Goal: Task Accomplishment & Management: Complete application form

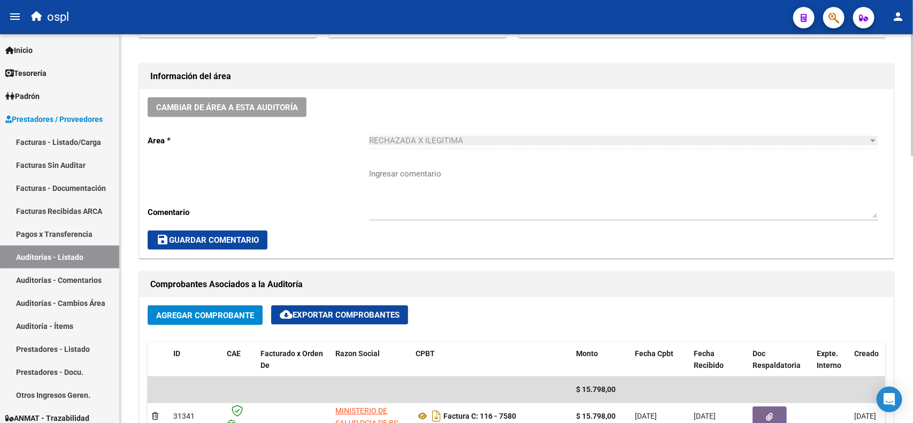
scroll to position [116, 0]
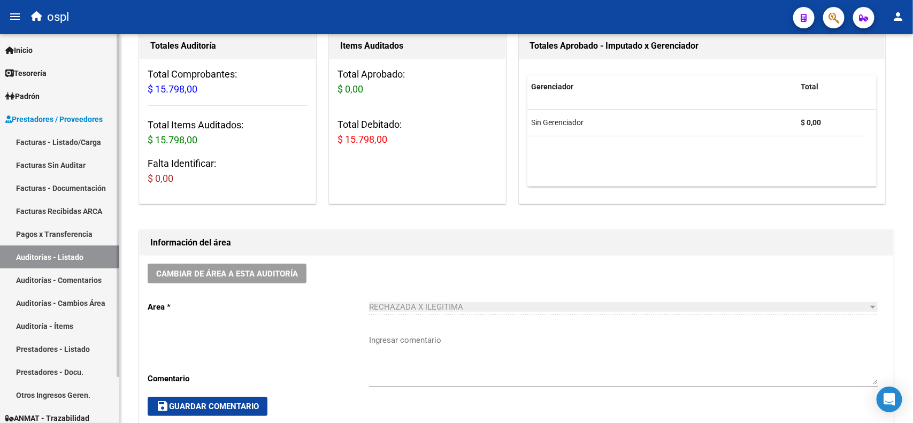
click at [56, 139] on link "Facturas - Listado/Carga" at bounding box center [59, 142] width 119 height 23
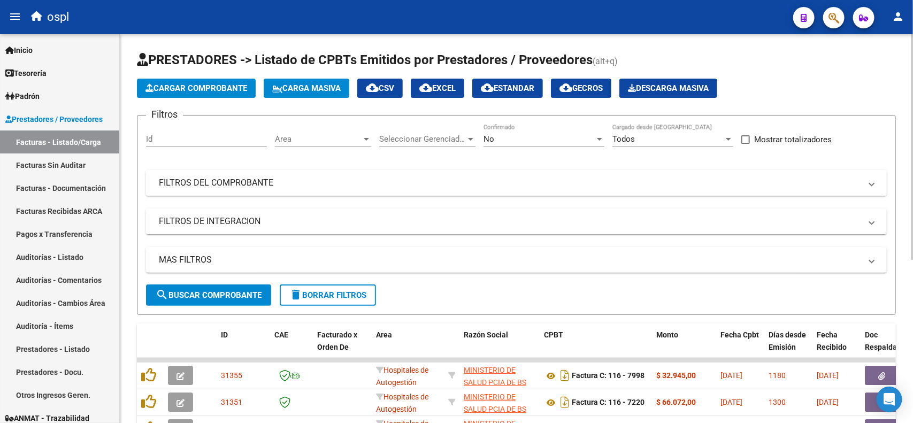
click at [337, 178] on mat-panel-title "FILTROS DEL COMPROBANTE" at bounding box center [510, 183] width 703 height 12
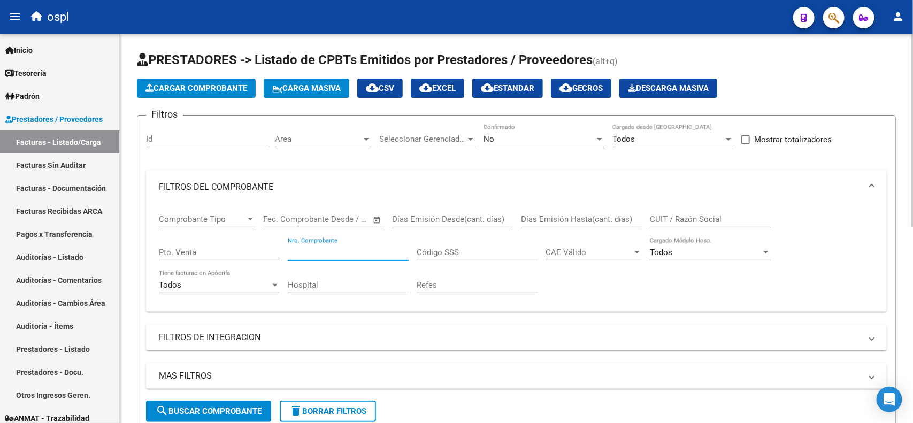
click at [336, 250] on input "Nro. Comprobante" at bounding box center [348, 253] width 121 height 10
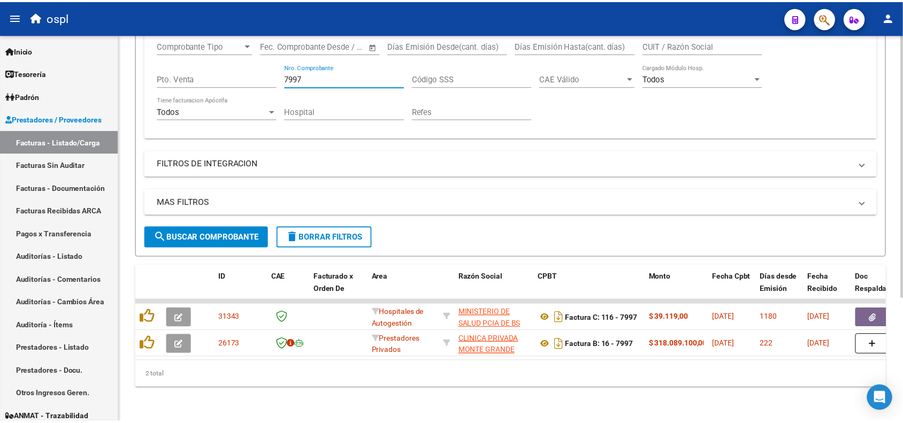
scroll to position [182, 0]
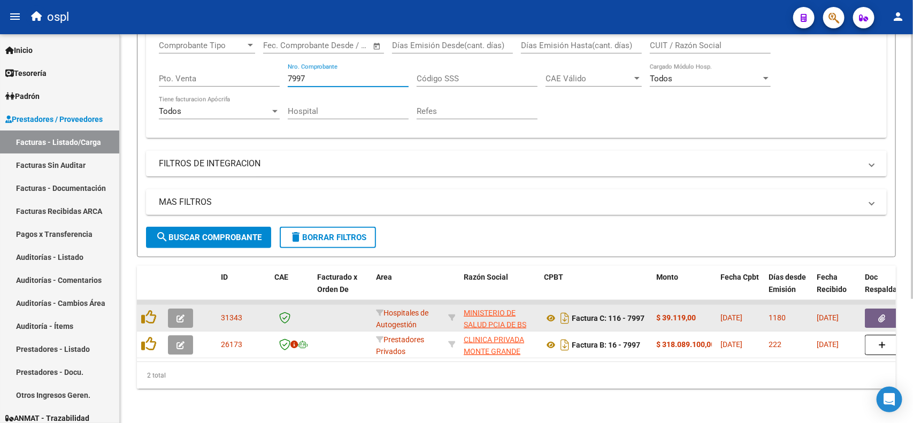
type input "7997"
click at [882, 315] on icon "button" at bounding box center [882, 319] width 7 height 8
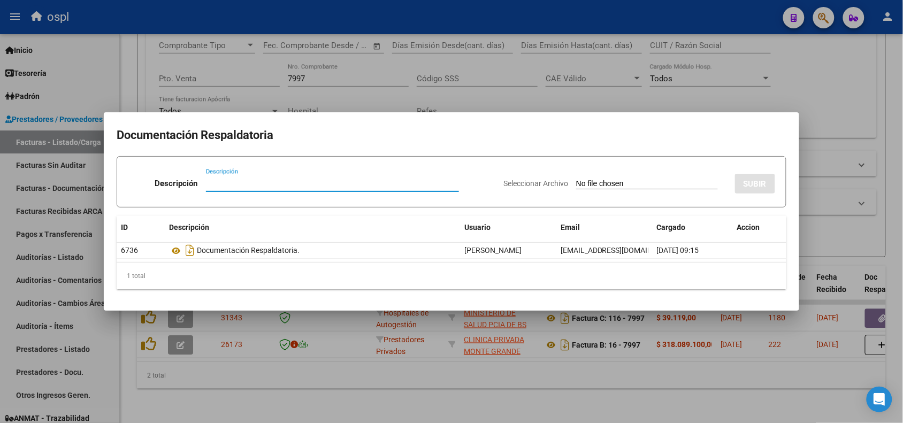
click at [587, 179] on input "Seleccionar Archivo" at bounding box center [647, 184] width 142 height 10
type input "C:\fakepath\RECHAZO 7997- HOSPITAL LUDOVICA.pdf"
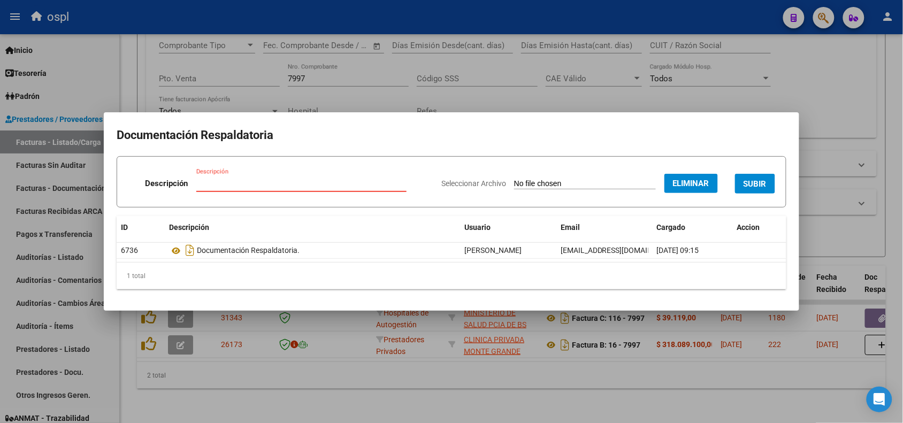
click at [362, 182] on input "Descripción" at bounding box center [301, 184] width 210 height 10
type input "RECHAZO"
click at [743, 184] on button "SUBIR" at bounding box center [755, 184] width 40 height 20
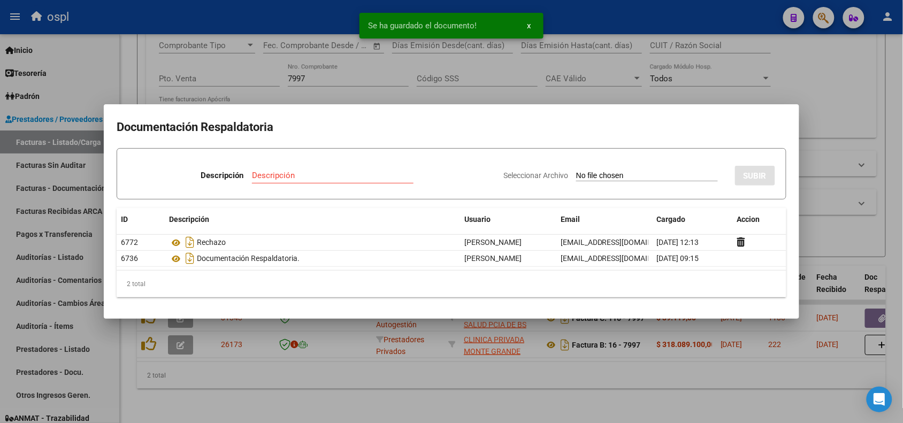
click at [692, 13] on div at bounding box center [451, 211] width 903 height 423
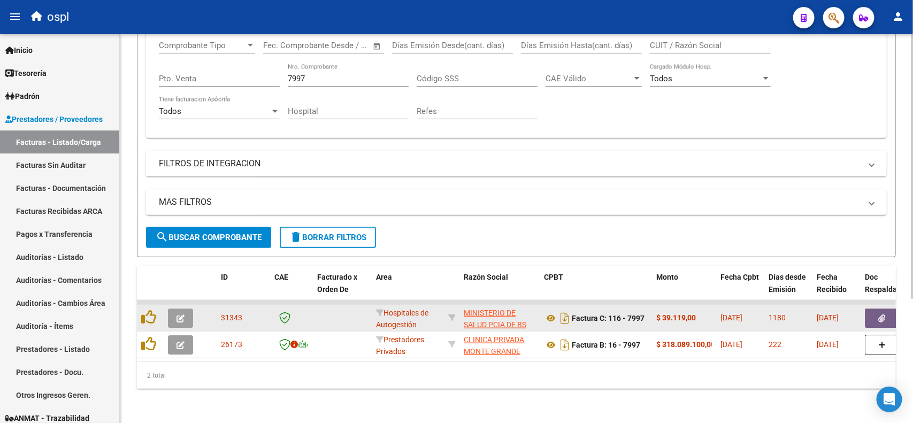
click at [183, 315] on icon "button" at bounding box center [181, 319] width 8 height 8
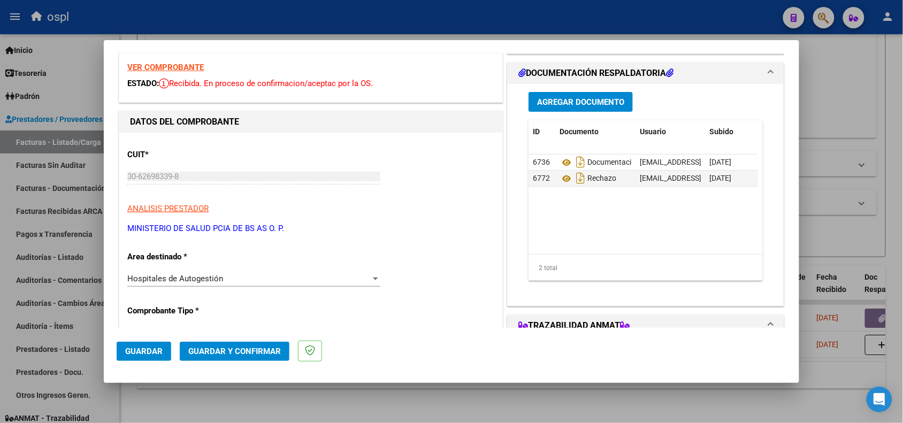
scroll to position [67, 0]
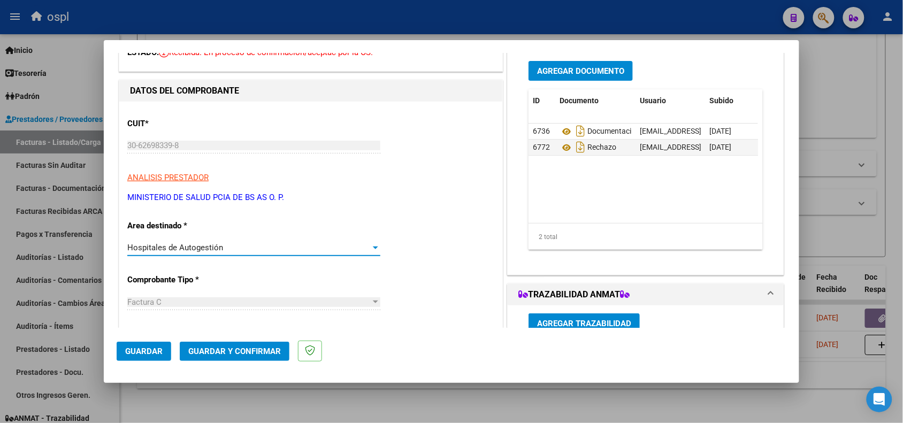
click at [288, 253] on div "Hospitales de Autogestión" at bounding box center [248, 248] width 243 height 10
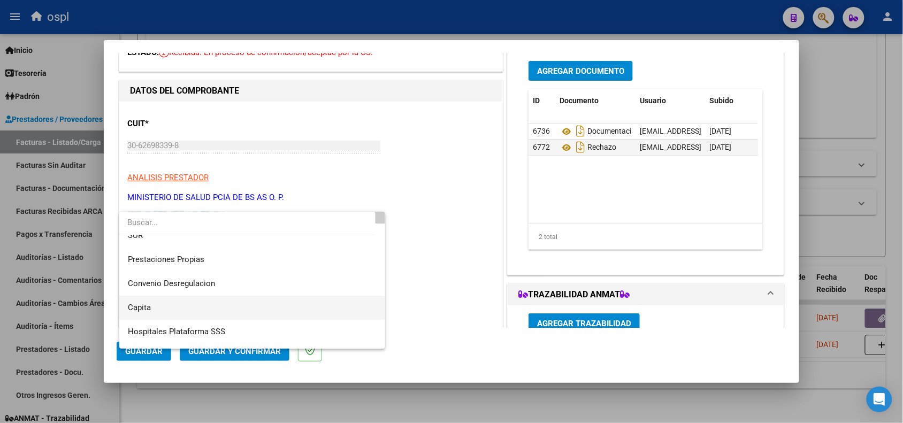
scroll to position [103, 0]
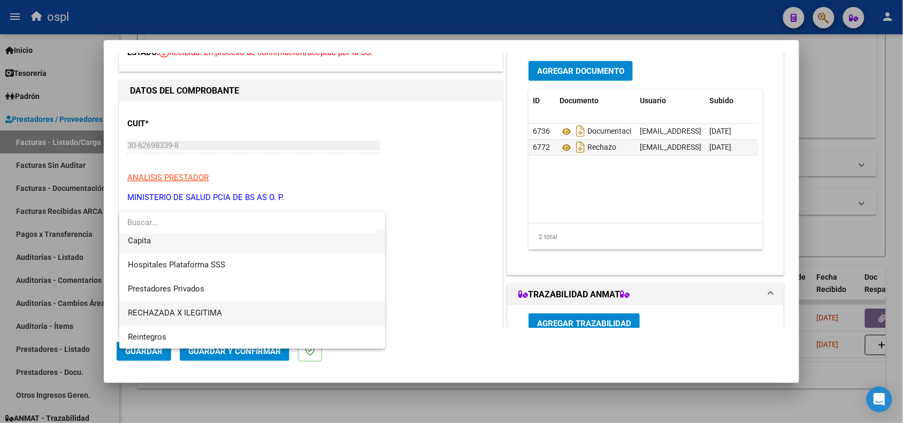
click at [209, 314] on span "RECHAZADA X ILEGITIMA" at bounding box center [175, 313] width 94 height 10
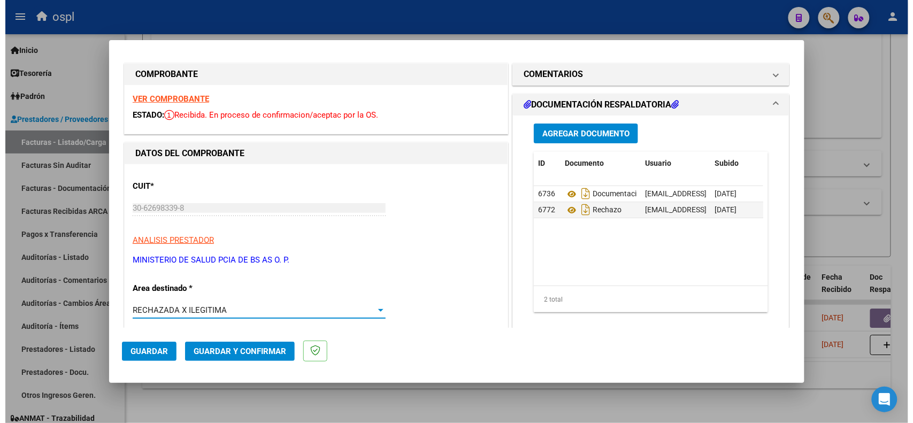
scroll to position [0, 0]
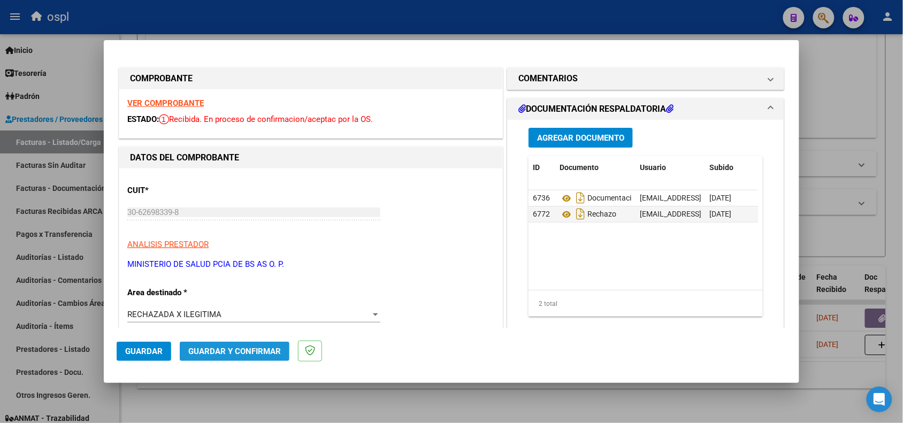
click at [245, 355] on span "Guardar y Confirmar" at bounding box center [234, 352] width 93 height 10
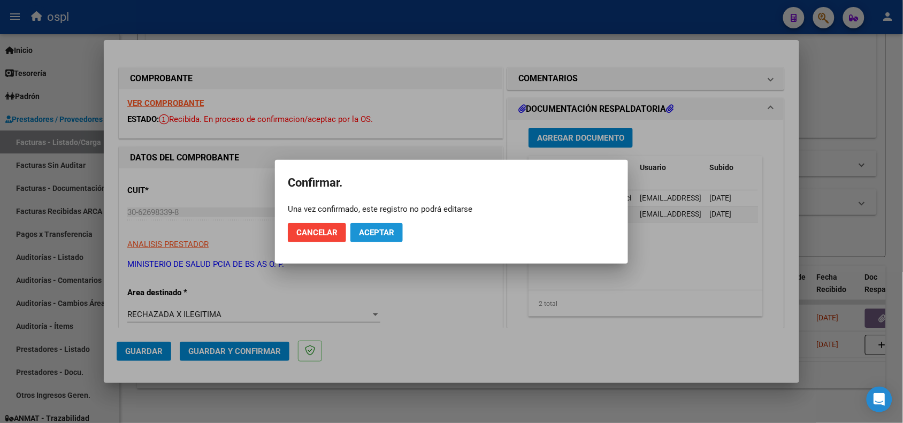
click at [374, 236] on span "Aceptar" at bounding box center [376, 233] width 35 height 10
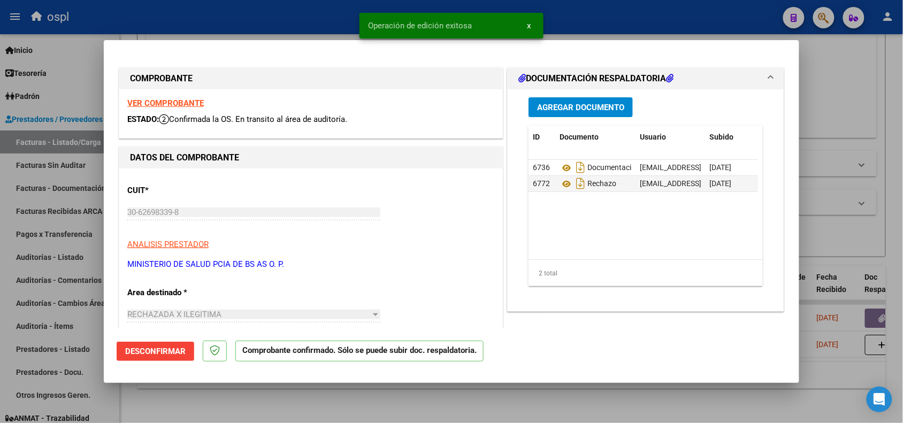
click at [273, 22] on div at bounding box center [451, 211] width 903 height 423
type input "$ 0,00"
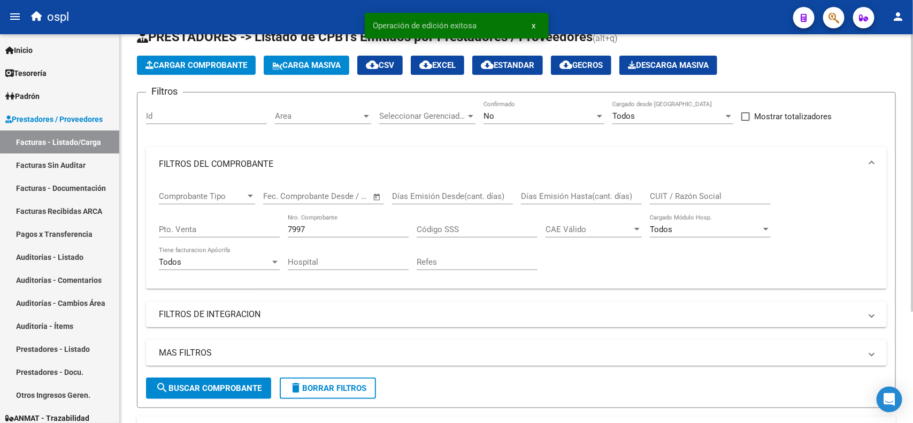
scroll to position [22, 0]
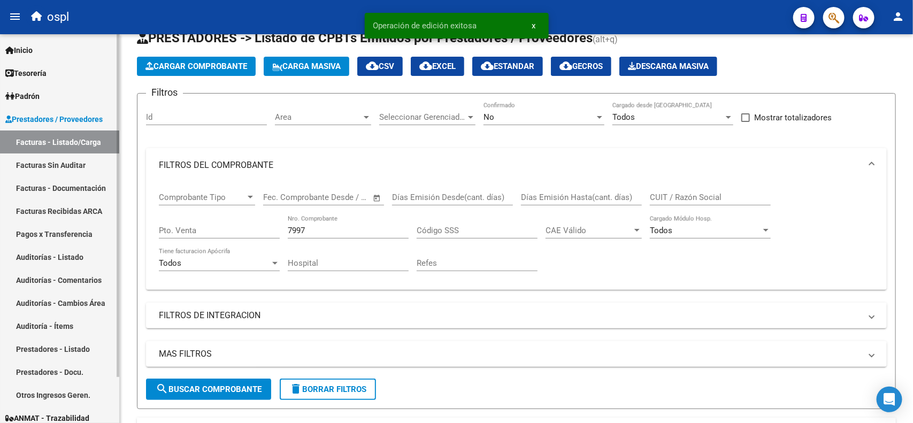
click at [71, 155] on link "Facturas Sin Auditar" at bounding box center [59, 165] width 119 height 23
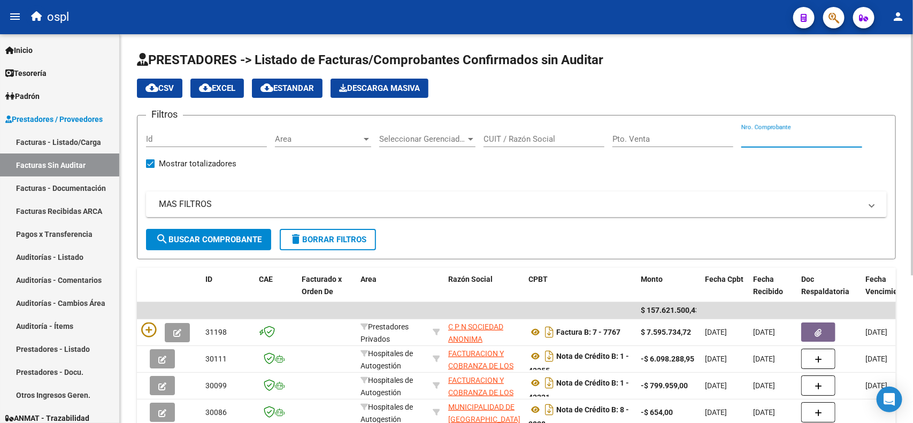
click at [783, 137] on input "Nro. Comprobante" at bounding box center [802, 139] width 121 height 10
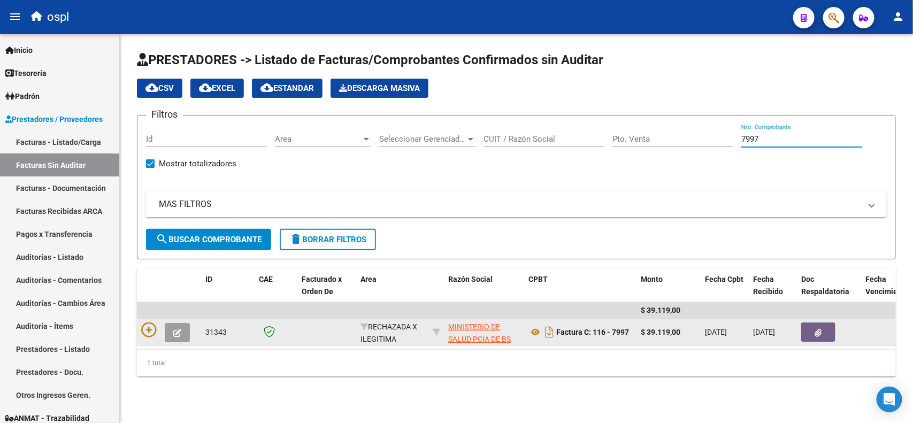
type input "7997"
click at [832, 328] on button "button" at bounding box center [819, 332] width 34 height 19
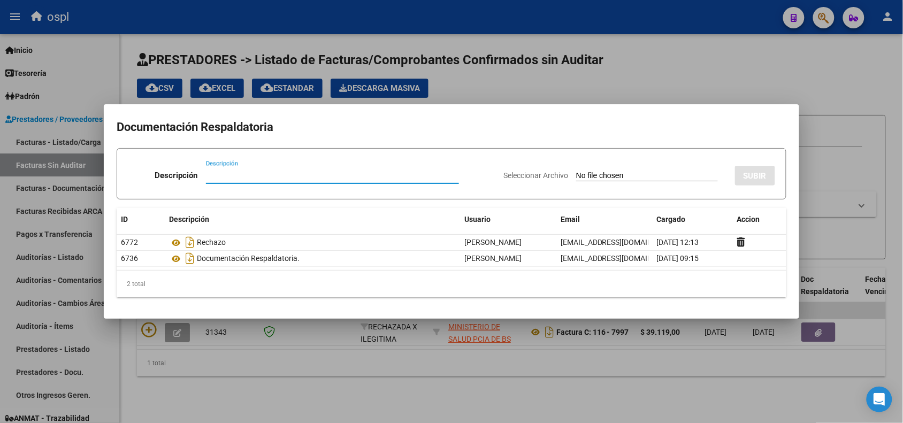
click at [582, 19] on div at bounding box center [451, 211] width 903 height 423
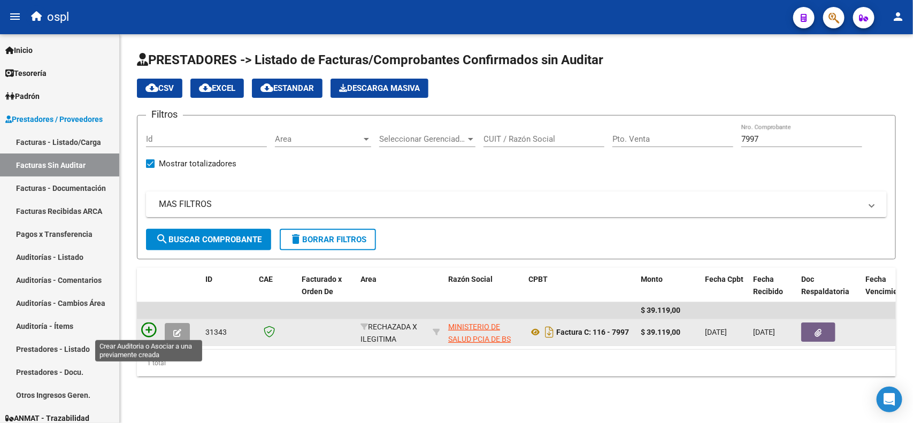
click at [148, 328] on icon at bounding box center [148, 330] width 15 height 15
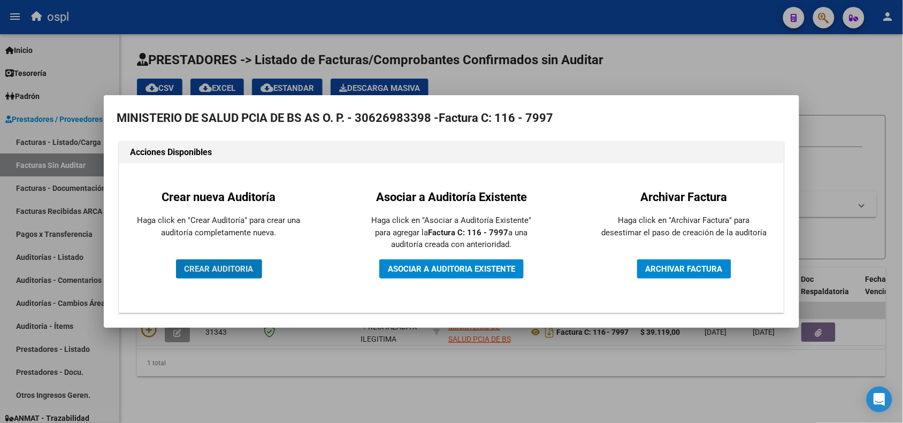
click at [225, 271] on span "CREAR AUDITORIA" at bounding box center [219, 269] width 69 height 10
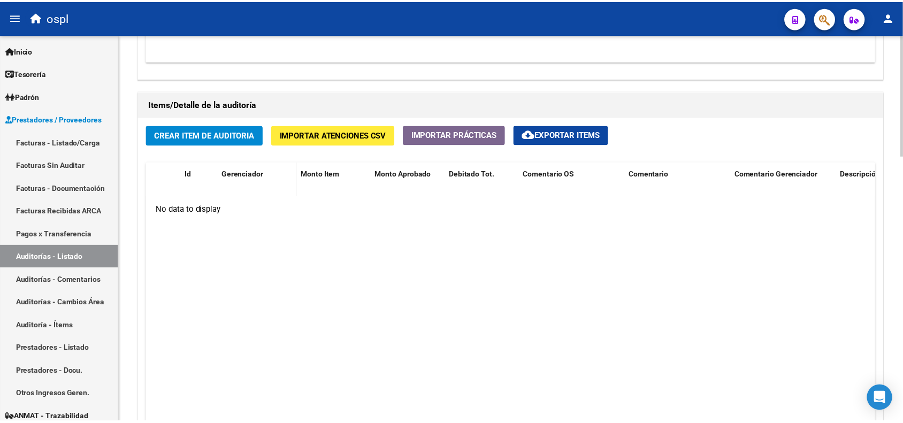
scroll to position [736, 0]
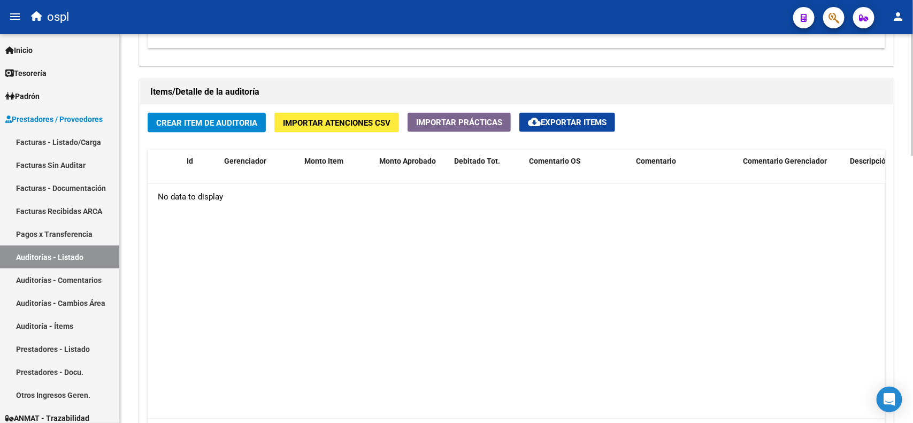
click at [199, 123] on span "Crear Item de Auditoria" at bounding box center [206, 123] width 101 height 10
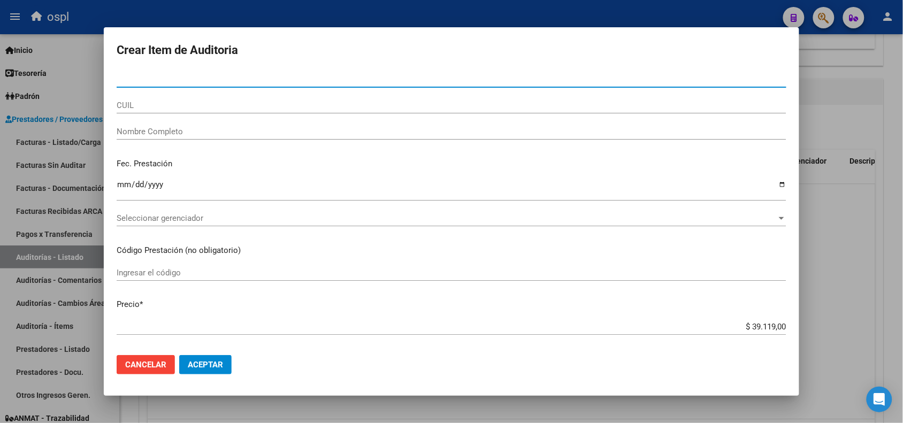
click at [305, 132] on input "Nombre Completo" at bounding box center [452, 132] width 670 height 10
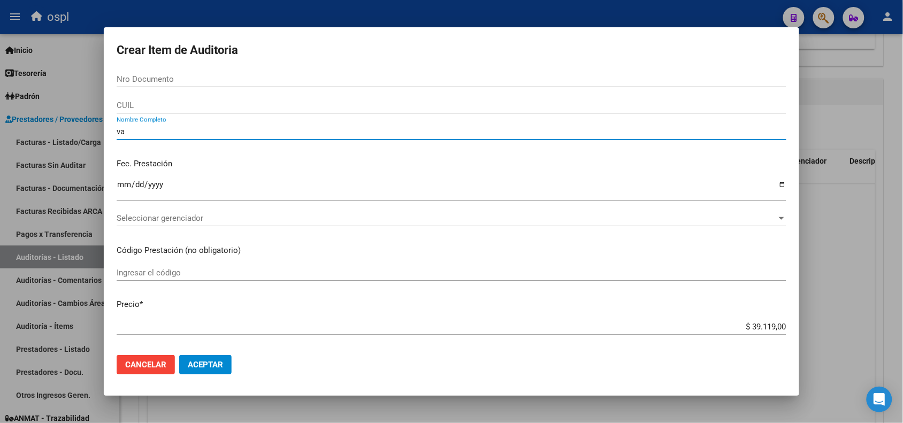
type input "v"
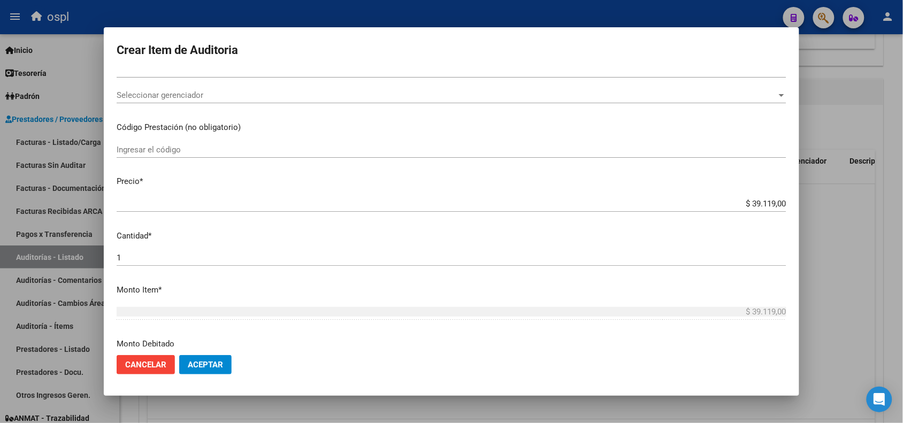
scroll to position [134, 0]
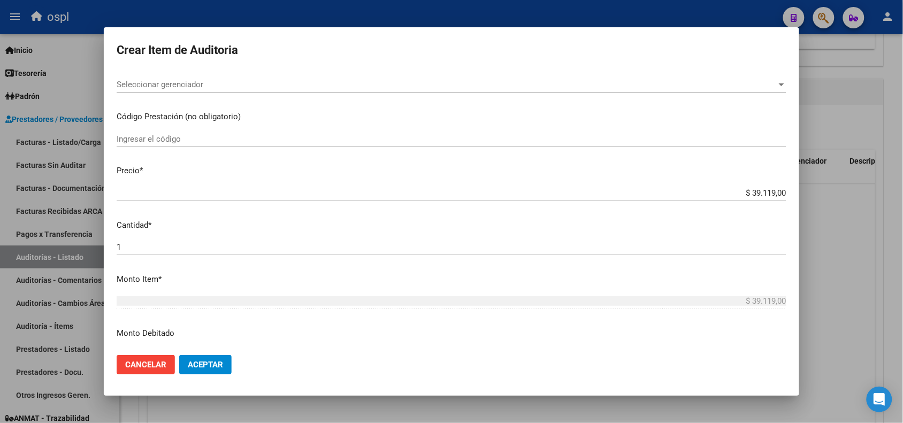
type input "VARIOS"
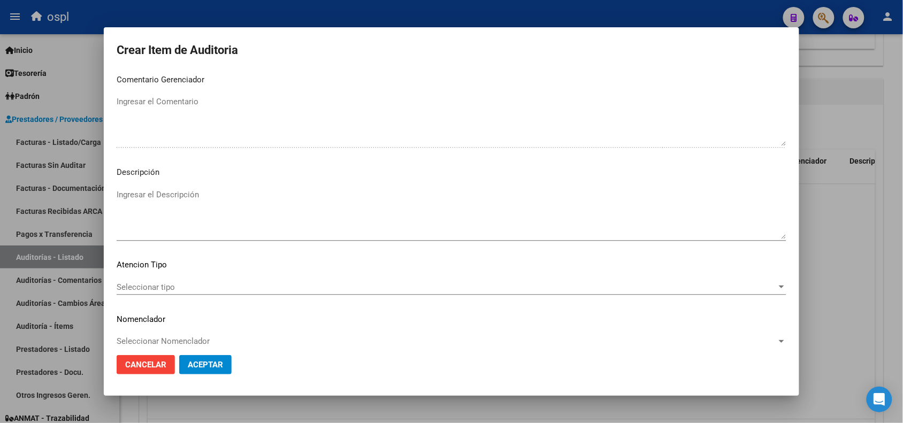
scroll to position [640, 0]
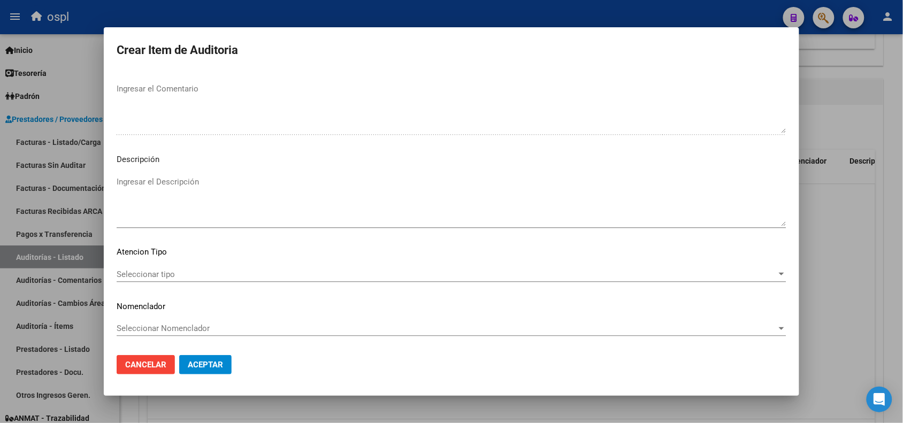
click at [177, 186] on textarea "Ingresar el Descripción" at bounding box center [452, 201] width 670 height 50
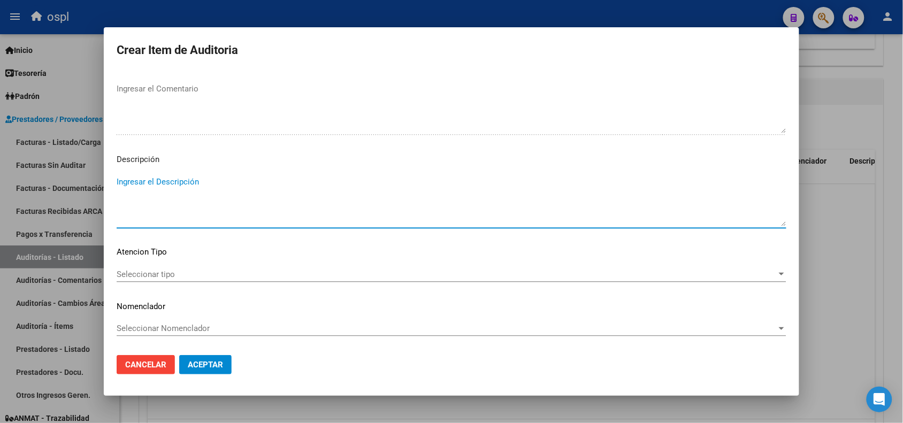
paste textarea "FALTA COPIA DE DNI Y PRESUNTA FIRMA APÓCRIFA DEL AFILIADO"
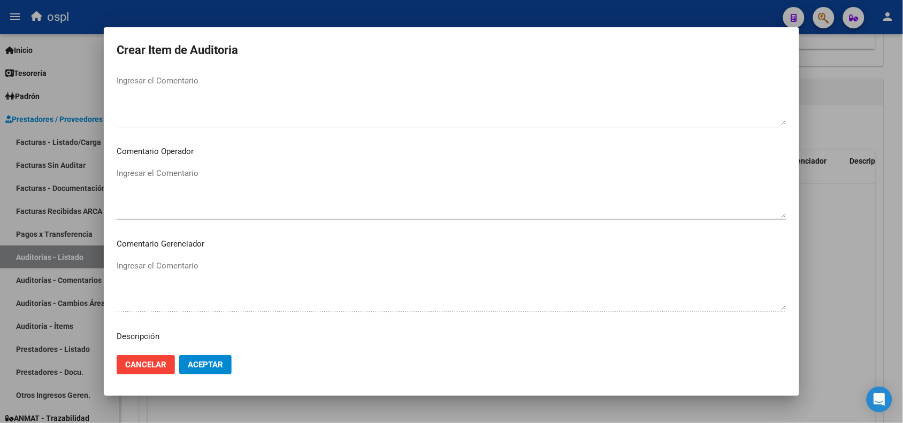
scroll to position [439, 0]
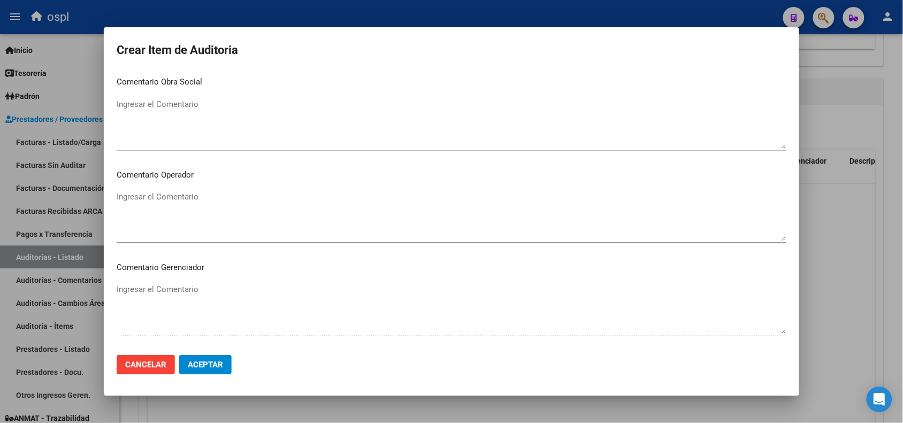
type textarea "FALTA COPIA DE DNI Y PRESUNTA FIRMA APÓCRIFA DEL AFILIADO"
click at [187, 207] on textarea "Ingresar el Comentario" at bounding box center [452, 216] width 670 height 50
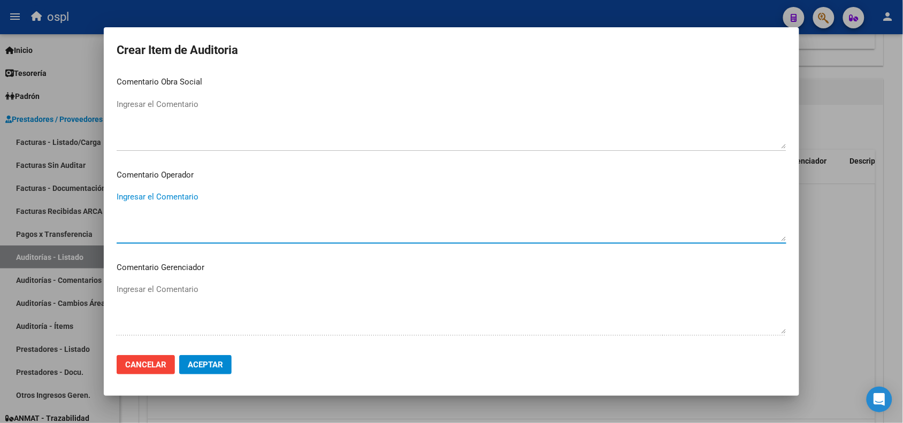
paste textarea "FALTA COPIA DE DNI Y PRESUNTA FIRMA APÓCRIFA DEL AFILIADO"
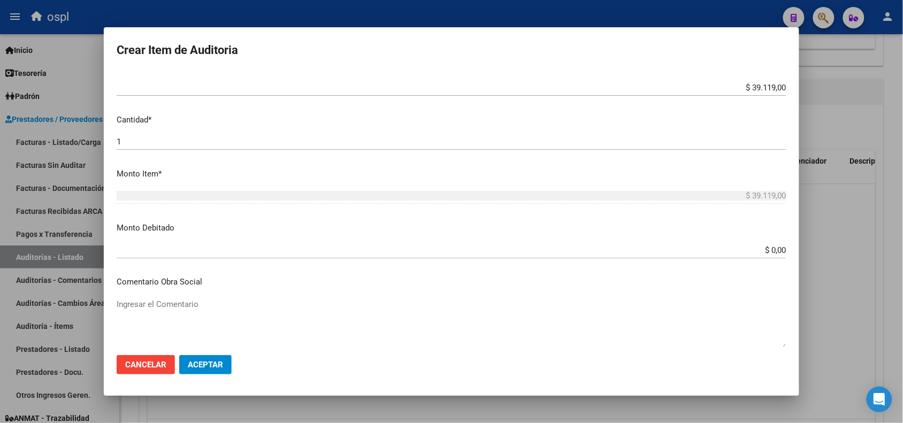
scroll to position [239, 0]
type textarea "FALTA COPIA DE DNI Y PRESUNTA FIRMA APÓCRIFA DEL AFILIADO"
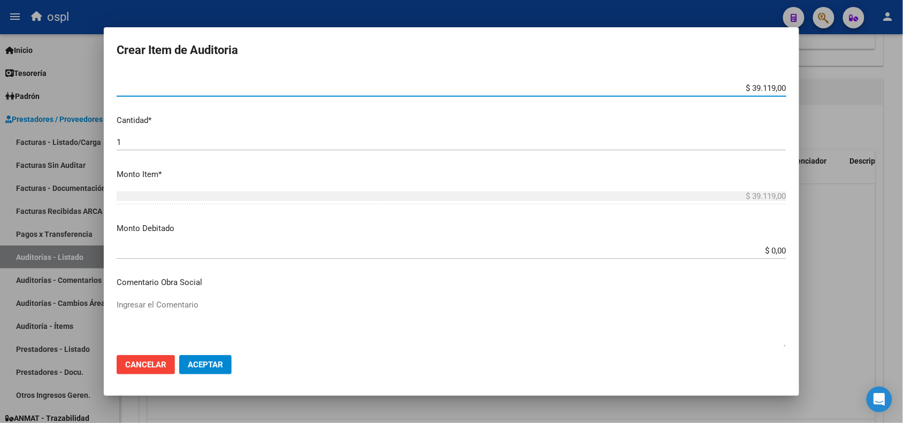
drag, startPoint x: 738, startPoint y: 86, endPoint x: 785, endPoint y: 90, distance: 46.7
click at [785, 90] on mat-dialog-content "Nro Documento CUIL VARIOS Nombre Completo Fec. Prestación Ingresar la fecha Sel…" at bounding box center [452, 208] width 696 height 275
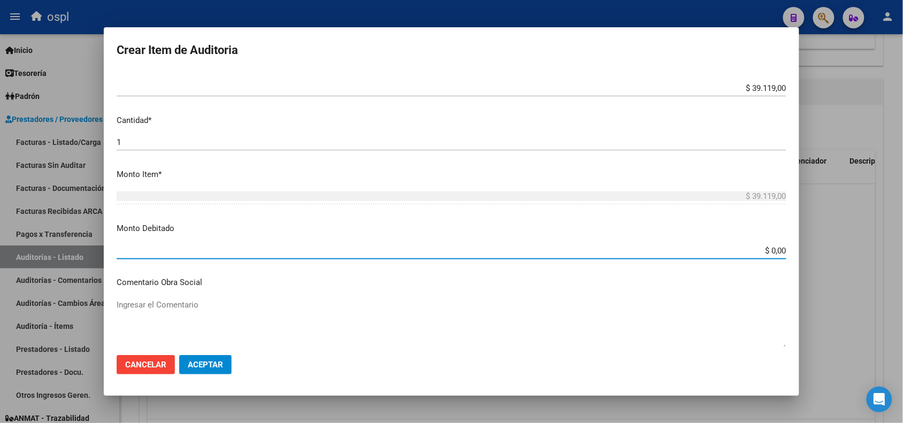
drag, startPoint x: 757, startPoint y: 250, endPoint x: 821, endPoint y: 250, distance: 64.2
click at [821, 250] on div "Crear Item de Auditoria Nro Documento CUIL VARIOS Nombre Completo Fec. Prestaci…" at bounding box center [451, 211] width 903 height 423
paste input "39.119"
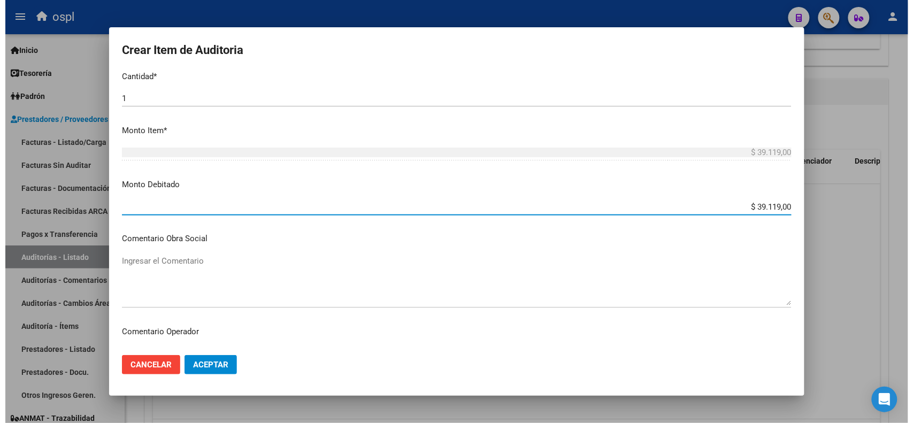
scroll to position [306, 0]
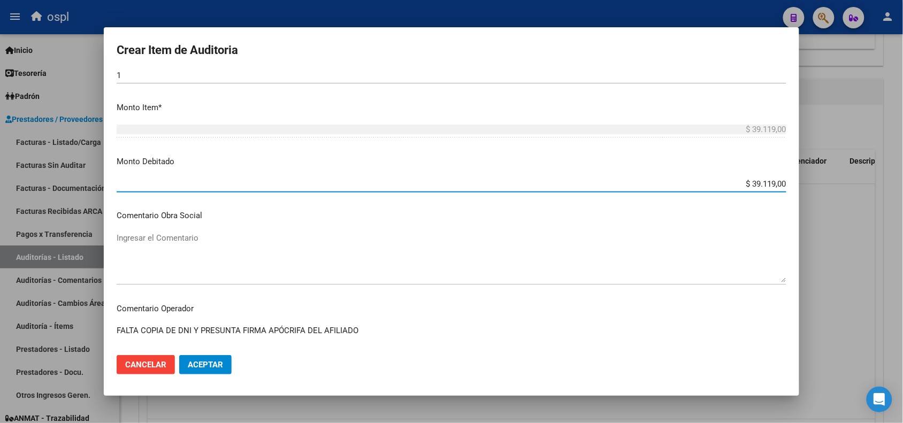
type input "$ 39.119,00"
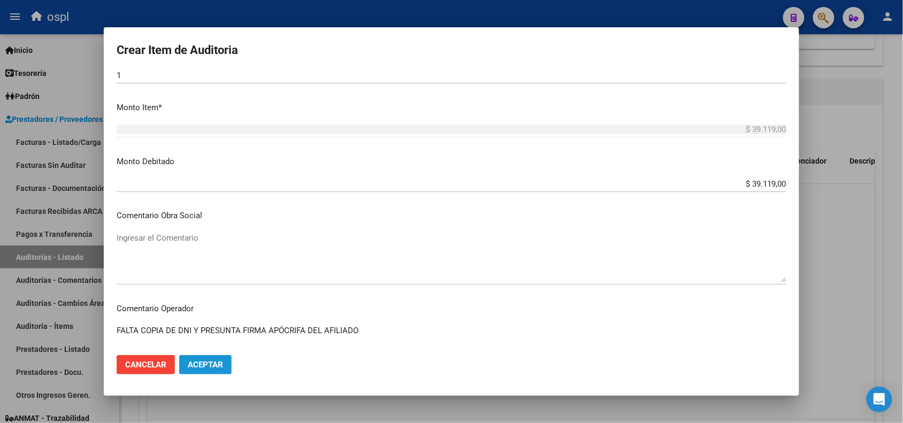
click at [213, 368] on span "Aceptar" at bounding box center [205, 365] width 35 height 10
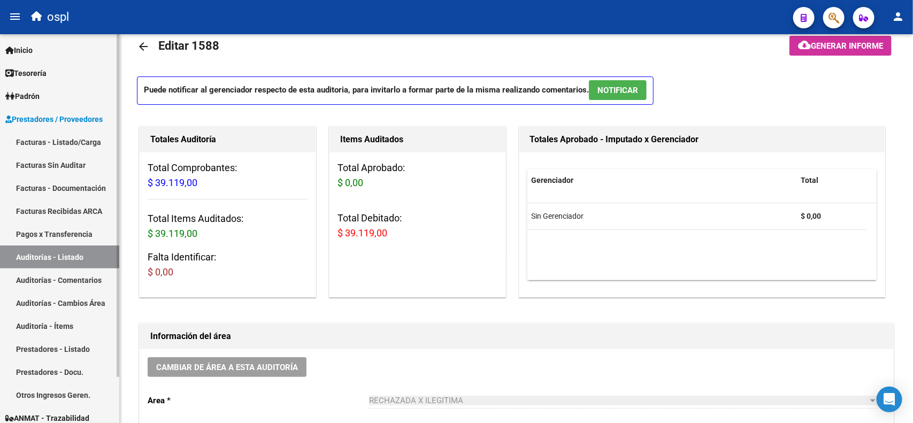
scroll to position [0, 0]
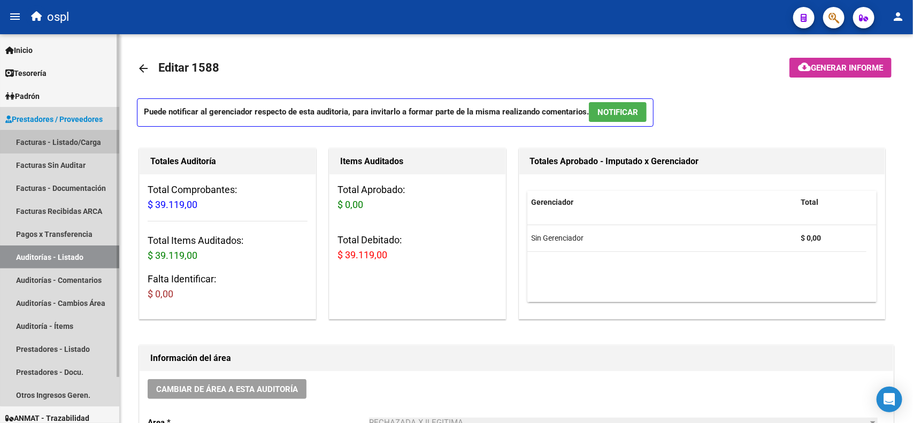
click at [78, 148] on link "Facturas - Listado/Carga" at bounding box center [59, 142] width 119 height 23
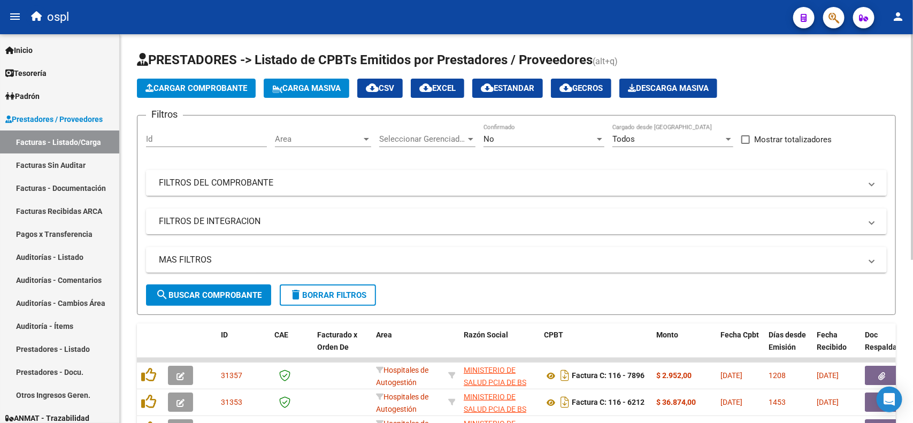
click at [399, 185] on mat-panel-title "FILTROS DEL COMPROBANTE" at bounding box center [510, 183] width 703 height 12
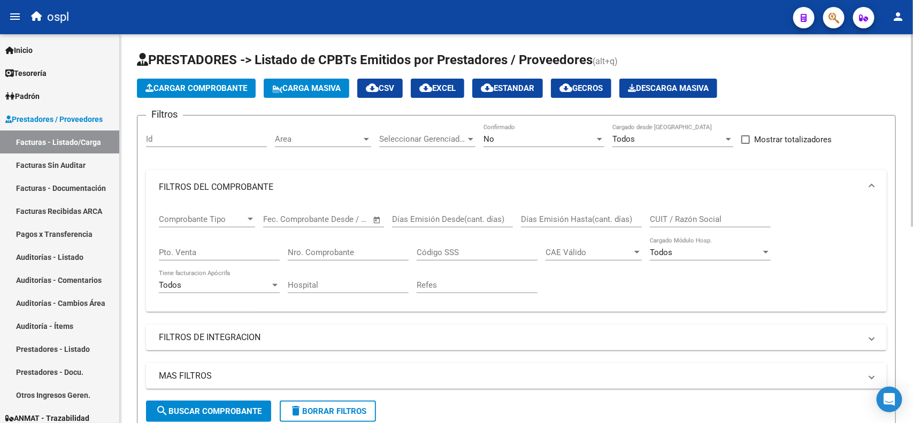
click at [340, 253] on input "Nro. Comprobante" at bounding box center [348, 253] width 121 height 10
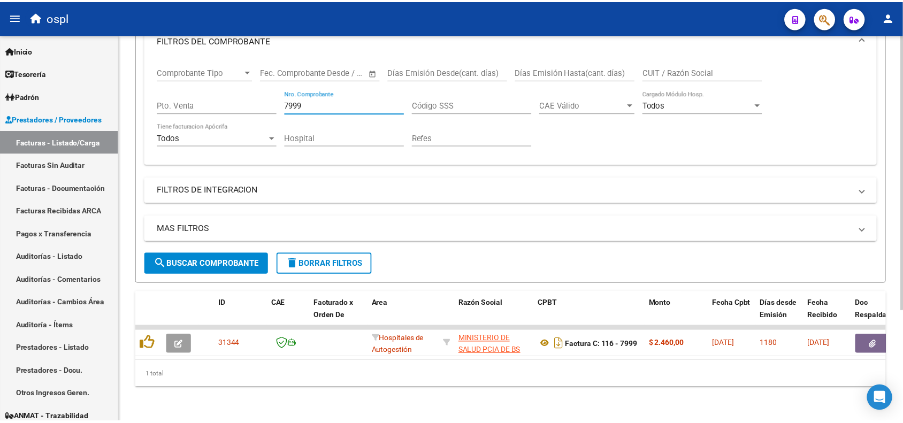
scroll to position [156, 0]
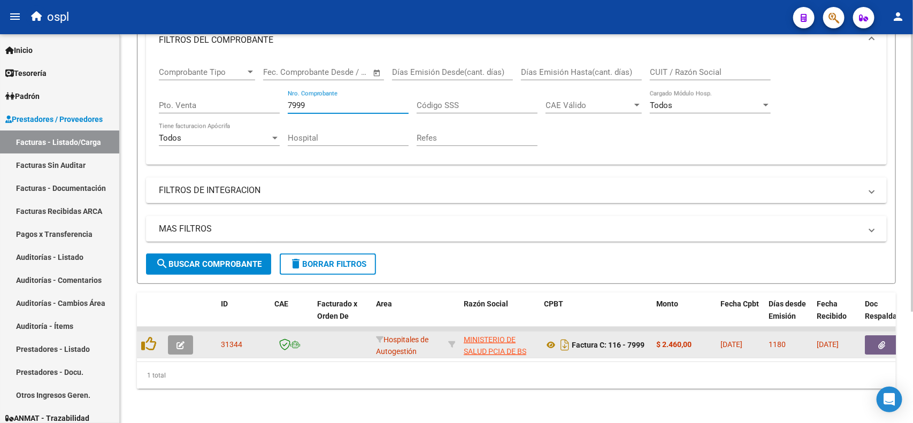
type input "7999"
click at [876, 338] on button "button" at bounding box center [882, 345] width 34 height 19
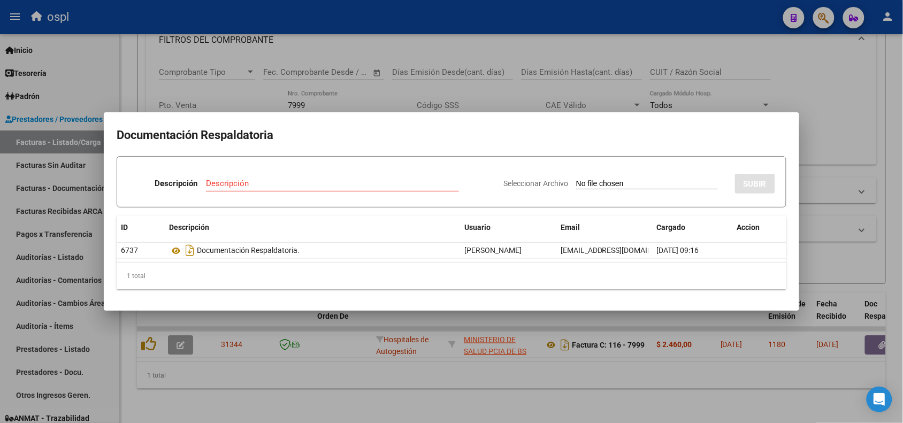
click at [605, 182] on input "Seleccionar Archivo" at bounding box center [647, 184] width 142 height 10
type input "C:\fakepath\RECHAZO 7999-HOSPITAL LUDOVICA.pdf"
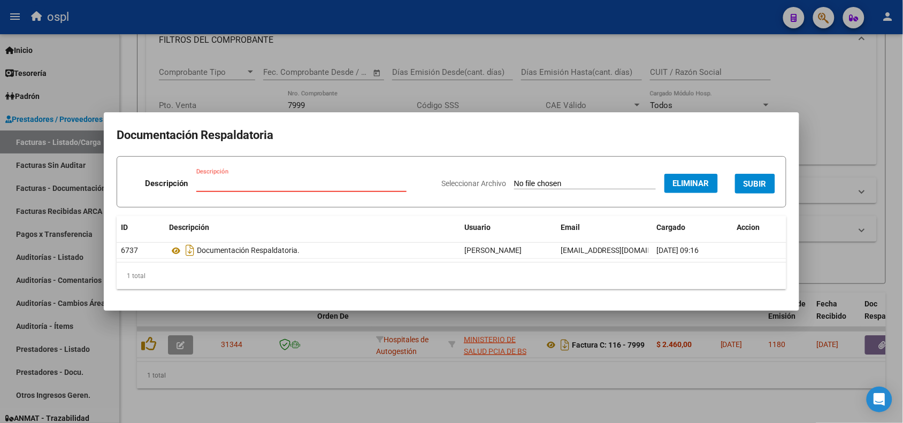
click at [357, 184] on input "Descripción" at bounding box center [301, 184] width 210 height 10
click at [369, 180] on input "Descripción" at bounding box center [301, 184] width 210 height 10
type input "r"
type input "RECHAZO"
click at [755, 183] on span "SUBIR" at bounding box center [755, 184] width 23 height 10
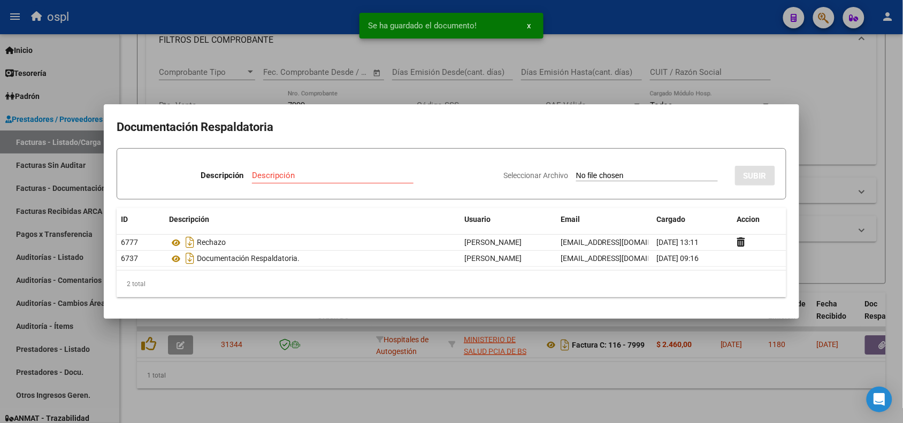
click at [270, 23] on div at bounding box center [451, 211] width 903 height 423
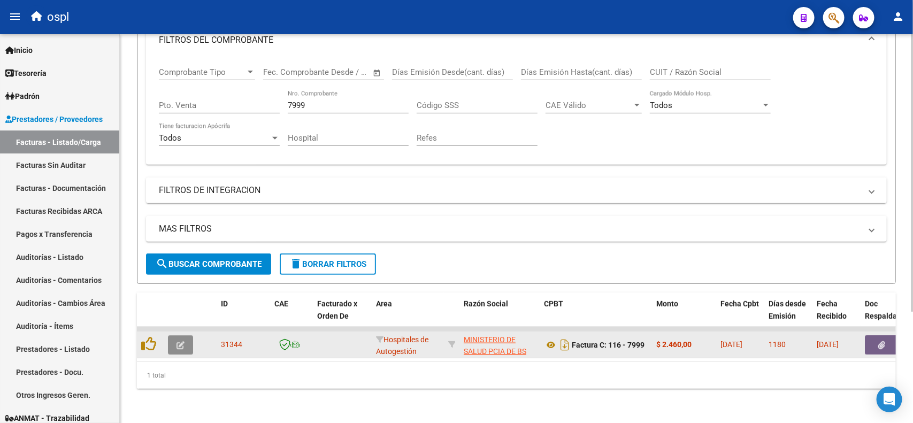
click at [182, 341] on icon "button" at bounding box center [181, 345] width 8 height 8
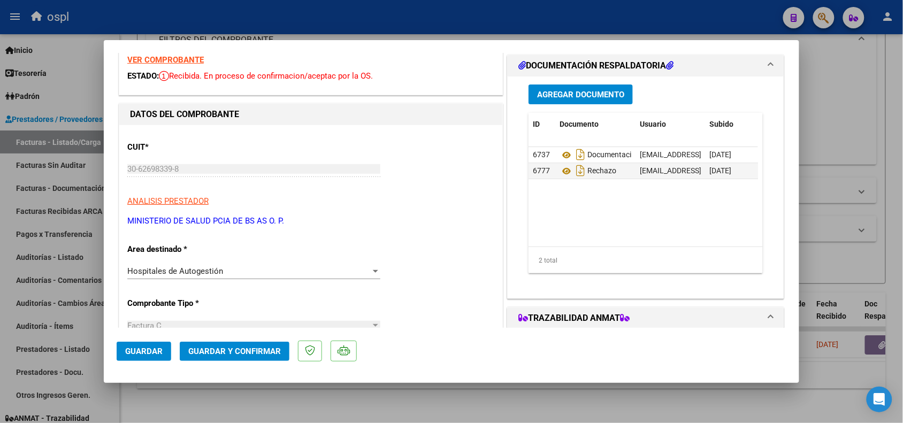
scroll to position [67, 0]
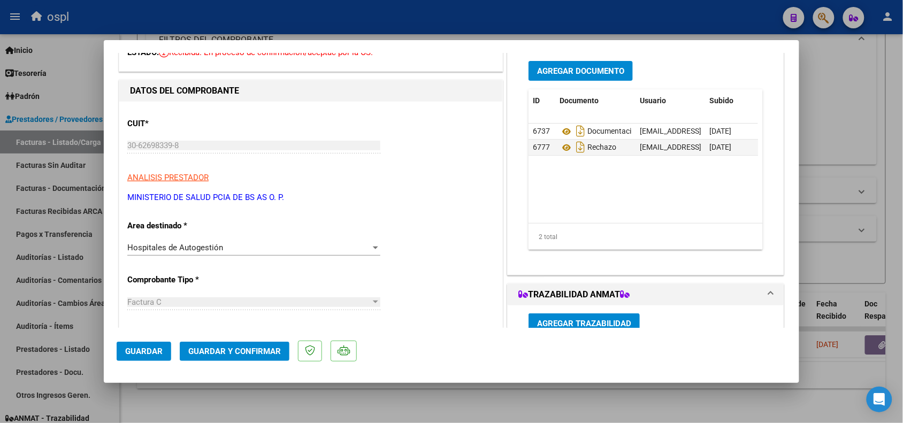
click at [213, 254] on div "Hospitales de Autogestión Seleccionar Area" at bounding box center [253, 248] width 253 height 16
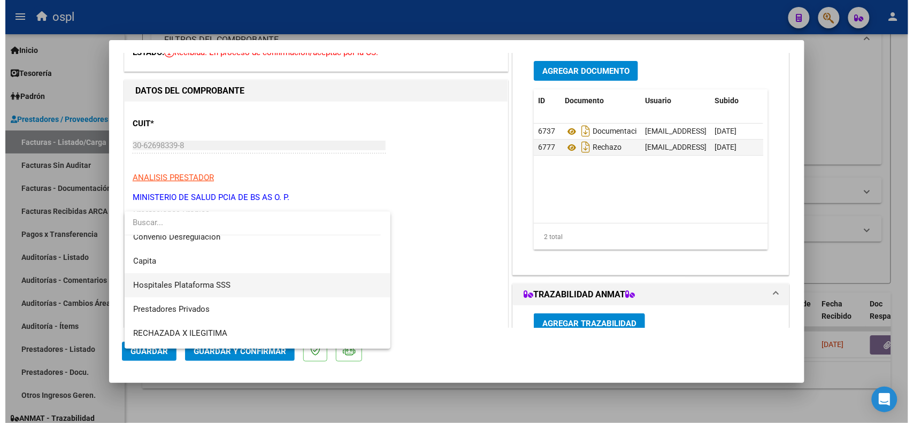
scroll to position [103, 0]
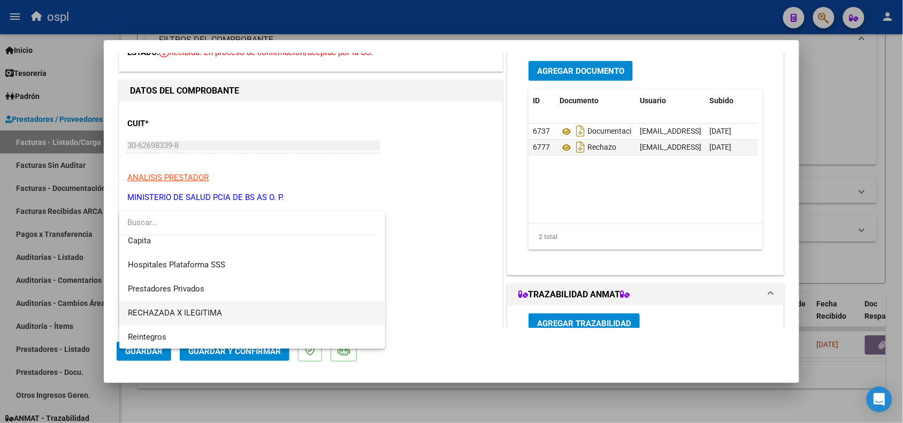
click at [209, 308] on span "RECHAZADA X ILEGITIMA" at bounding box center [175, 313] width 94 height 10
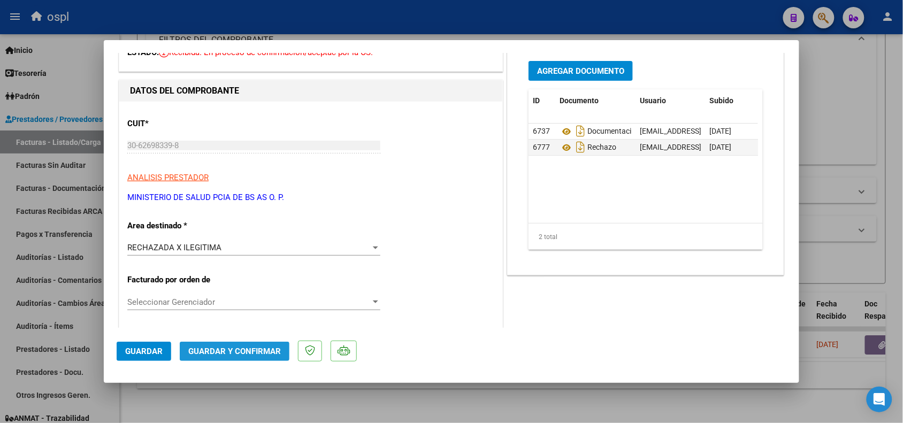
click at [241, 348] on span "Guardar y Confirmar" at bounding box center [234, 352] width 93 height 10
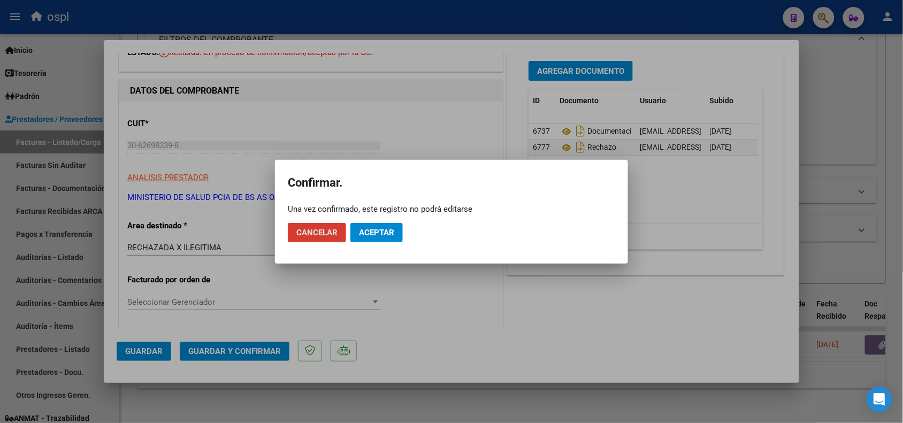
click at [394, 233] on span "Aceptar" at bounding box center [376, 233] width 35 height 10
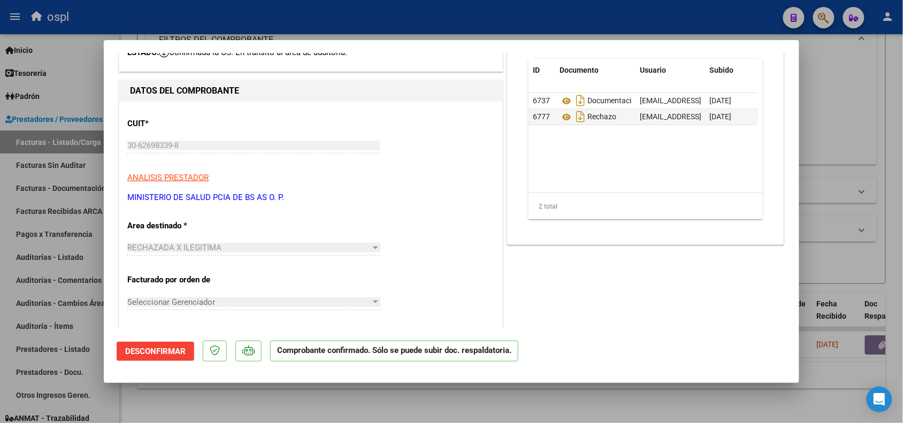
click at [218, 15] on div at bounding box center [451, 211] width 903 height 423
type input "$ 0,00"
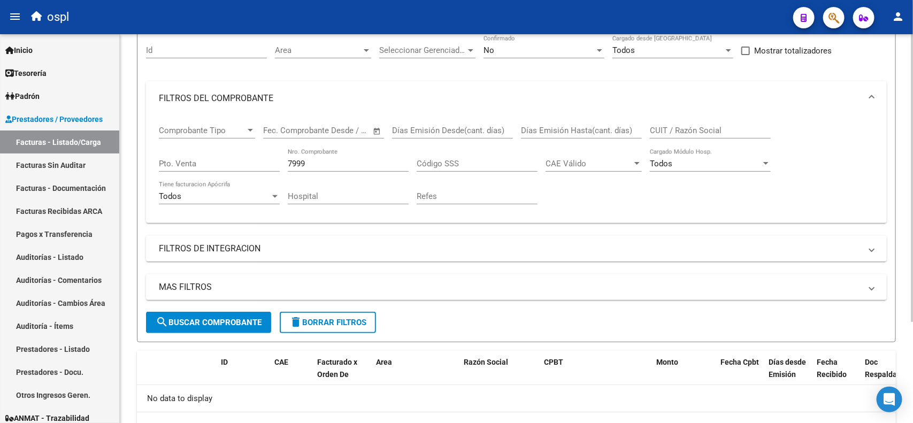
scroll to position [70, 0]
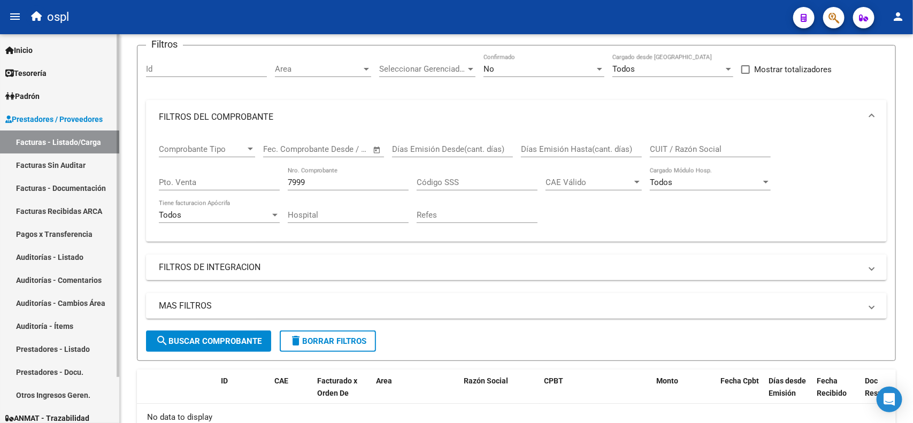
click at [57, 161] on link "Facturas Sin Auditar" at bounding box center [59, 165] width 119 height 23
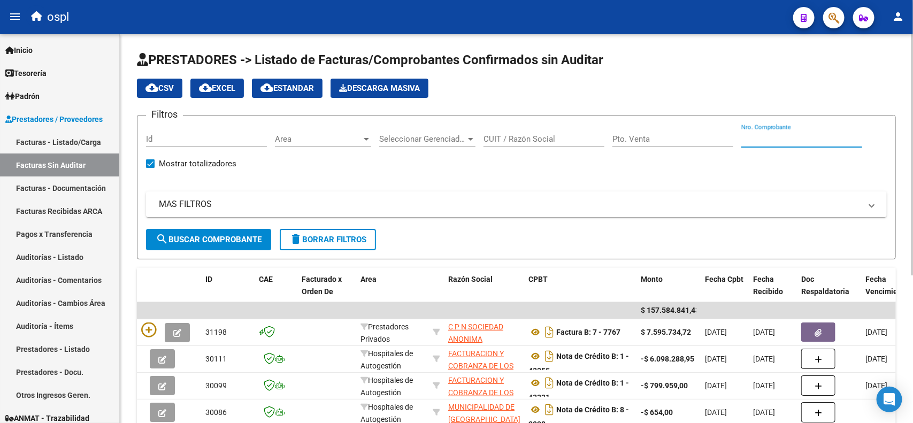
click at [771, 138] on input "Nro. Comprobante" at bounding box center [802, 139] width 121 height 10
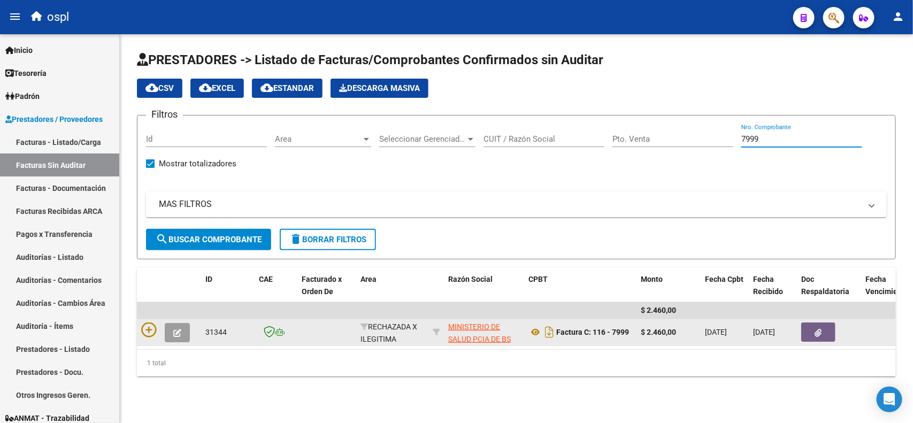
type input "7999"
click at [819, 330] on icon "button" at bounding box center [819, 333] width 7 height 8
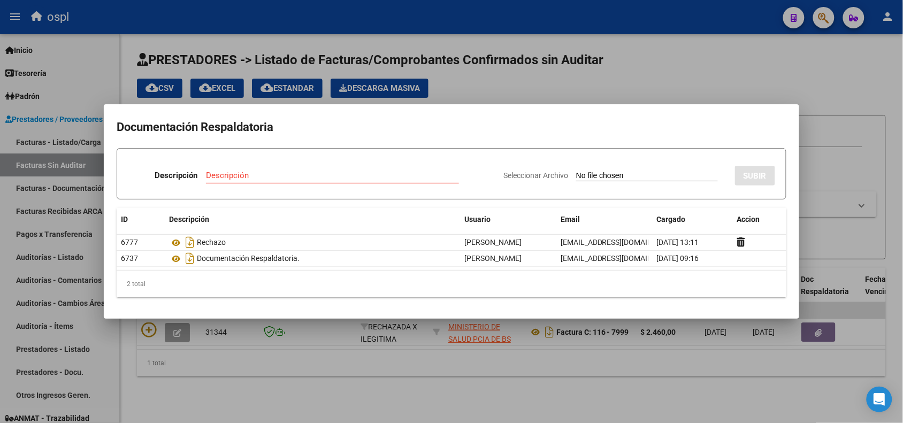
click at [592, 20] on div at bounding box center [451, 211] width 903 height 423
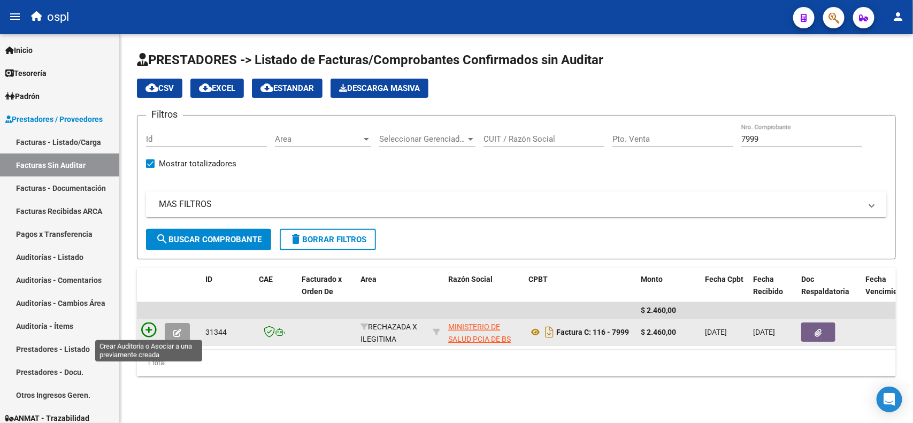
click at [150, 328] on icon at bounding box center [148, 330] width 15 height 15
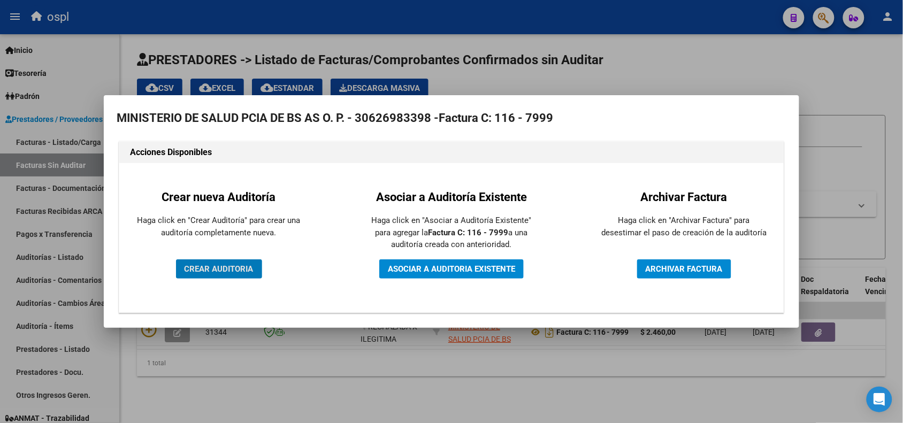
click at [214, 278] on button "CREAR AUDITORIA" at bounding box center [219, 269] width 86 height 19
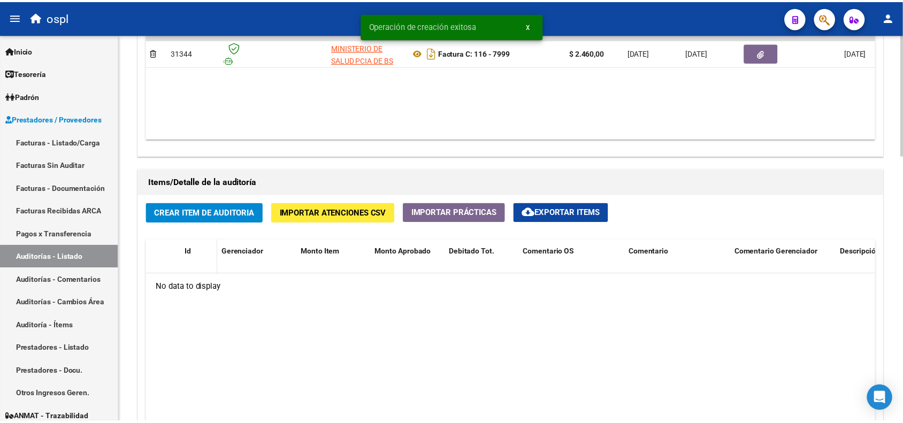
scroll to position [669, 0]
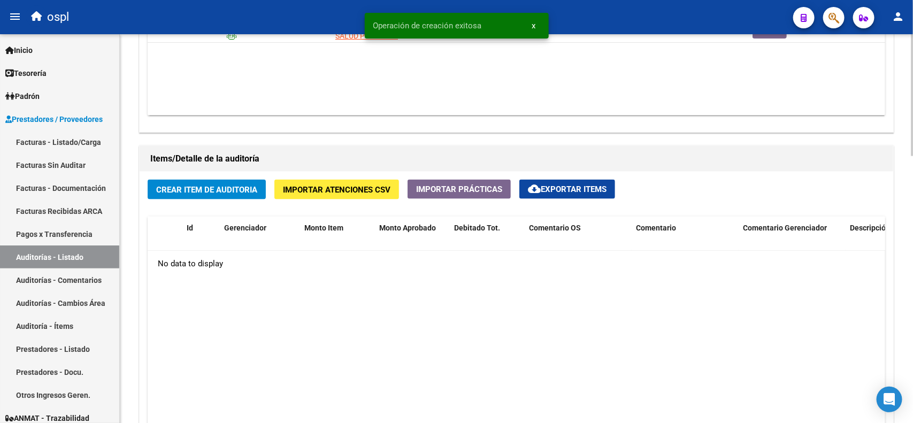
click at [218, 188] on span "Crear Item de Auditoria" at bounding box center [206, 190] width 101 height 10
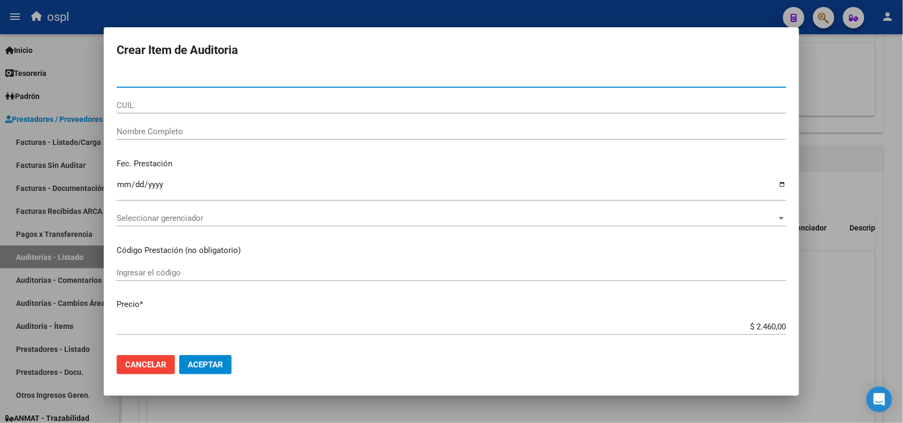
click at [170, 135] on input "Nombre Completo" at bounding box center [452, 132] width 670 height 10
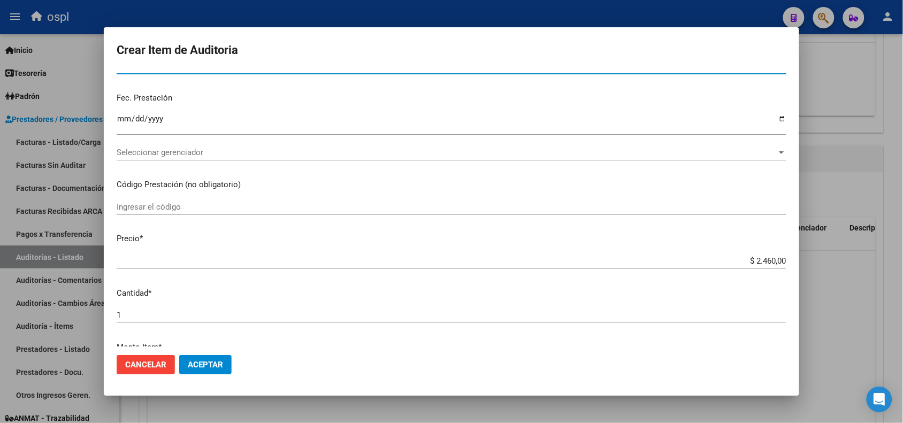
scroll to position [67, 0]
type input "VARIOS"
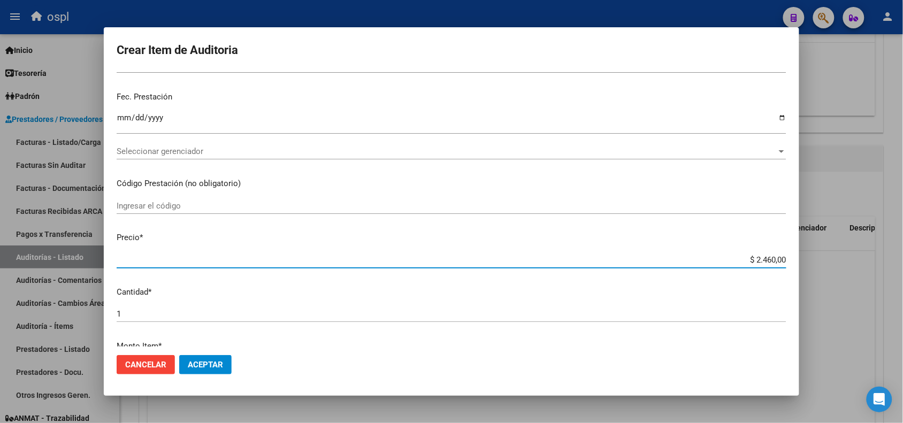
drag, startPoint x: 722, startPoint y: 262, endPoint x: 784, endPoint y: 260, distance: 62.1
click at [784, 260] on app-form-text-field "Precio * $ 2.460,00 Ingresar el precio" at bounding box center [456, 248] width 679 height 33
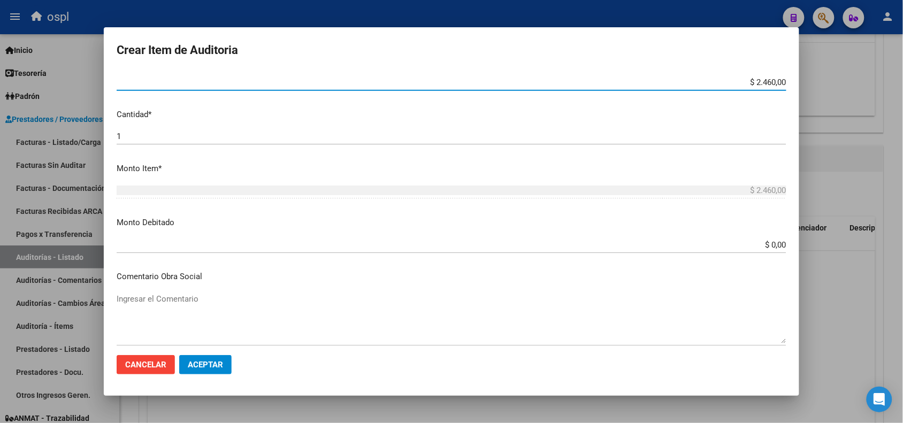
scroll to position [268, 0]
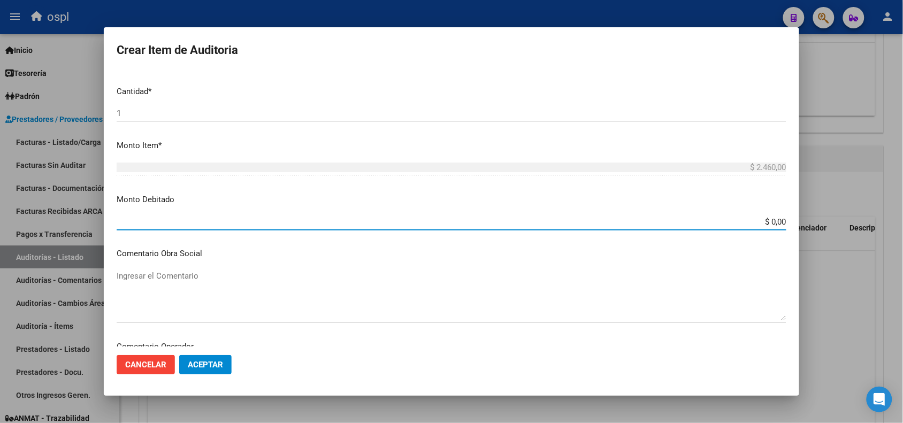
drag, startPoint x: 747, startPoint y: 223, endPoint x: 798, endPoint y: 220, distance: 51.5
click at [798, 220] on mat-dialog-content "Nro Documento CUIL VARIOS Nombre Completo Fec. Prestación Ingresar la fecha Sel…" at bounding box center [452, 208] width 696 height 275
paste input "2.46"
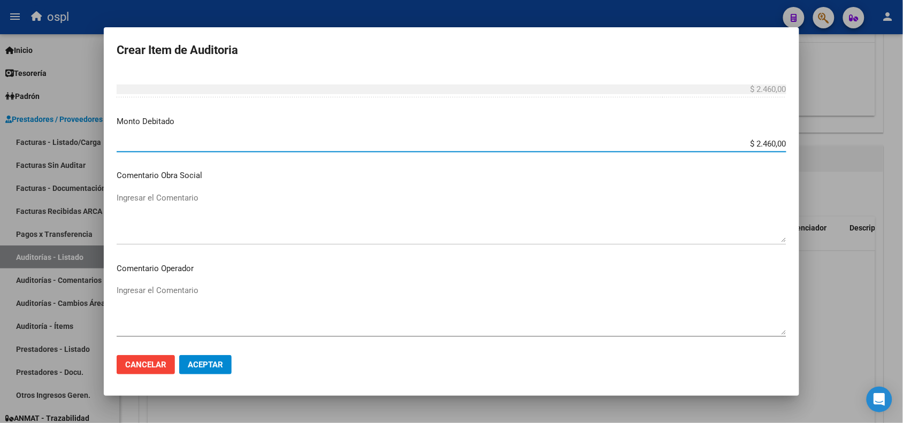
scroll to position [172, 0]
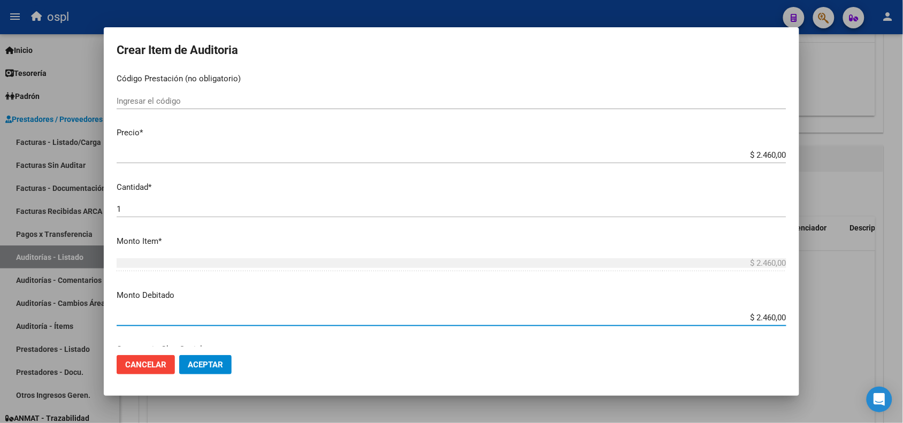
type input "$ 2.460,00"
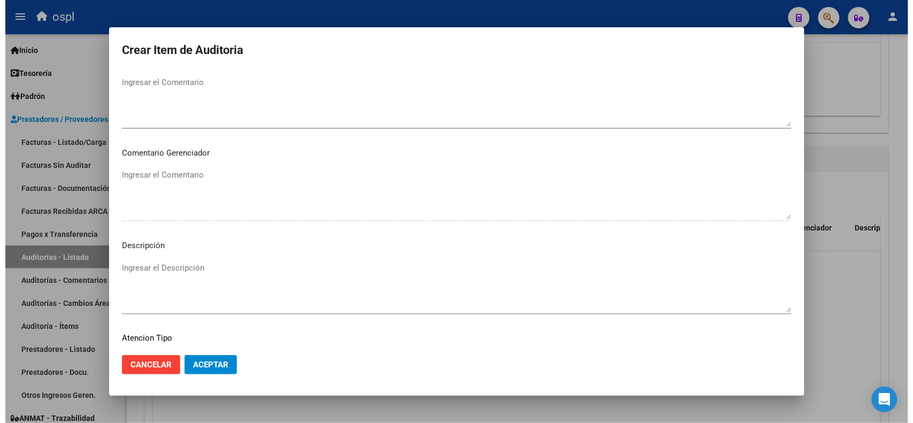
scroll to position [573, 0]
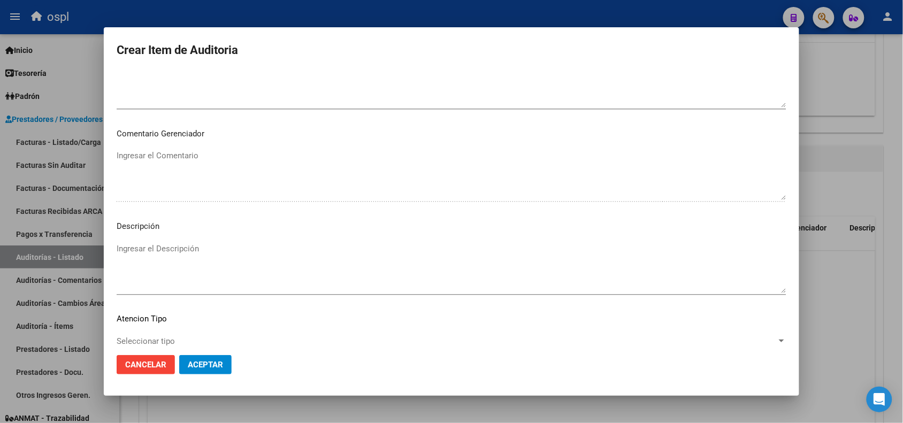
click at [883, 244] on div at bounding box center [451, 211] width 903 height 423
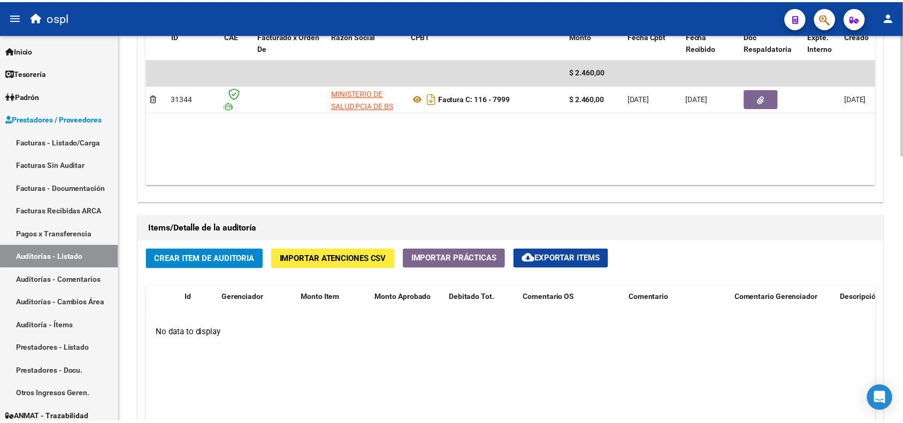
scroll to position [583, 0]
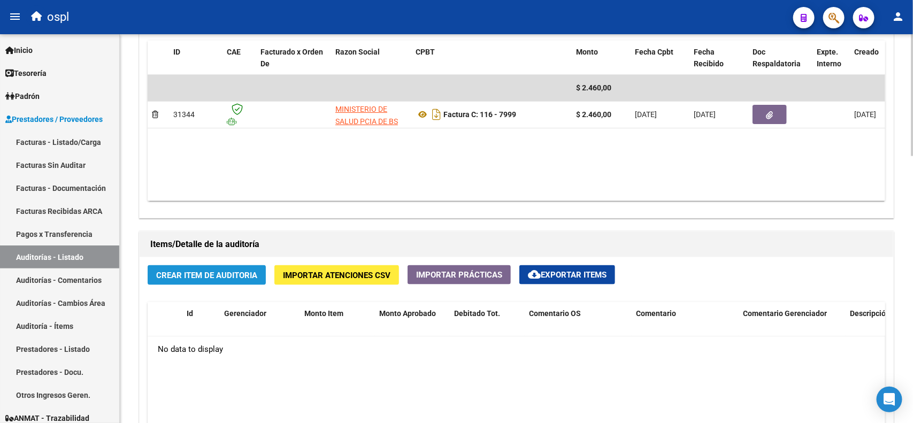
click at [198, 271] on span "Crear Item de Auditoria" at bounding box center [206, 276] width 101 height 10
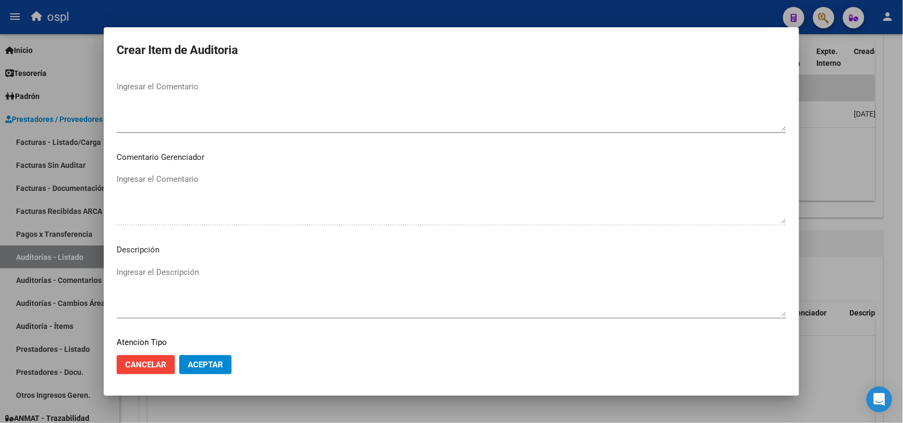
scroll to position [640, 0]
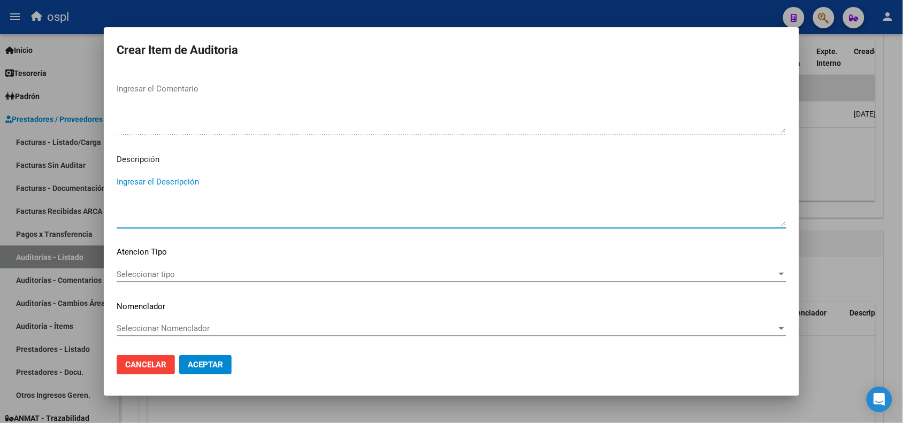
click at [196, 199] on textarea "Ingresar el Descripción" at bounding box center [452, 201] width 670 height 50
paste textarea "FALTA COPIA DE DNI Y PRESUNTA FIRMA APÓCRIFA DEL AFILIADO"
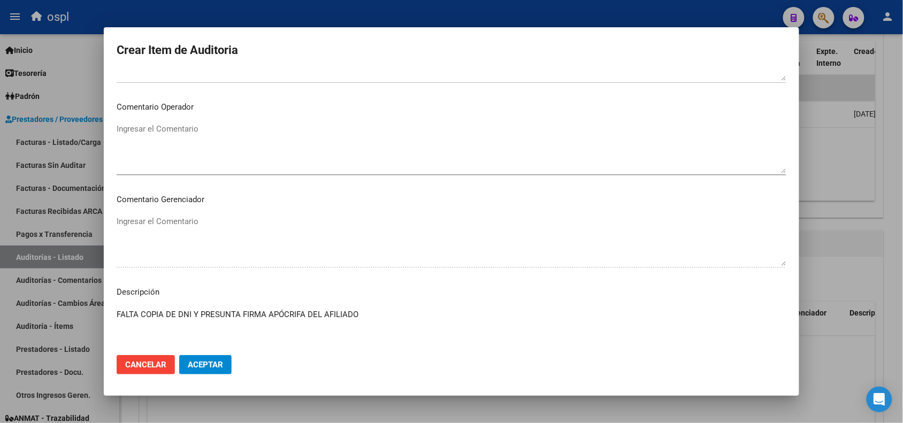
scroll to position [506, 0]
type textarea "FALTA COPIA DE DNI Y PRESUNTA FIRMA APÓCRIFA DEL AFILIADO"
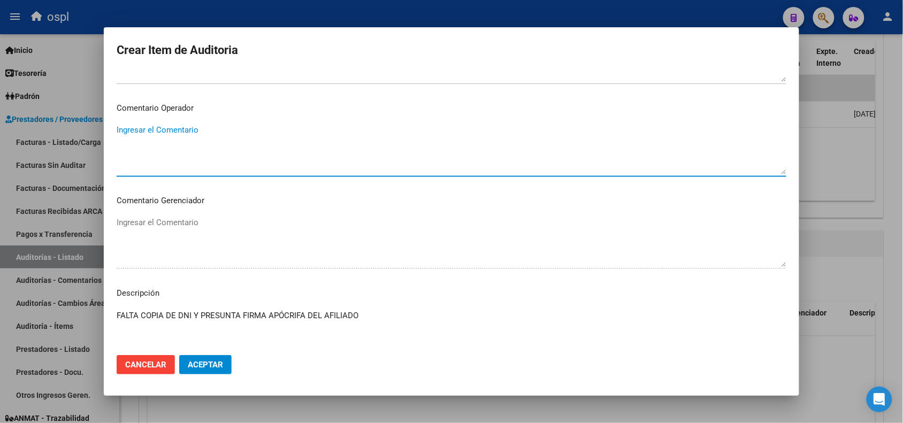
click at [205, 148] on textarea "Ingresar el Comentario" at bounding box center [452, 149] width 670 height 50
paste textarea "FALTA COPIA DE DNI Y PRESUNTA FIRMA APÓCRIFA DEL AFILIADO"
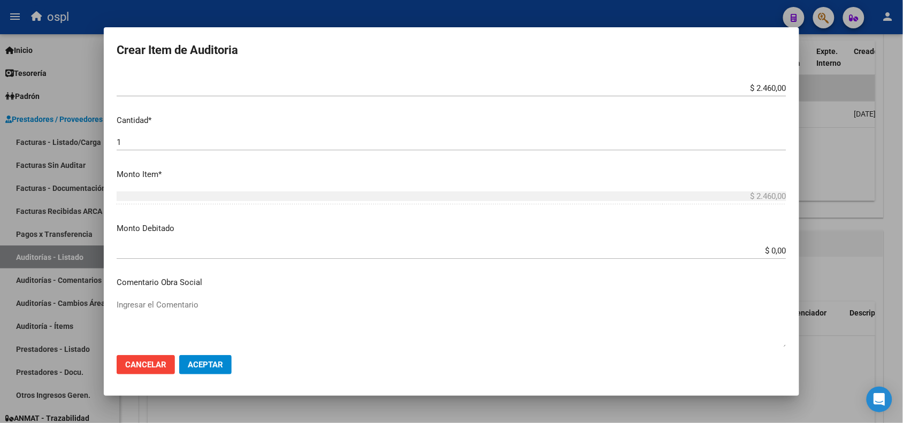
scroll to position [172, 0]
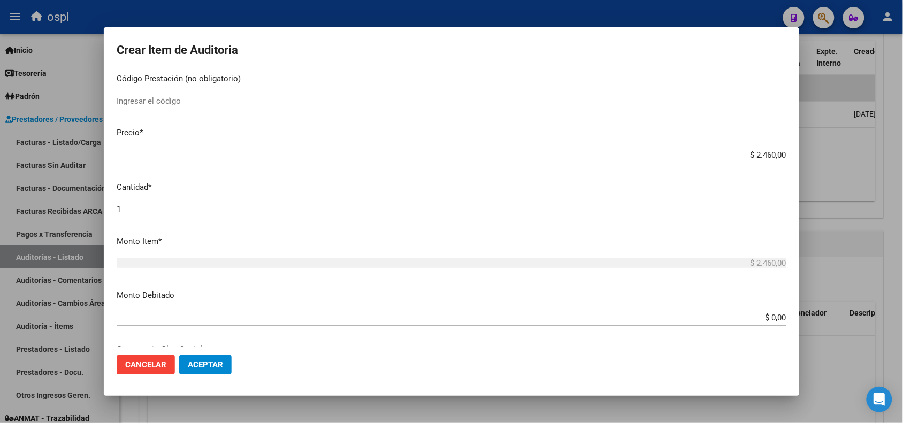
type textarea "FALTA COPIA DE DNI Y PRESUNTA FIRMA APÓCRIFA DEL AFILIADO"
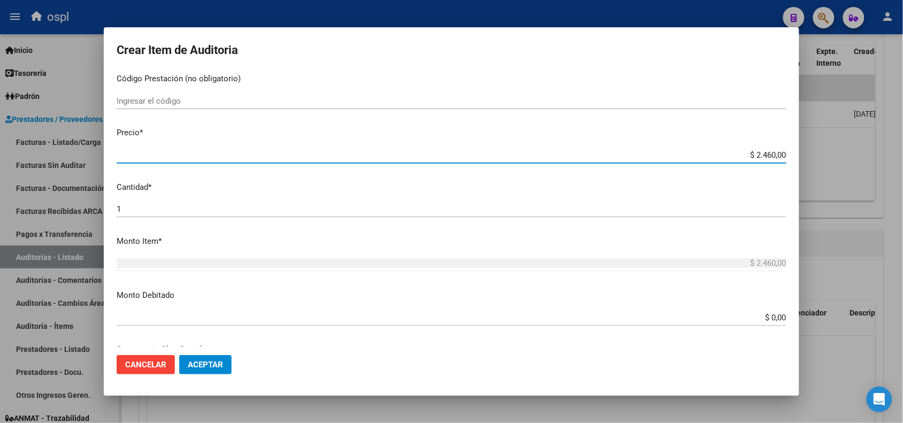
drag, startPoint x: 742, startPoint y: 156, endPoint x: 780, endPoint y: 153, distance: 38.1
click at [780, 153] on app-form-text-field "Precio * $ 2.460,00 Ingresar el precio" at bounding box center [456, 143] width 679 height 33
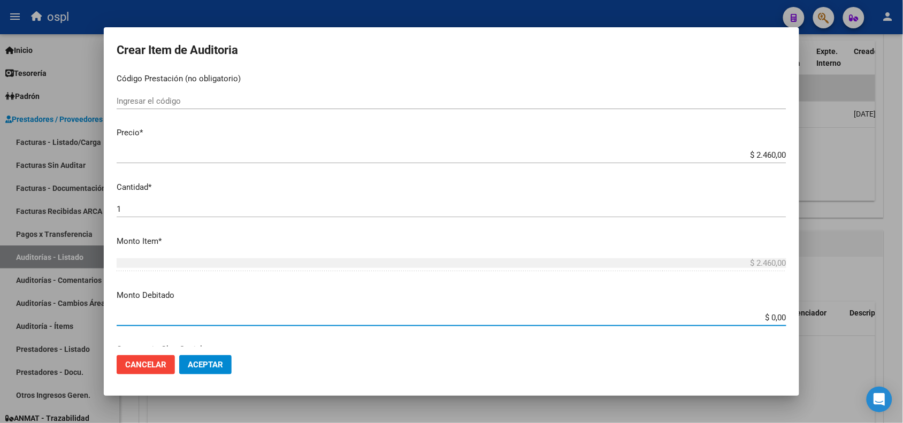
drag, startPoint x: 760, startPoint y: 316, endPoint x: 790, endPoint y: 316, distance: 30.5
click at [790, 316] on mat-dialog-content "Nro Documento CUIL Nombre Completo Fec. Prestación Ingresar la fecha Selecciona…" at bounding box center [452, 208] width 696 height 275
paste input "$ 2.46"
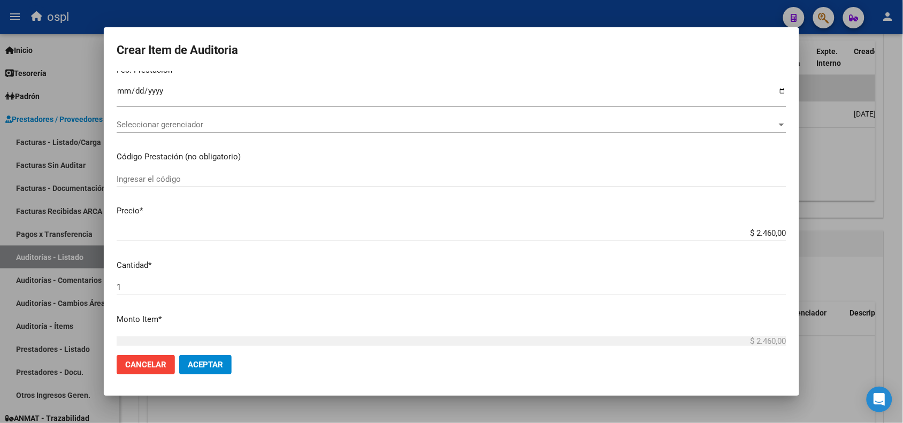
scroll to position [0, 0]
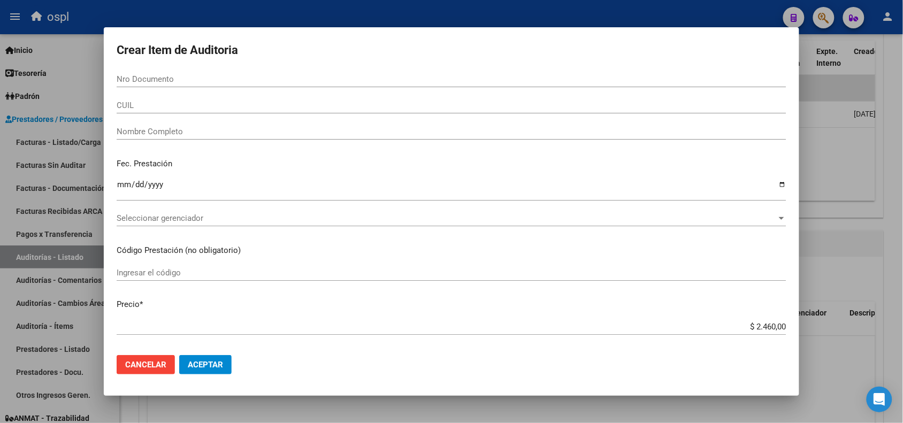
type input "$ 2.460,00"
click at [185, 132] on input "Nombre Completo" at bounding box center [452, 132] width 670 height 10
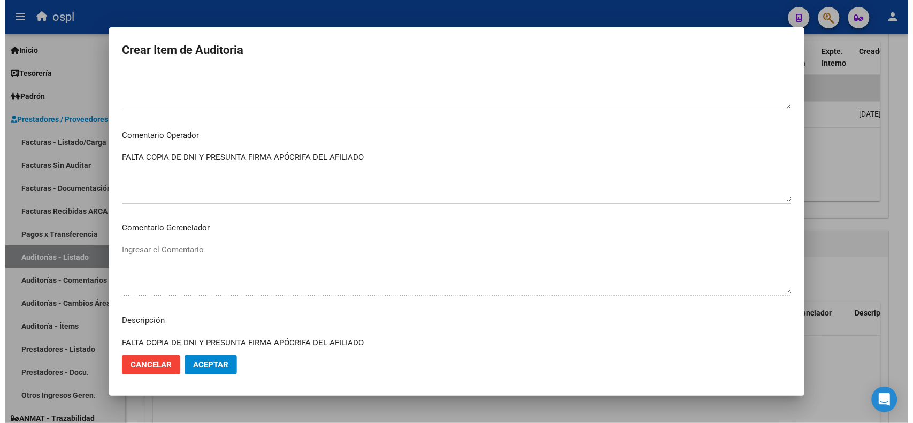
scroll to position [640, 0]
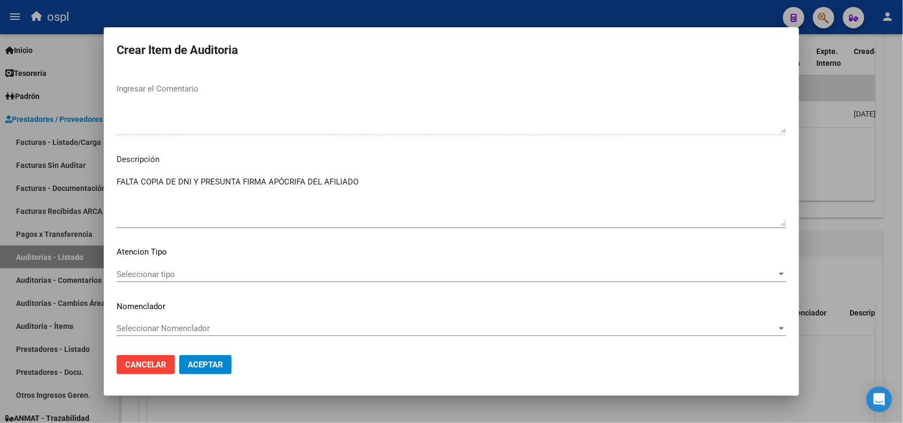
type input "VARIOS"
click at [200, 368] on span "Aceptar" at bounding box center [205, 365] width 35 height 10
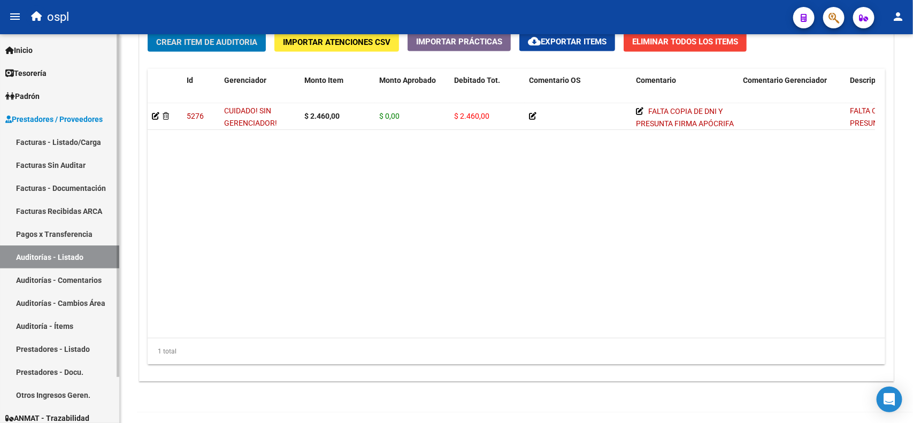
scroll to position [784, 0]
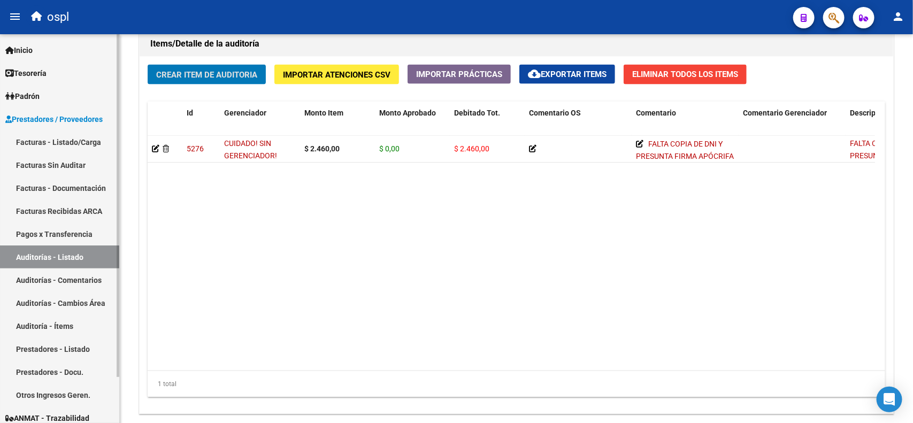
click at [95, 146] on link "Facturas - Listado/Carga" at bounding box center [59, 142] width 119 height 23
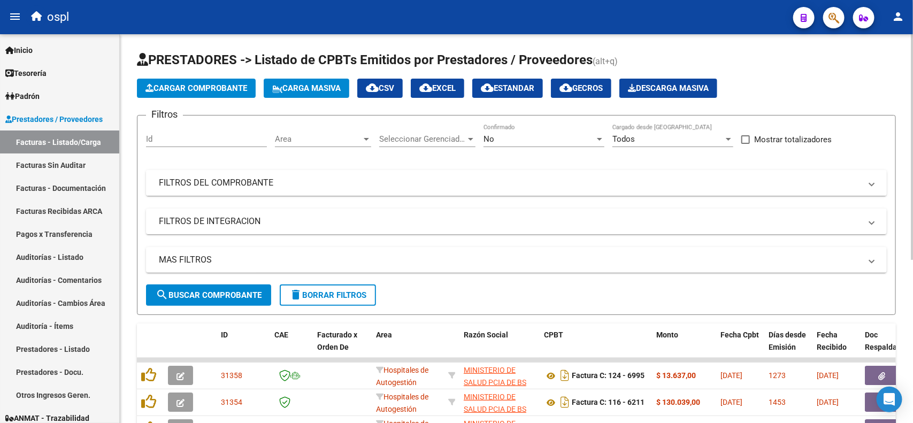
click at [405, 187] on mat-panel-title "FILTROS DEL COMPROBANTE" at bounding box center [510, 183] width 703 height 12
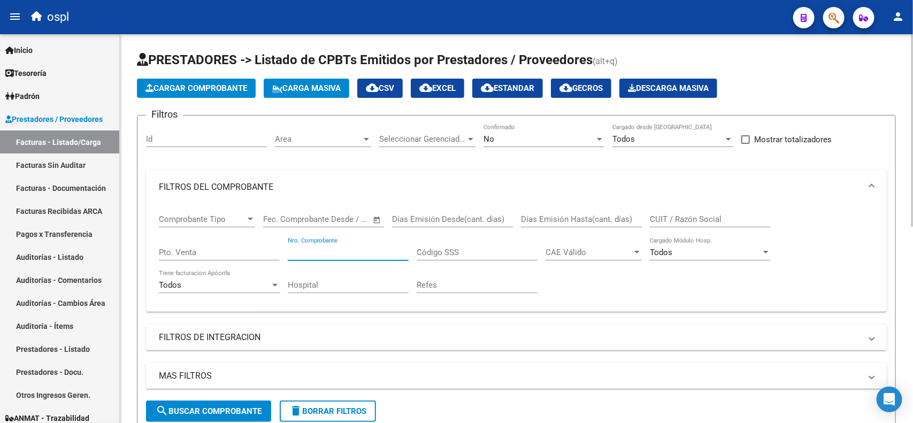
click at [344, 248] on input "Nro. Comprobante" at bounding box center [348, 253] width 121 height 10
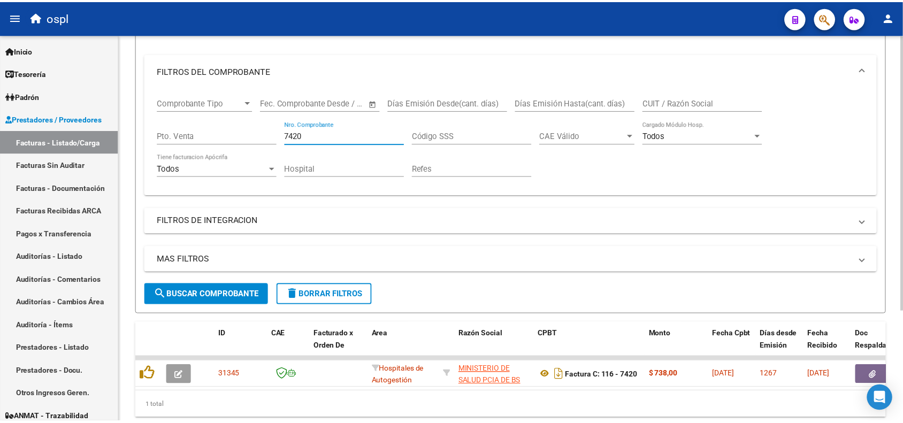
scroll to position [156, 0]
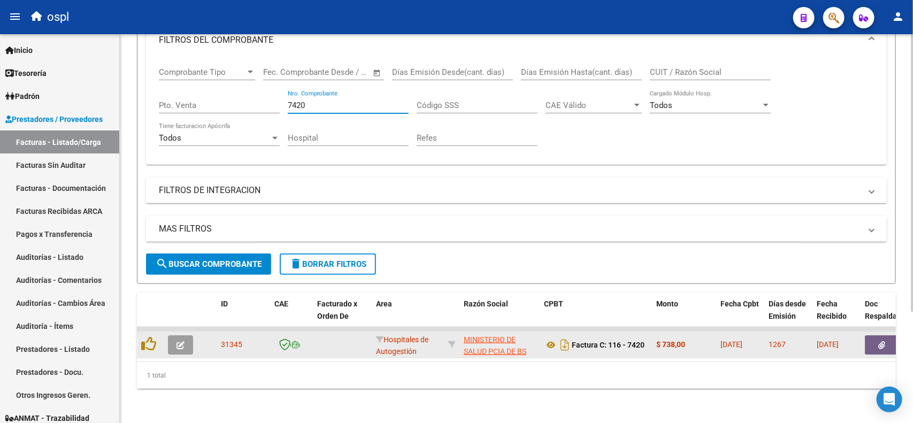
type input "7420"
click at [874, 336] on button "button" at bounding box center [882, 345] width 34 height 19
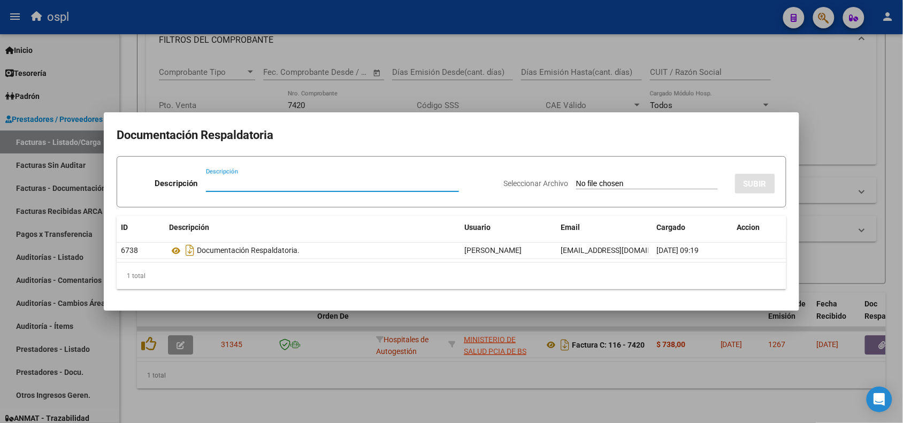
click at [588, 182] on input "Seleccionar Archivo" at bounding box center [647, 184] width 142 height 10
type input "C:\fakepath\RECHAZO 7420-HOSPITAL LUDOVICA.pdf"
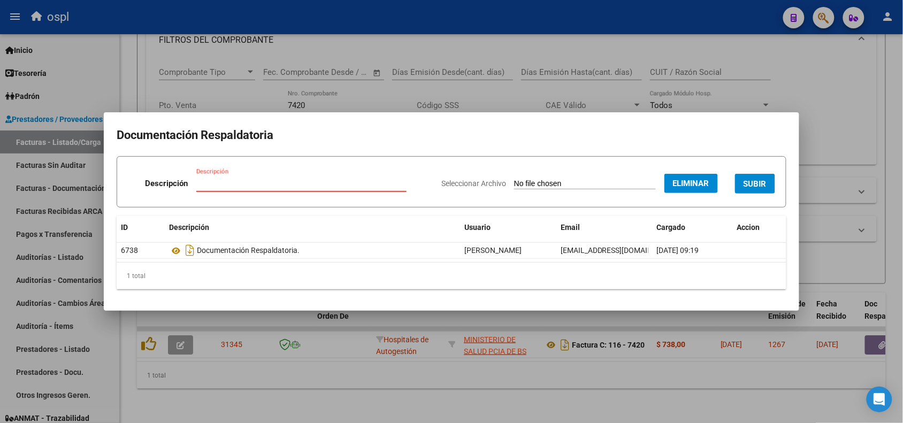
click at [314, 183] on input "Descripción" at bounding box center [301, 184] width 210 height 10
type input "r"
type input "RECHAZO"
click at [750, 181] on span "SUBIR" at bounding box center [755, 184] width 23 height 10
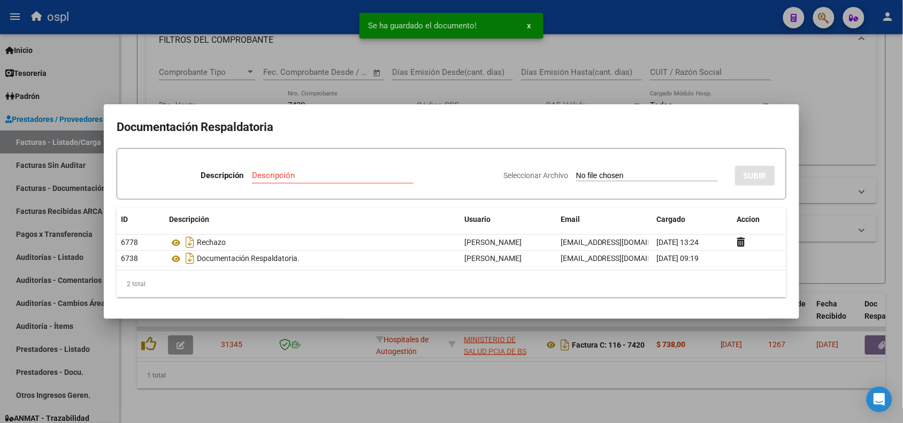
click at [252, 25] on div at bounding box center [451, 211] width 903 height 423
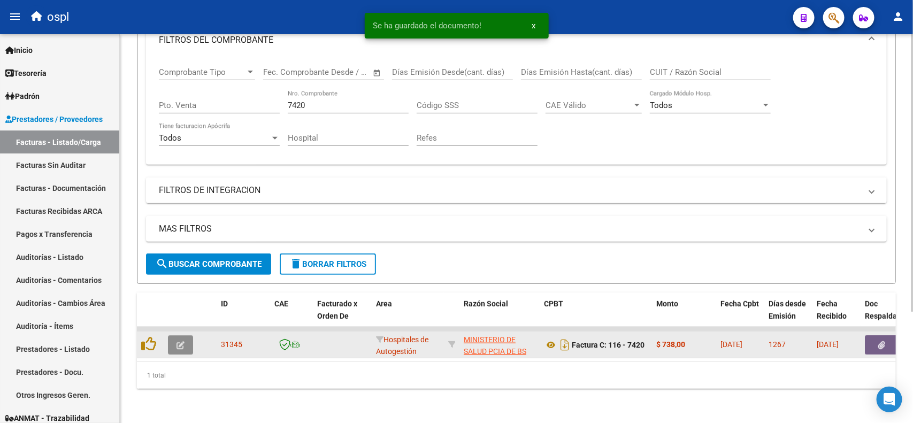
click at [185, 336] on button "button" at bounding box center [180, 345] width 25 height 19
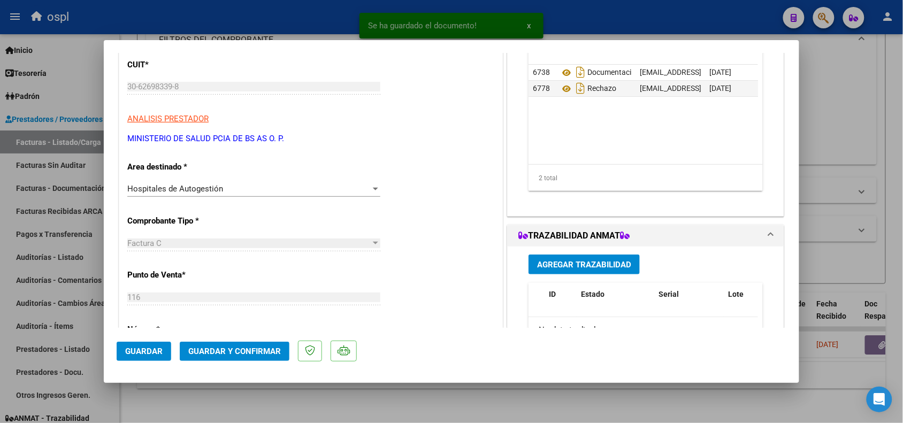
scroll to position [134, 0]
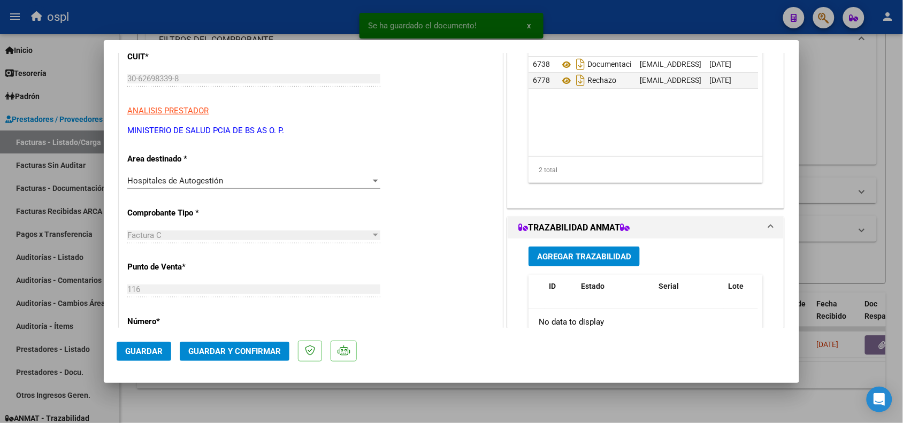
click at [226, 191] on div "Hospitales de Autogestión Seleccionar Area" at bounding box center [253, 186] width 253 height 26
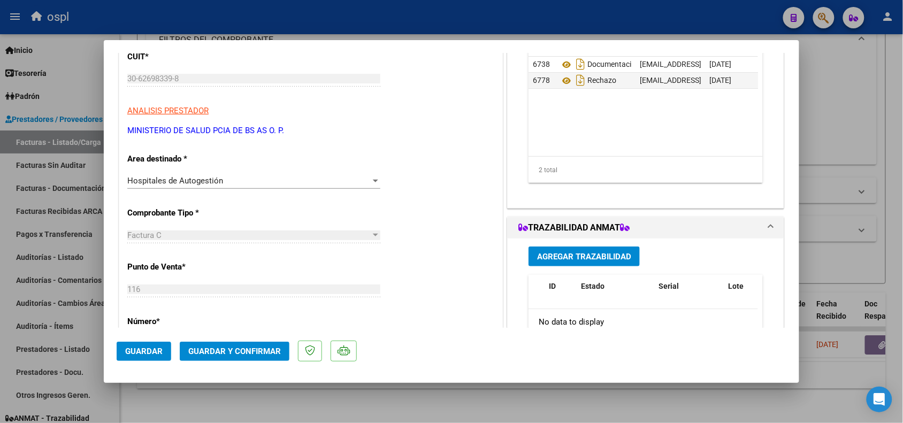
click at [225, 187] on div "Hospitales de Autogestión Seleccionar Area" at bounding box center [253, 181] width 253 height 16
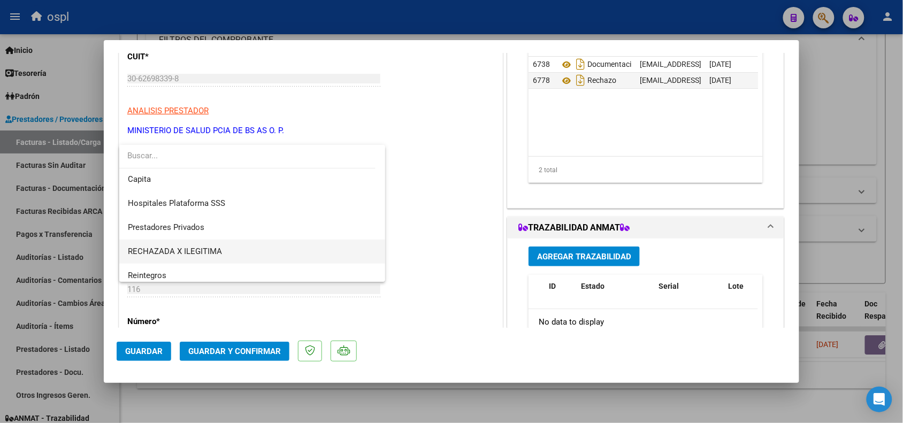
scroll to position [103, 0]
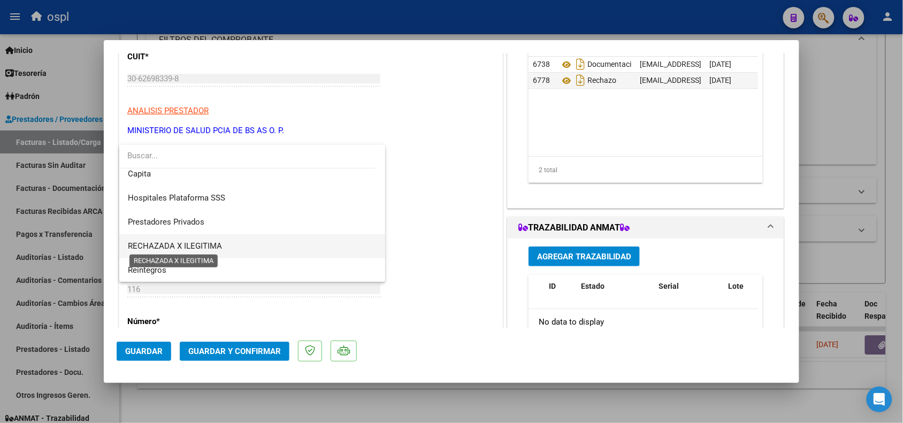
click at [208, 242] on span "RECHAZADA X ILEGITIMA" at bounding box center [175, 246] width 94 height 10
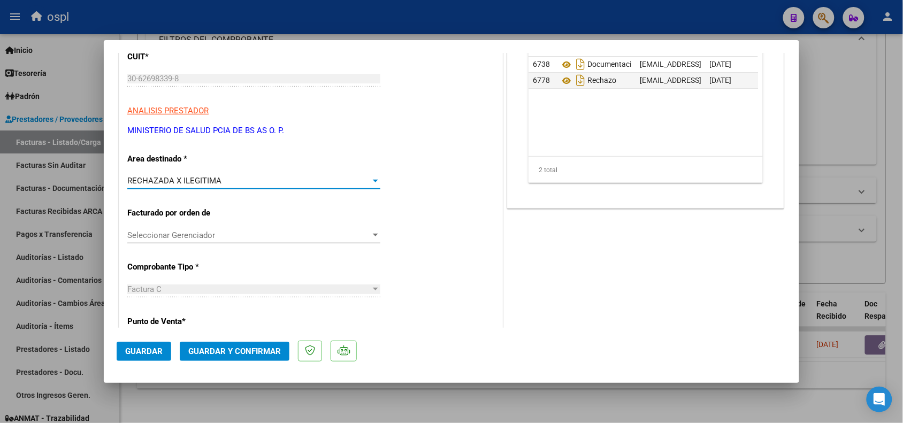
click at [244, 353] on span "Guardar y Confirmar" at bounding box center [234, 352] width 93 height 10
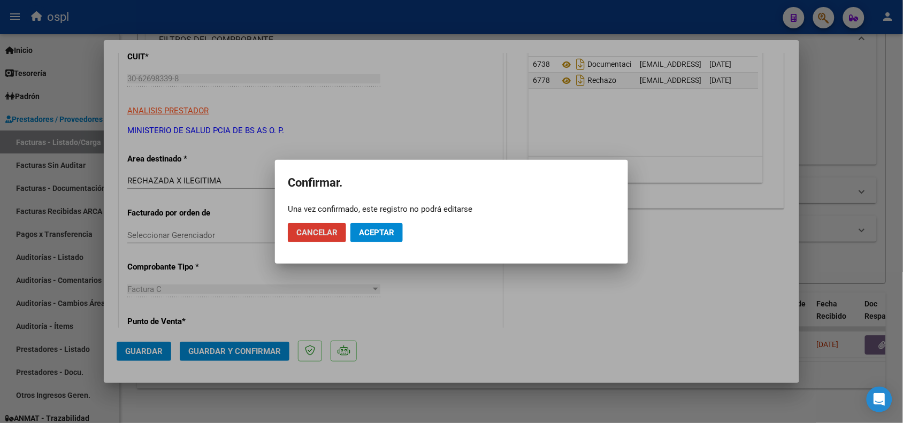
click at [376, 217] on mat-dialog-actions "Cancelar Aceptar" at bounding box center [451, 233] width 327 height 36
click at [376, 231] on span "Aceptar" at bounding box center [376, 233] width 35 height 10
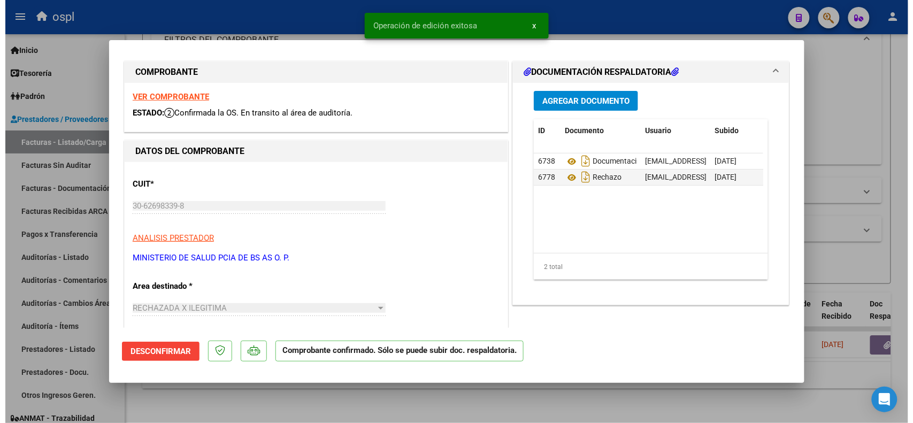
scroll to position [0, 0]
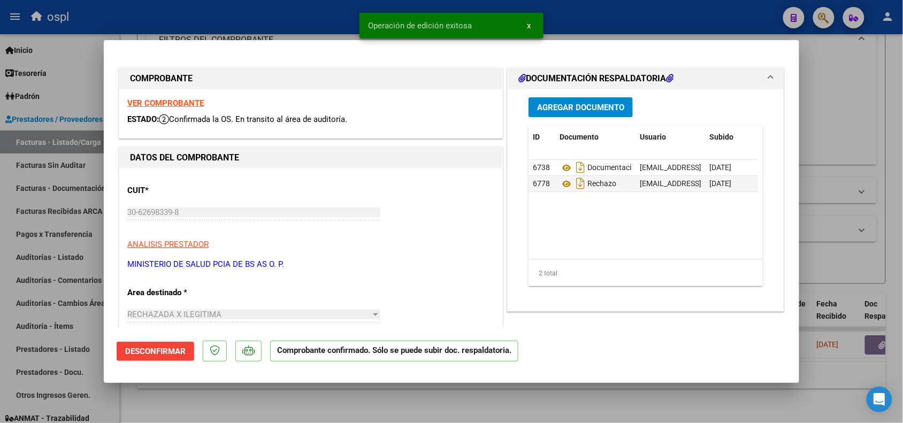
click at [248, 28] on div at bounding box center [451, 211] width 903 height 423
type input "$ 0,00"
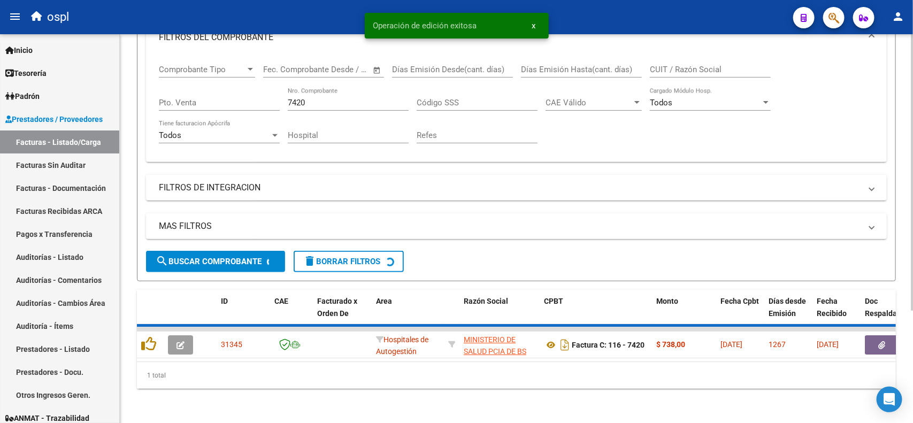
scroll to position [137, 0]
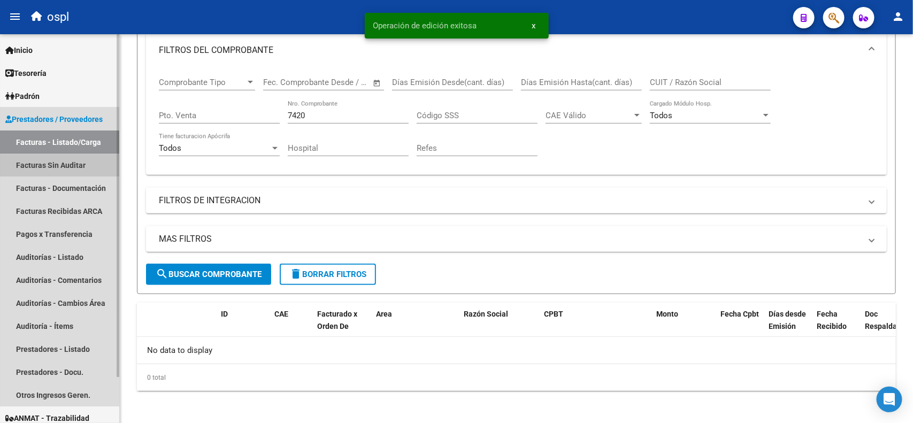
click at [82, 162] on link "Facturas Sin Auditar" at bounding box center [59, 165] width 119 height 23
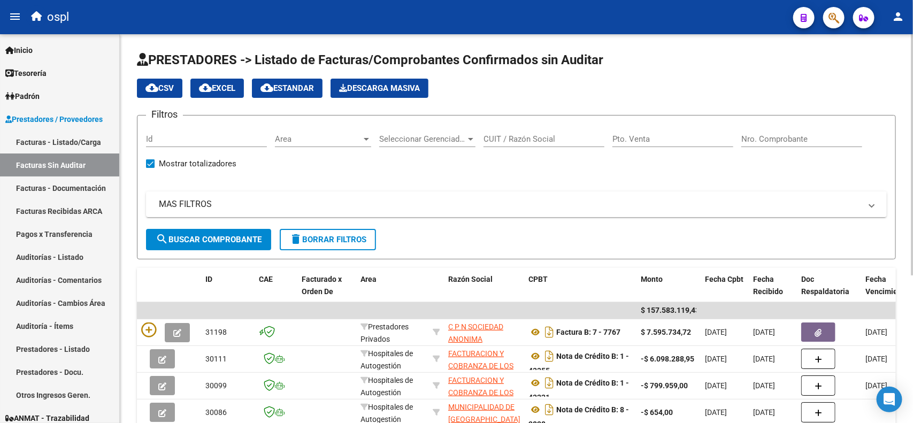
click at [778, 135] on input "Nro. Comprobante" at bounding box center [802, 139] width 121 height 10
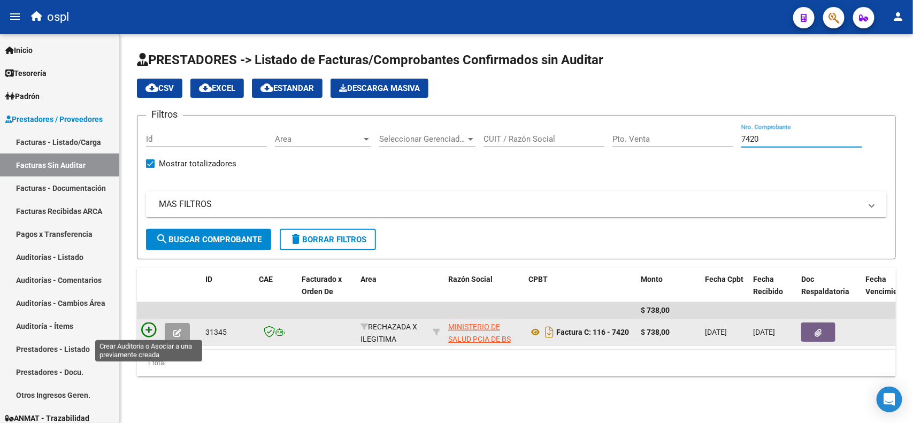
type input "7420"
click at [148, 326] on icon at bounding box center [148, 330] width 15 height 15
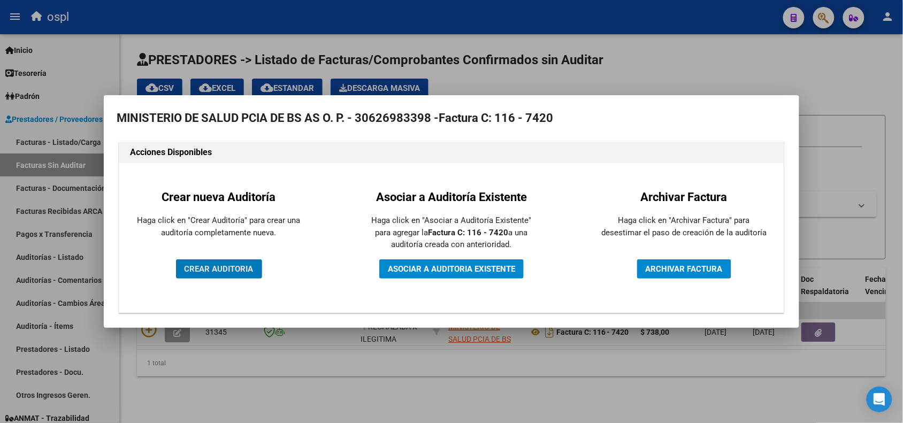
click at [227, 273] on button "CREAR AUDITORIA" at bounding box center [219, 269] width 86 height 19
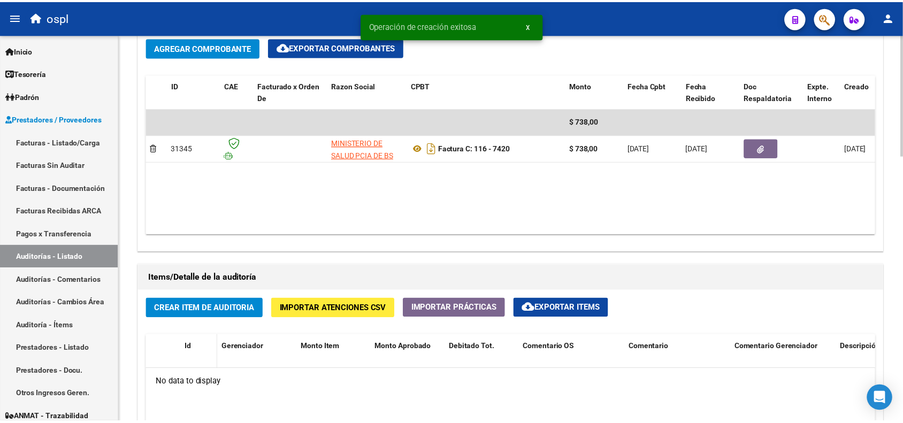
scroll to position [602, 0]
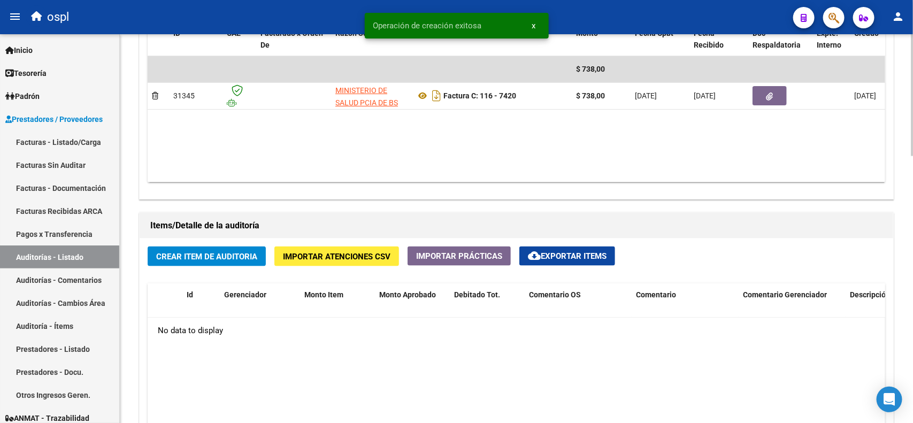
click at [214, 263] on button "Crear Item de Auditoria" at bounding box center [207, 257] width 118 height 20
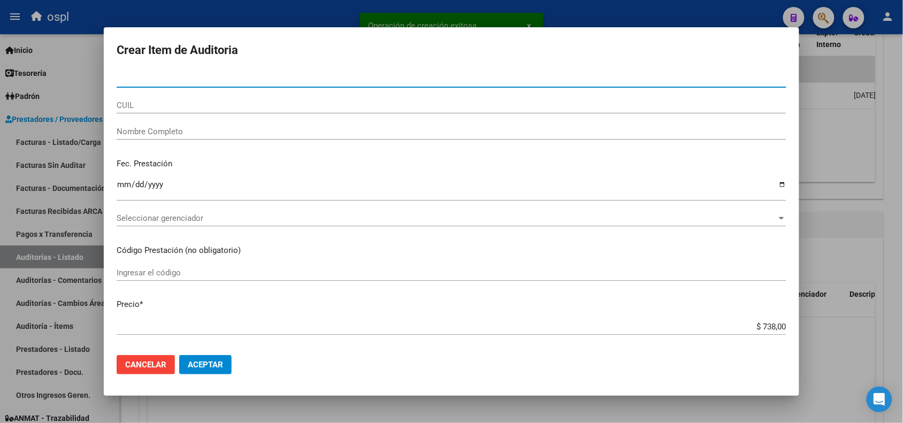
click at [205, 135] on input "Nombre Completo" at bounding box center [452, 132] width 670 height 10
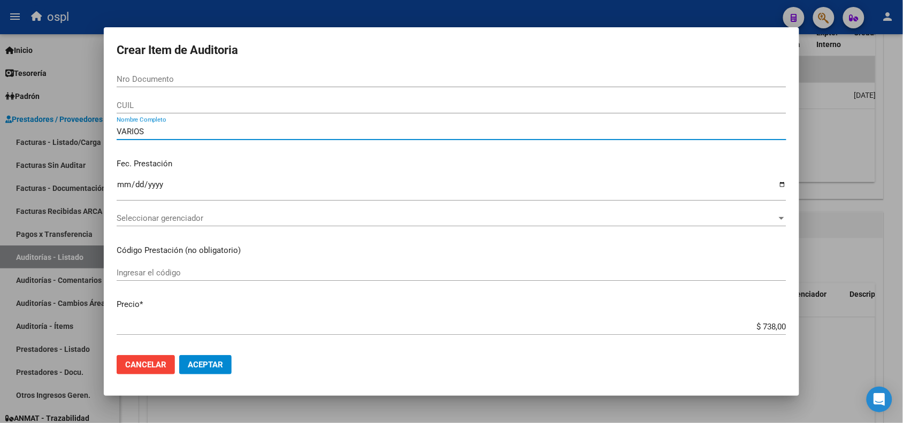
type input "VARIOS"
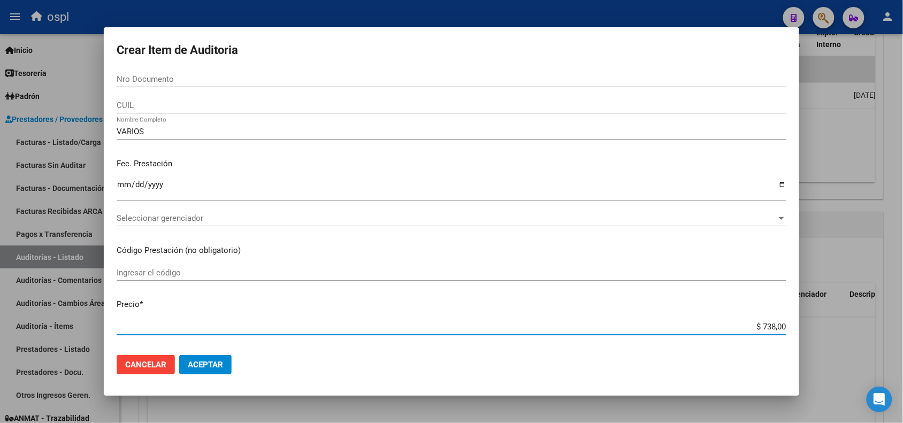
drag, startPoint x: 748, startPoint y: 327, endPoint x: 777, endPoint y: 332, distance: 29.8
click at [777, 332] on div "$ 738,00 Ingresar el precio" at bounding box center [452, 327] width 670 height 16
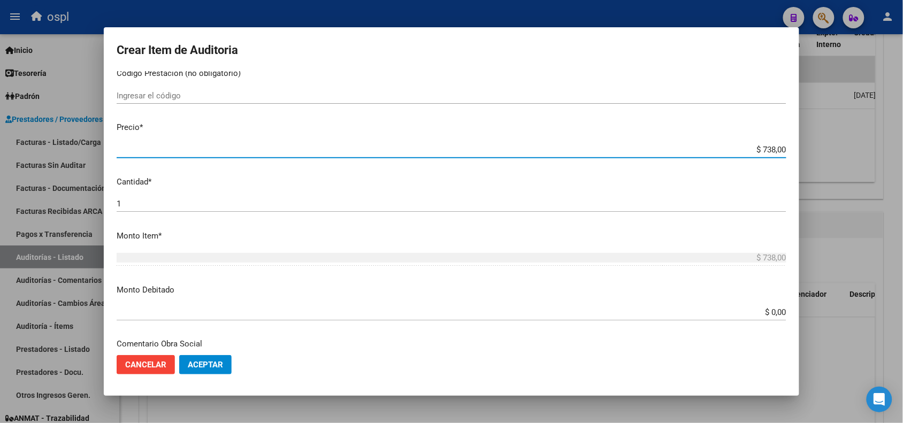
scroll to position [201, 0]
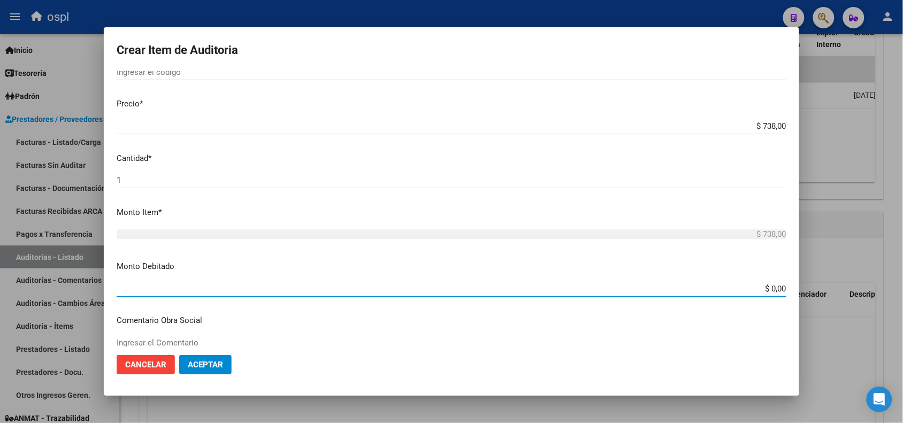
drag, startPoint x: 748, startPoint y: 285, endPoint x: 794, endPoint y: 293, distance: 46.2
click at [794, 293] on mat-dialog-content "Nro Documento CUIL VARIOS Nombre Completo Fec. Prestación Ingresar la fecha Sel…" at bounding box center [452, 208] width 696 height 275
paste input "738"
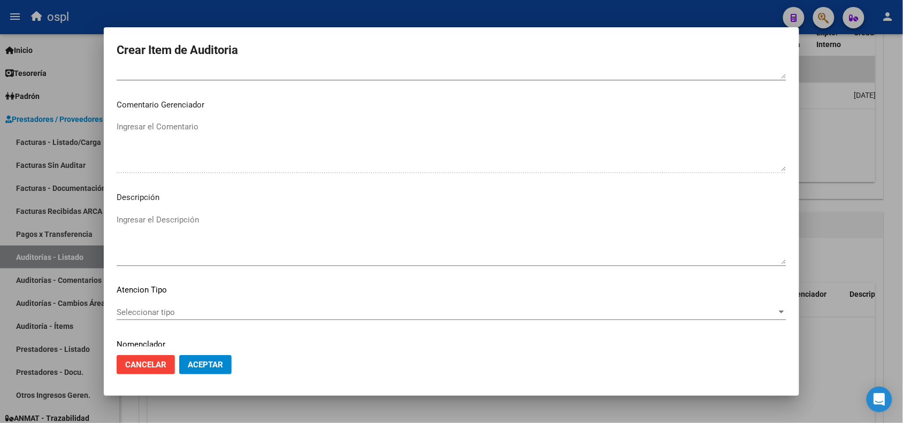
scroll to position [640, 0]
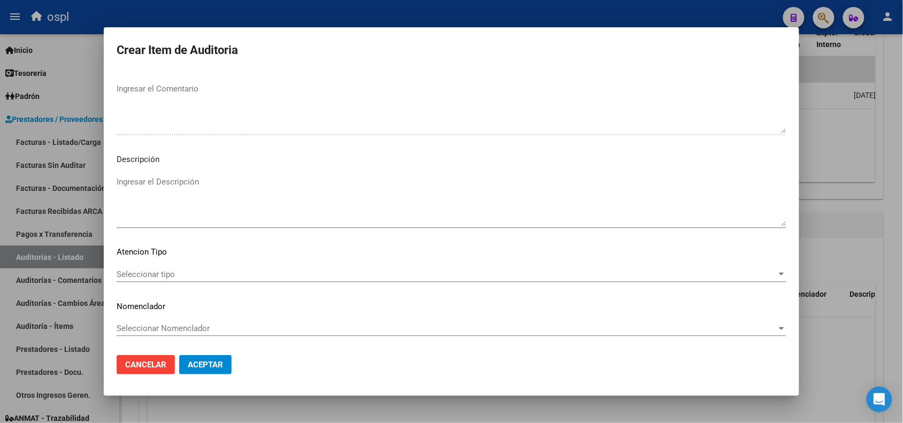
type input "$ 738,00"
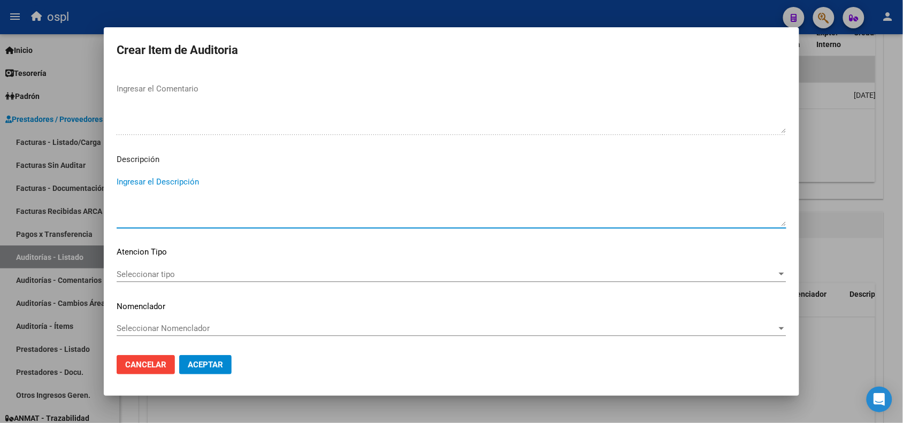
click at [173, 197] on textarea "Ingresar el Descripción" at bounding box center [452, 201] width 670 height 50
paste textarea "FALTA COPIA DE DNI Y PRESUNTA FIRMA APÓCRIFA DEL AFILIADO"
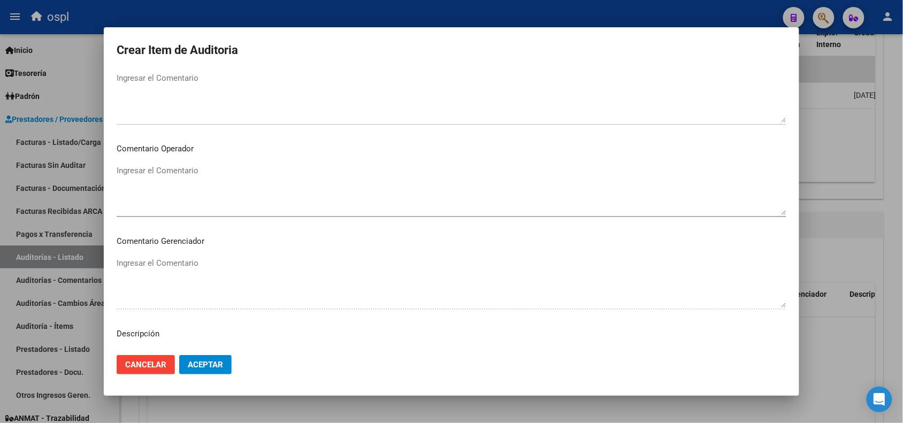
scroll to position [439, 0]
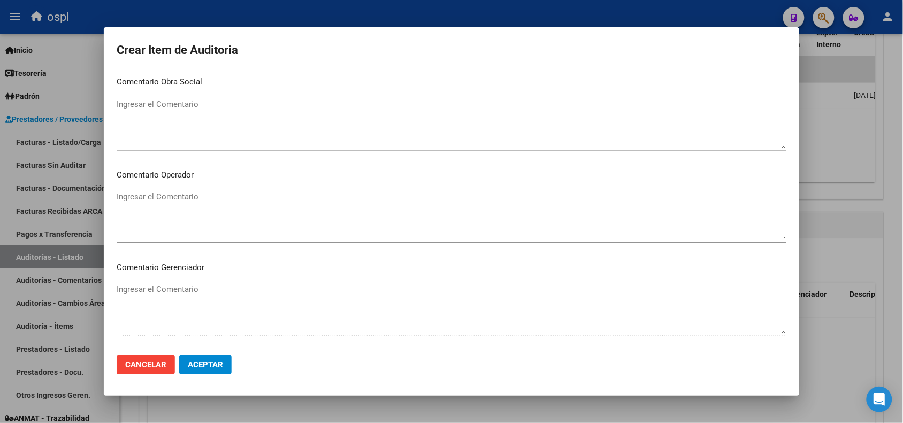
type textarea "FALTA COPIA DE DNI Y PRESUNTA FIRMA APÓCRIFA DEL AFILIADO"
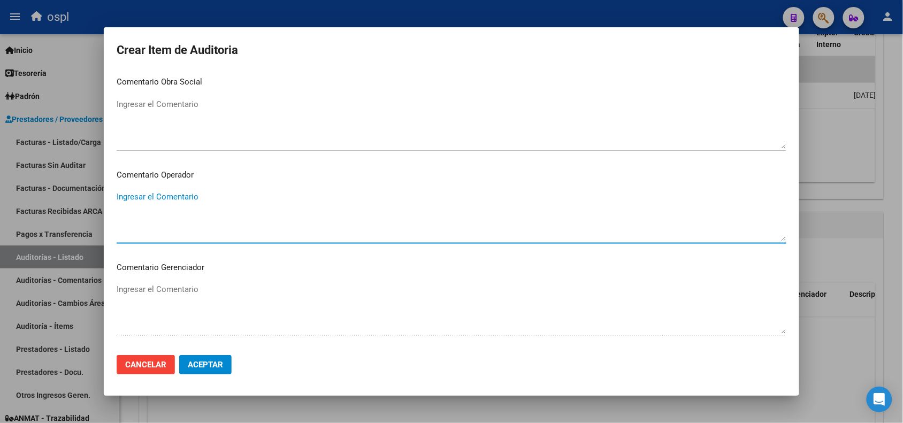
click at [195, 207] on textarea "Ingresar el Comentario" at bounding box center [452, 216] width 670 height 50
paste textarea "FALTA COPIA DE DNI Y PRESUNTA FIRMA APÓCRIFA DEL AFILIADO"
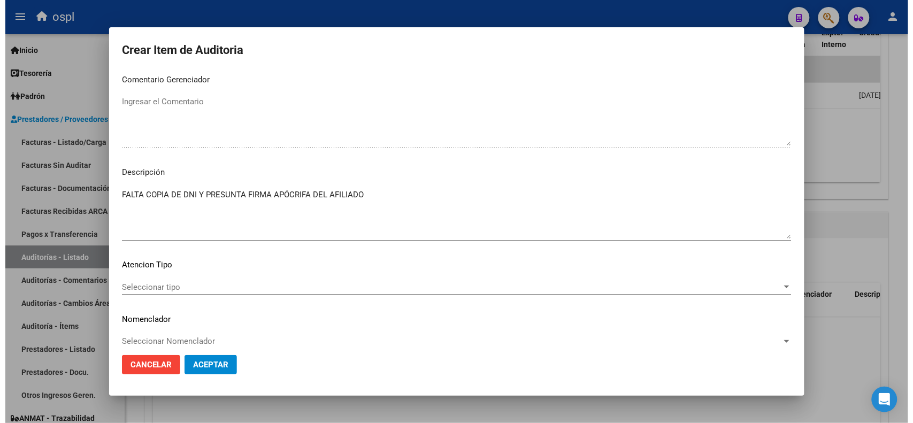
scroll to position [640, 0]
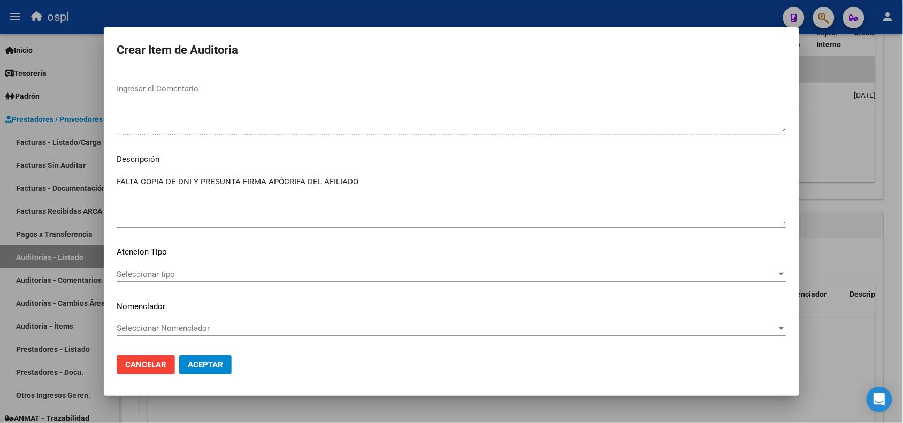
type textarea "FALTA COPIA DE DNI Y PRESUNTA FIRMA APÓCRIFA DEL AFILIADO"
click at [208, 365] on span "Aceptar" at bounding box center [205, 365] width 35 height 10
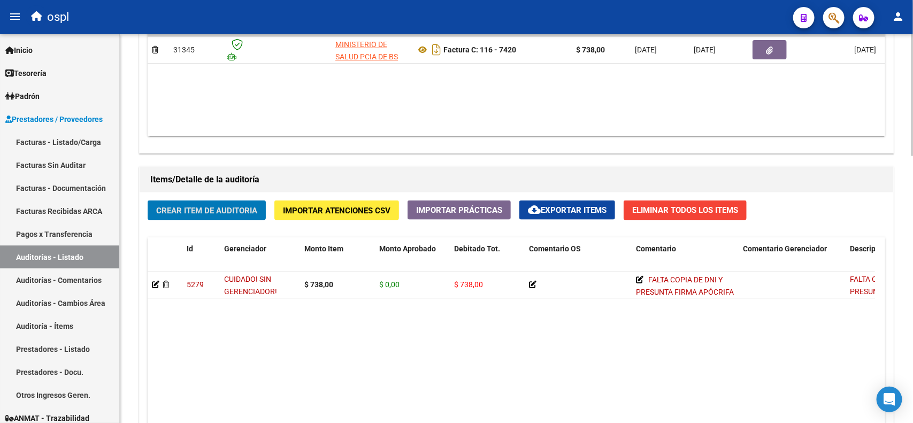
scroll to position [851, 0]
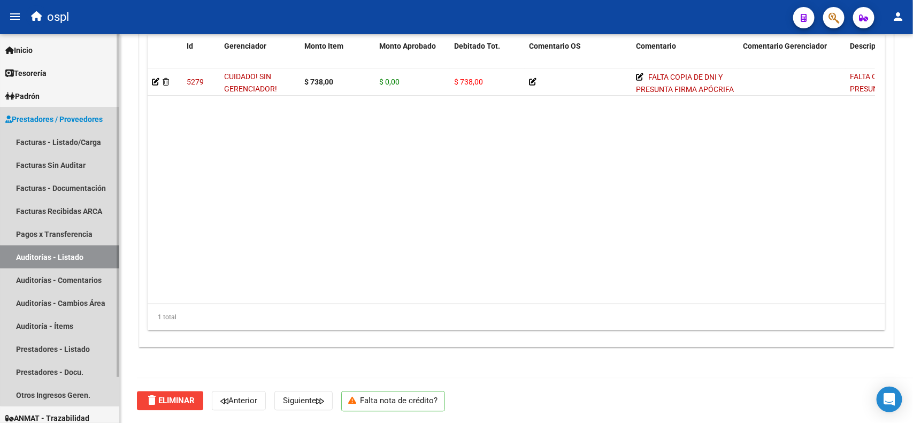
click at [67, 253] on link "Auditorías - Listado" at bounding box center [59, 257] width 119 height 23
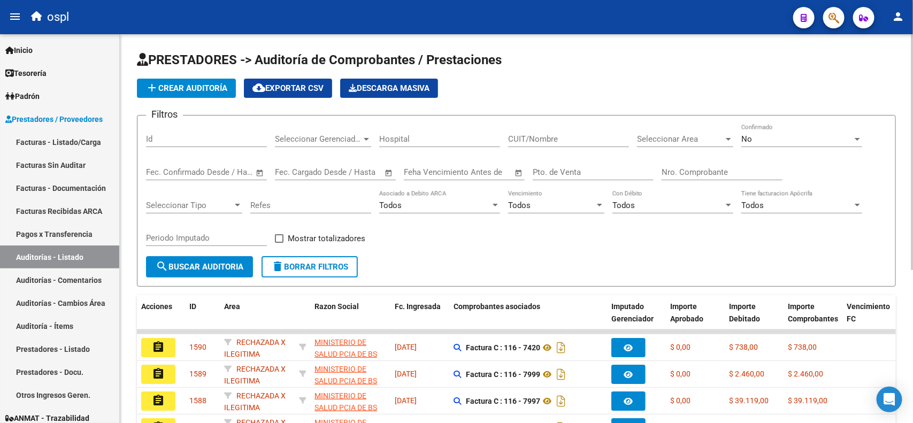
drag, startPoint x: 81, startPoint y: 146, endPoint x: 124, endPoint y: 143, distance: 43.4
click at [81, 146] on link "Facturas - Listado/Carga" at bounding box center [59, 142] width 119 height 23
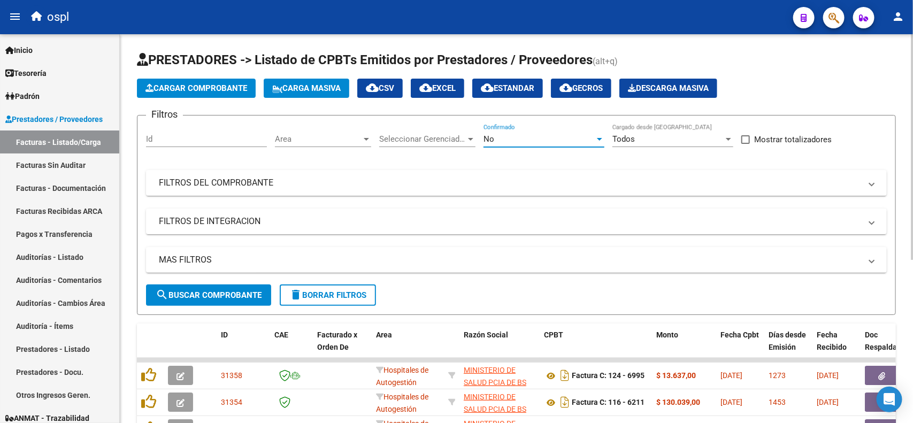
click at [501, 141] on div "No" at bounding box center [539, 139] width 111 height 10
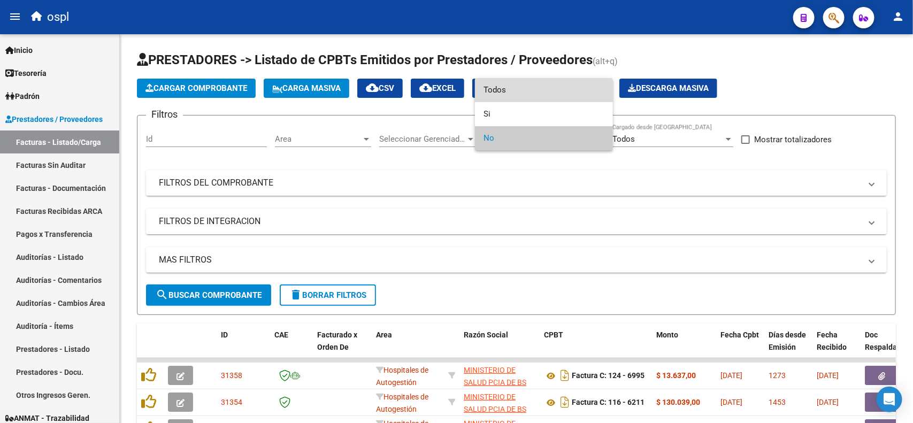
click at [514, 97] on span "Todos" at bounding box center [544, 90] width 121 height 24
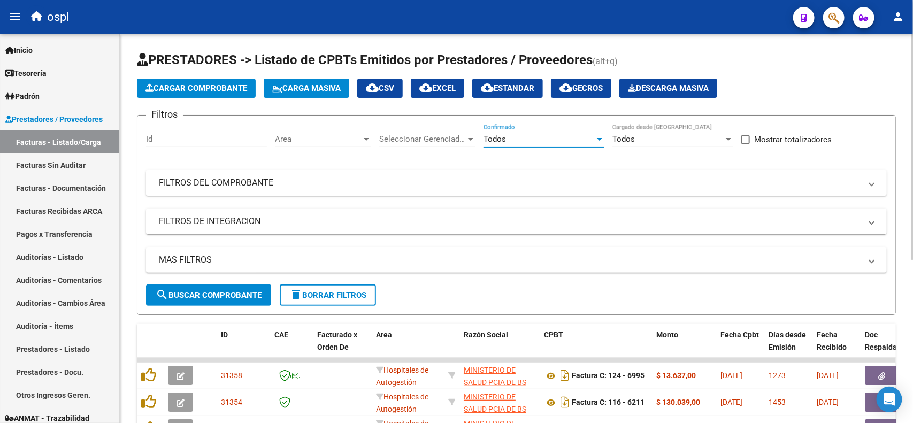
click at [318, 184] on mat-panel-title "FILTROS DEL COMPROBANTE" at bounding box center [510, 183] width 703 height 12
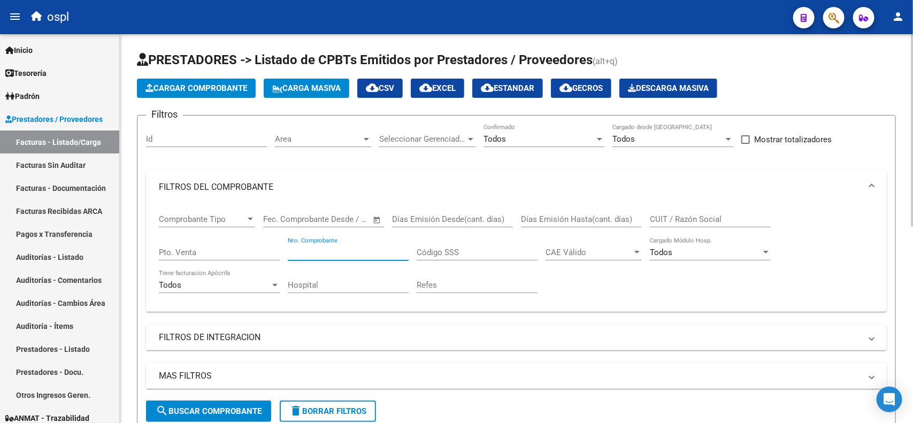
click at [322, 249] on input "Nro. Comprobante" at bounding box center [348, 253] width 121 height 10
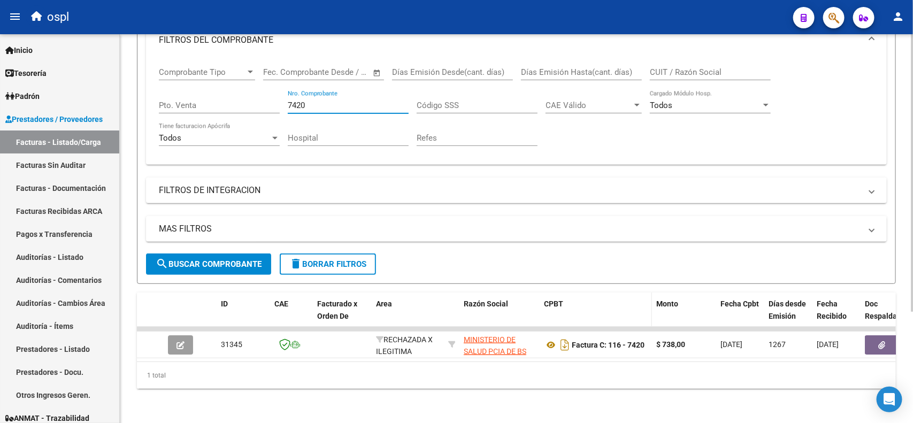
scroll to position [156, 0]
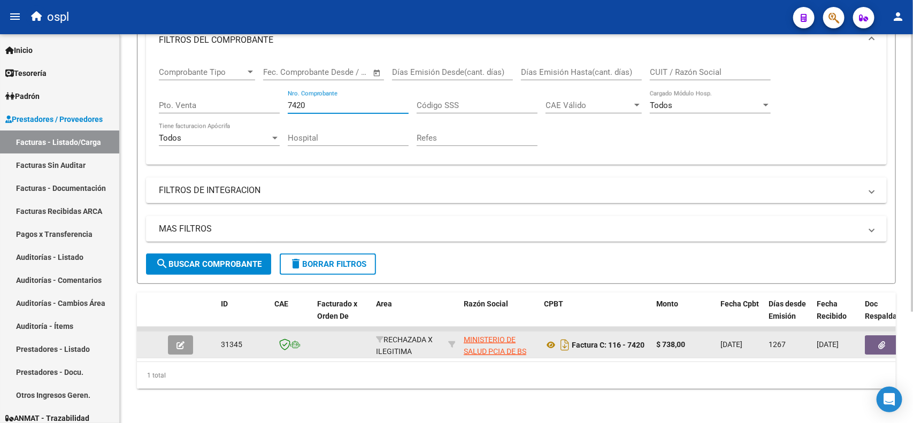
type input "7420"
click at [871, 336] on button "button" at bounding box center [882, 345] width 34 height 19
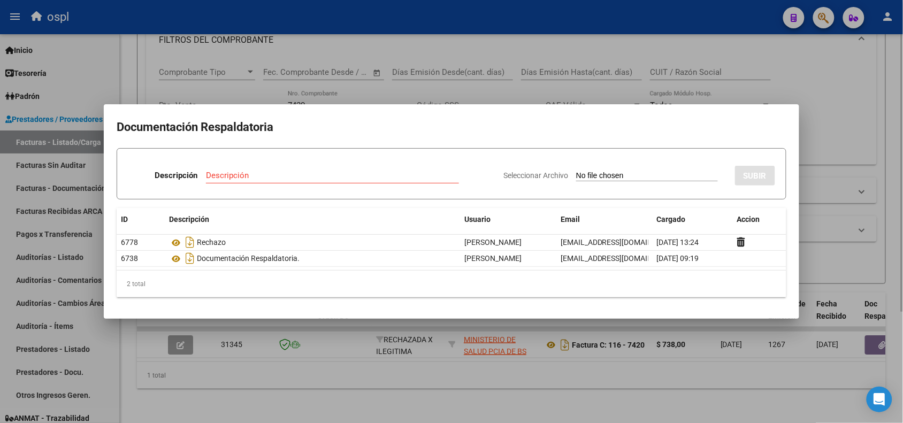
drag, startPoint x: 412, startPoint y: 22, endPoint x: 391, endPoint y: 77, distance: 58.6
click at [412, 20] on div at bounding box center [451, 211] width 903 height 423
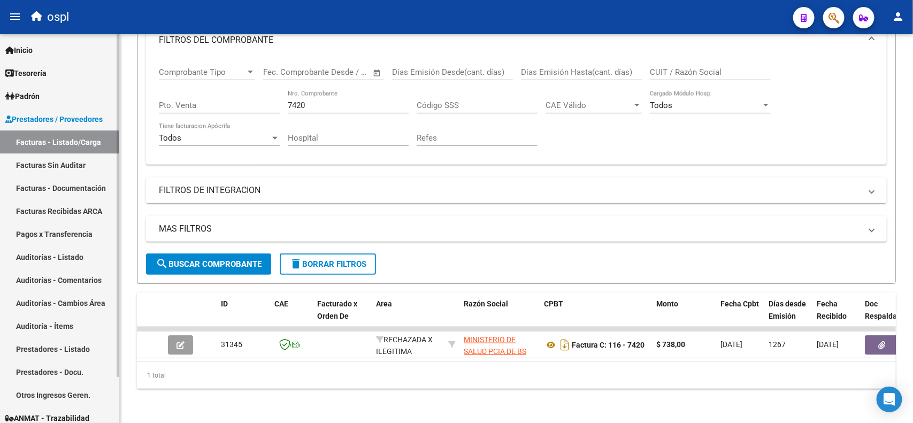
click at [62, 258] on link "Auditorías - Listado" at bounding box center [59, 257] width 119 height 23
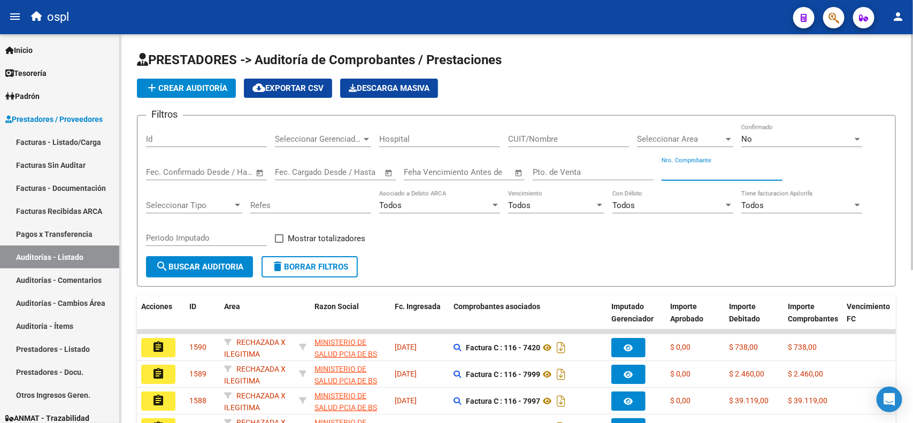
click at [720, 170] on input "Nro. Comprobante" at bounding box center [722, 172] width 121 height 10
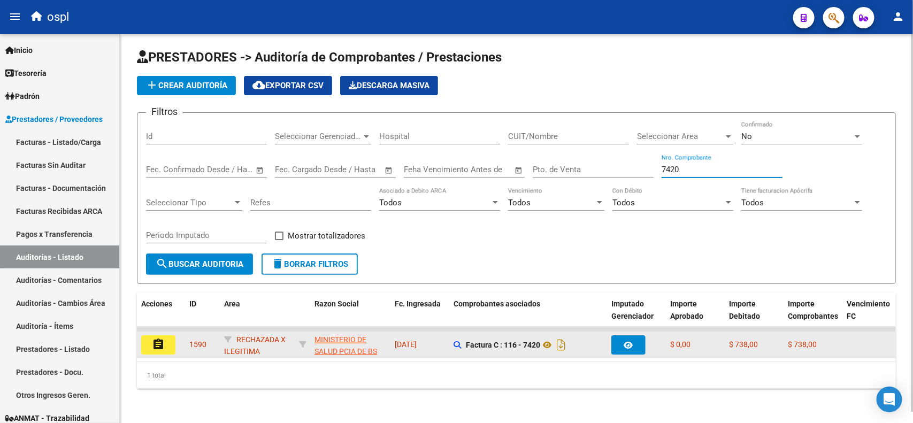
type input "7420"
click at [148, 336] on button "assignment" at bounding box center [158, 345] width 34 height 19
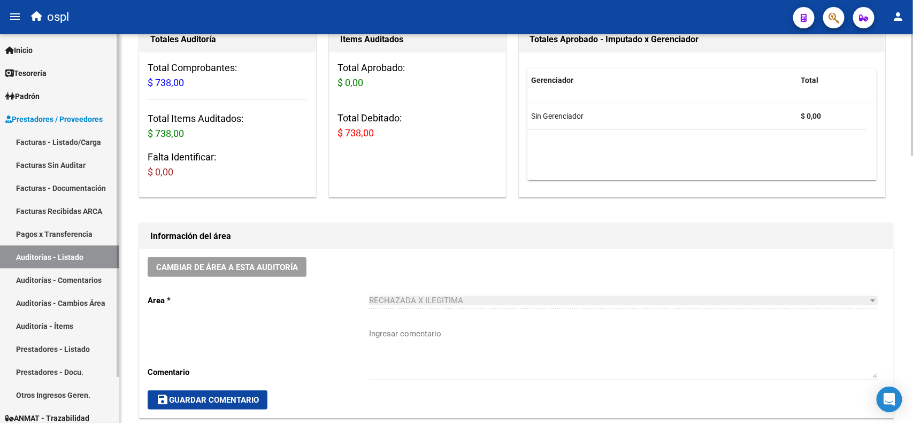
scroll to position [49, 0]
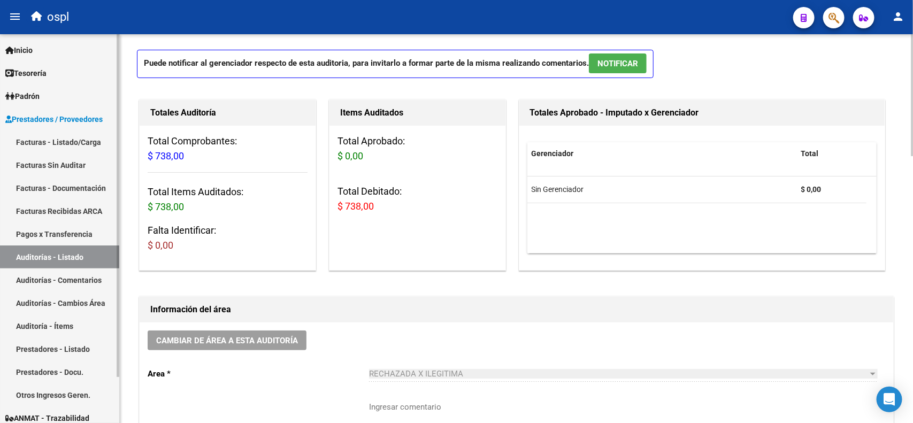
click at [81, 145] on link "Facturas - Listado/Carga" at bounding box center [59, 142] width 119 height 23
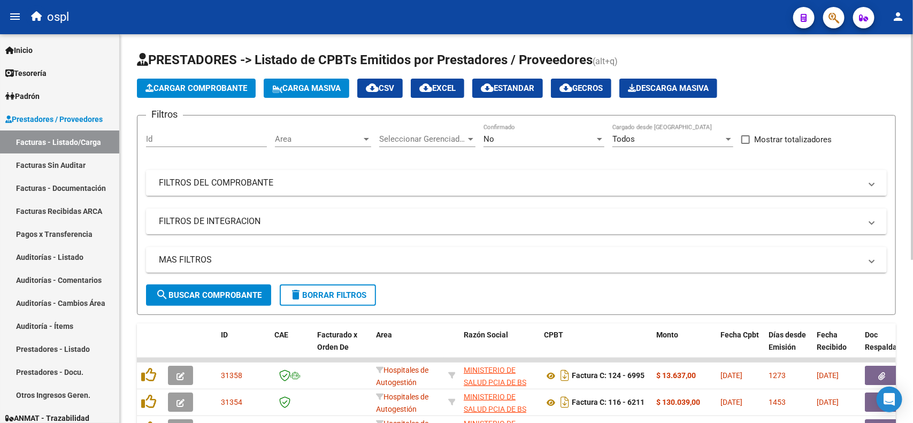
click at [294, 183] on mat-panel-title "FILTROS DEL COMPROBANTE" at bounding box center [510, 183] width 703 height 12
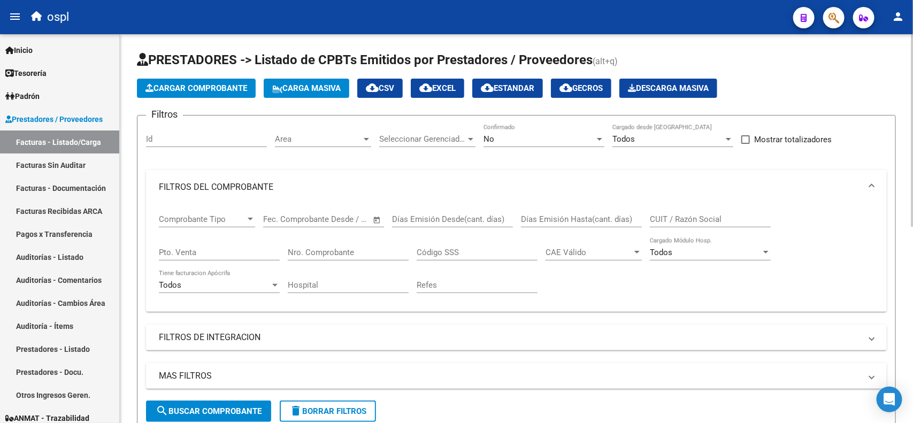
click at [367, 253] on input "Nro. Comprobante" at bounding box center [348, 253] width 121 height 10
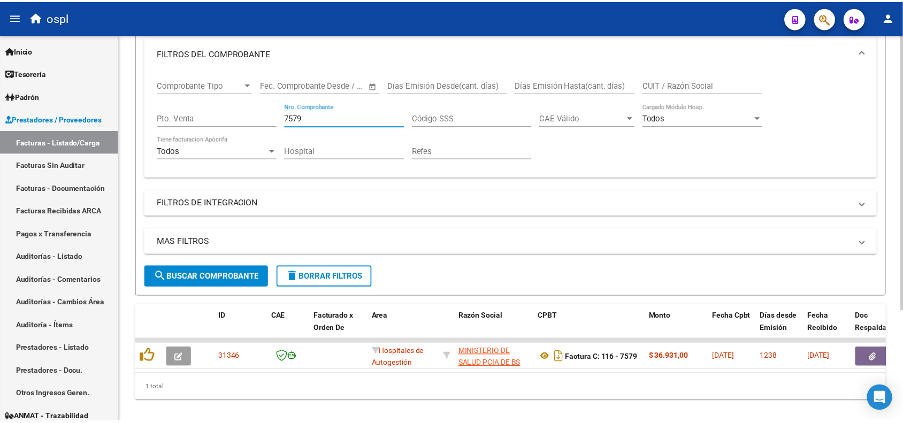
scroll to position [156, 0]
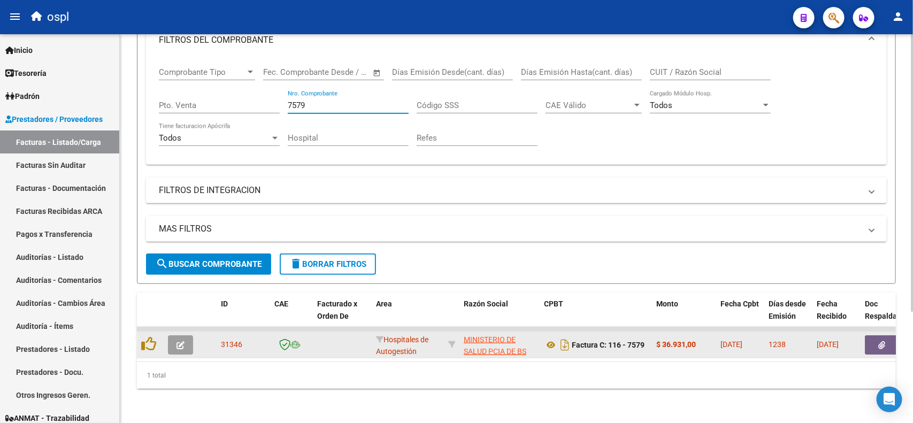
type input "7579"
click at [883, 341] on icon "button" at bounding box center [882, 345] width 7 height 8
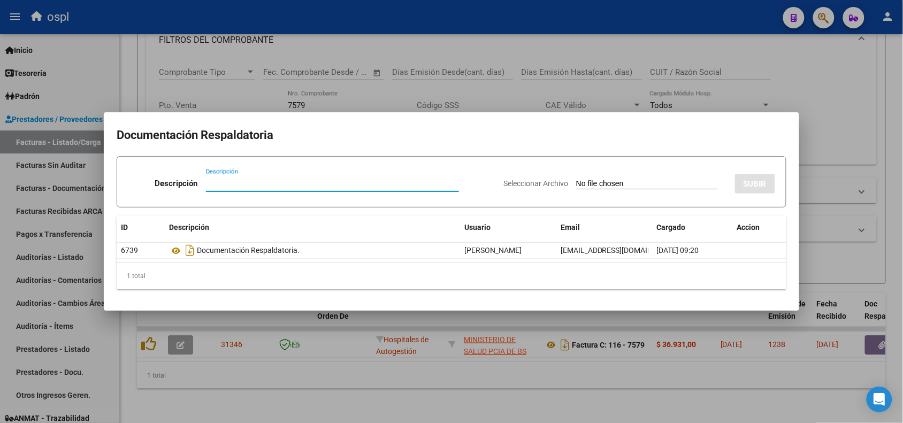
click at [624, 180] on input "Seleccionar Archivo" at bounding box center [647, 184] width 142 height 10
type input "C:\fakepath\RECHAZO 7579-HOSPITAL LUDOVICA.pdf"
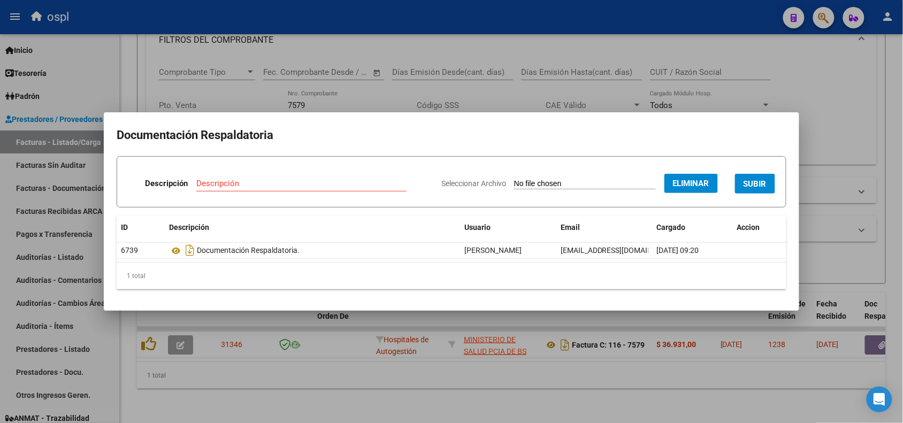
click at [326, 181] on input "Descripción" at bounding box center [301, 184] width 210 height 10
type input "RECHAZO"
click at [760, 186] on span "SUBIR" at bounding box center [755, 184] width 23 height 10
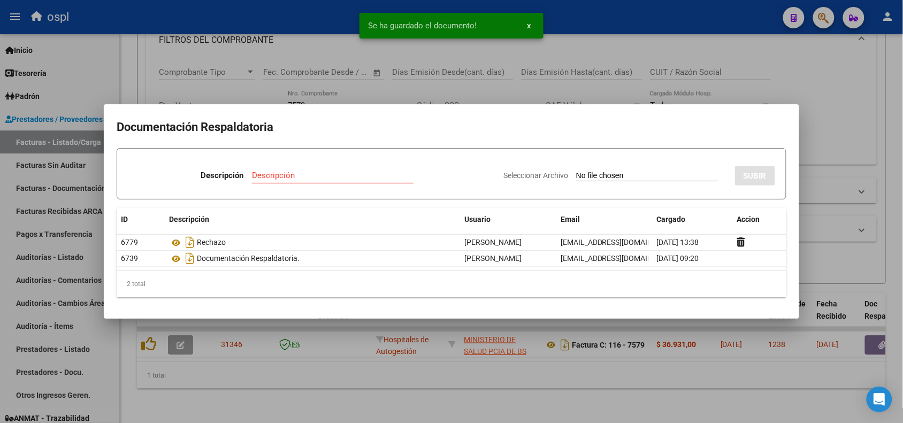
click at [268, 29] on div at bounding box center [451, 211] width 903 height 423
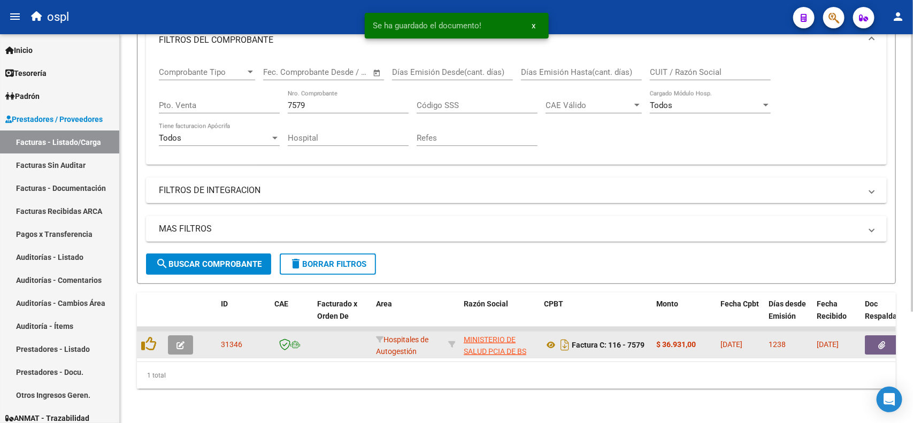
click at [177, 341] on icon "button" at bounding box center [181, 345] width 8 height 8
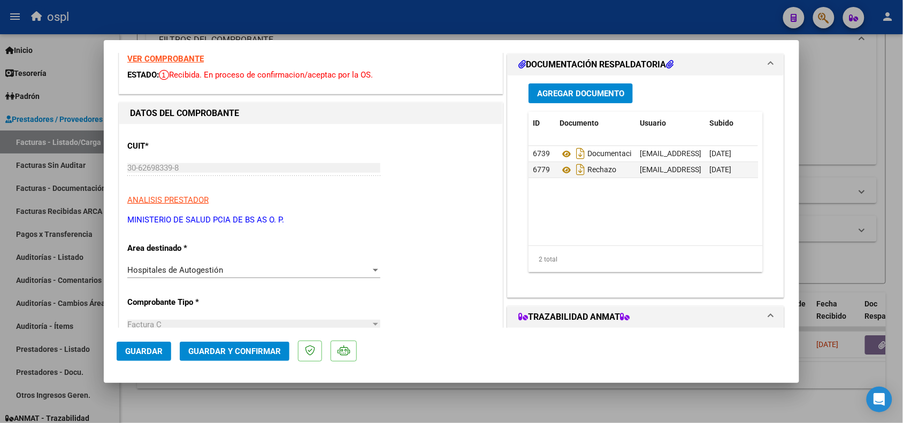
scroll to position [67, 0]
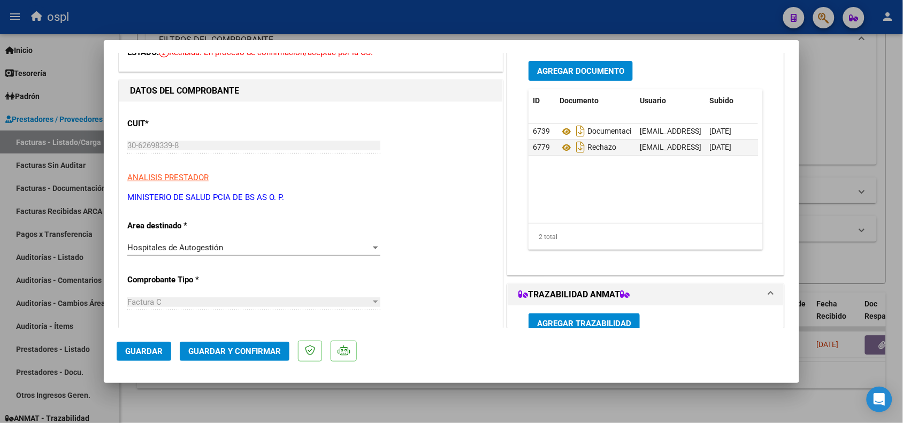
click at [233, 249] on div "Hospitales de Autogestión" at bounding box center [248, 248] width 243 height 10
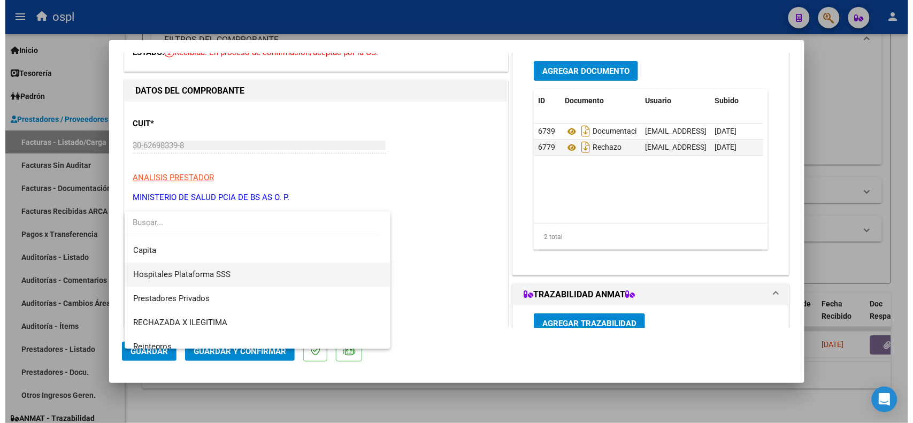
scroll to position [103, 0]
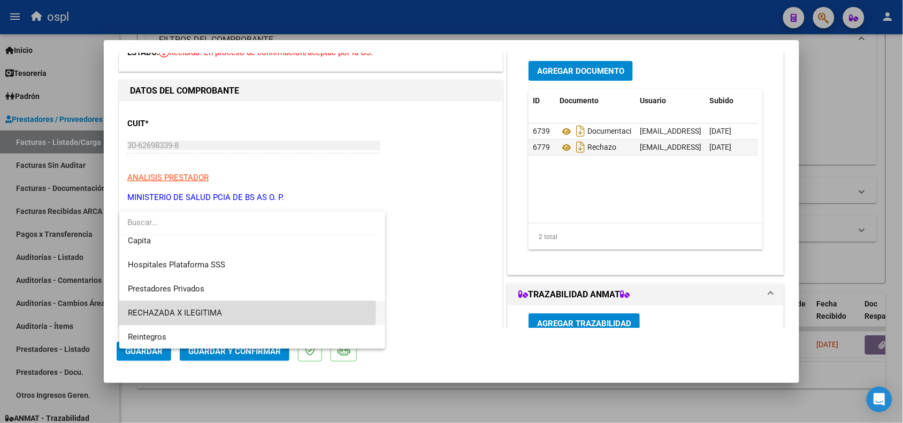
click at [221, 310] on span "RECHAZADA X ILEGITIMA" at bounding box center [252, 313] width 249 height 24
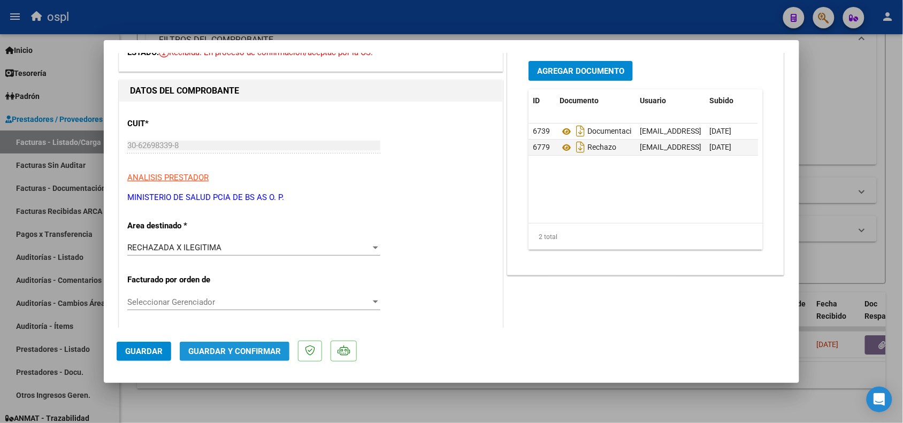
click at [222, 347] on span "Guardar y Confirmar" at bounding box center [234, 352] width 93 height 10
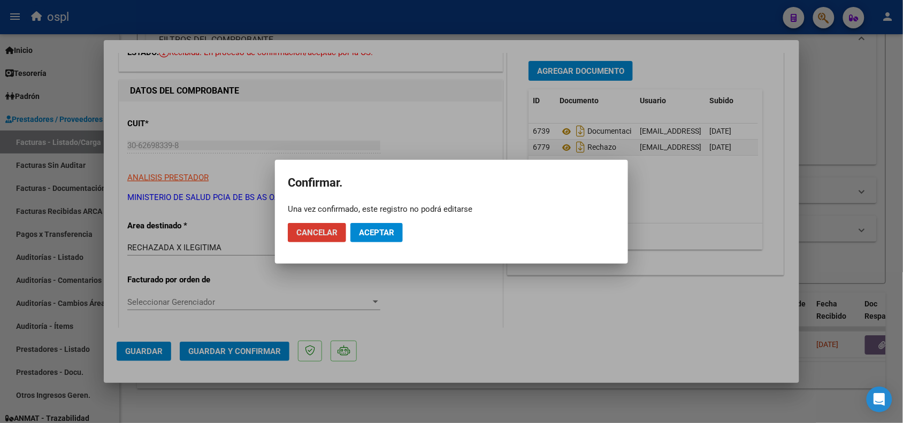
click at [390, 234] on span "Aceptar" at bounding box center [376, 233] width 35 height 10
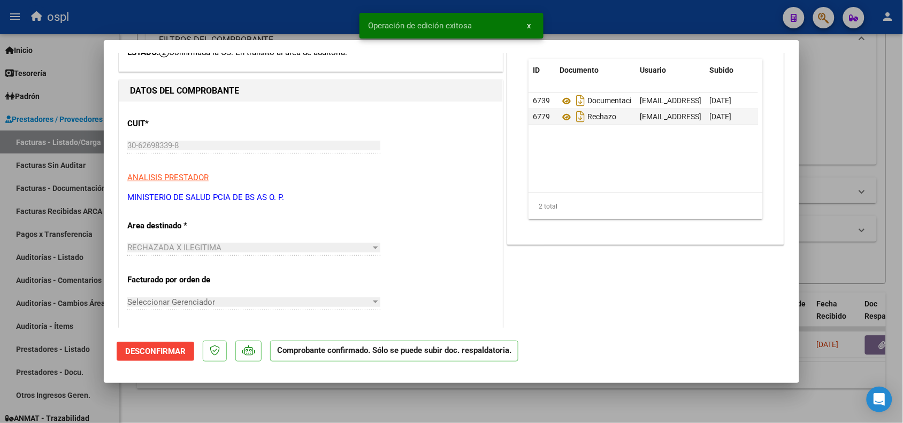
click at [289, 31] on div at bounding box center [451, 211] width 903 height 423
type input "$ 0,00"
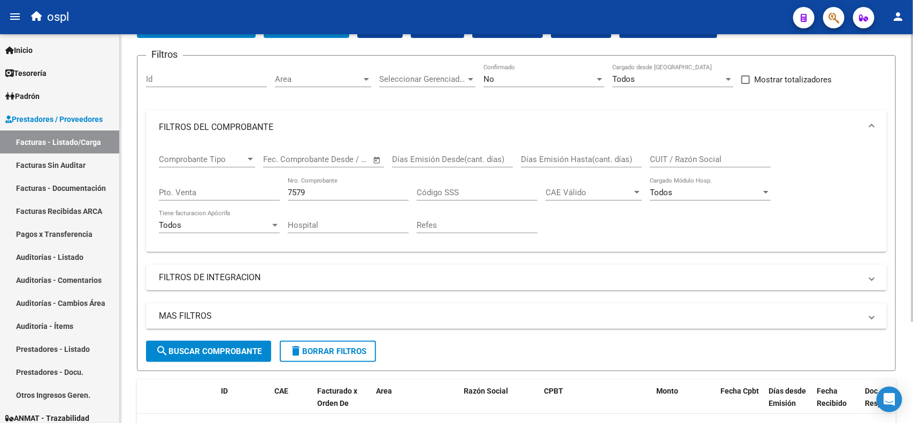
scroll to position [137, 0]
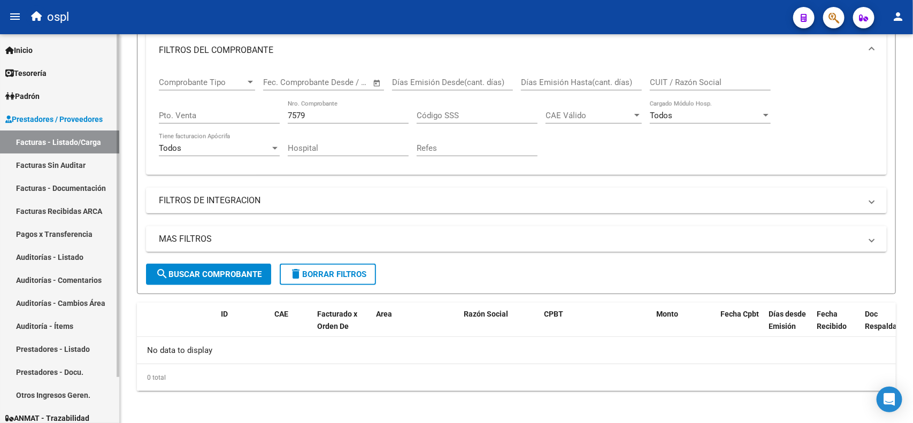
click at [78, 166] on link "Facturas Sin Auditar" at bounding box center [59, 165] width 119 height 23
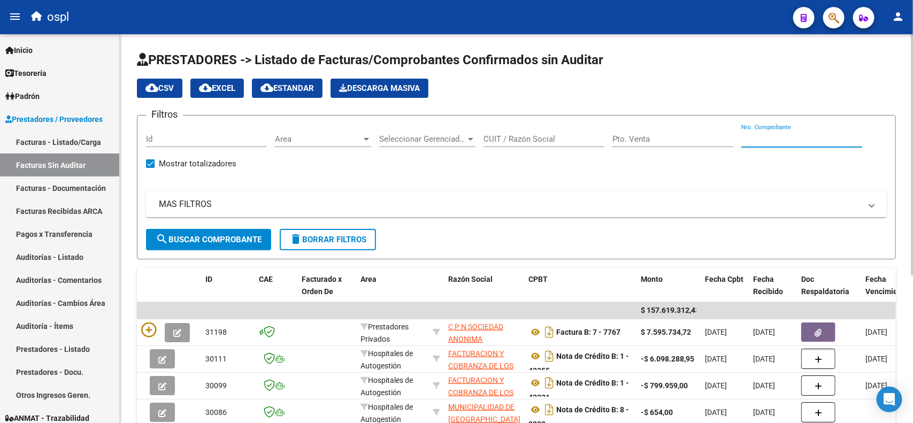
click at [768, 137] on input "Nro. Comprobante" at bounding box center [802, 139] width 121 height 10
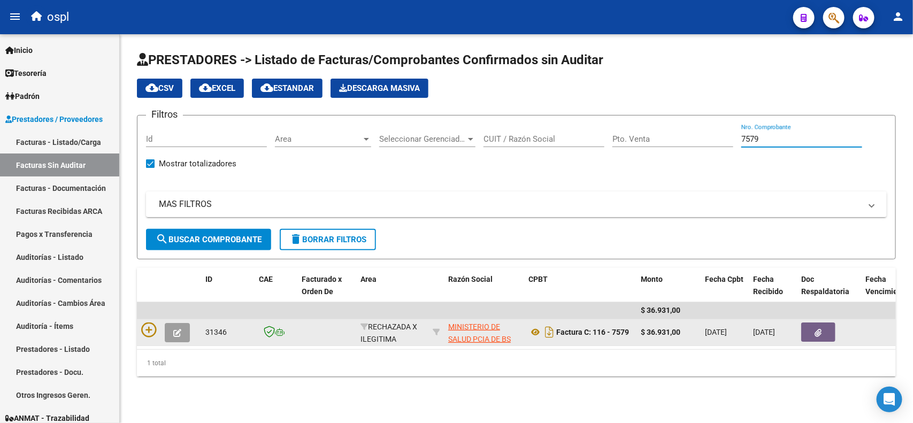
type input "7579"
click at [820, 333] on icon "button" at bounding box center [819, 333] width 7 height 8
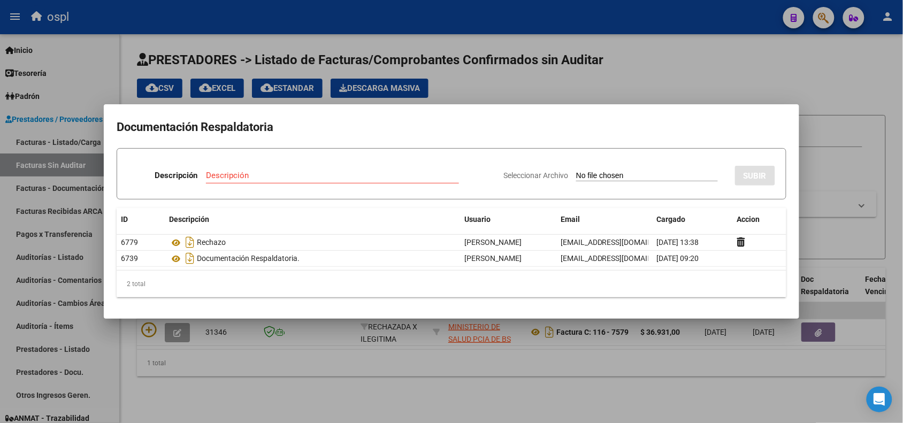
click at [578, 18] on div at bounding box center [451, 211] width 903 height 423
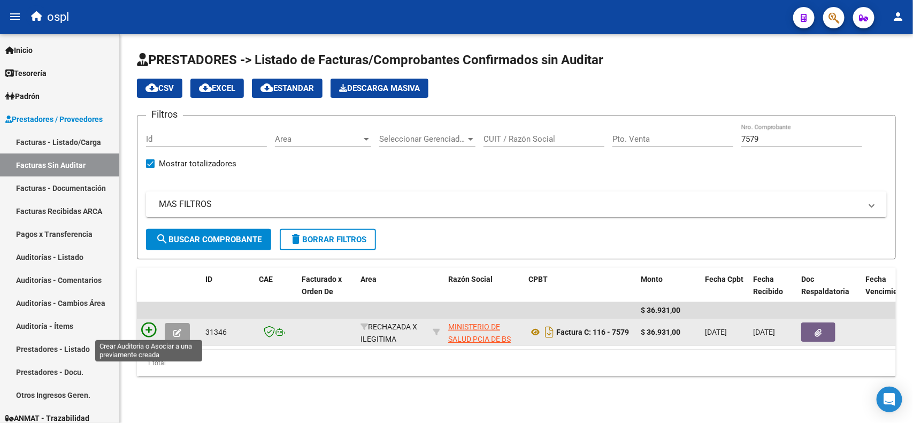
click at [147, 328] on icon at bounding box center [148, 330] width 15 height 15
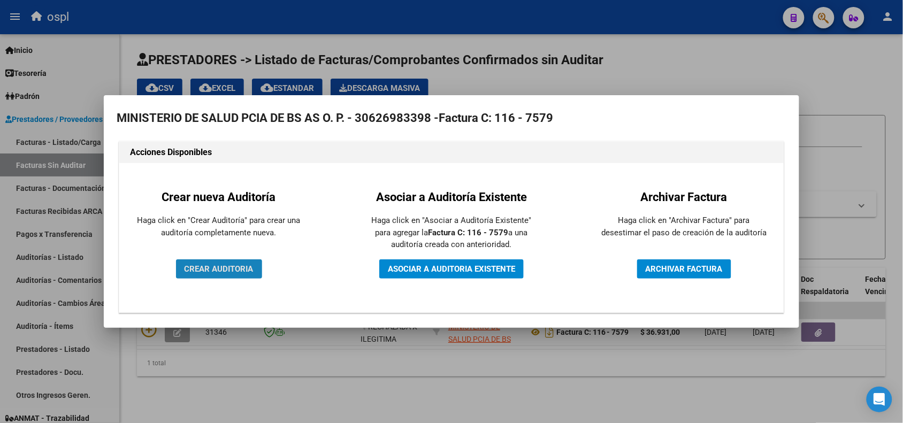
click at [237, 278] on button "CREAR AUDITORIA" at bounding box center [219, 269] width 86 height 19
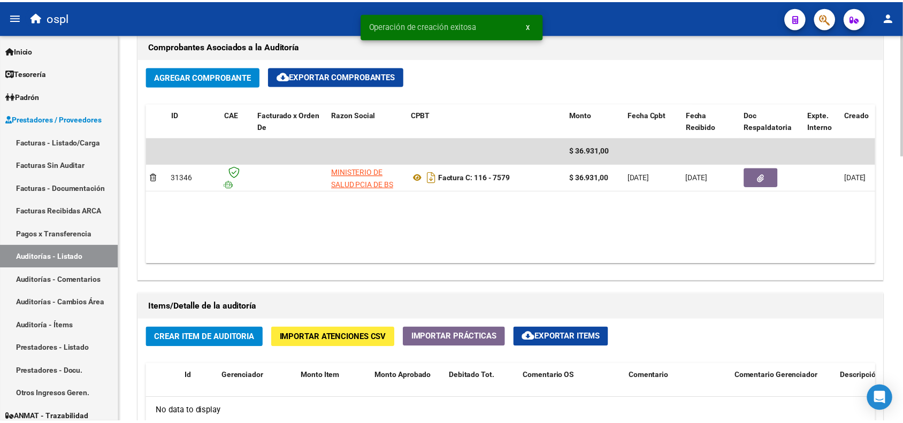
scroll to position [602, 0]
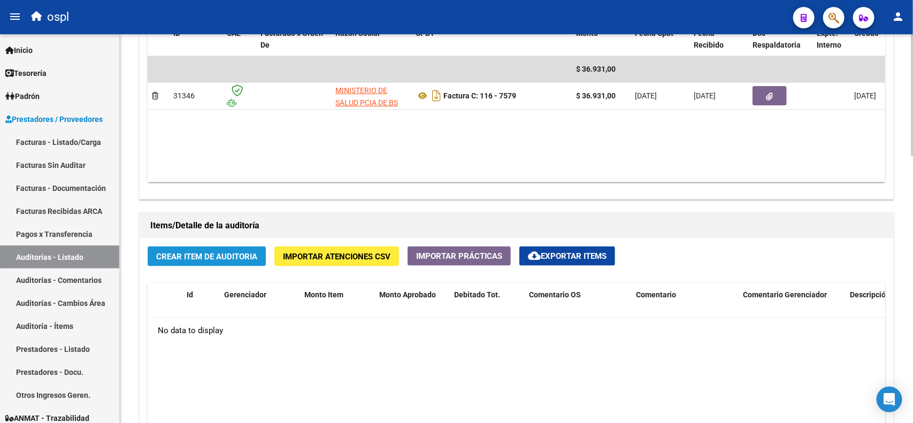
click at [206, 260] on span "Crear Item de Auditoria" at bounding box center [206, 257] width 101 height 10
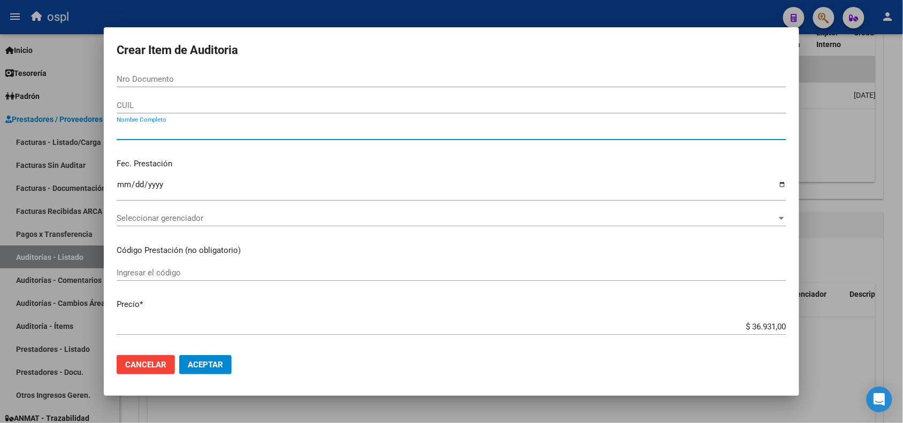
click at [269, 134] on input "Nombre Completo" at bounding box center [452, 132] width 670 height 10
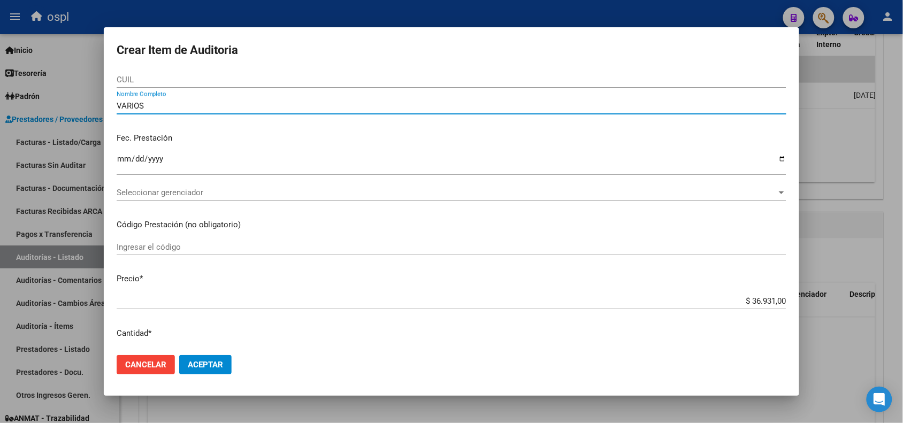
scroll to position [67, 0]
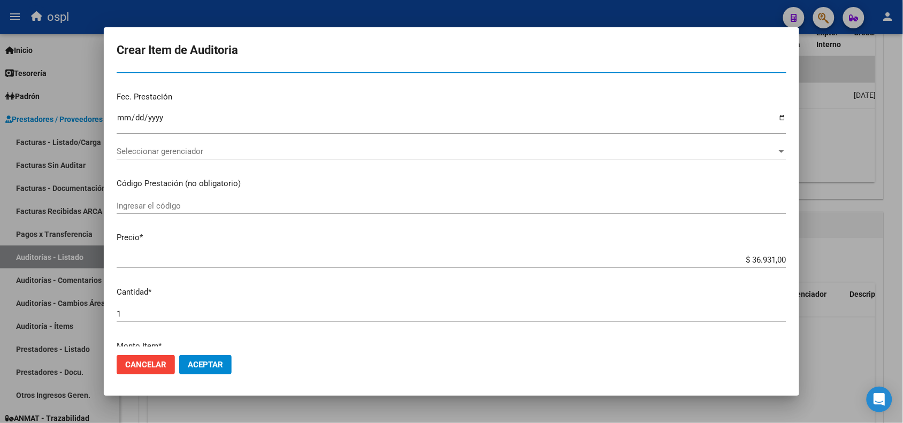
type input "VARIOS"
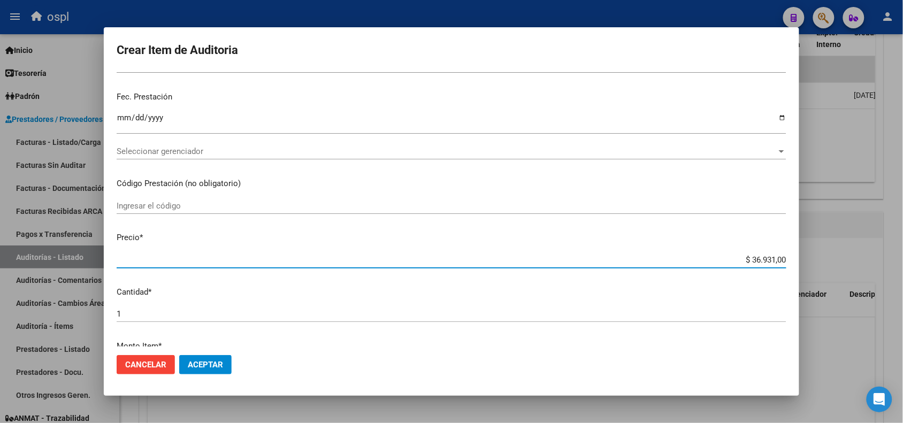
drag, startPoint x: 739, startPoint y: 260, endPoint x: 795, endPoint y: 257, distance: 56.3
click at [795, 257] on mat-dialog-content "Nro Documento CUIL VARIOS Nombre Completo Fec. Prestación Ingresar la fecha Sel…" at bounding box center [452, 208] width 696 height 275
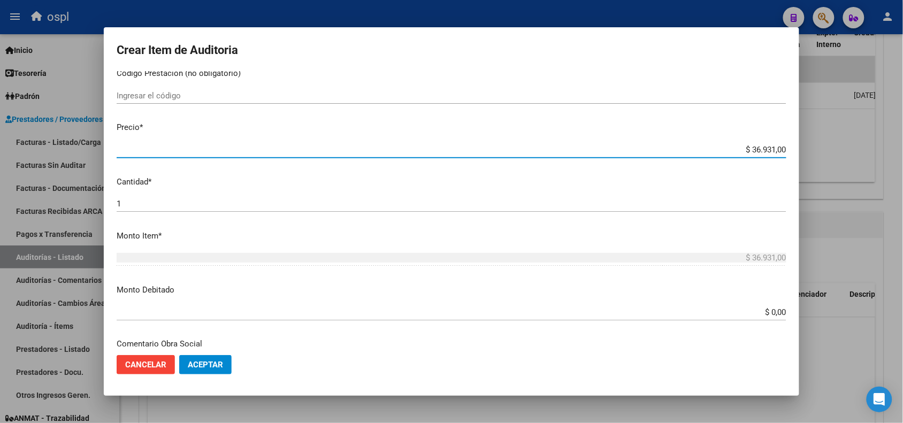
scroll to position [201, 0]
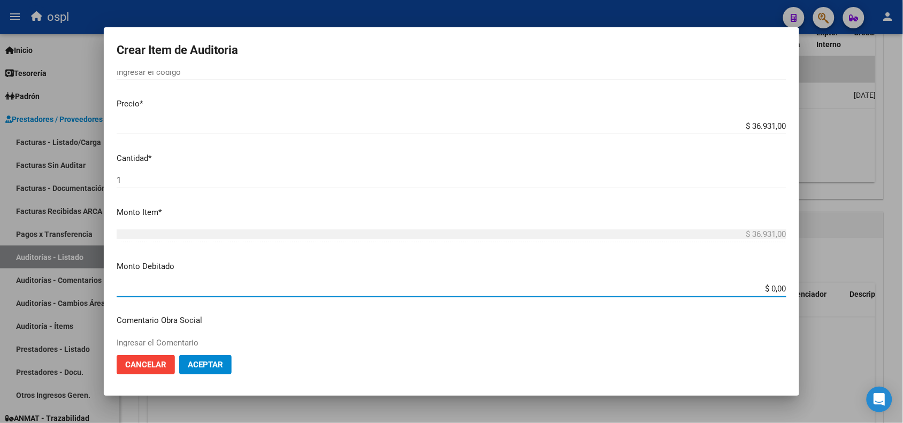
drag, startPoint x: 747, startPoint y: 289, endPoint x: 817, endPoint y: 289, distance: 70.1
click at [817, 289] on div "Crear Item de Auditoria Nro Documento CUIL VARIOS Nombre Completo Fec. Prestaci…" at bounding box center [451, 211] width 903 height 423
paste input "36.931"
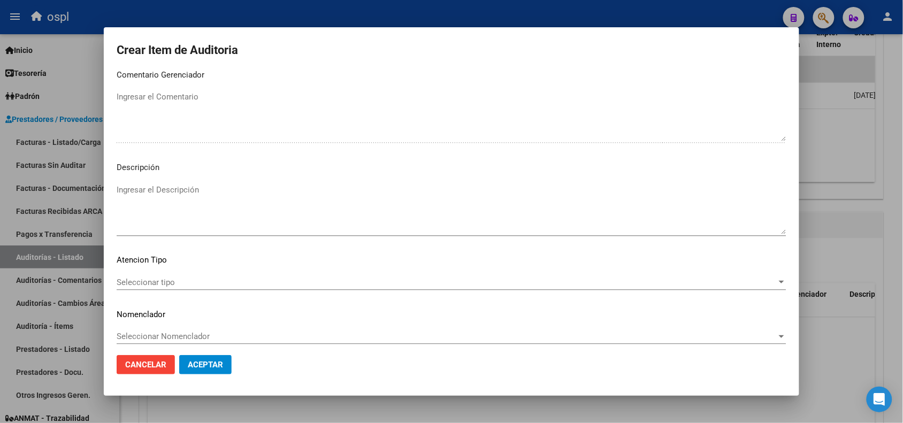
scroll to position [640, 0]
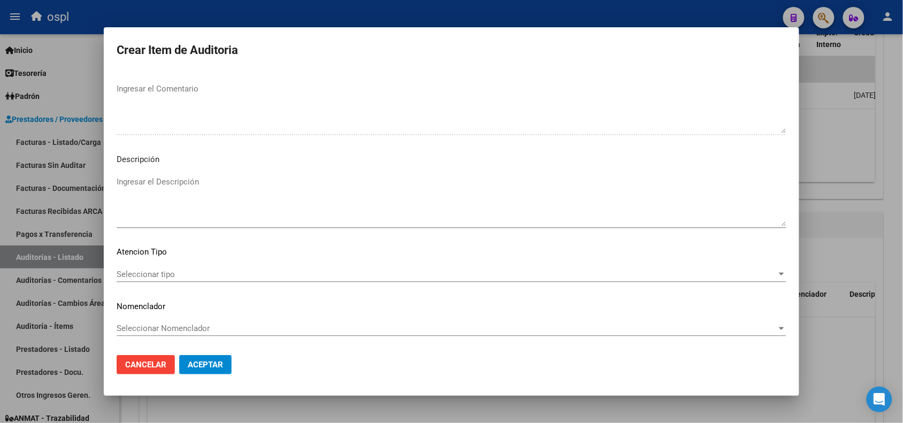
type input "$ 36.931,00"
click at [208, 199] on textarea "Ingresar el Descripción" at bounding box center [452, 201] width 670 height 50
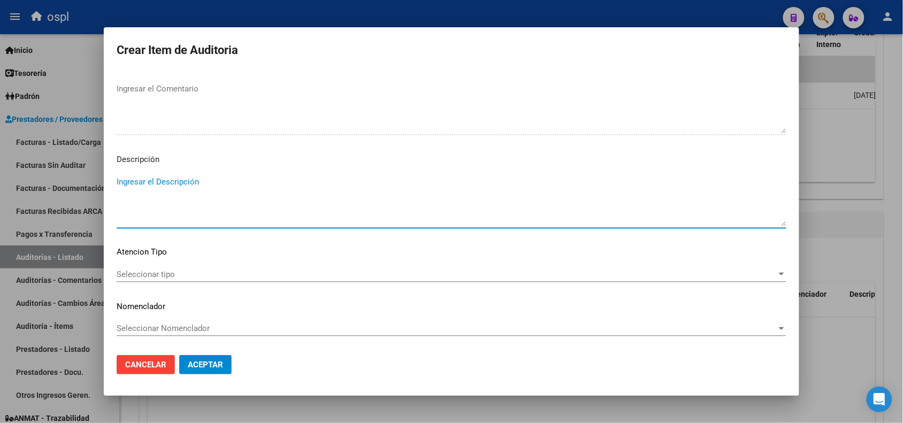
paste textarea "FALTA COPIA DE DNI Y PRESUNTA FIRMA APÓCRIFA DEL AFILIADO"
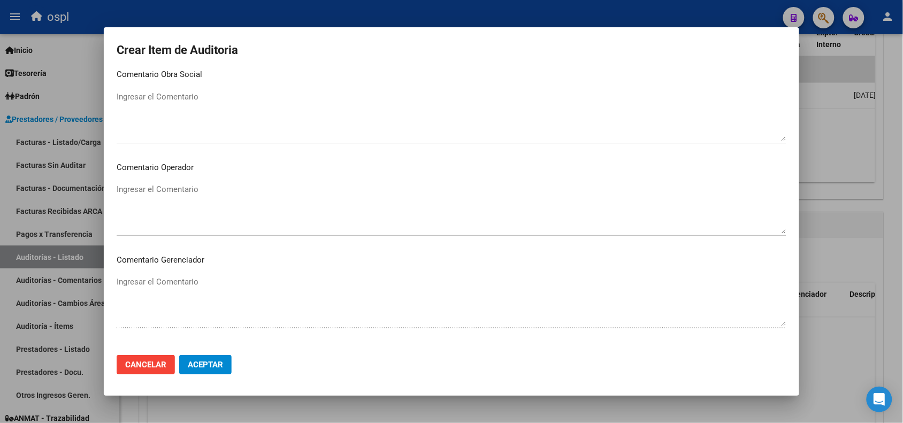
scroll to position [439, 0]
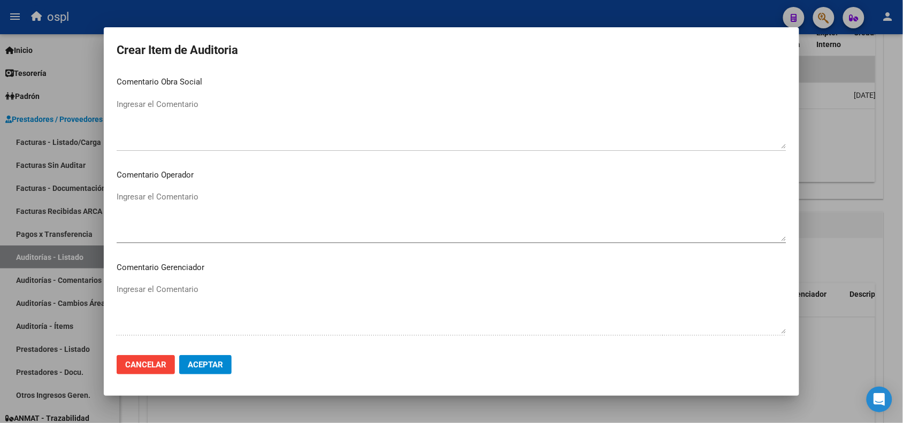
type textarea "FALTA COPIA DE DNI Y PRESUNTA FIRMA APÓCRIFA DEL AFILIADO"
click at [208, 206] on textarea "Ingresar el Comentario" at bounding box center [452, 216] width 670 height 50
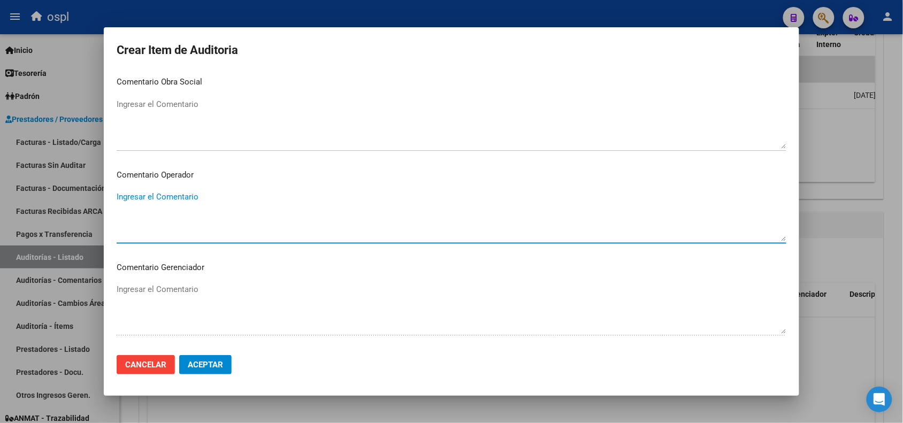
paste textarea "FALTA COPIA DE DNI Y PRESUNTA FIRMA APÓCRIFA DEL AFILIADO"
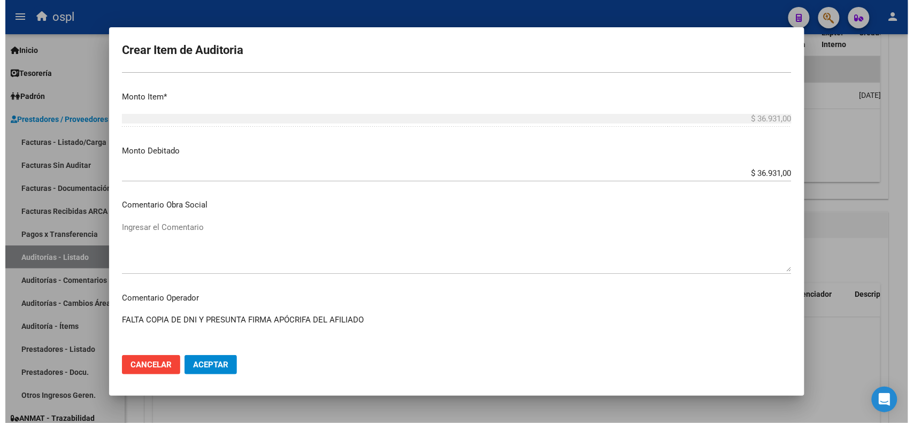
scroll to position [172, 0]
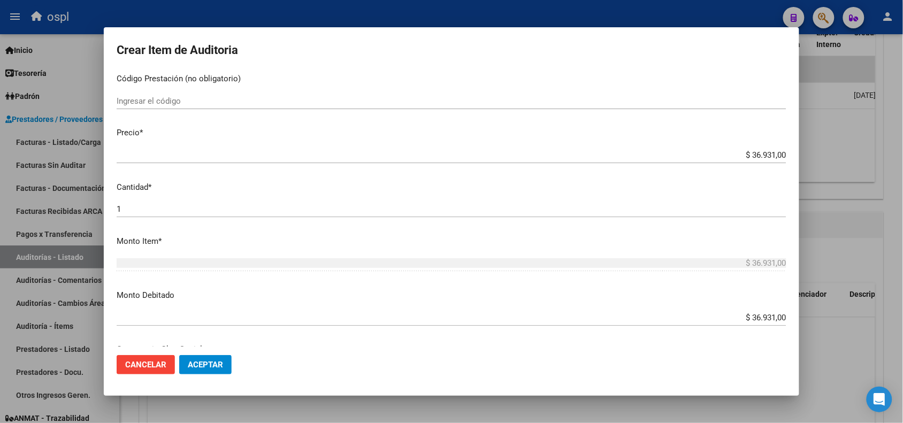
type textarea "FALTA COPIA DE DNI Y PRESUNTA FIRMA APÓCRIFA DEL AFILIADO"
click at [218, 368] on span "Aceptar" at bounding box center [205, 365] width 35 height 10
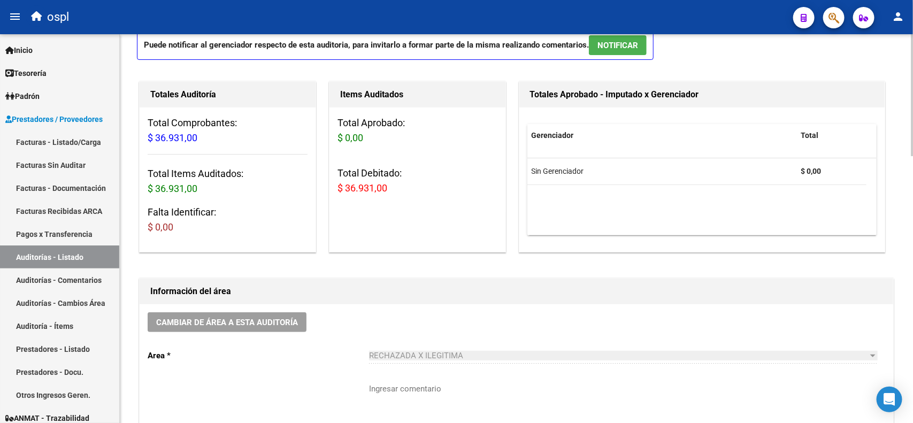
scroll to position [0, 0]
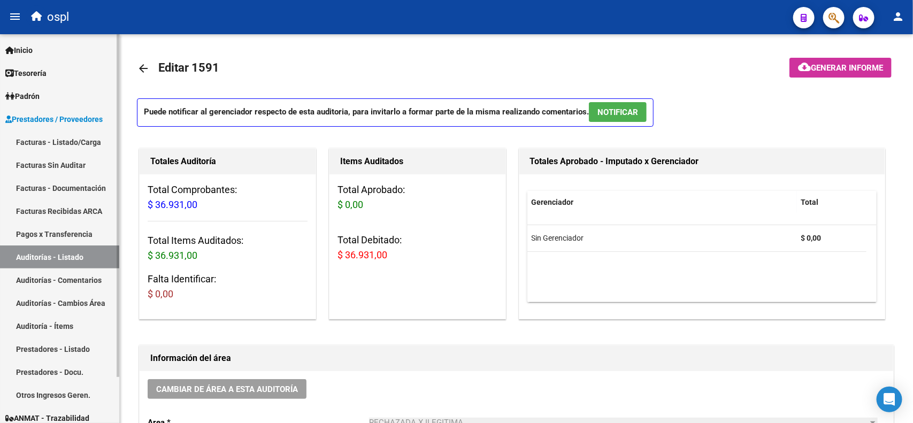
drag, startPoint x: 56, startPoint y: 140, endPoint x: 113, endPoint y: 153, distance: 58.3
click at [56, 140] on link "Facturas - Listado/Carga" at bounding box center [59, 142] width 119 height 23
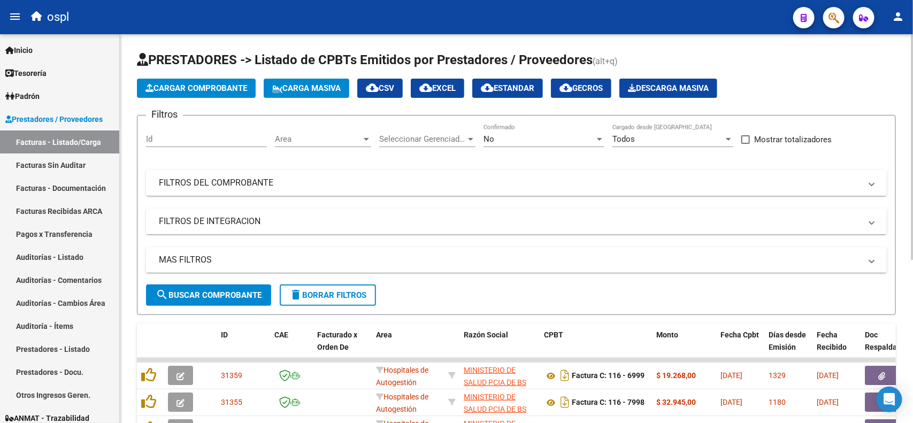
click at [349, 194] on mat-expansion-panel-header "FILTROS DEL COMPROBANTE" at bounding box center [516, 183] width 741 height 26
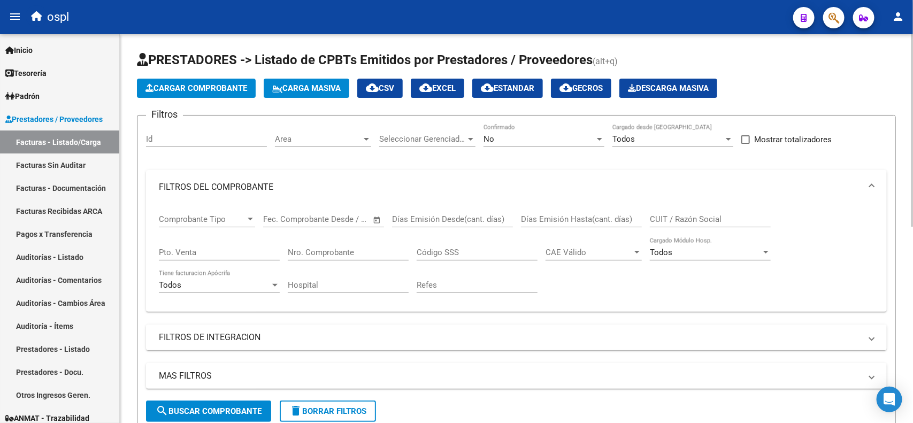
click at [342, 245] on div "Nro. Comprobante" at bounding box center [348, 249] width 121 height 23
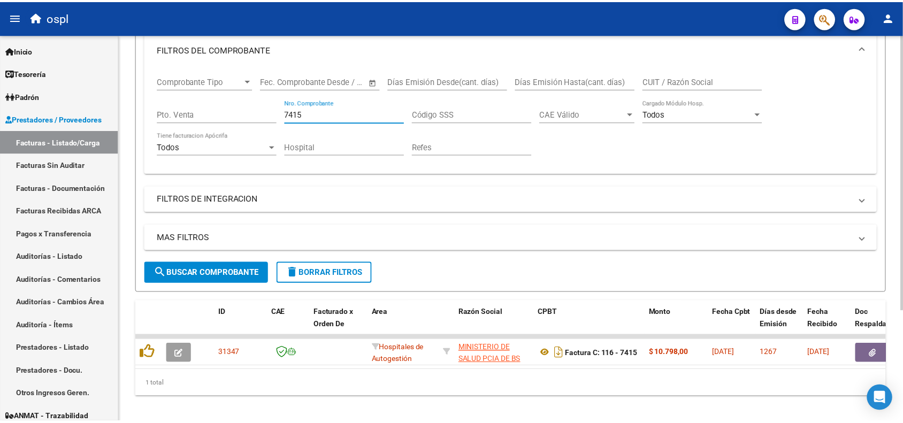
scroll to position [156, 0]
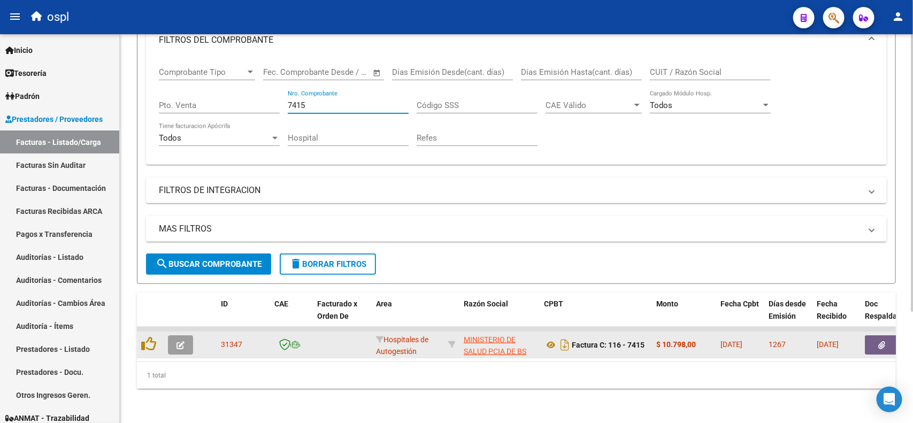
type input "7415"
click at [879, 341] on icon "button" at bounding box center [882, 345] width 7 height 8
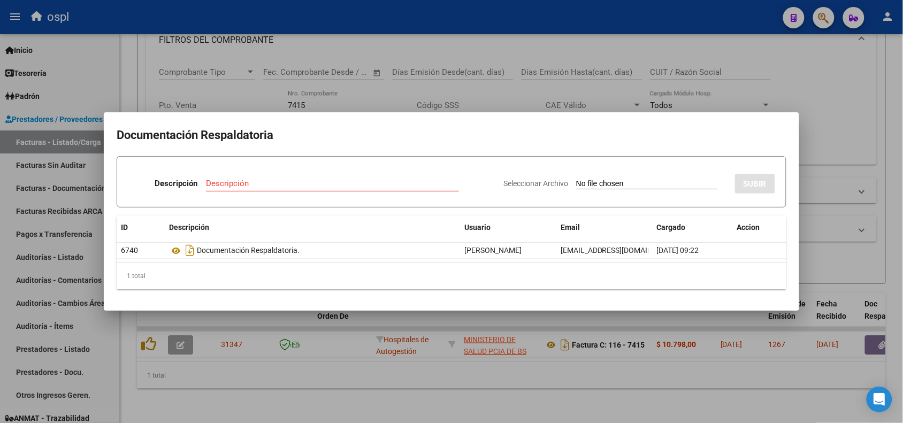
click at [606, 181] on input "Seleccionar Archivo" at bounding box center [647, 184] width 142 height 10
type input "C:\fakepath\RECHAZO 7415- HOSPITAL LUDOVICA.pdf"
click at [287, 180] on input "Descripción" at bounding box center [301, 184] width 210 height 10
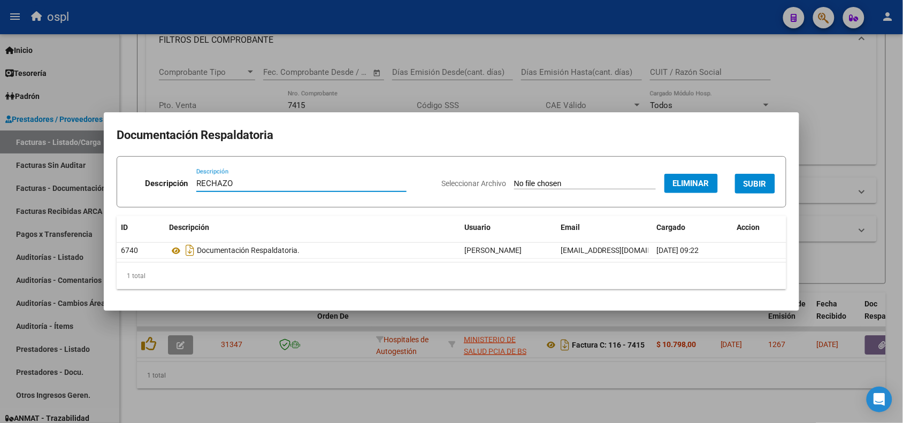
type input "RECHAZO"
click at [750, 177] on button "SUBIR" at bounding box center [755, 184] width 40 height 20
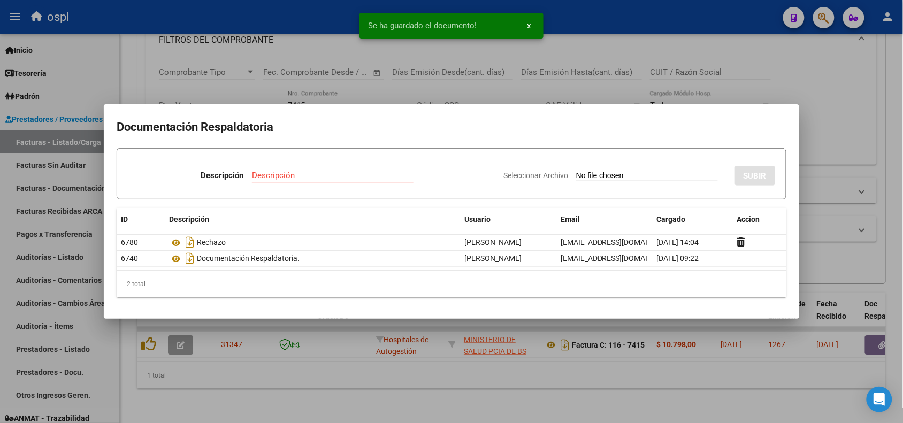
click at [288, 41] on div at bounding box center [451, 211] width 903 height 423
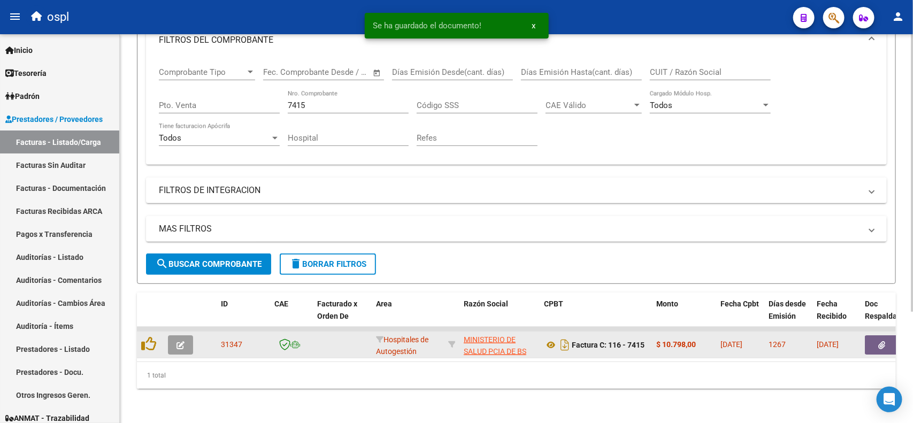
click at [182, 340] on button "button" at bounding box center [180, 345] width 25 height 19
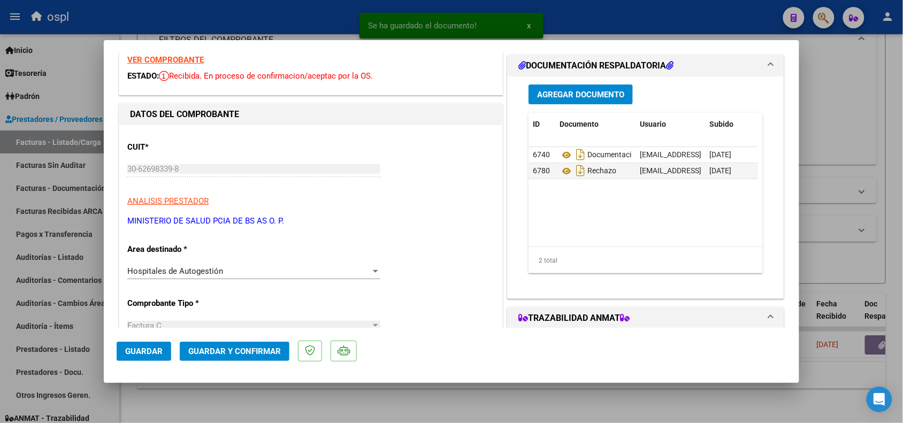
scroll to position [67, 0]
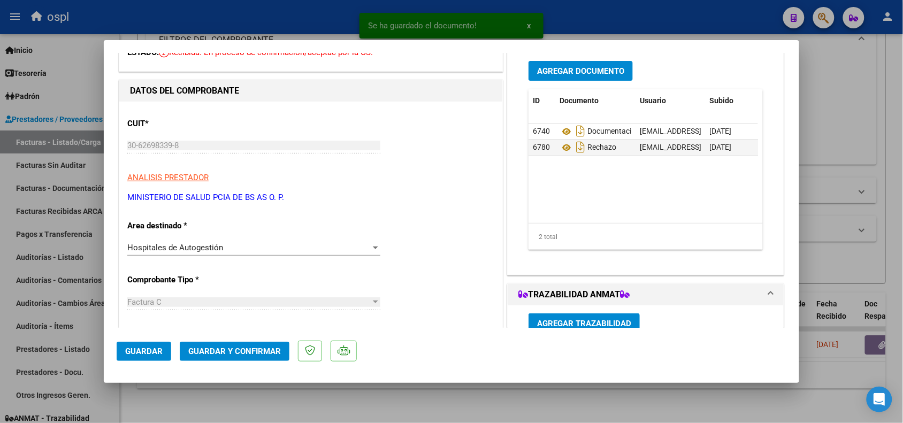
click at [260, 245] on div "Hospitales de Autogestión" at bounding box center [248, 248] width 243 height 10
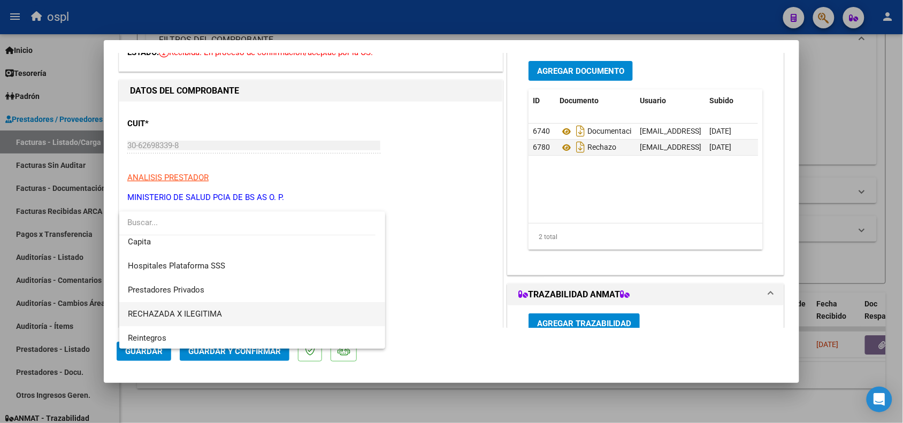
scroll to position [103, 0]
click at [253, 308] on span "RECHAZADA X ILEGITIMA" at bounding box center [252, 313] width 249 height 24
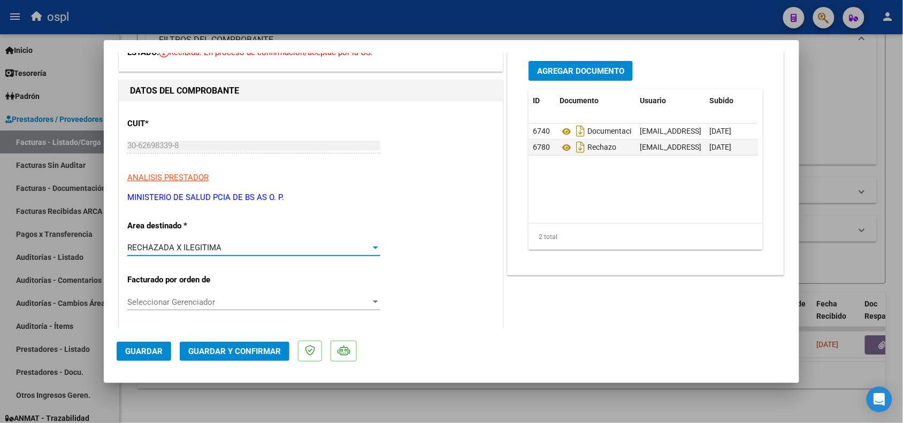
click at [245, 347] on span "Guardar y Confirmar" at bounding box center [234, 352] width 93 height 10
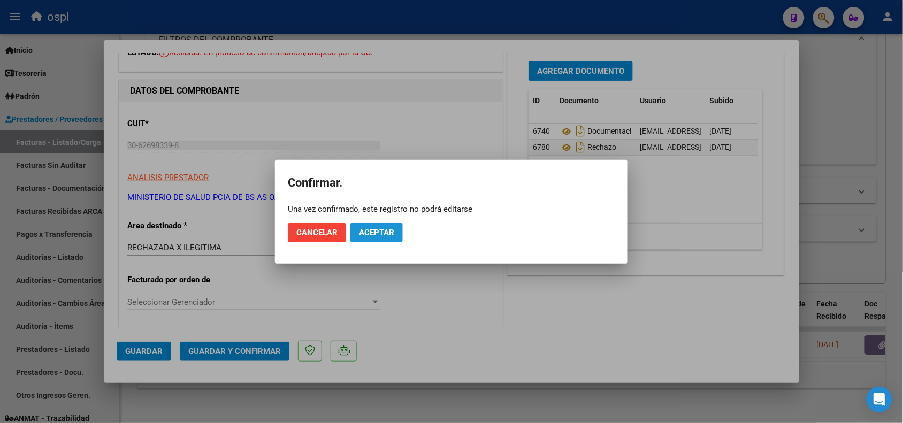
click at [378, 237] on button "Aceptar" at bounding box center [376, 232] width 52 height 19
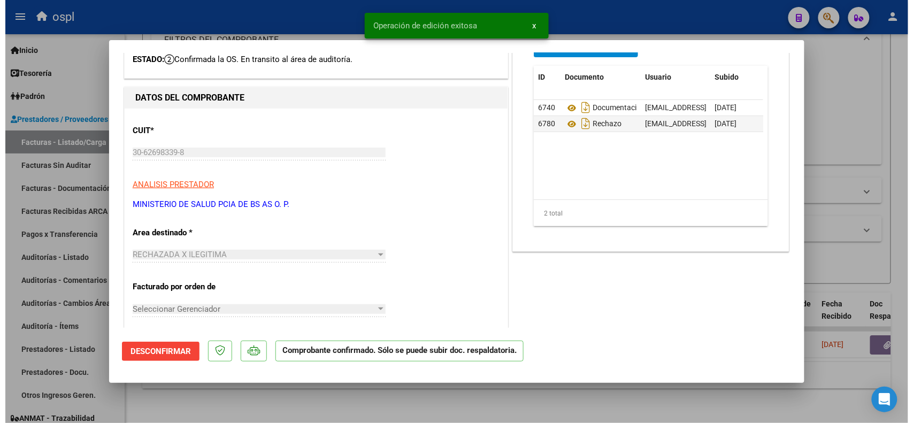
scroll to position [54, 0]
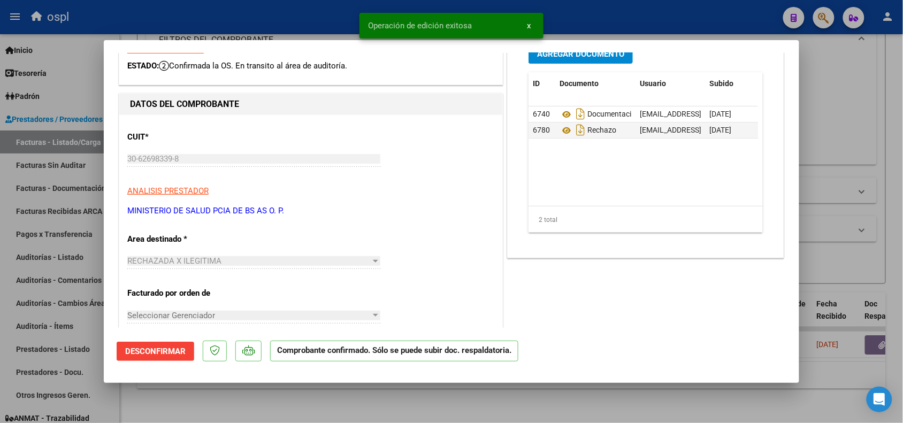
click at [153, 31] on div at bounding box center [451, 211] width 903 height 423
type input "$ 0,00"
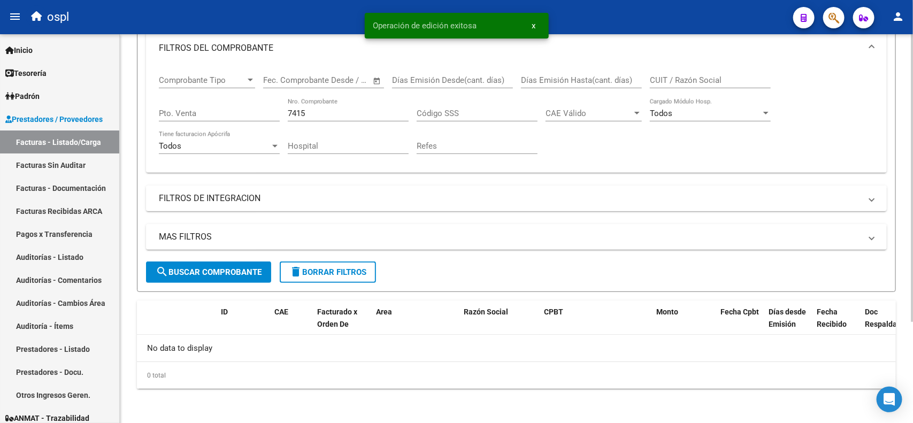
scroll to position [137, 0]
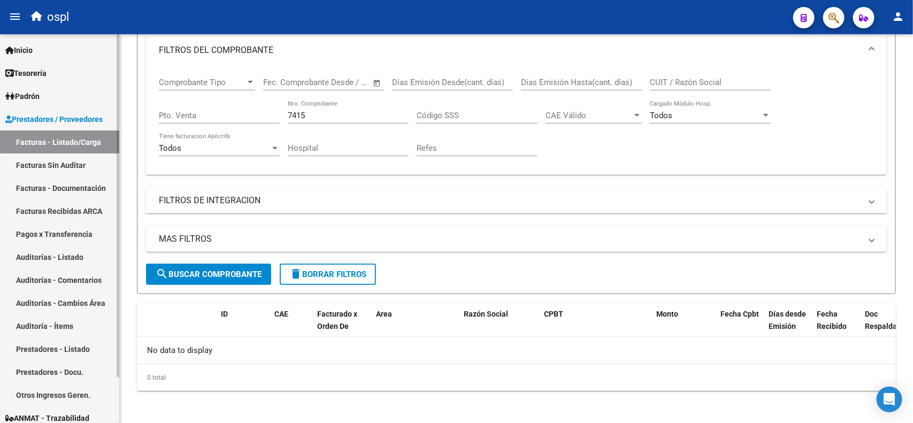
click at [67, 162] on link "Facturas Sin Auditar" at bounding box center [59, 165] width 119 height 23
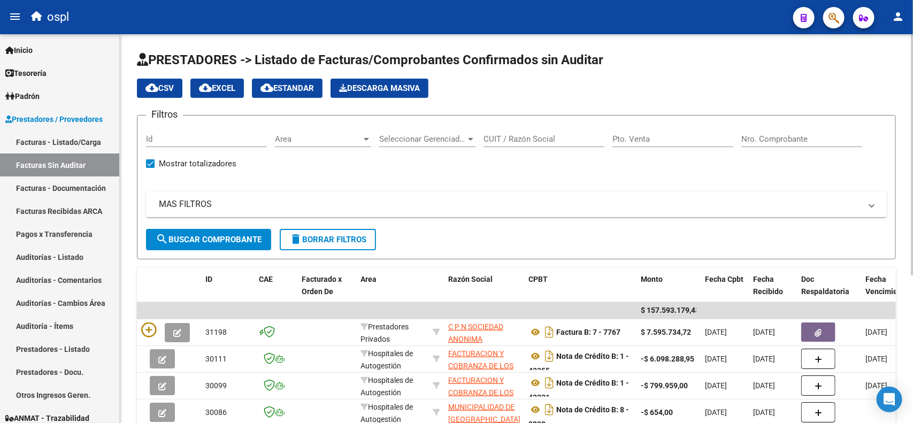
click at [777, 136] on input "Nro. Comprobante" at bounding box center [802, 139] width 121 height 10
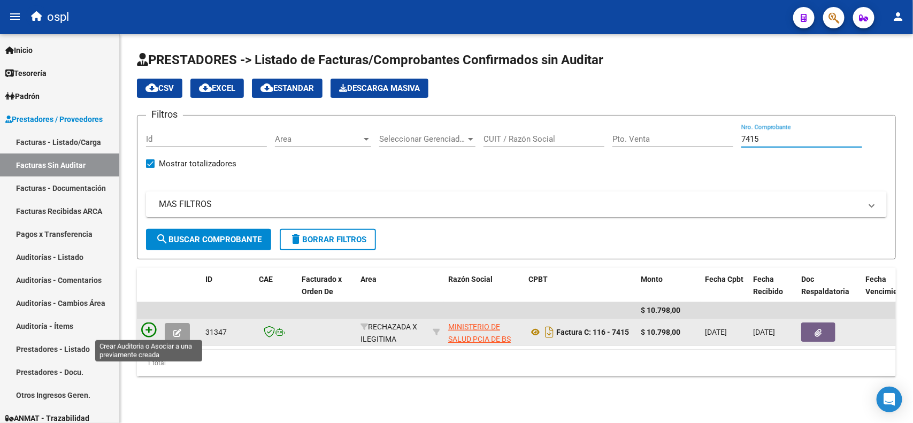
type input "7415"
click at [146, 324] on icon at bounding box center [148, 330] width 15 height 15
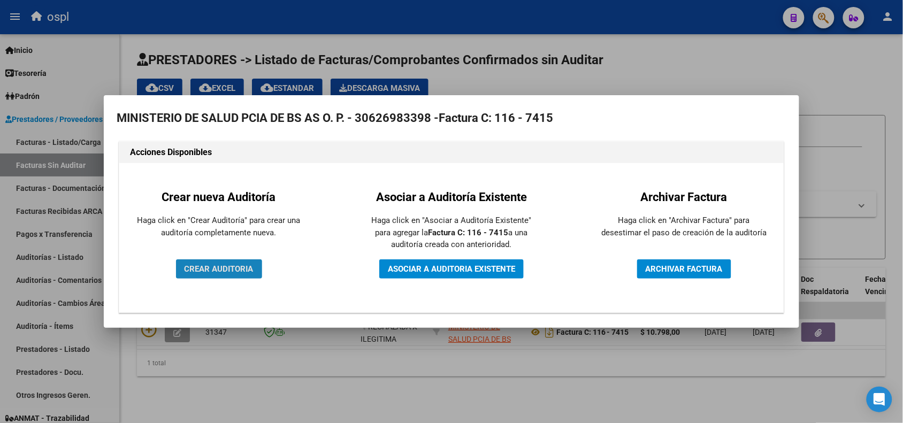
click at [221, 272] on span "CREAR AUDITORIA" at bounding box center [219, 269] width 69 height 10
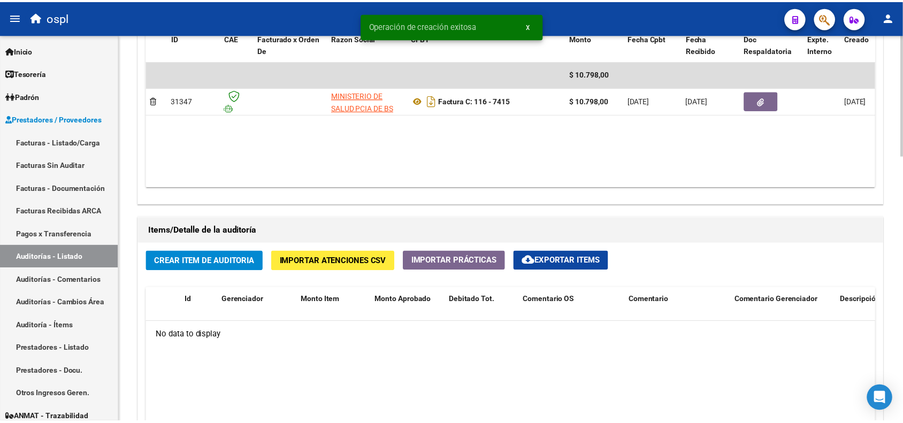
scroll to position [669, 0]
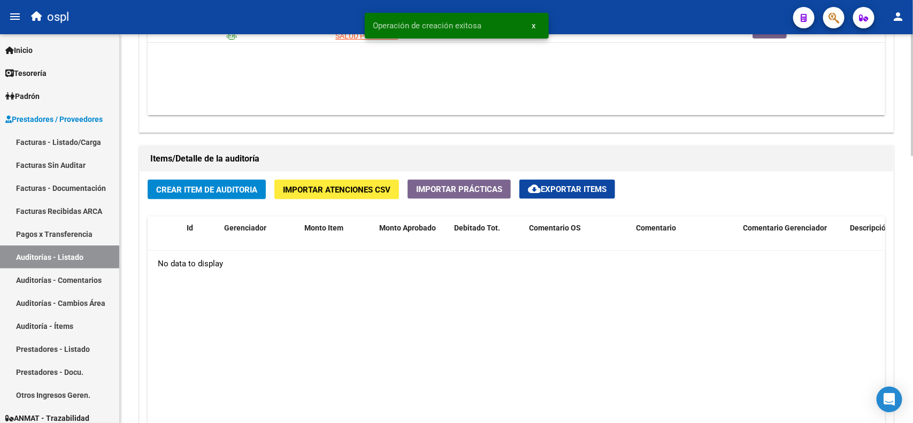
click at [206, 196] on button "Crear Item de Auditoria" at bounding box center [207, 190] width 118 height 20
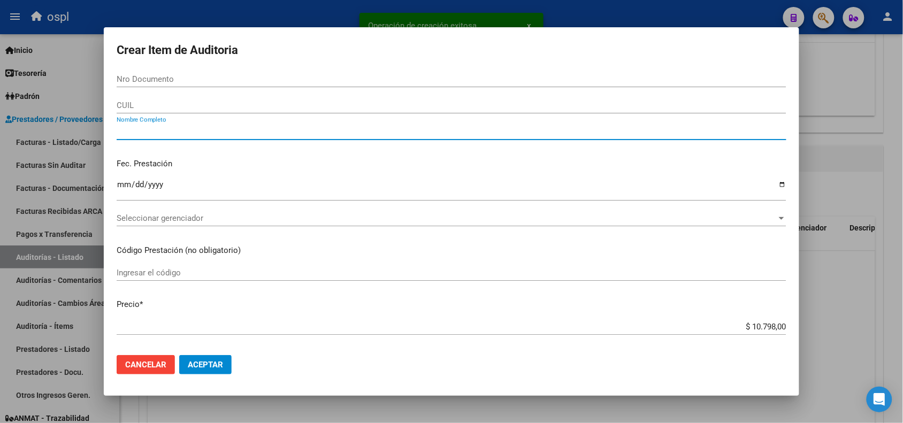
click at [226, 133] on input "Nombre Completo" at bounding box center [452, 132] width 670 height 10
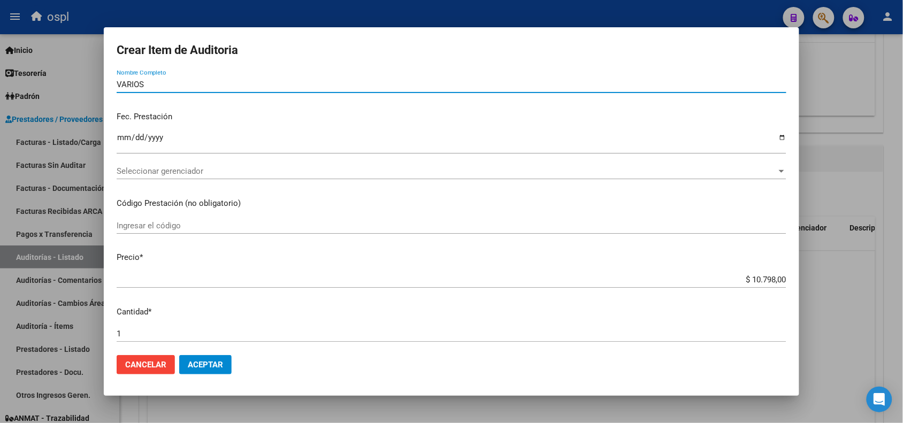
scroll to position [67, 0]
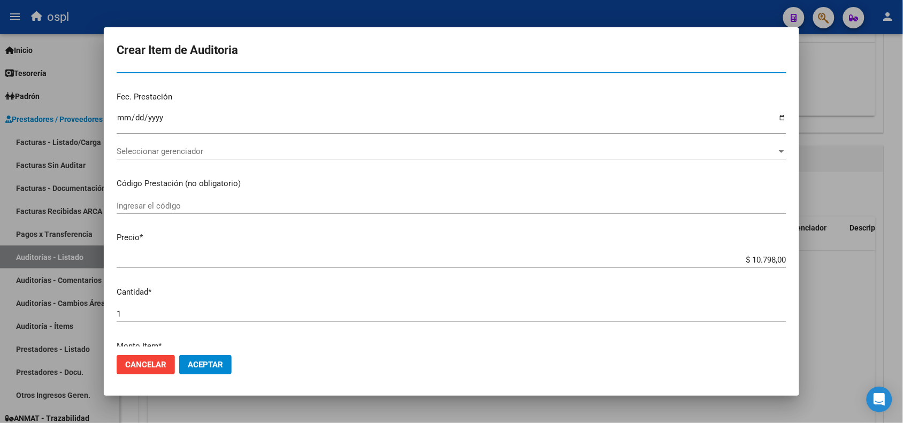
type input "VARIOS"
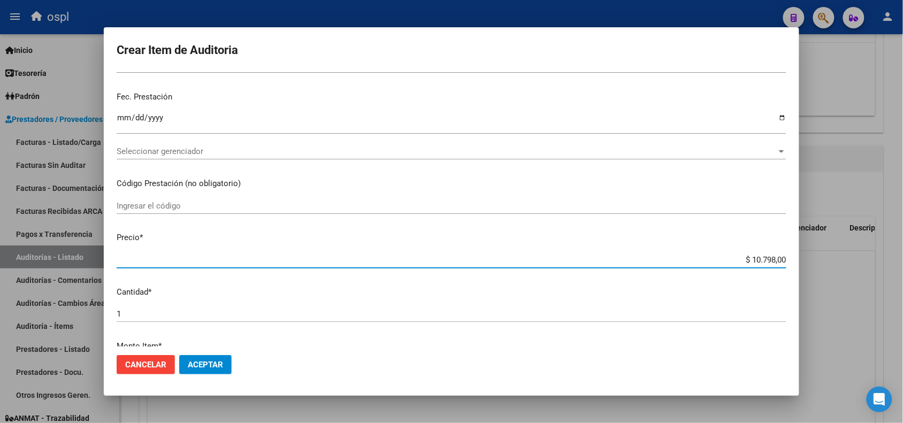
drag, startPoint x: 740, startPoint y: 258, endPoint x: 779, endPoint y: 258, distance: 39.1
click at [779, 258] on app-form-text-field "Precio * $ 10.798,00 Ingresar el precio" at bounding box center [456, 248] width 679 height 33
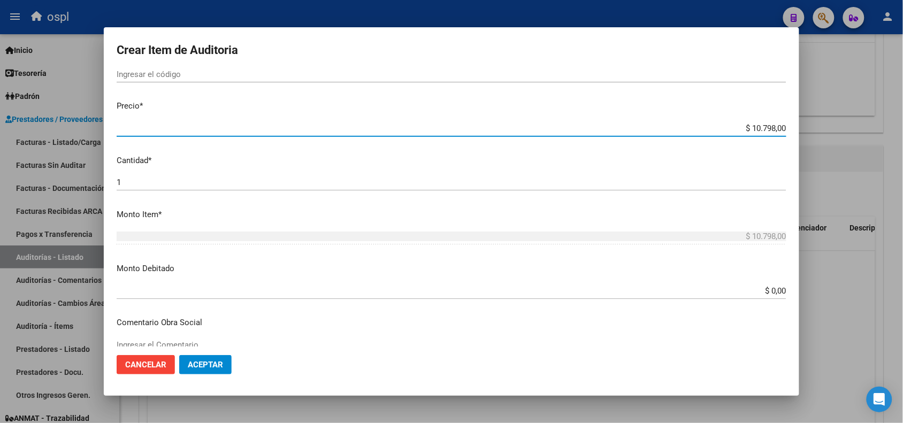
scroll to position [201, 0]
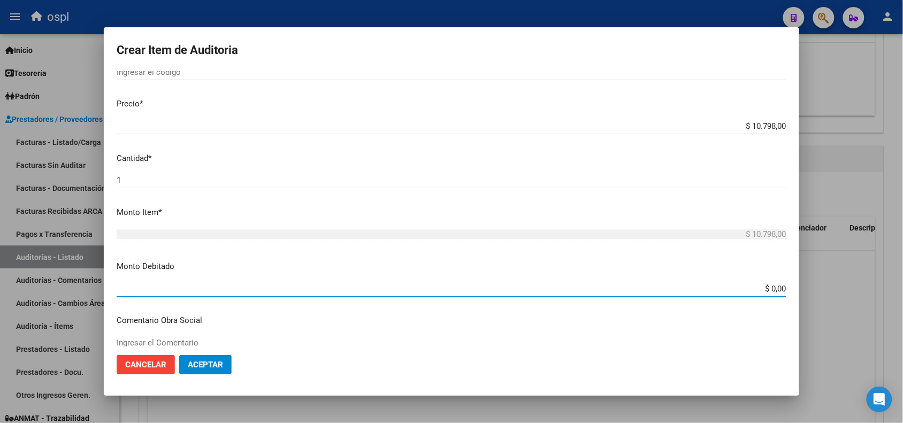
click at [761, 289] on input "$ 0,00" at bounding box center [452, 289] width 670 height 10
drag, startPoint x: 756, startPoint y: 289, endPoint x: 784, endPoint y: 284, distance: 28.9
click at [784, 284] on app-form-text-field "Monto Debitado $ 0,00 Ingresar el monto" at bounding box center [456, 277] width 679 height 33
paste input "10.798"
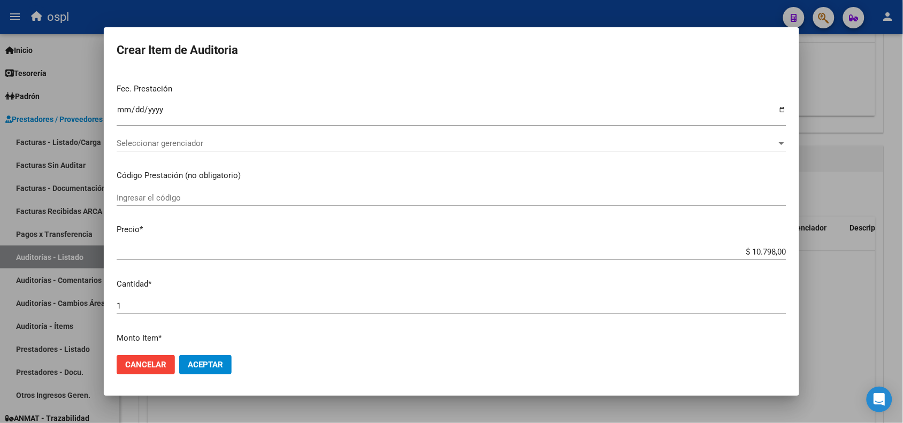
scroll to position [105, 0]
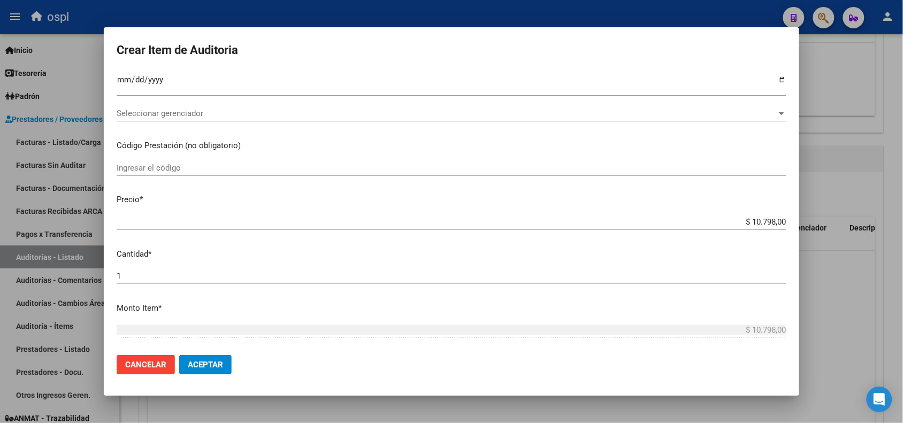
type input "$ 10.798,00"
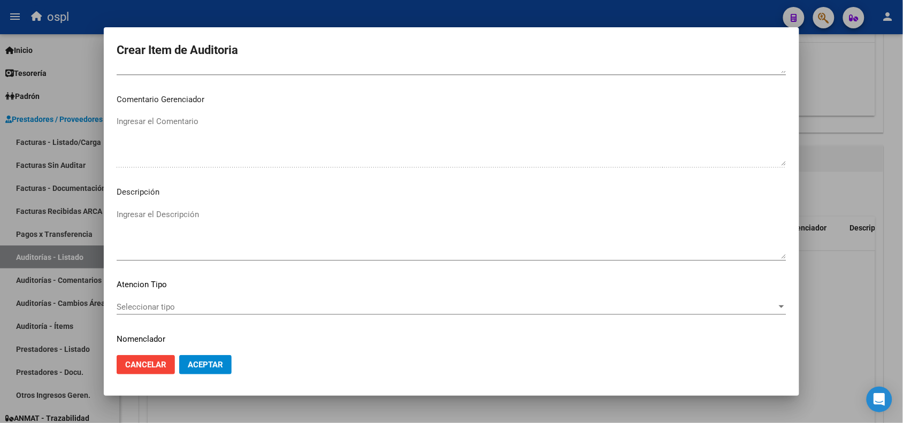
scroll to position [640, 0]
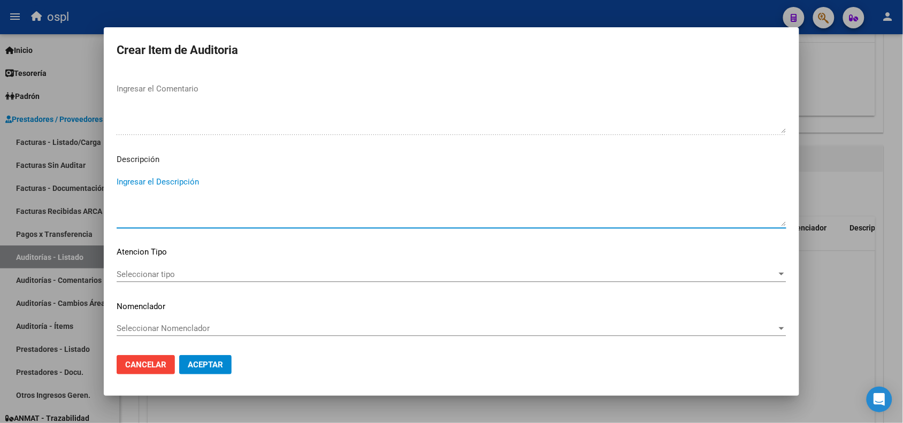
click at [204, 197] on textarea "Ingresar el Descripción" at bounding box center [452, 201] width 670 height 50
paste textarea "FALTA DNI QUE ACREDITE LA ATENCIÓN MÉDICA RECIBIDA"
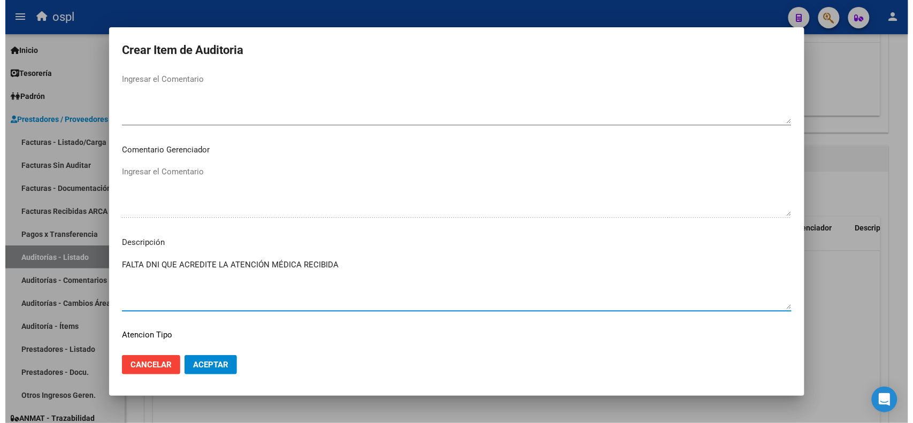
scroll to position [439, 0]
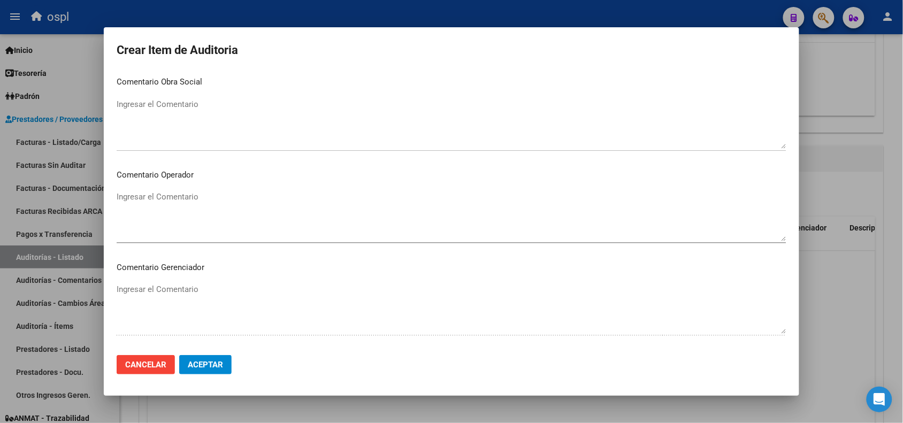
type textarea "FALTA DNI QUE ACREDITE LA ATENCIÓN MÉDICA RECIBIDA"
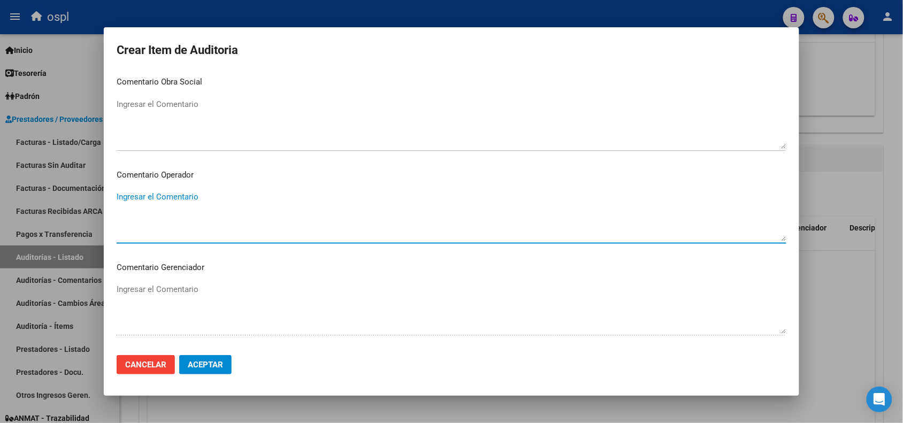
click at [218, 203] on textarea "Ingresar el Comentario" at bounding box center [452, 216] width 670 height 50
paste textarea "FALTA DNI QUE ACREDITE LA ATENCIÓN MÉDICA RECIBIDA"
type textarea "FALTA DNI QUE ACREDITE LA ATENCIÓN MÉDICA RECIBIDA"
click at [218, 356] on button "Aceptar" at bounding box center [205, 364] width 52 height 19
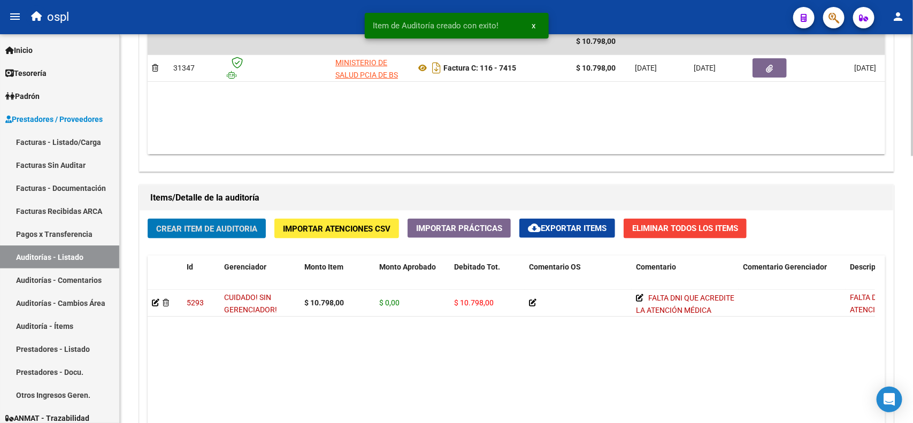
scroll to position [603, 0]
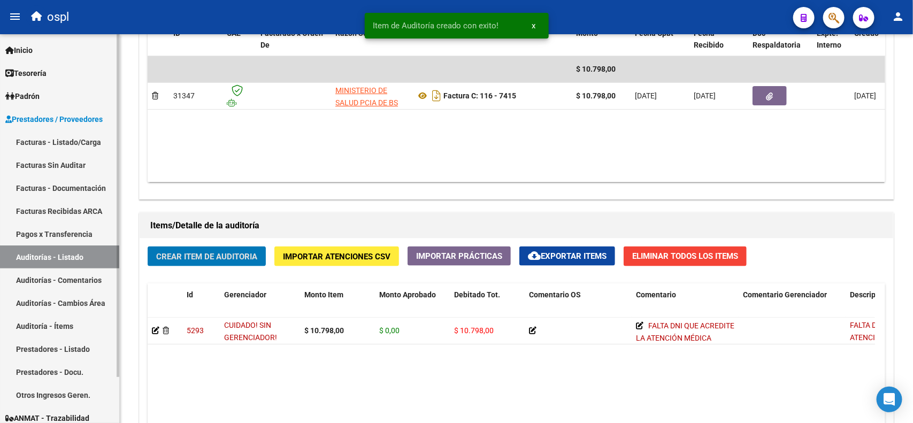
click at [67, 255] on link "Auditorías - Listado" at bounding box center [59, 257] width 119 height 23
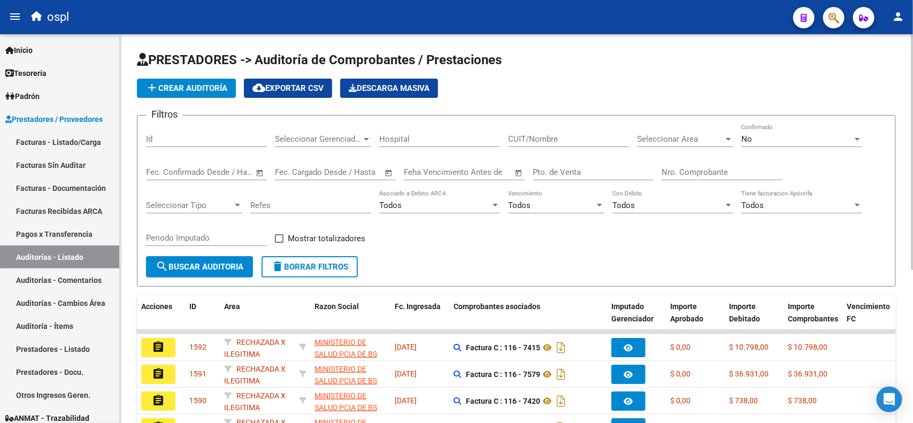
click at [685, 172] on input "Nro. Comprobante" at bounding box center [722, 172] width 121 height 10
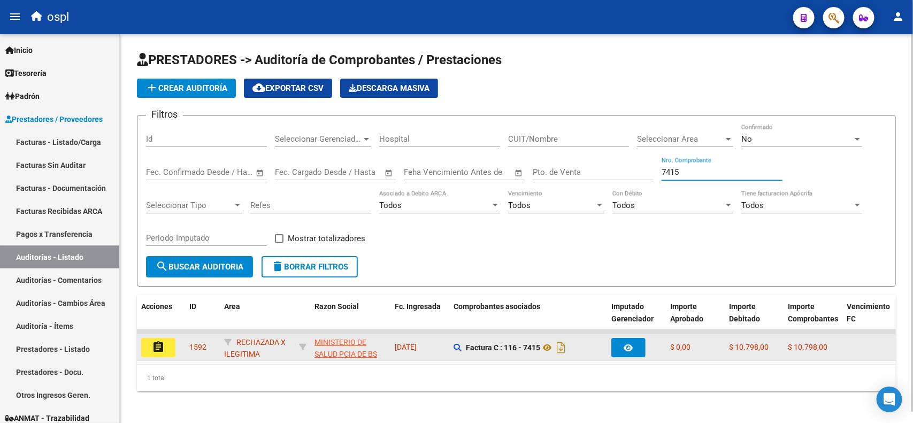
type input "7415"
click at [158, 346] on mat-icon "assignment" at bounding box center [158, 347] width 13 height 13
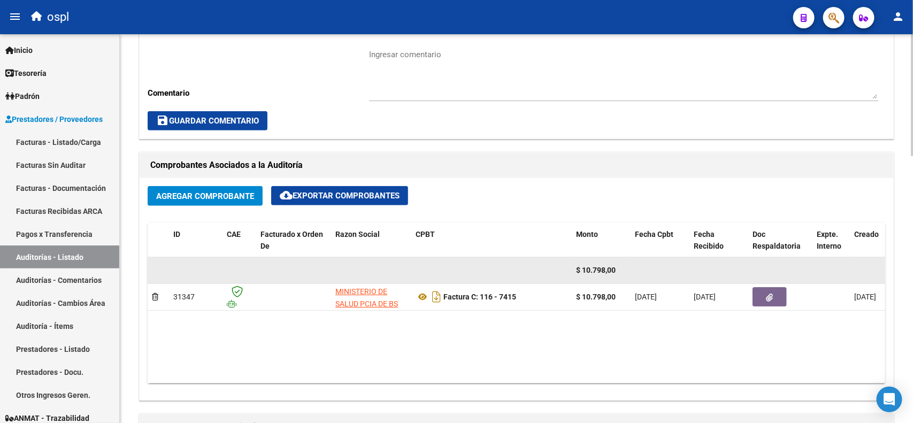
scroll to position [334, 0]
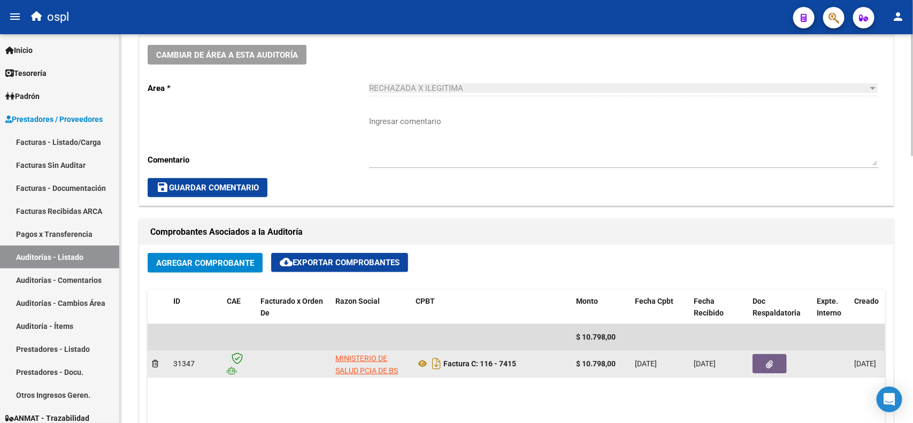
click at [768, 362] on icon "button" at bounding box center [770, 365] width 7 height 8
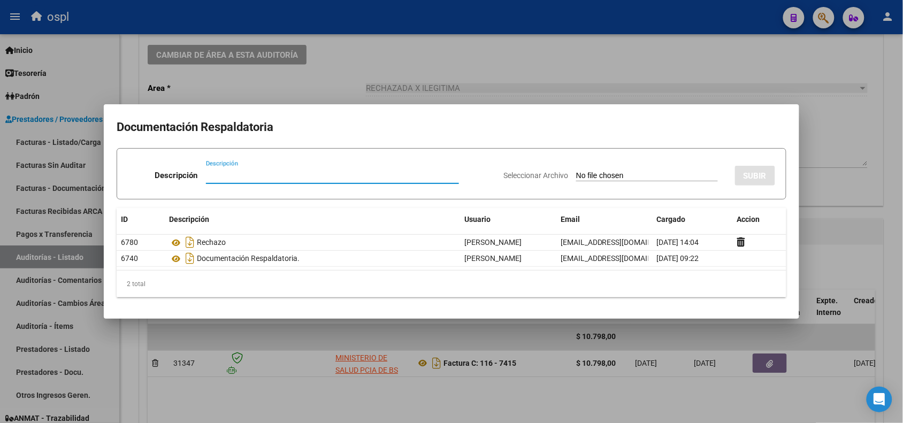
click at [453, 14] on div at bounding box center [451, 211] width 903 height 423
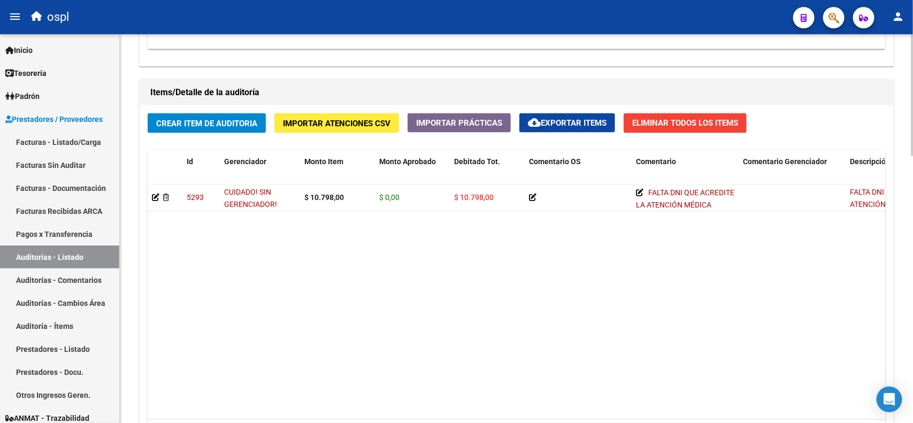
scroll to position [803, 0]
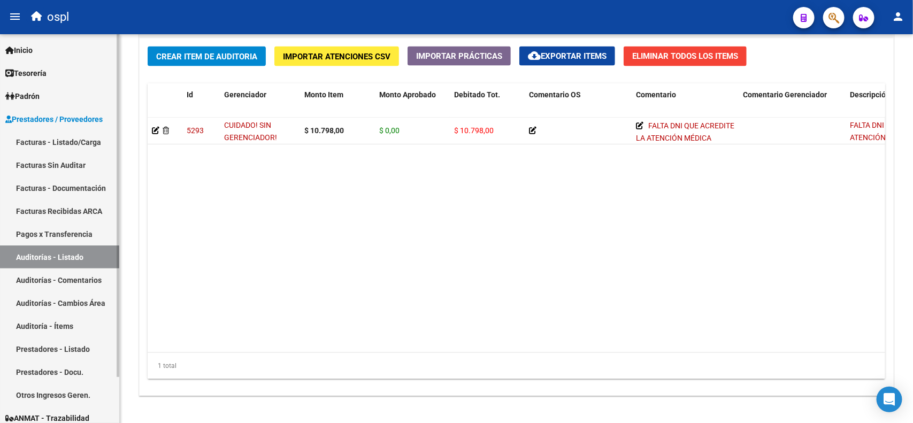
click at [77, 140] on link "Facturas - Listado/Carga" at bounding box center [59, 142] width 119 height 23
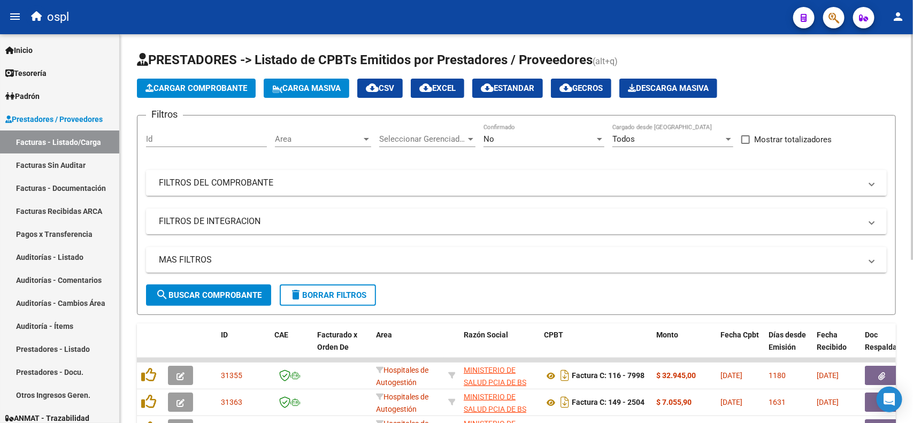
click at [385, 180] on mat-panel-title "FILTROS DEL COMPROBANTE" at bounding box center [510, 183] width 703 height 12
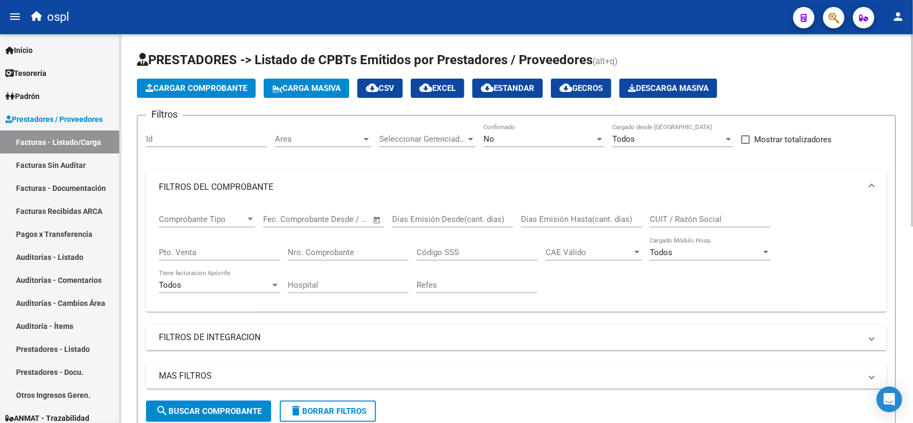
click at [327, 254] on input "Nro. Comprobante" at bounding box center [348, 253] width 121 height 10
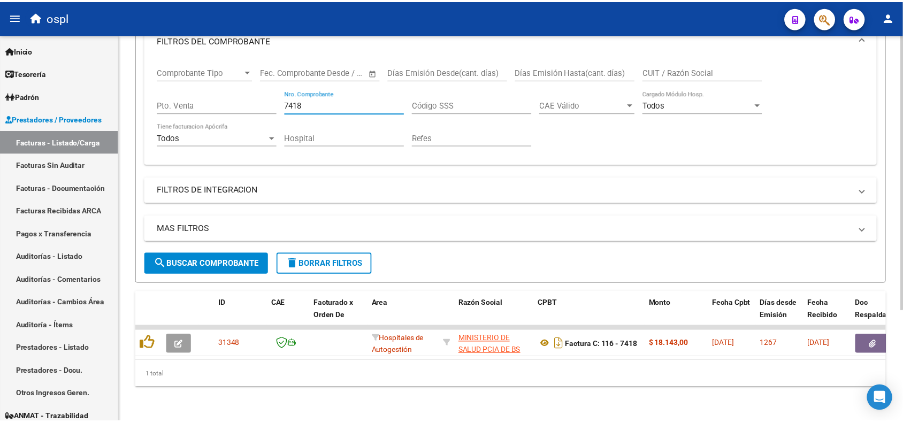
scroll to position [156, 0]
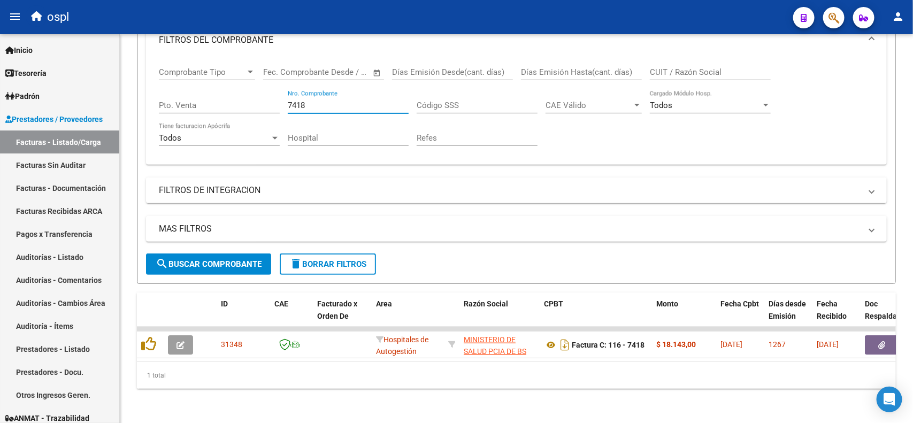
type input "7418"
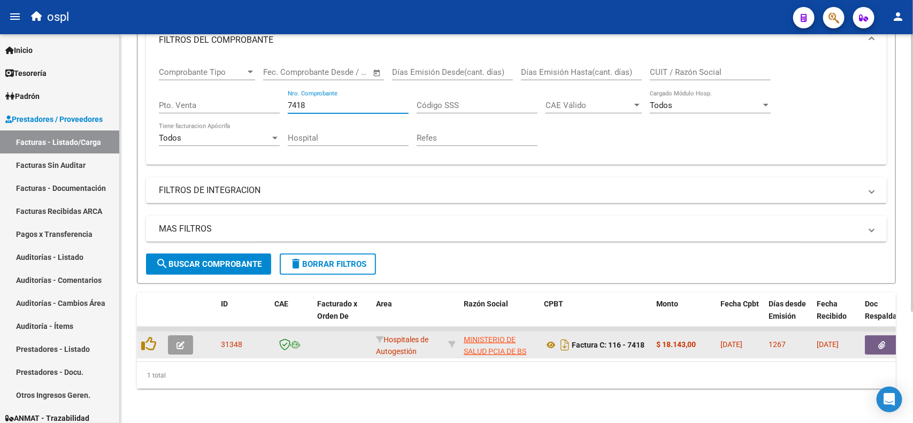
click at [879, 341] on icon "button" at bounding box center [882, 345] width 7 height 8
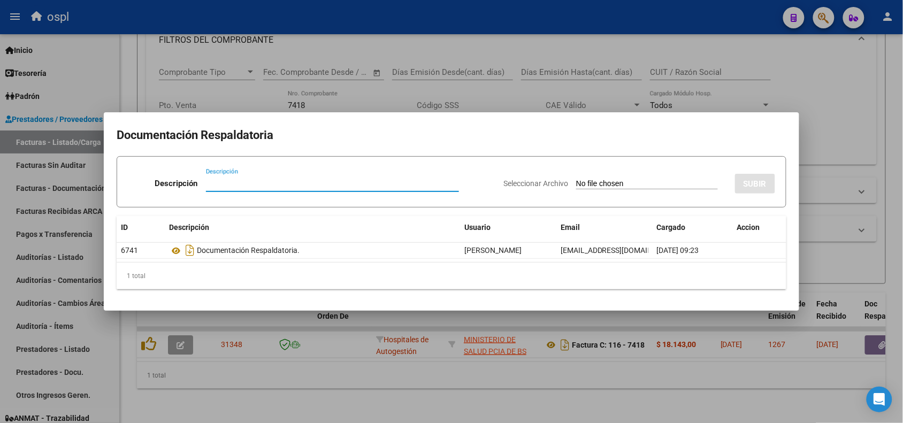
click at [595, 180] on input "Seleccionar Archivo" at bounding box center [647, 184] width 142 height 10
type input "C:\fakepath\RECHAZO 7418-HOSPITAL LUDOVICA.pdf"
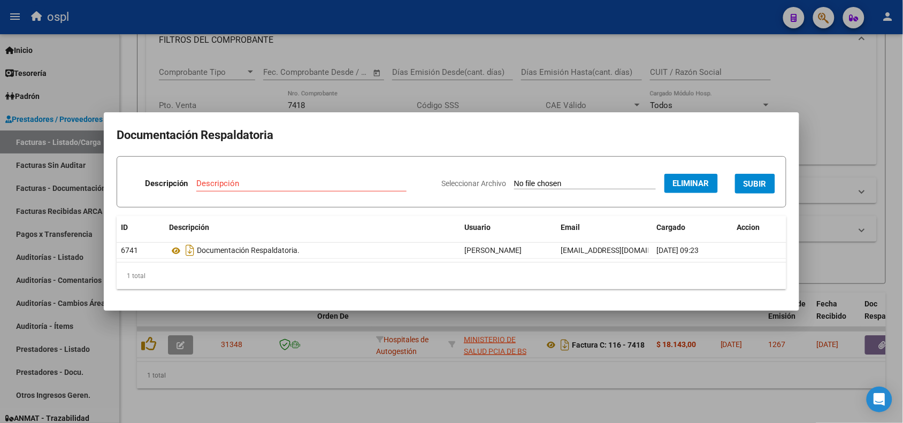
click at [338, 182] on input "Descripción" at bounding box center [301, 184] width 210 height 10
type input "RECHAZO"
click at [751, 185] on span "SUBIR" at bounding box center [755, 184] width 23 height 10
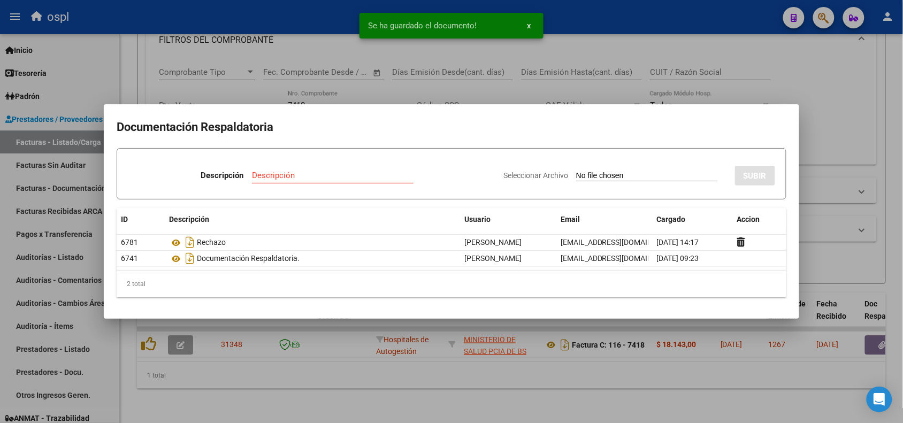
click at [324, 18] on div at bounding box center [451, 211] width 903 height 423
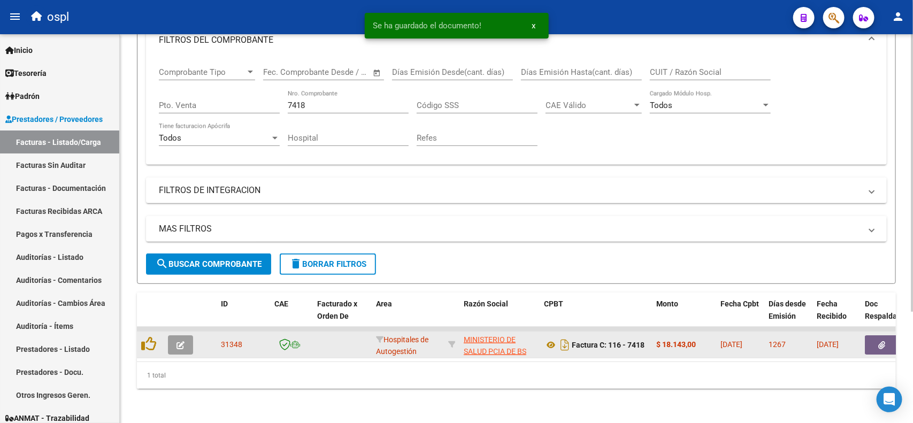
click at [186, 336] on button "button" at bounding box center [180, 345] width 25 height 19
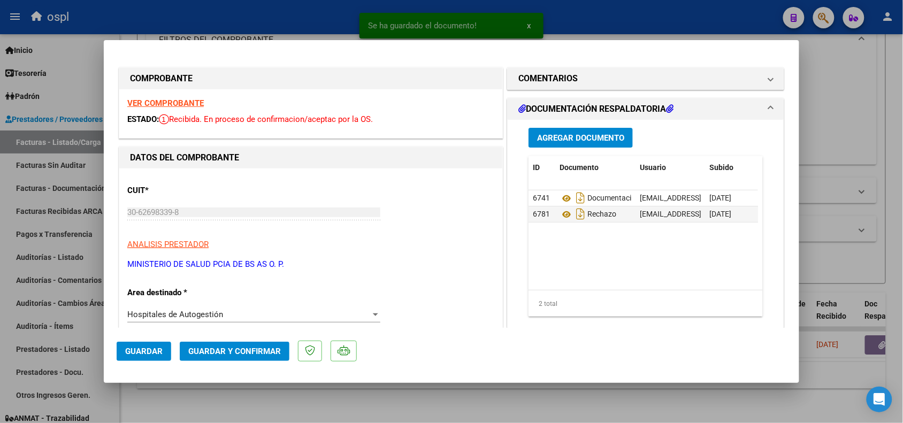
scroll to position [67, 0]
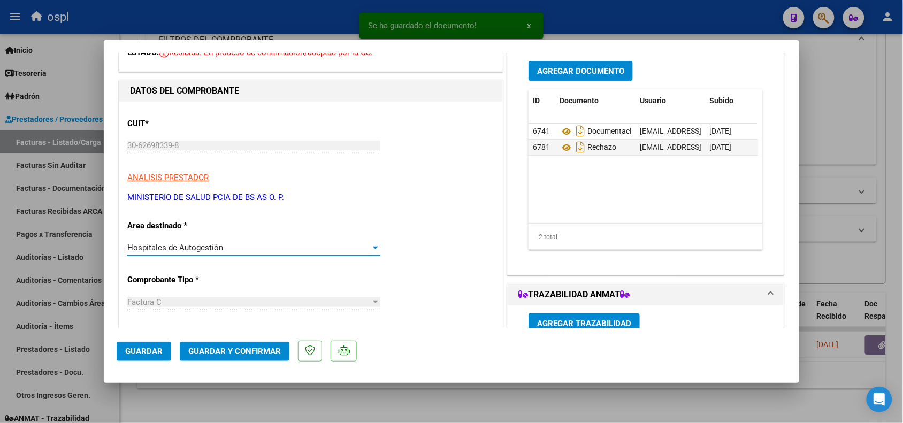
click at [231, 248] on div "Hospitales de Autogestión" at bounding box center [248, 248] width 243 height 10
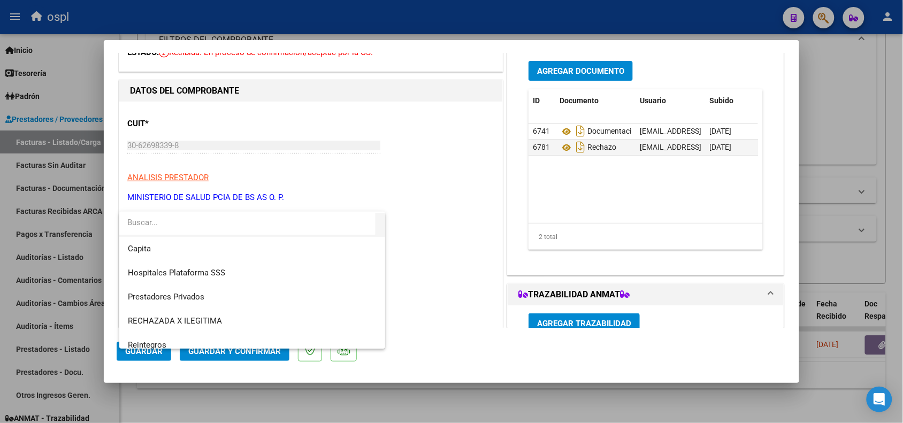
scroll to position [103, 0]
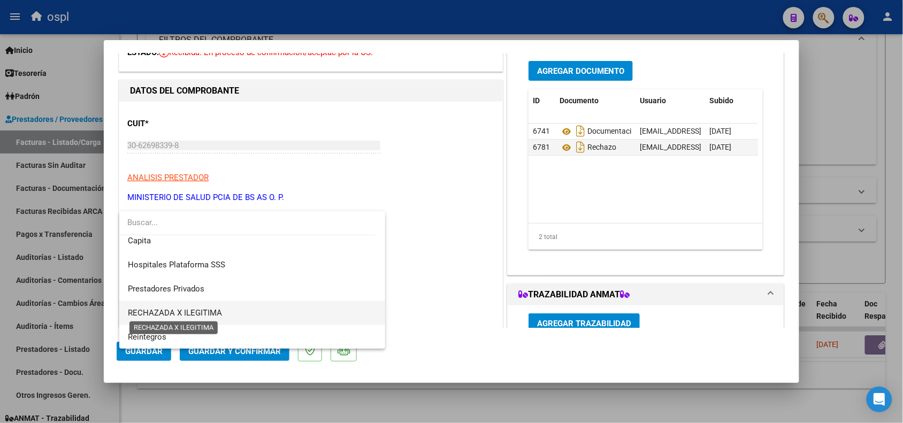
click at [220, 309] on span "RECHAZADA X ILEGITIMA" at bounding box center [175, 313] width 94 height 10
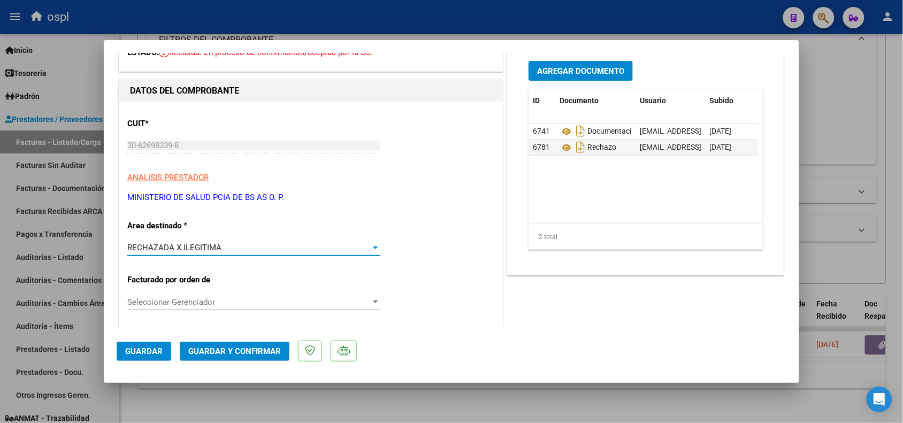
click at [222, 349] on span "Guardar y Confirmar" at bounding box center [234, 352] width 93 height 10
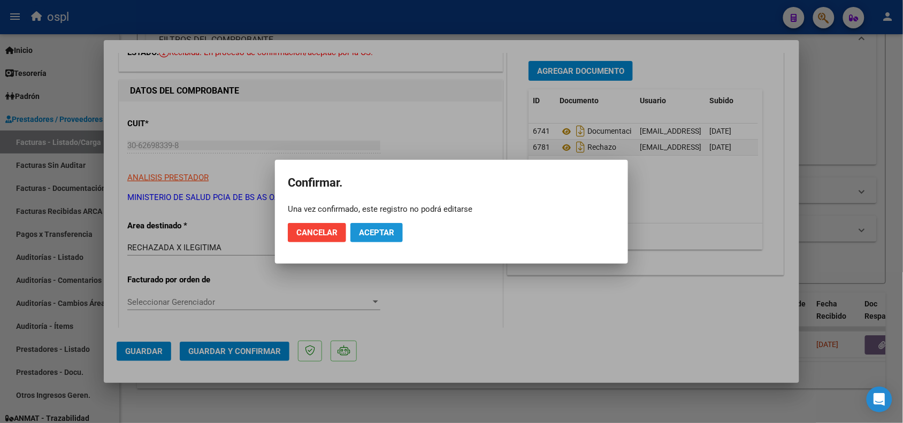
click at [363, 228] on span "Aceptar" at bounding box center [376, 233] width 35 height 10
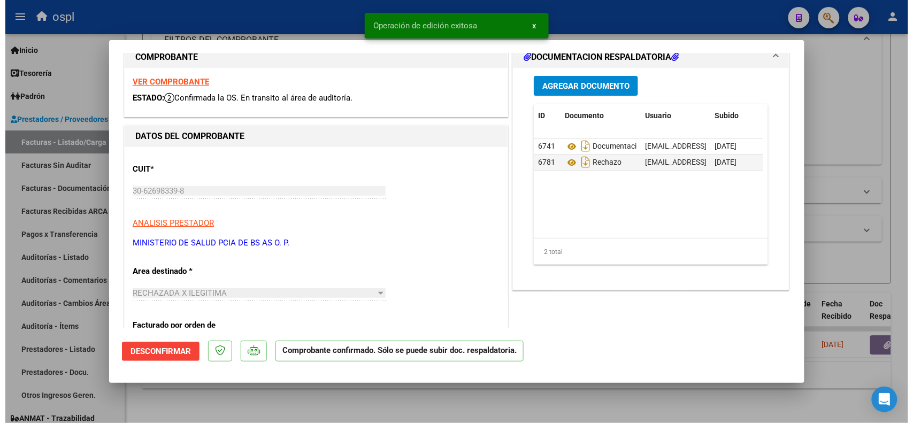
scroll to position [0, 0]
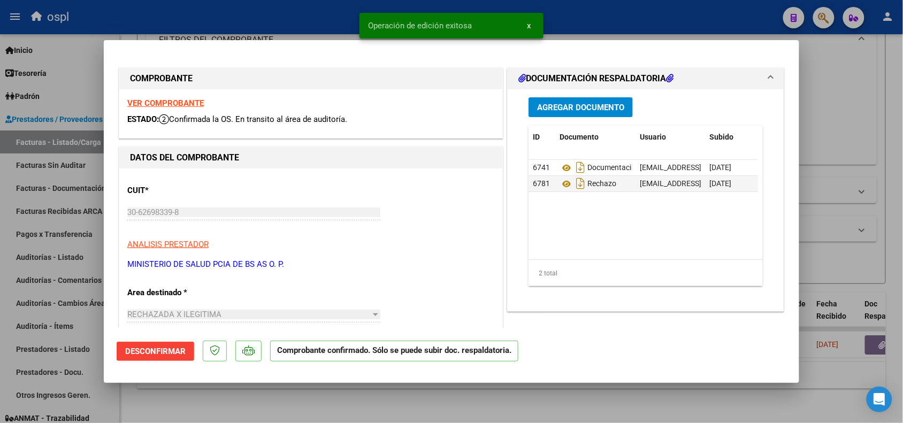
click at [222, 27] on div at bounding box center [451, 211] width 903 height 423
type input "$ 0,00"
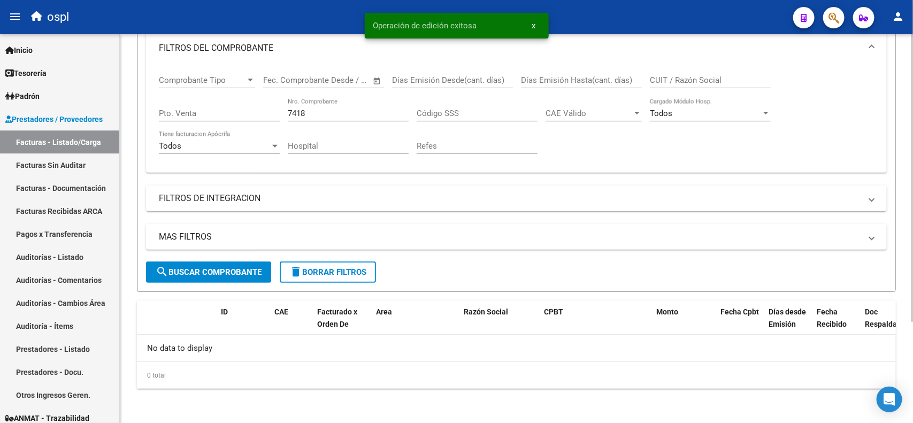
scroll to position [137, 0]
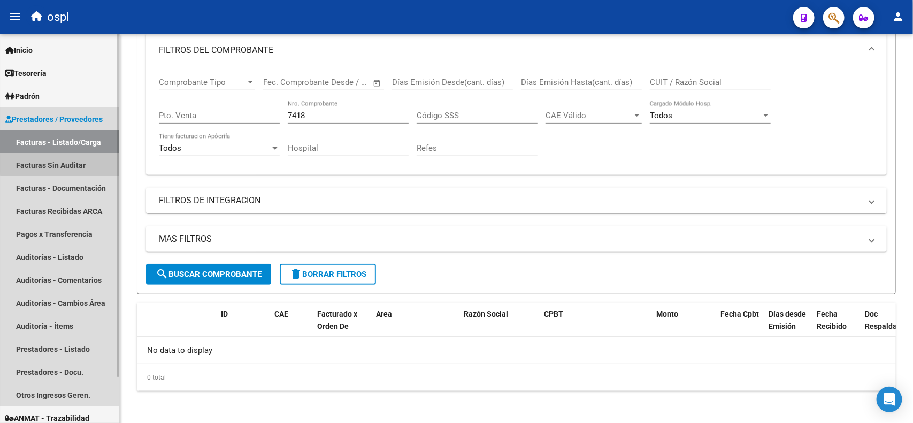
click at [73, 163] on link "Facturas Sin Auditar" at bounding box center [59, 165] width 119 height 23
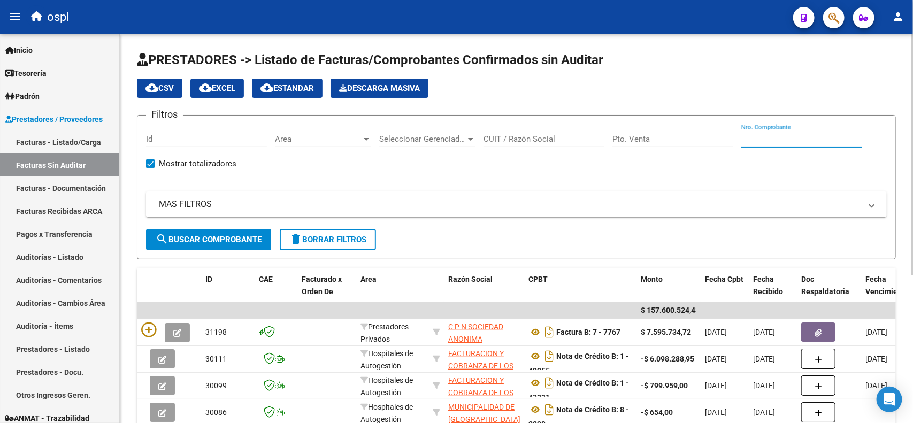
click at [788, 140] on input "Nro. Comprobante" at bounding box center [802, 139] width 121 height 10
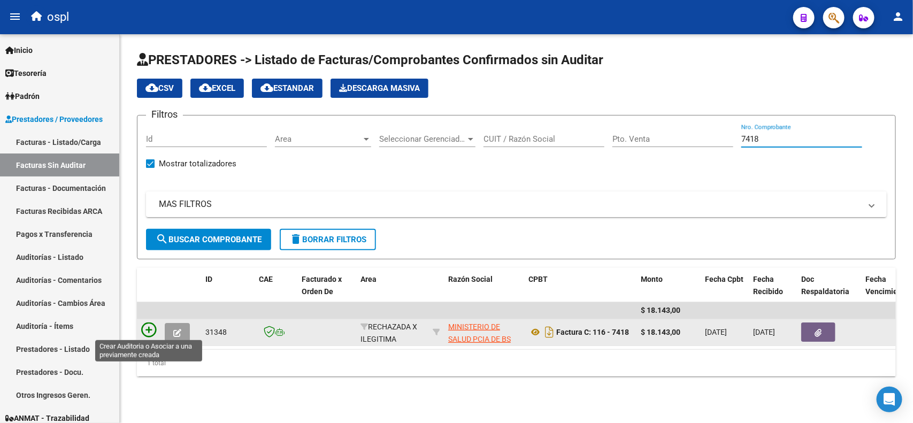
type input "7418"
click at [149, 332] on icon at bounding box center [148, 330] width 15 height 15
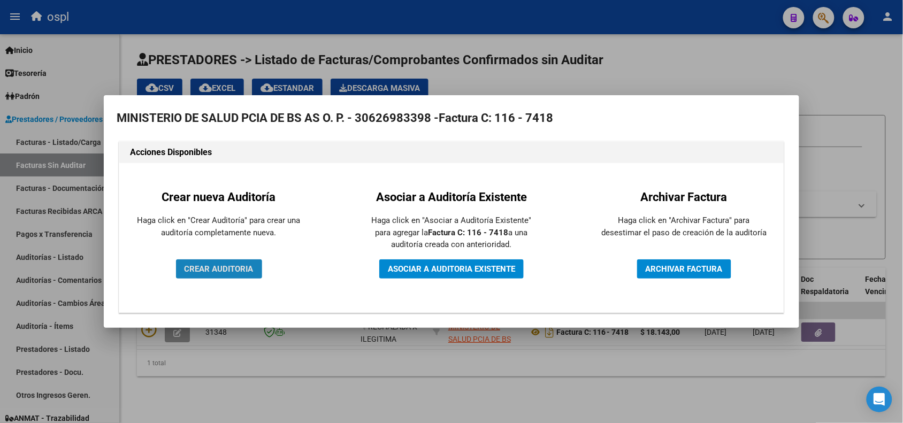
click at [215, 271] on span "CREAR AUDITORIA" at bounding box center [219, 269] width 69 height 10
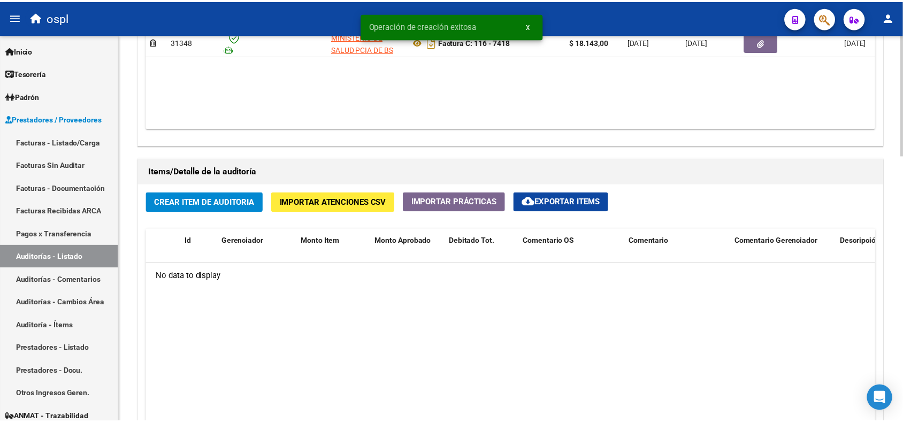
scroll to position [669, 0]
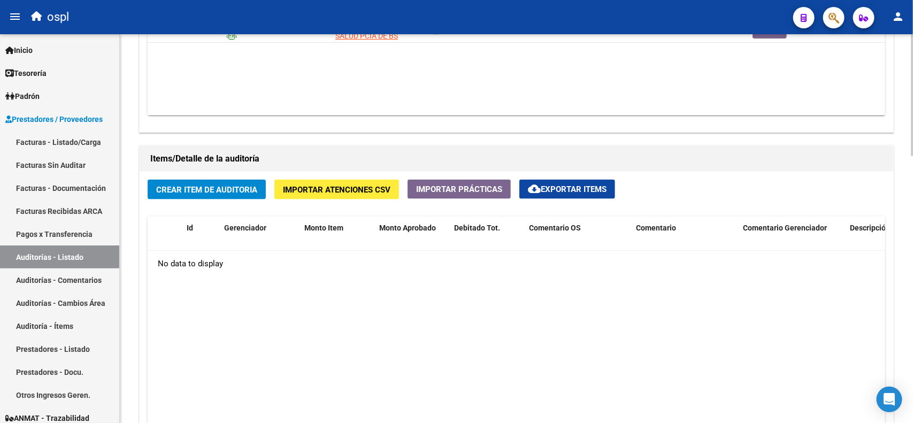
click at [212, 194] on button "Crear Item de Auditoria" at bounding box center [207, 190] width 118 height 20
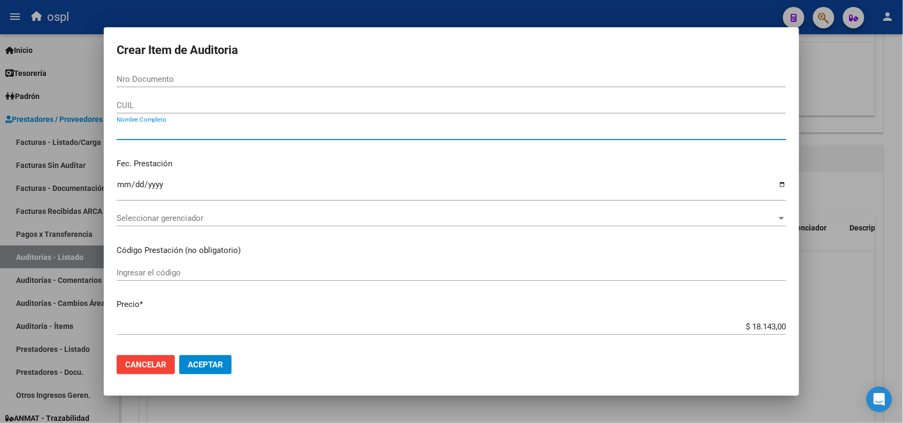
click at [197, 133] on input "Nombre Completo" at bounding box center [452, 132] width 670 height 10
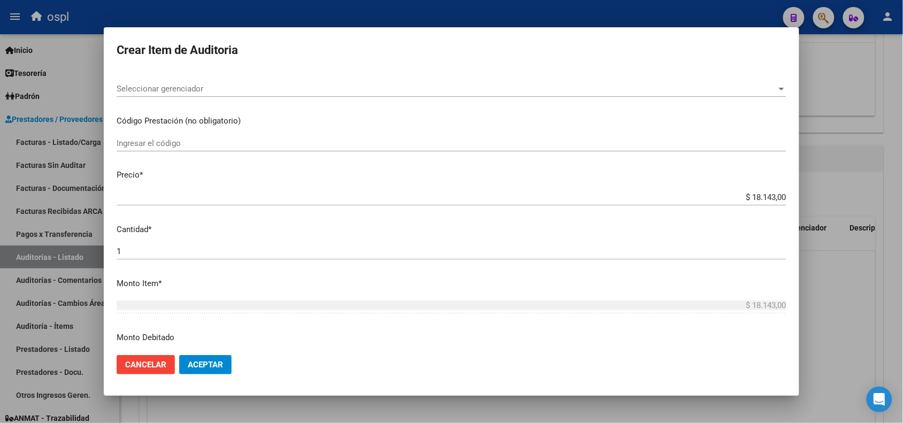
scroll to position [134, 0]
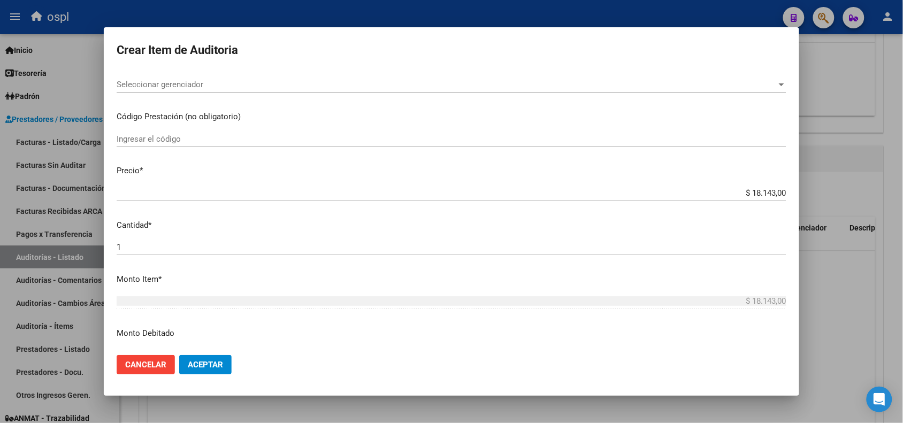
type input "VARIOS"
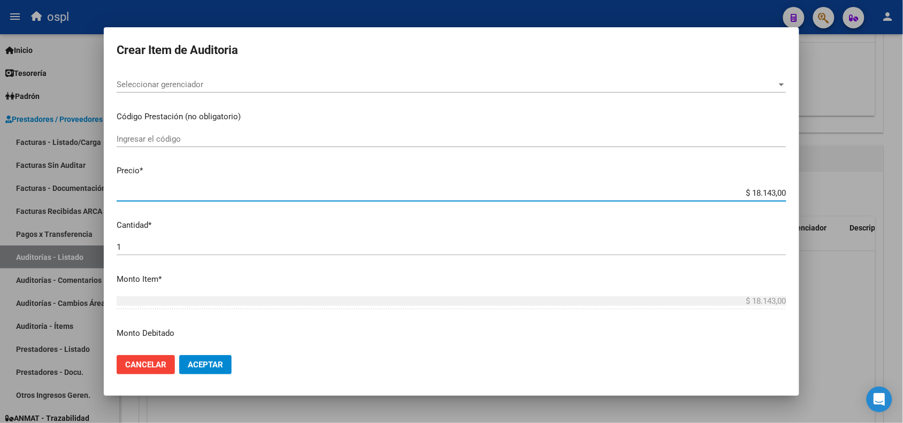
drag, startPoint x: 741, startPoint y: 194, endPoint x: 784, endPoint y: 197, distance: 43.4
click at [784, 197] on app-form-text-field "Precio * $ 18.143,00 Ingresar el precio" at bounding box center [456, 181] width 679 height 33
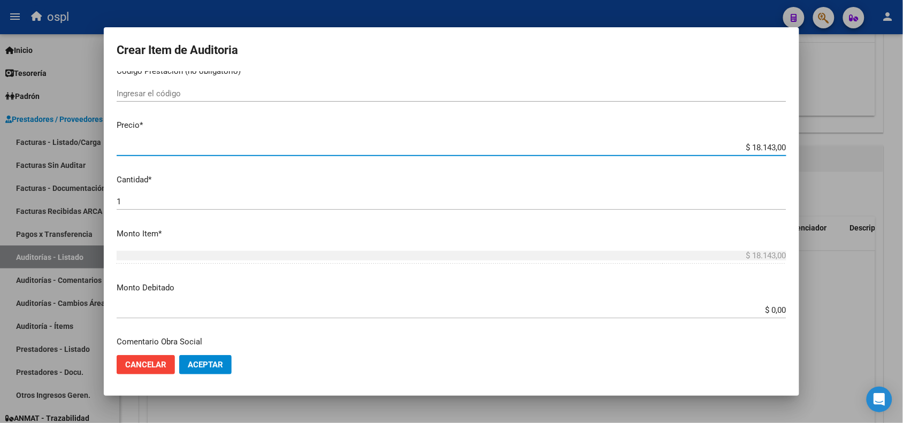
scroll to position [268, 0]
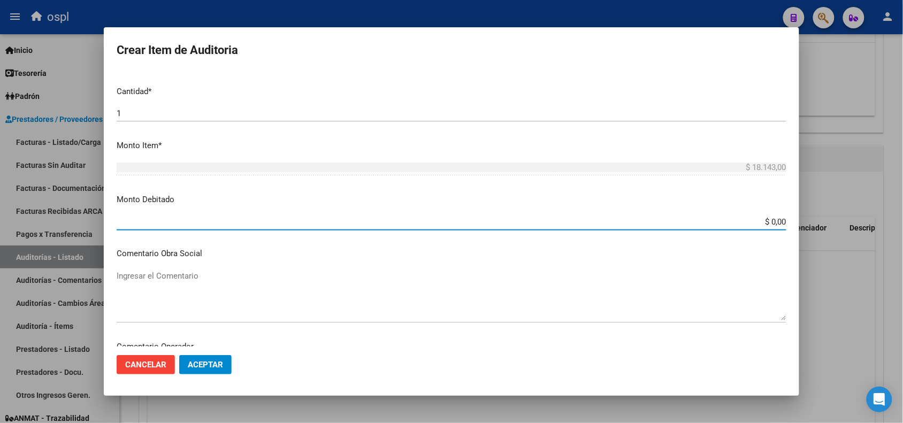
drag, startPoint x: 759, startPoint y: 222, endPoint x: 800, endPoint y: 222, distance: 41.2
click at [800, 222] on div "Crear Item de Auditoria Nro Documento CUIL VARIOS Nombre Completo Fec. Prestaci…" at bounding box center [451, 211] width 903 height 423
paste input "18.143"
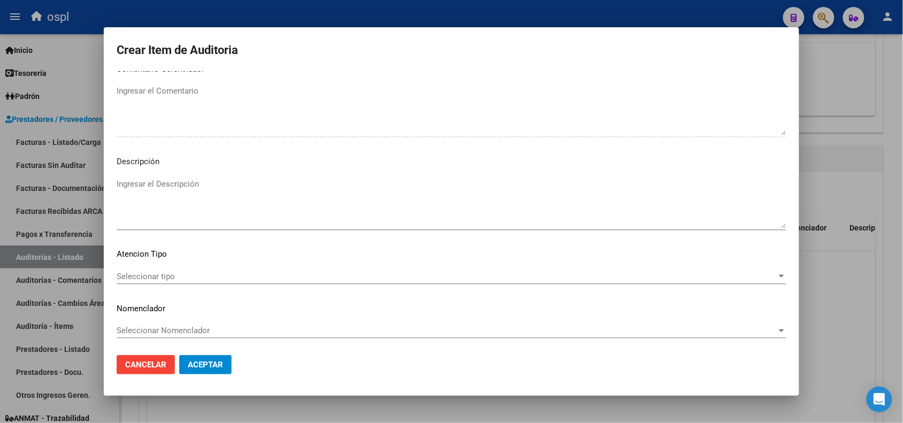
scroll to position [640, 0]
type input "$ 18.143,00"
click at [186, 195] on textarea "Ingresar el Descripción" at bounding box center [452, 201] width 670 height 50
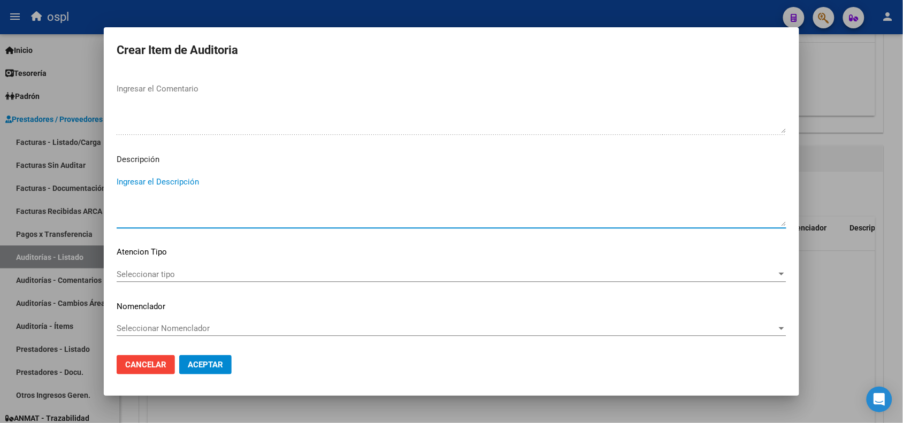
paste textarea "FALTA COPIA DE DNI Y PRESUNTA FIRMA APÓCRIFA DEL AFILIADO"
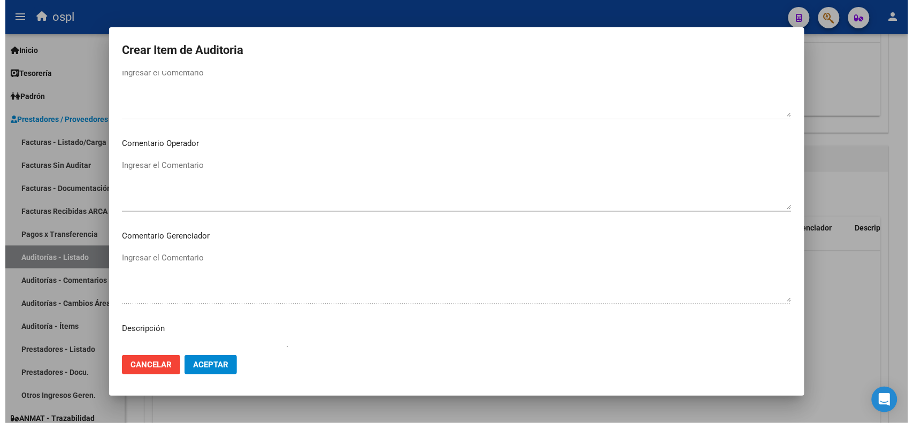
scroll to position [439, 0]
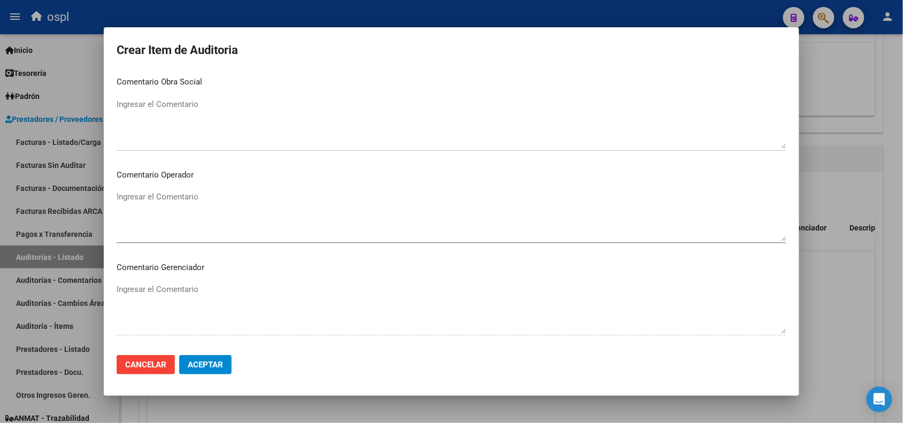
type textarea "FALTA COPIA DE DNI Y PRESUNTA FIRMA APÓCRIFA DEL AFILIADO"
click at [188, 198] on textarea "Ingresar el Comentario" at bounding box center [452, 216] width 670 height 50
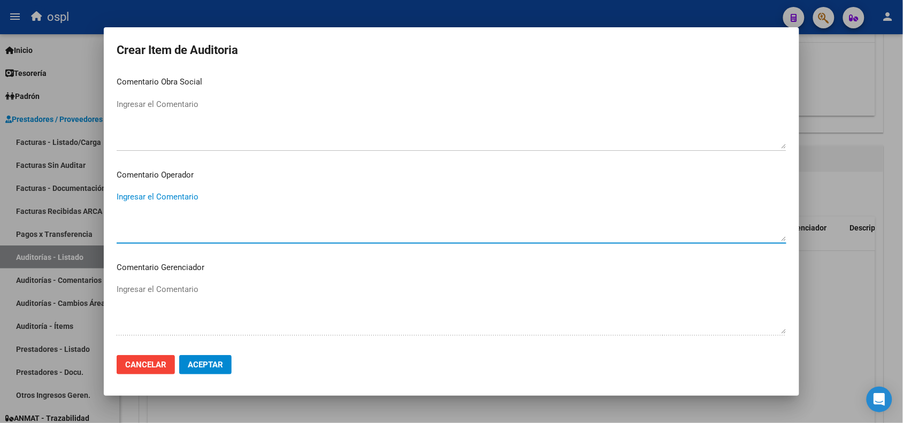
paste textarea "FALTA COPIA DE DNI Y PRESUNTA FIRMA APÓCRIFA DEL AFILIADO"
type textarea "FALTA COPIA DE DNI Y PRESUNTA FIRMA APÓCRIFA DEL AFILIADO"
click at [213, 363] on span "Aceptar" at bounding box center [205, 365] width 35 height 10
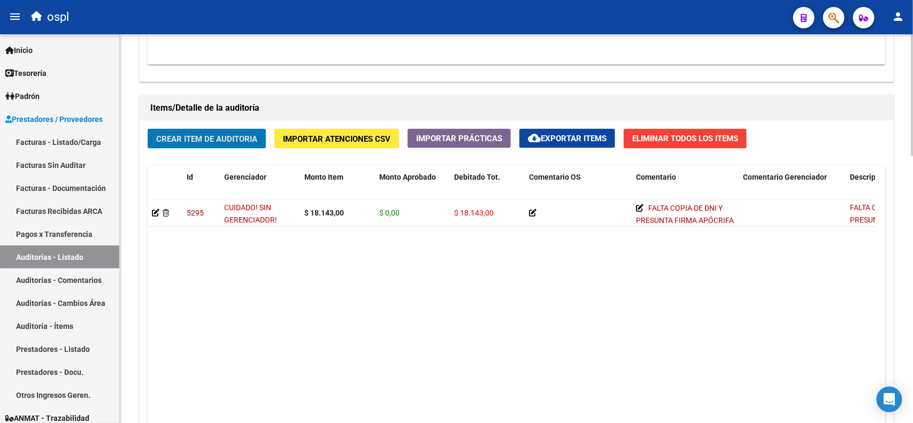
scroll to position [718, 0]
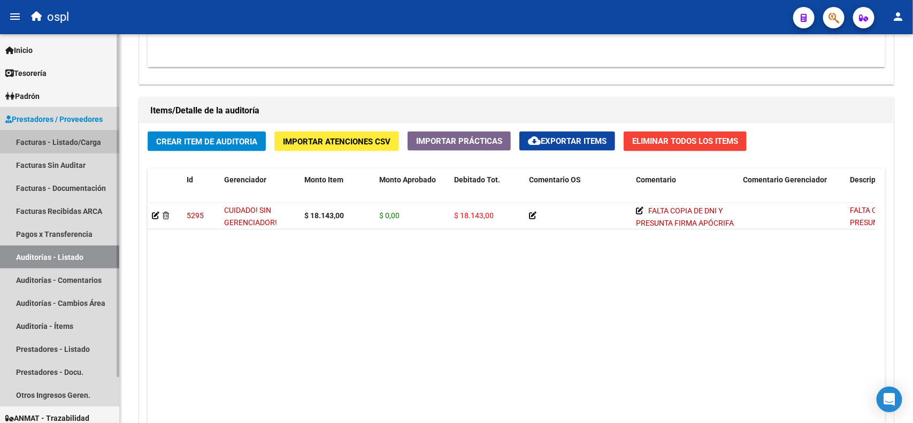
click at [86, 144] on link "Facturas - Listado/Carga" at bounding box center [59, 142] width 119 height 23
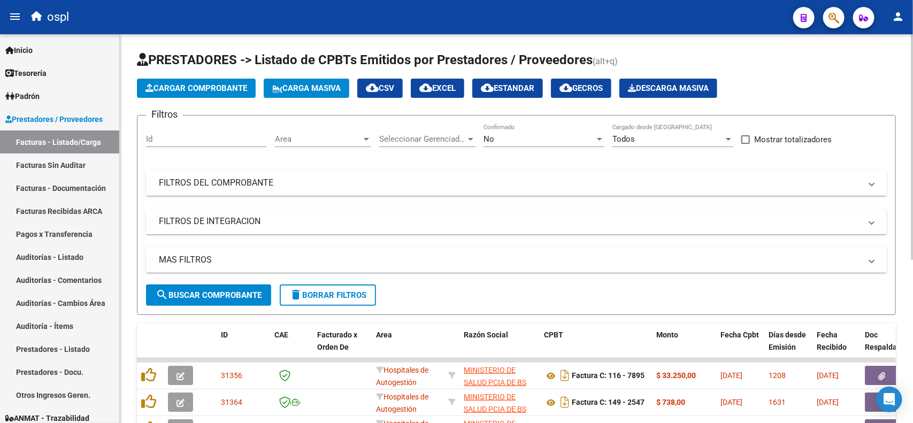
click at [446, 190] on mat-expansion-panel-header "FILTROS DEL COMPROBANTE" at bounding box center [516, 183] width 741 height 26
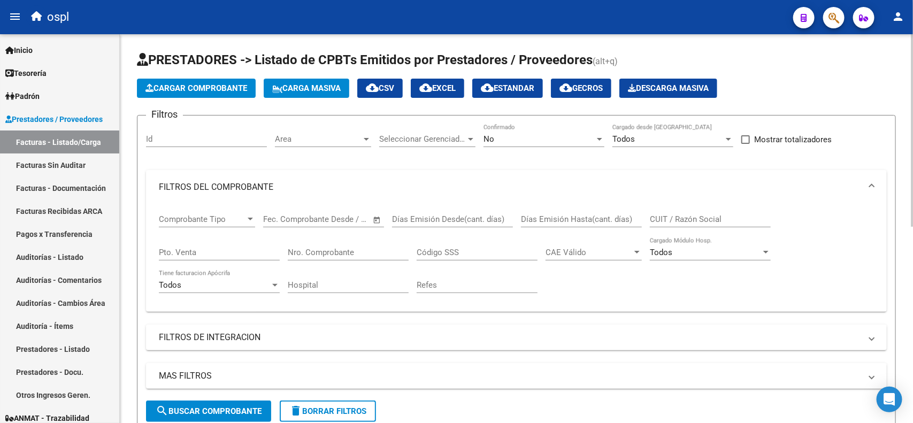
click at [348, 250] on input "Nro. Comprobante" at bounding box center [348, 253] width 121 height 10
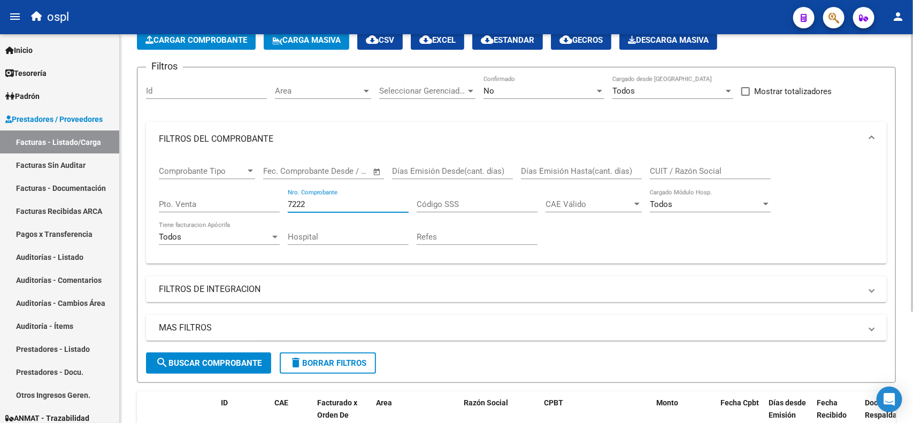
scroll to position [134, 0]
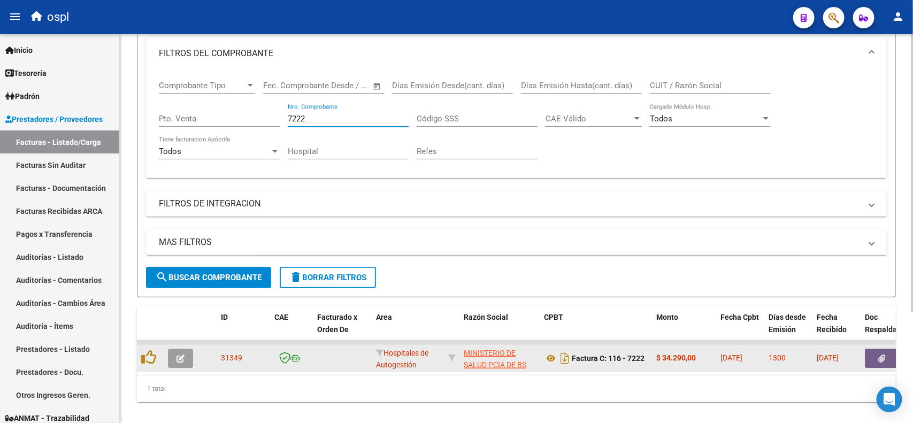
type input "7222"
click at [884, 357] on icon "button" at bounding box center [882, 359] width 7 height 8
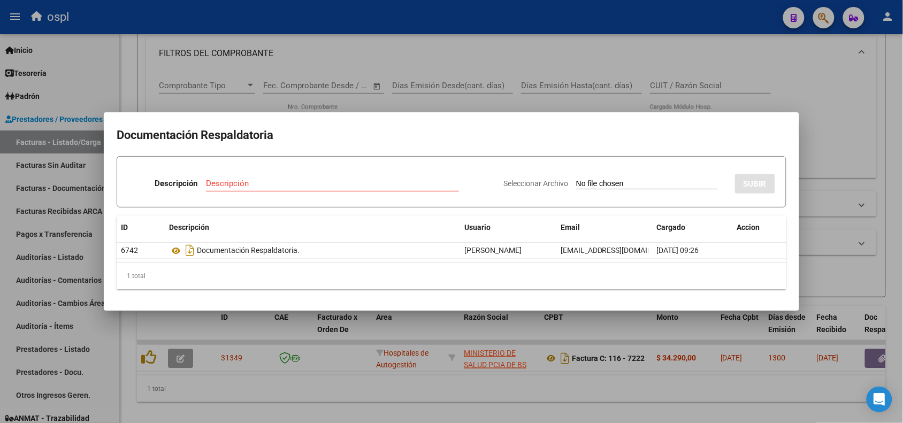
click at [610, 184] on input "Seleccionar Archivo" at bounding box center [647, 184] width 142 height 10
type input "C:\fakepath\RECHAZO 7222-HOSPITAL LUDOVICA.pdf"
click at [317, 179] on input "Descripción" at bounding box center [301, 184] width 210 height 10
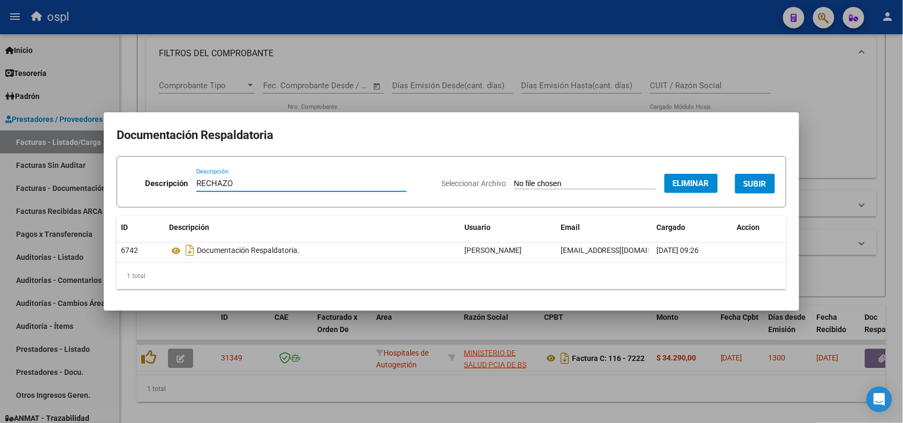
type input "RECHAZO"
click at [748, 190] on button "SUBIR" at bounding box center [755, 184] width 40 height 20
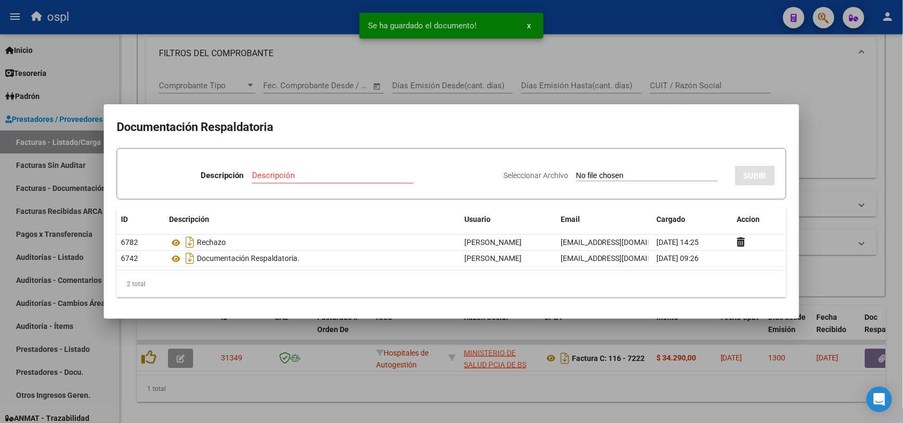
click at [307, 28] on div at bounding box center [451, 211] width 903 height 423
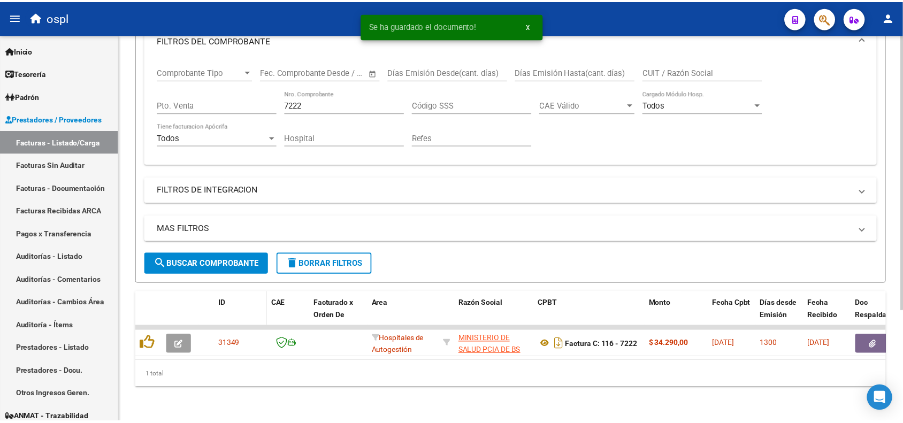
scroll to position [156, 0]
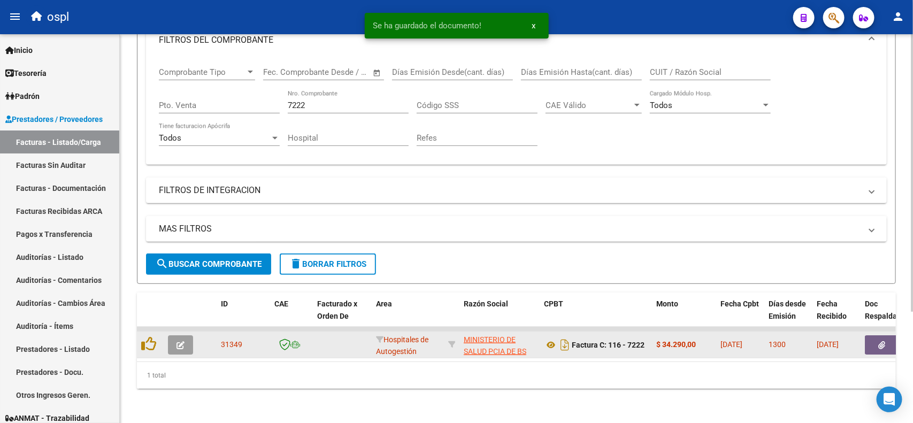
click at [191, 336] on button "button" at bounding box center [180, 345] width 25 height 19
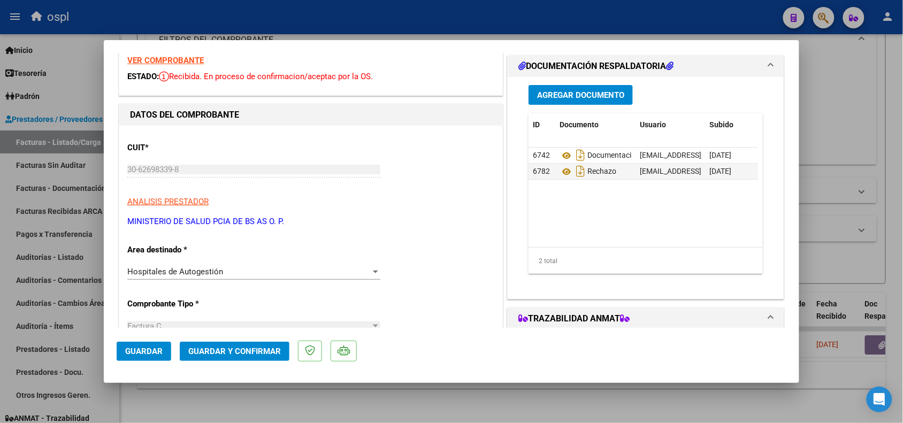
scroll to position [67, 0]
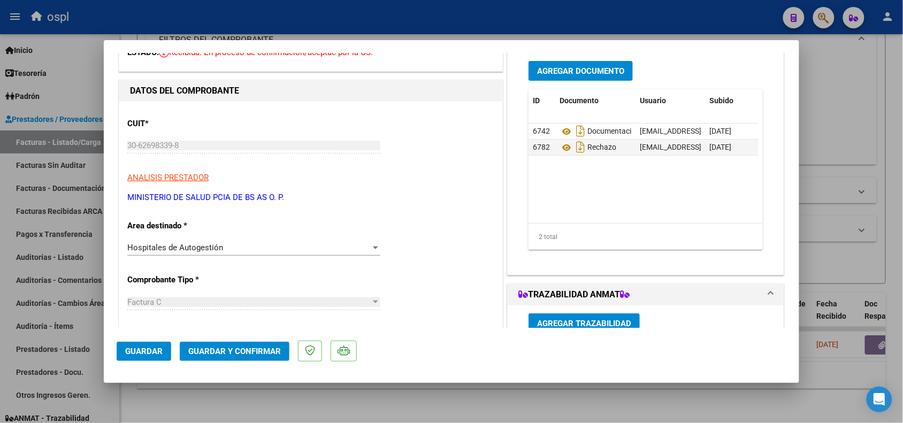
click at [229, 243] on div "Hospitales de Autogestión" at bounding box center [248, 248] width 243 height 10
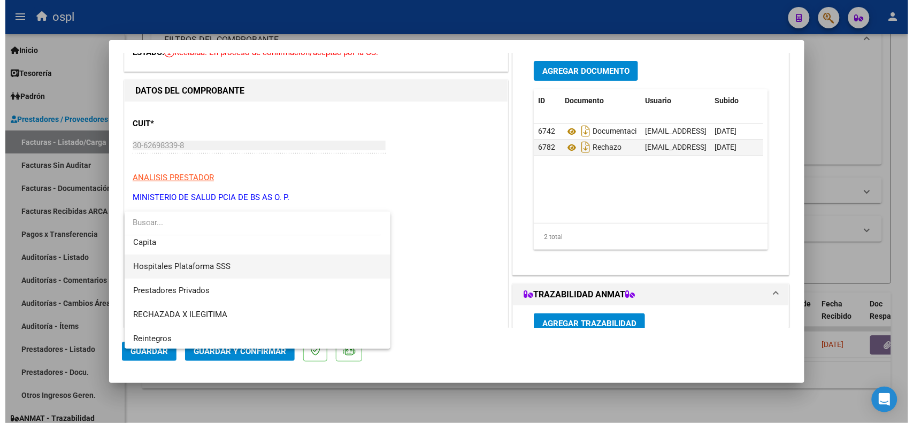
scroll to position [103, 0]
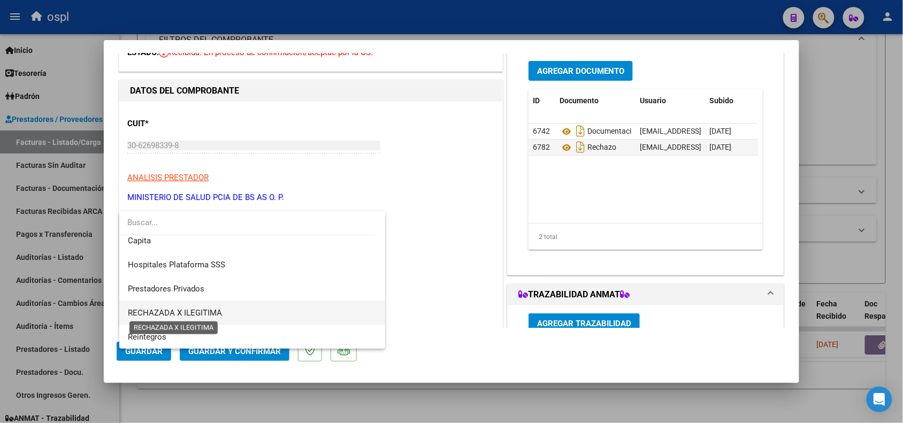
click at [210, 311] on span "RECHAZADA X ILEGITIMA" at bounding box center [175, 313] width 94 height 10
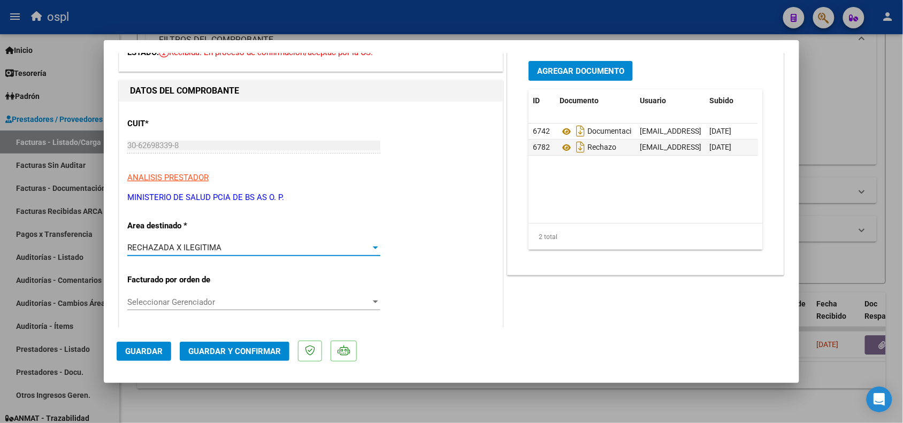
click at [212, 347] on span "Guardar y Confirmar" at bounding box center [234, 352] width 93 height 10
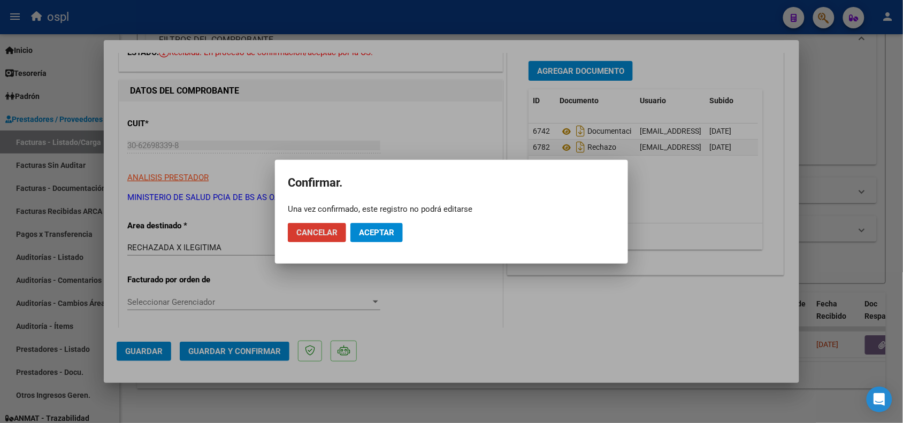
click at [389, 224] on button "Aceptar" at bounding box center [376, 232] width 52 height 19
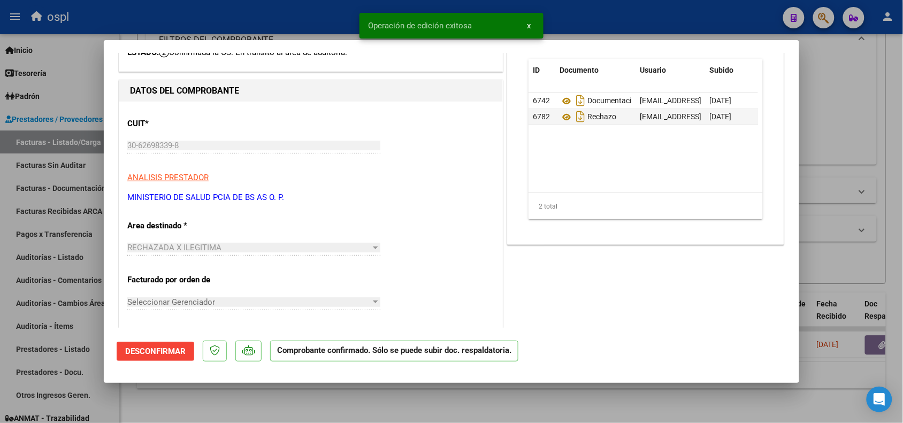
click at [235, 32] on div at bounding box center [451, 211] width 903 height 423
type input "$ 0,00"
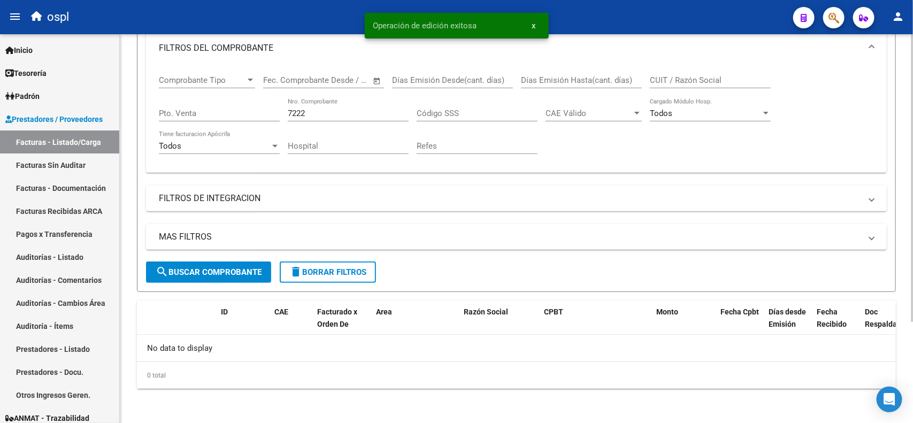
scroll to position [137, 0]
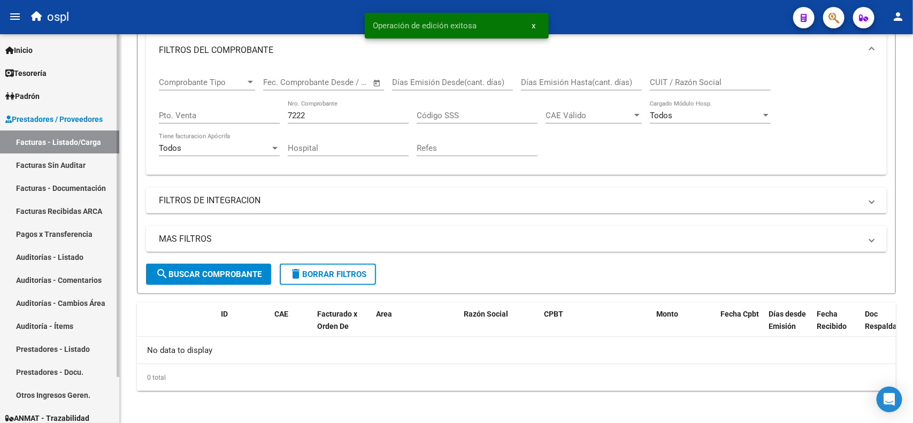
click at [75, 161] on link "Facturas Sin Auditar" at bounding box center [59, 165] width 119 height 23
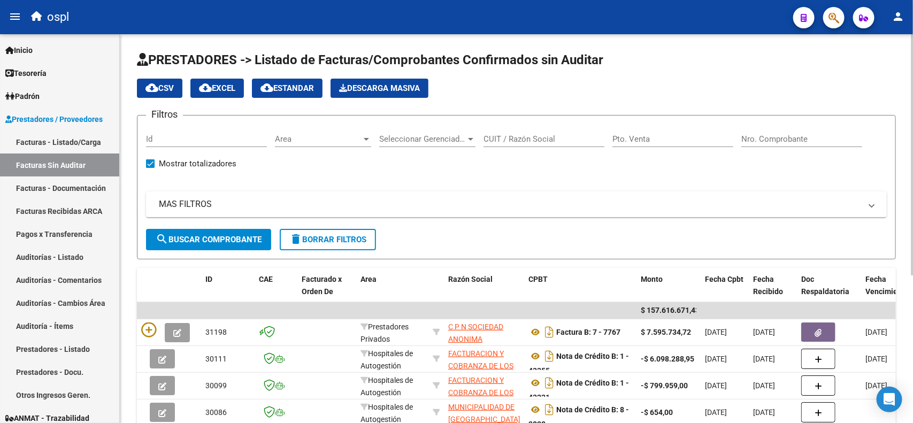
click at [794, 140] on input "Nro. Comprobante" at bounding box center [802, 139] width 121 height 10
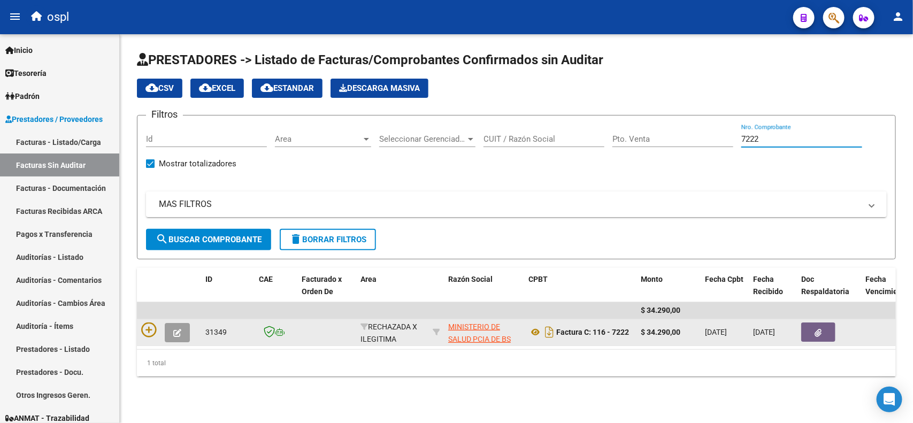
type input "7222"
click at [832, 336] on button "button" at bounding box center [819, 332] width 34 height 19
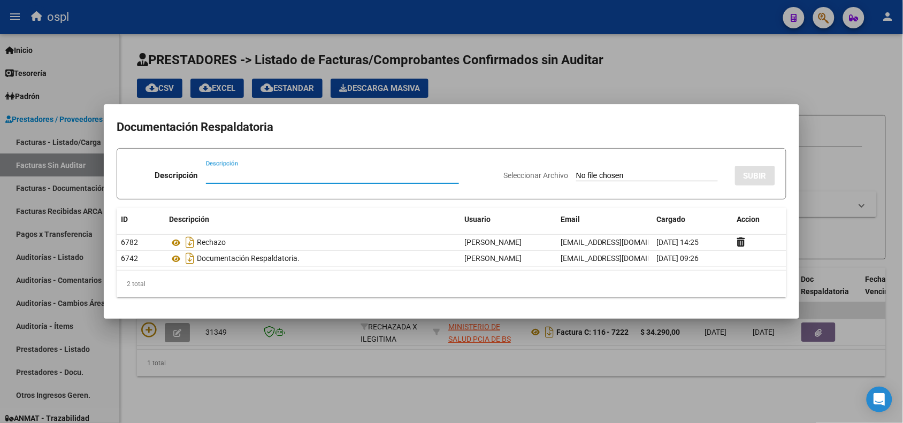
click at [541, 22] on div at bounding box center [451, 211] width 903 height 423
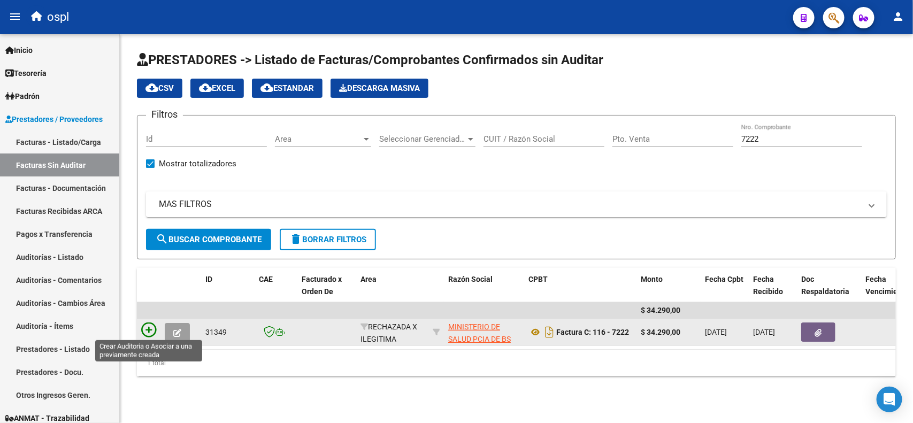
click at [154, 325] on icon at bounding box center [148, 330] width 15 height 15
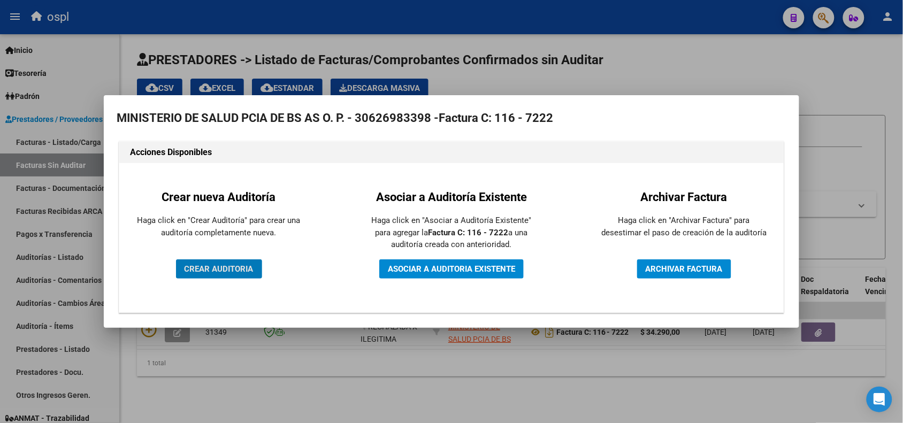
click at [215, 271] on span "CREAR AUDITORIA" at bounding box center [219, 269] width 69 height 10
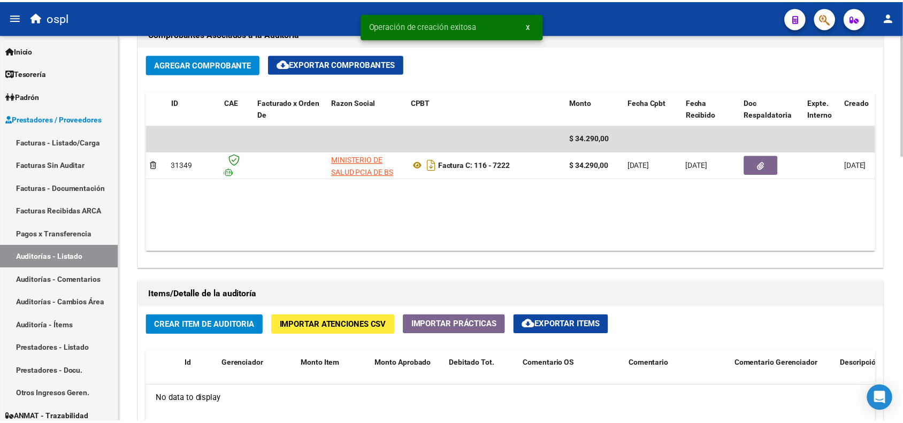
scroll to position [535, 0]
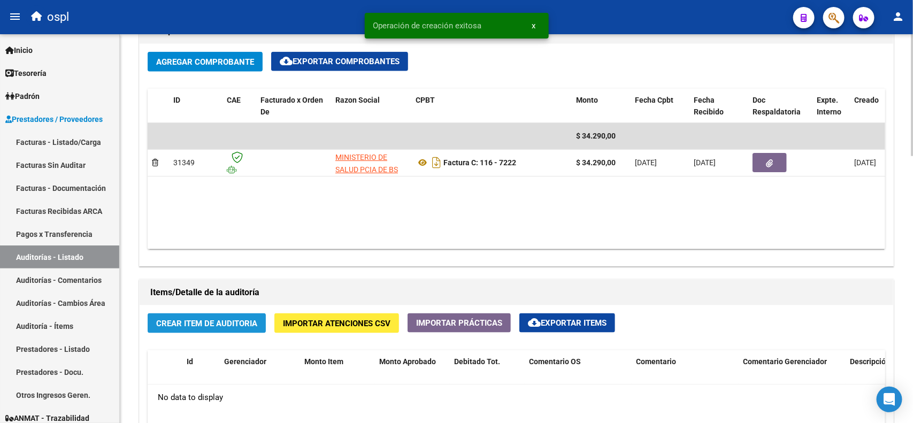
click at [206, 319] on span "Crear Item de Auditoria" at bounding box center [206, 324] width 101 height 10
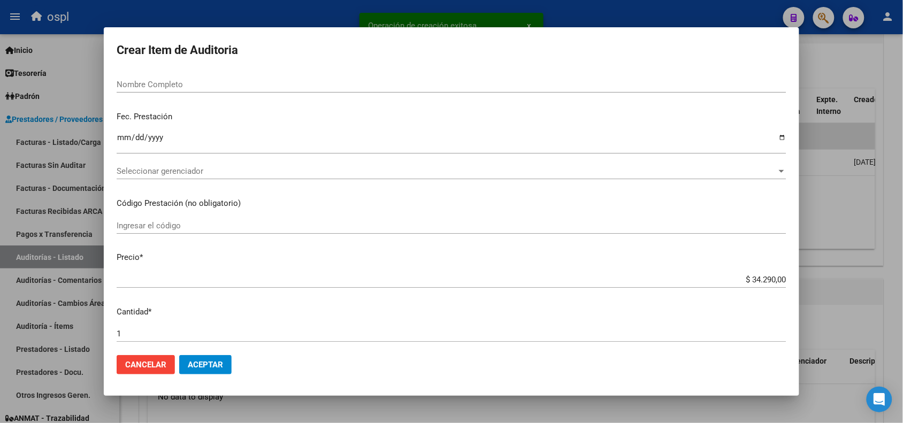
scroll to position [67, 0]
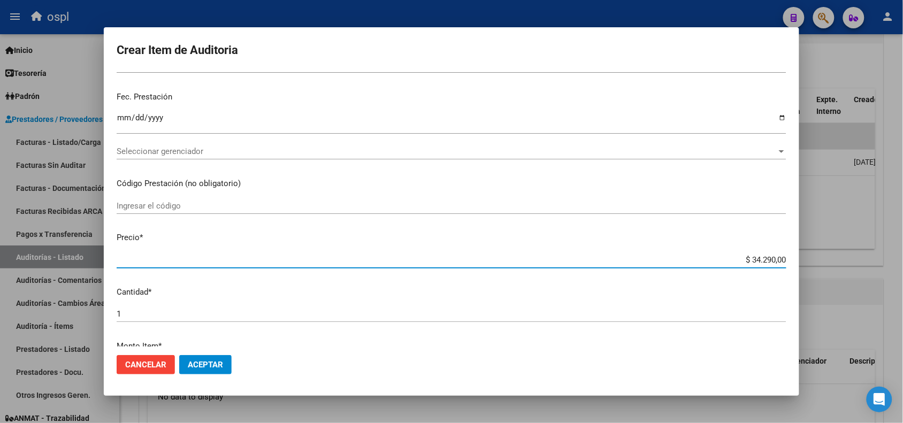
drag, startPoint x: 741, startPoint y: 260, endPoint x: 787, endPoint y: 258, distance: 46.0
click at [787, 258] on mat-dialog-content "Nro Documento CUIL Nombre Completo Fec. Prestación Ingresar la fecha Selecciona…" at bounding box center [452, 208] width 696 height 275
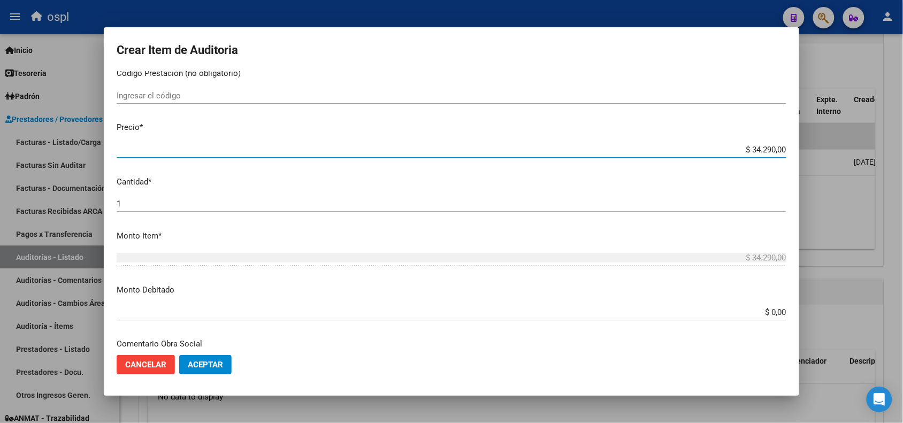
scroll to position [201, 0]
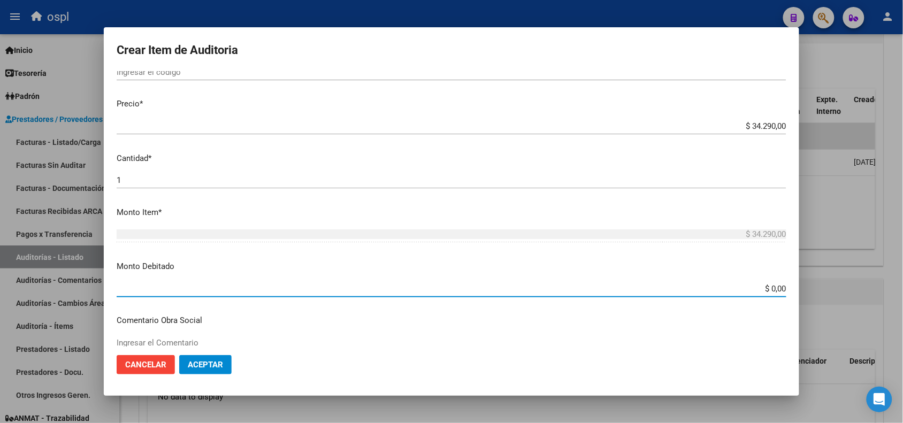
drag, startPoint x: 751, startPoint y: 289, endPoint x: 800, endPoint y: 289, distance: 49.2
click at [800, 289] on div "Crear Item de Auditoria Nro Documento CUIL Nombre Completo Fec. Prestación Ingr…" at bounding box center [451, 211] width 903 height 423
paste input "34.29"
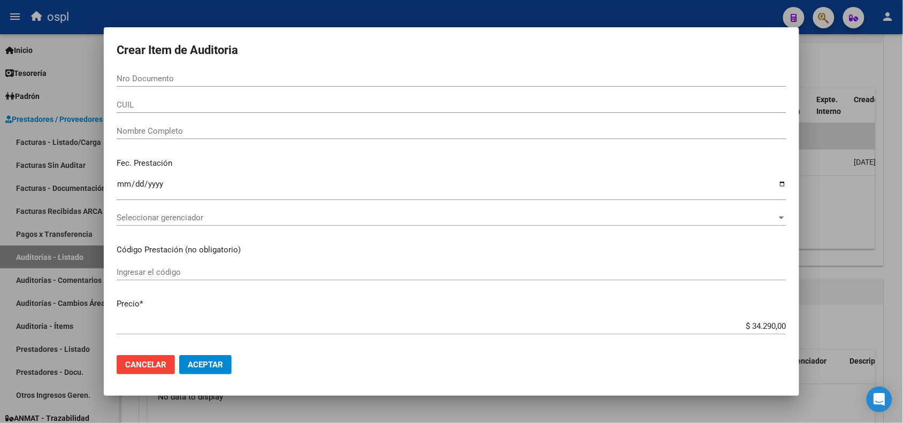
scroll to position [0, 0]
type input "$ 34.290,00"
click at [169, 132] on input "Nombre Completo" at bounding box center [452, 132] width 670 height 10
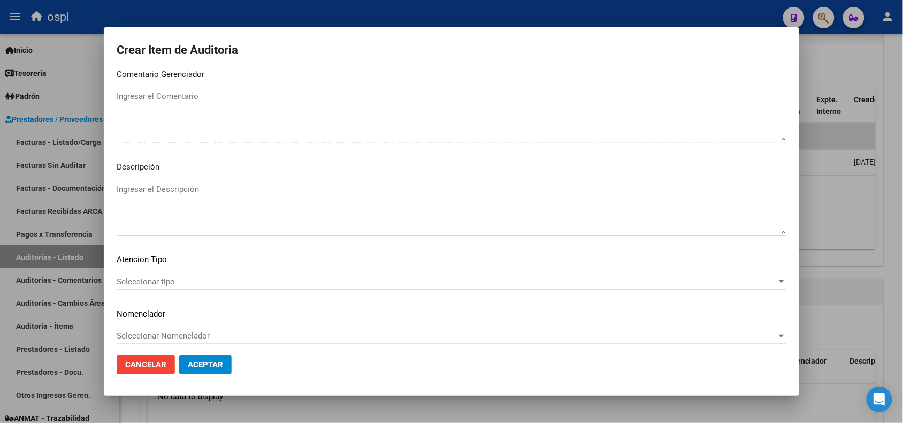
scroll to position [640, 0]
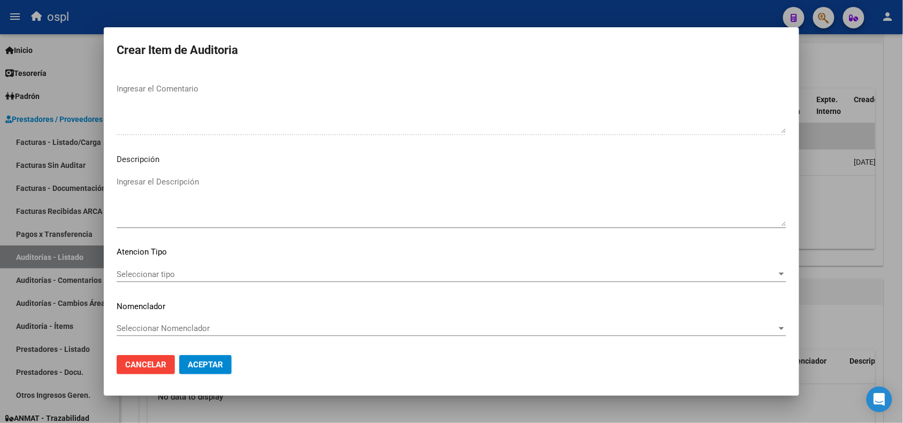
type input "VARIOS"
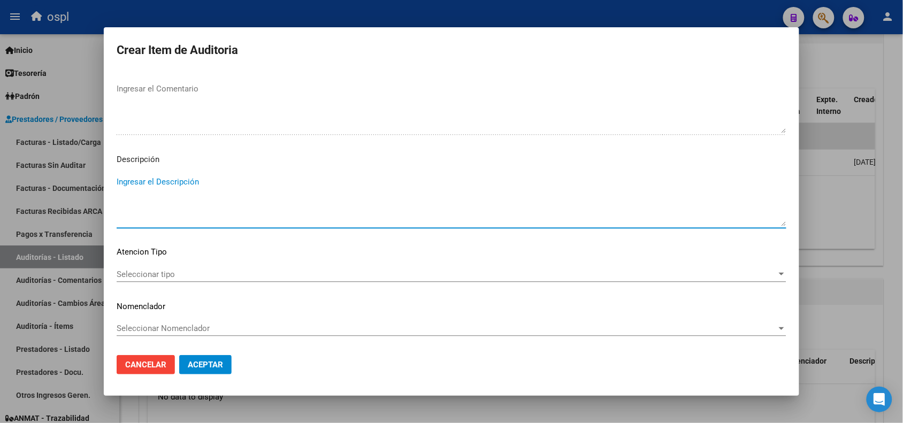
click at [233, 212] on textarea "Ingresar el Descripción" at bounding box center [452, 201] width 670 height 50
paste textarea "FALTA COPIA DE DNI Y PRESUNTA FIRMA APÓCRIFA DEL AFILIADO"
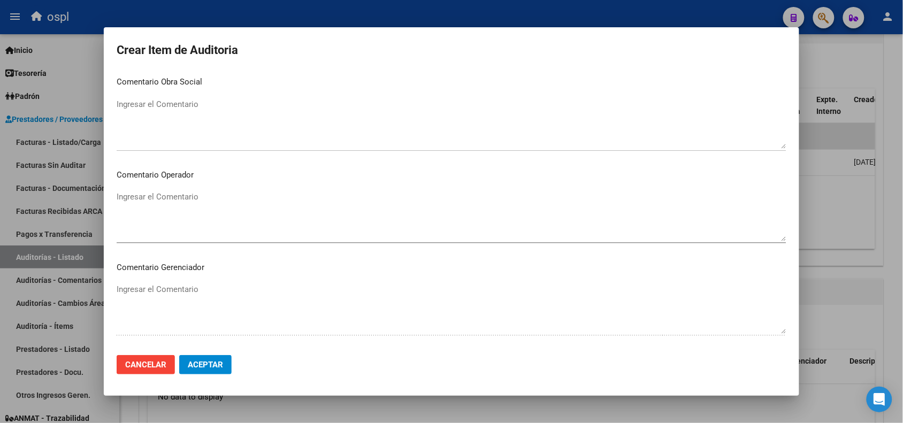
type textarea "FALTA COPIA DE DNI Y PRESUNTA FIRMA APÓCRIFA DEL AFILIADO"
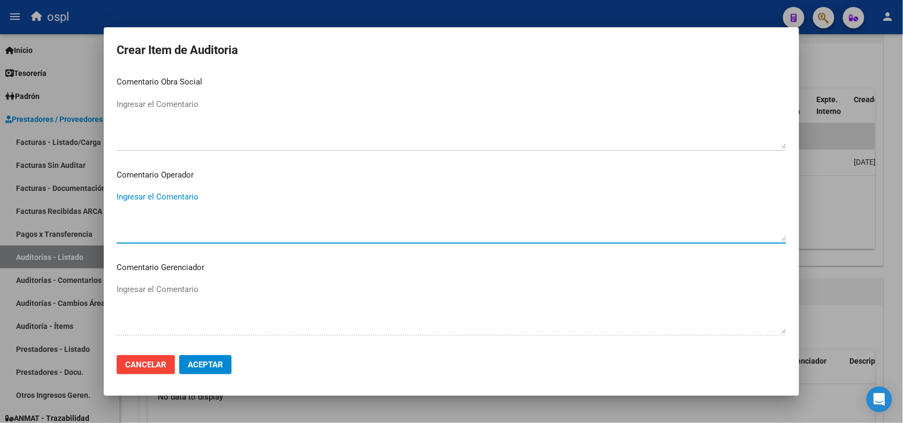
click at [189, 204] on textarea "Ingresar el Comentario" at bounding box center [452, 216] width 670 height 50
paste textarea "FALTA COPIA DE DNI Y PRESUNTA FIRMA APÓCRIFA DEL AFILIADO"
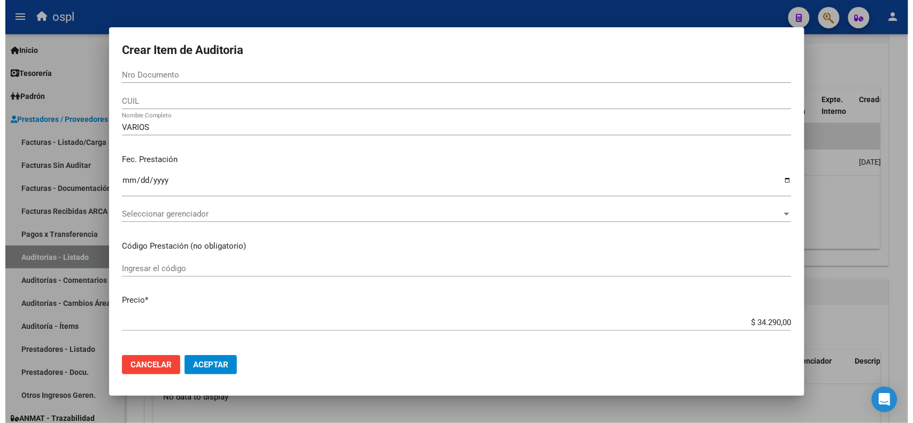
scroll to position [0, 0]
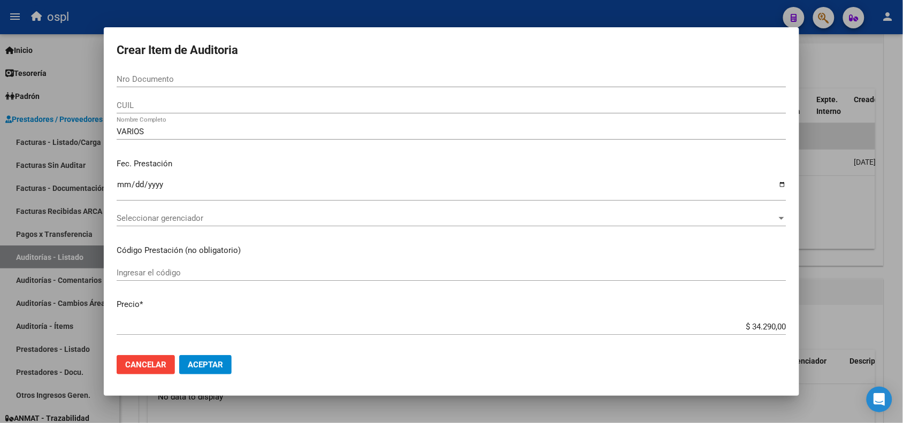
type textarea "FALTA COPIA DE DNI Y PRESUNTA FIRMA APÓCRIFA DEL AFILIADO"
click at [218, 360] on span "Aceptar" at bounding box center [205, 365] width 35 height 10
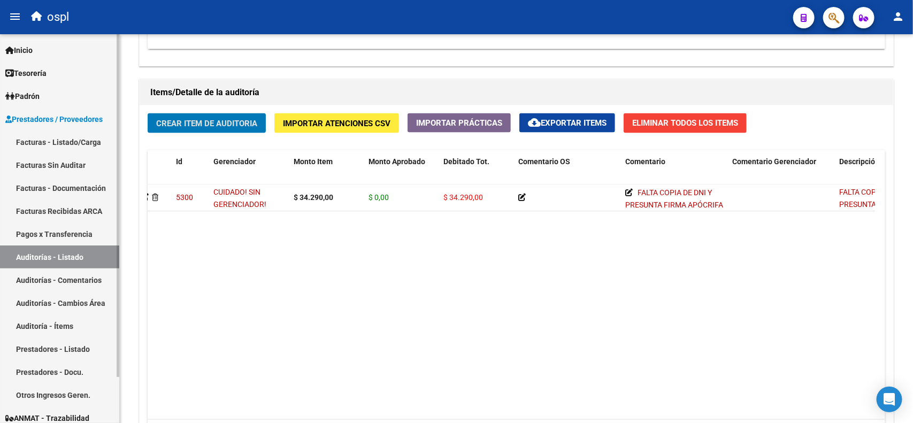
scroll to position [718, 0]
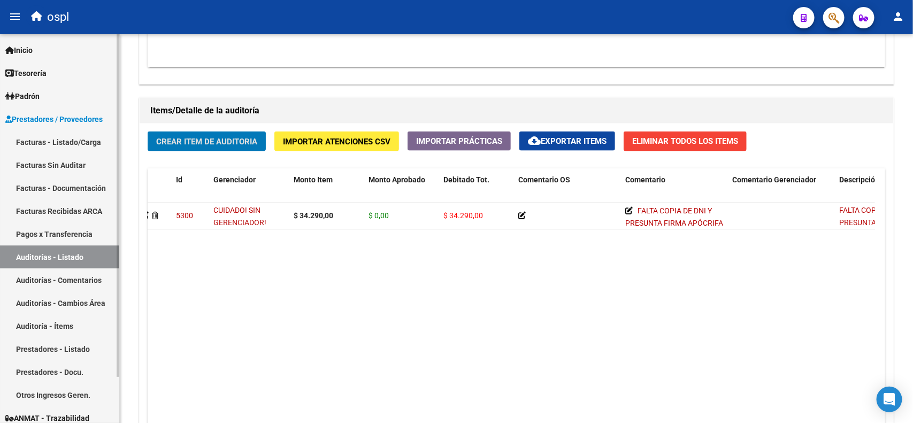
click at [83, 140] on link "Facturas - Listado/Carga" at bounding box center [59, 142] width 119 height 23
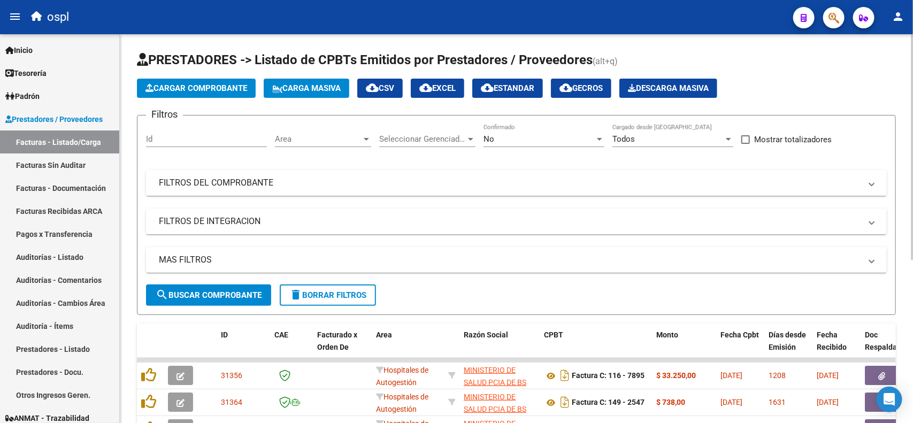
click at [401, 185] on mat-panel-title "FILTROS DEL COMPROBANTE" at bounding box center [510, 183] width 703 height 12
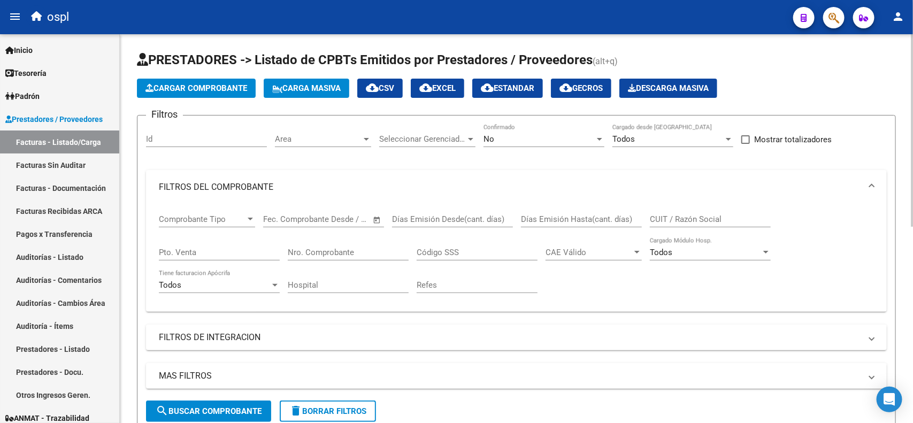
click at [320, 249] on input "Nro. Comprobante" at bounding box center [348, 253] width 121 height 10
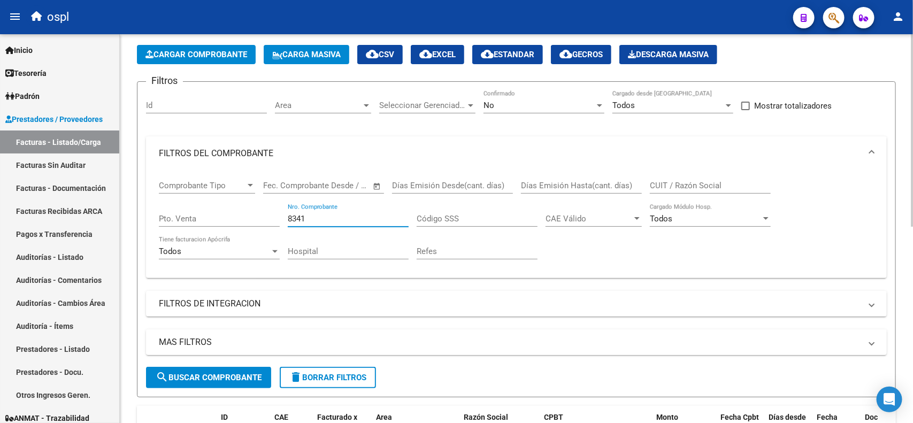
scroll to position [67, 0]
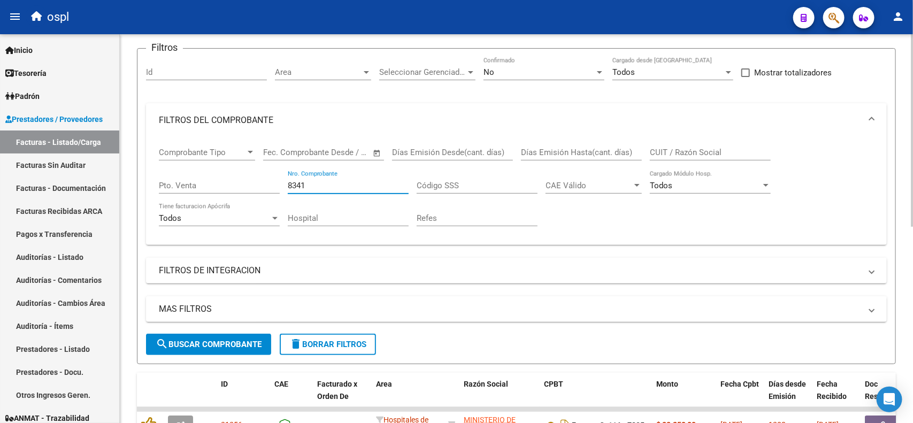
type input "8341"
click at [201, 340] on span "search Buscar Comprobante" at bounding box center [209, 345] width 106 height 10
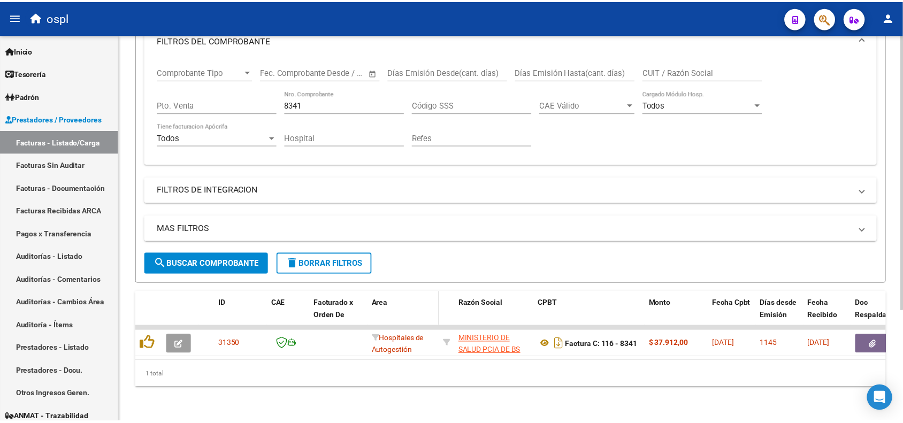
scroll to position [156, 0]
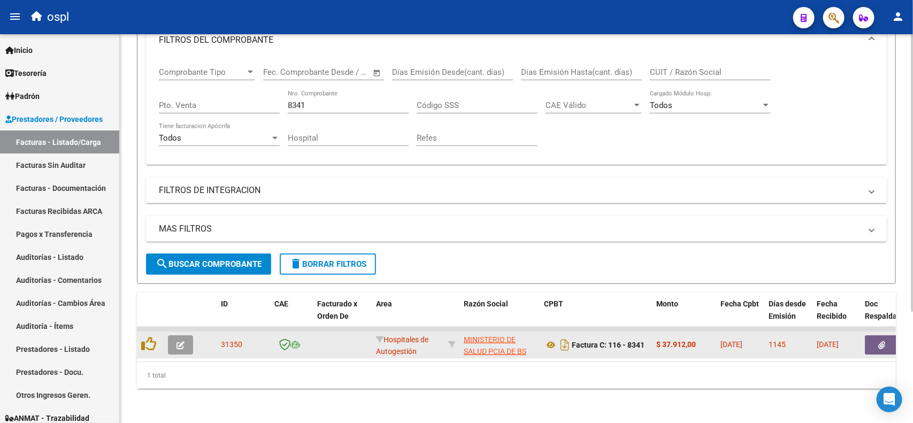
click at [870, 336] on button "button" at bounding box center [882, 345] width 34 height 19
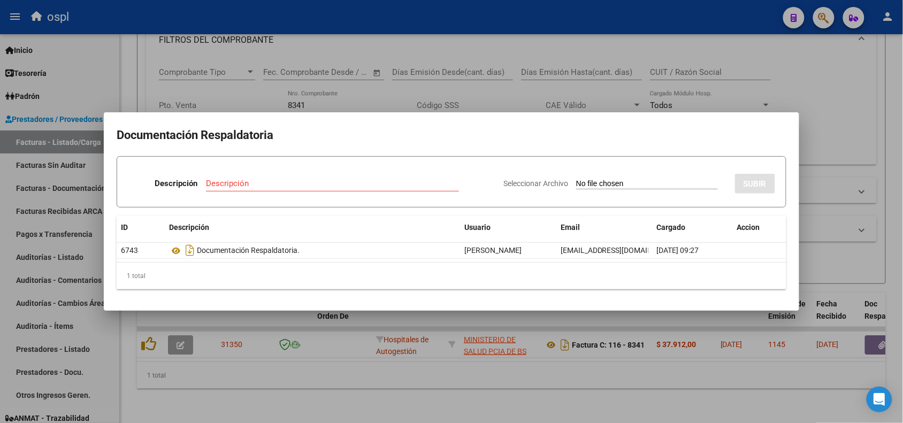
click at [608, 185] on input "Seleccionar Archivo" at bounding box center [647, 184] width 142 height 10
type input "C:\fakepath\RECHAZO 8341-HOSPITAL LUDOVICA.pdf"
click at [357, 183] on input "Descripción" at bounding box center [301, 184] width 210 height 10
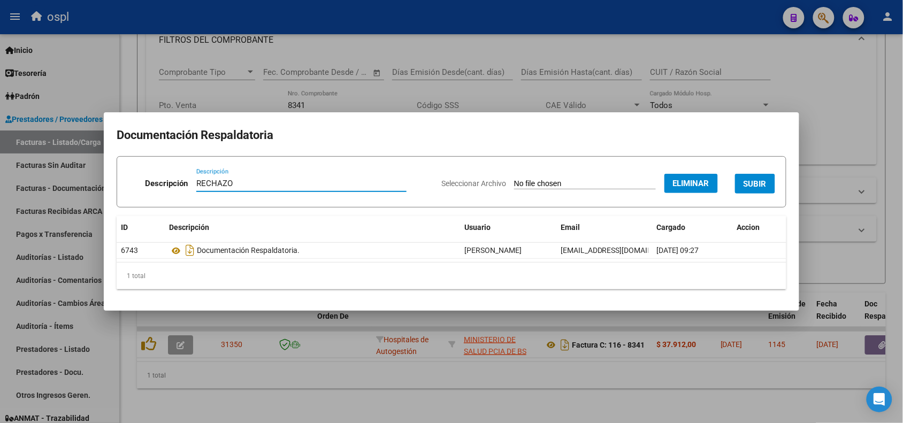
type input "RECHAZO"
click at [764, 185] on span "SUBIR" at bounding box center [755, 184] width 23 height 10
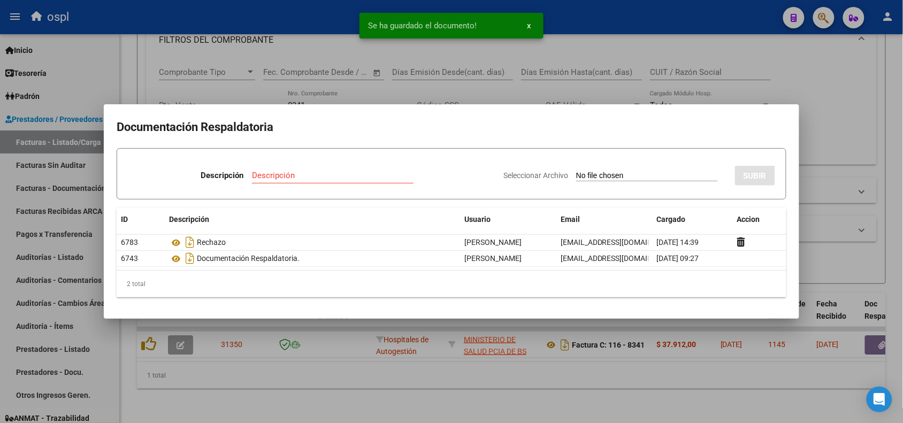
click at [201, 28] on div at bounding box center [451, 211] width 903 height 423
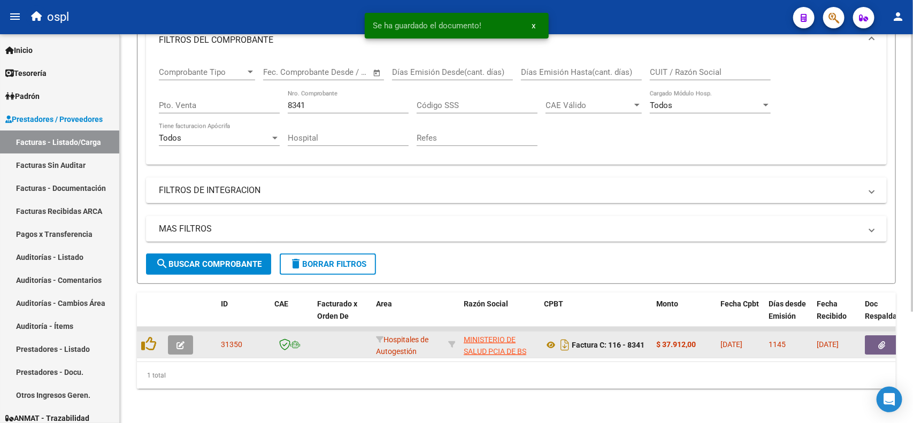
click at [177, 341] on icon "button" at bounding box center [181, 345] width 8 height 8
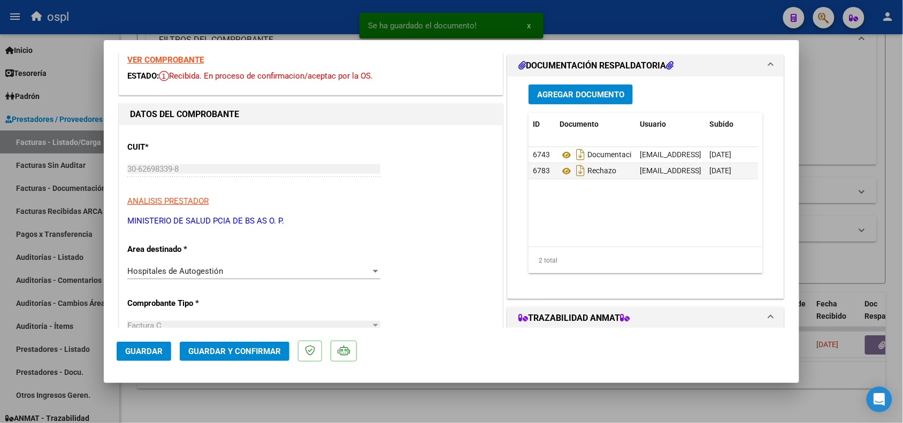
scroll to position [67, 0]
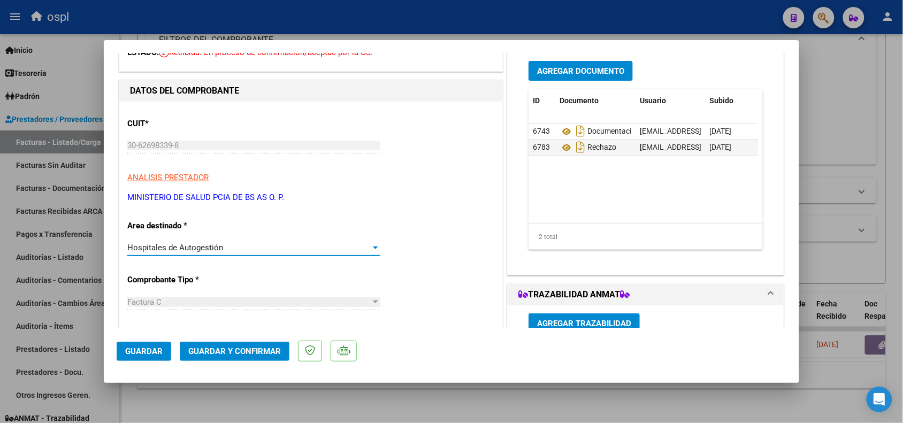
click at [210, 249] on span "Hospitales de Autogestión" at bounding box center [175, 248] width 96 height 10
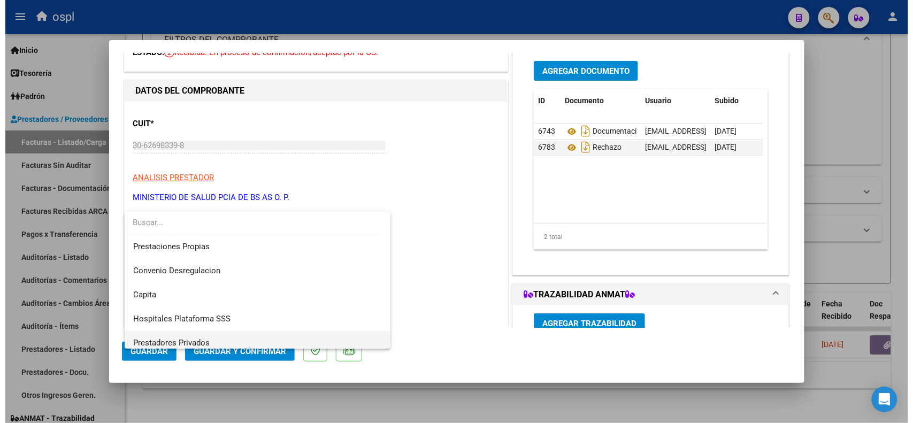
scroll to position [103, 0]
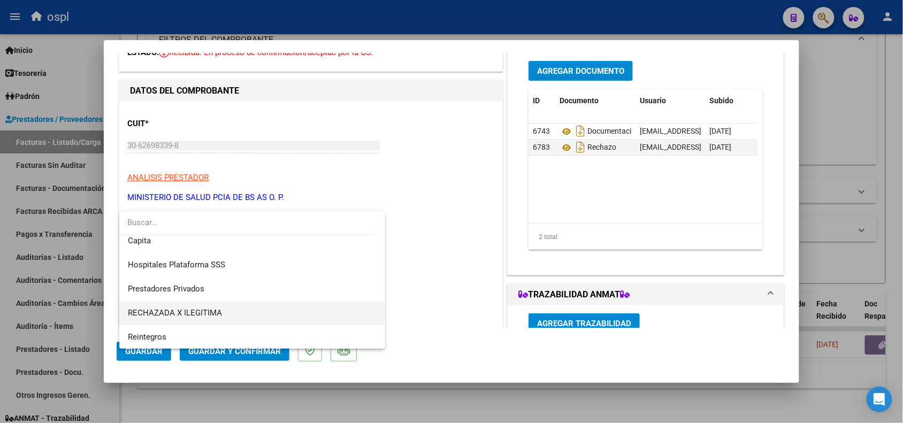
click at [208, 305] on span "RECHAZADA X ILEGITIMA" at bounding box center [252, 313] width 249 height 24
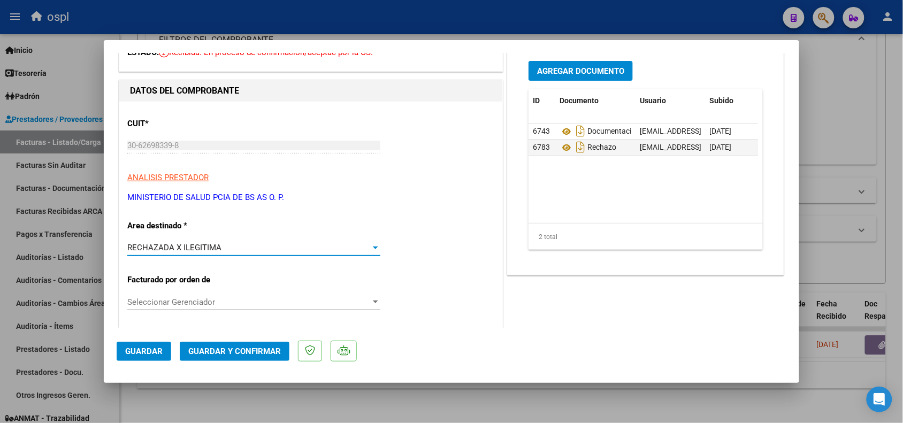
click at [232, 348] on span "Guardar y Confirmar" at bounding box center [234, 352] width 93 height 10
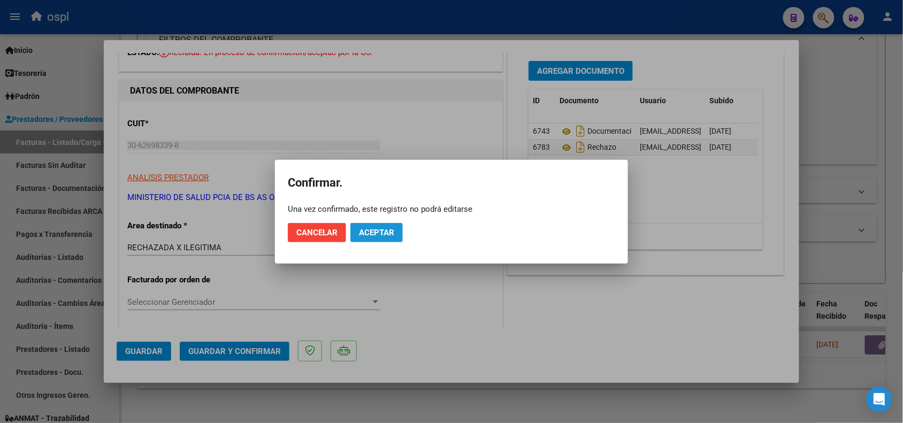
click at [380, 234] on span "Aceptar" at bounding box center [376, 233] width 35 height 10
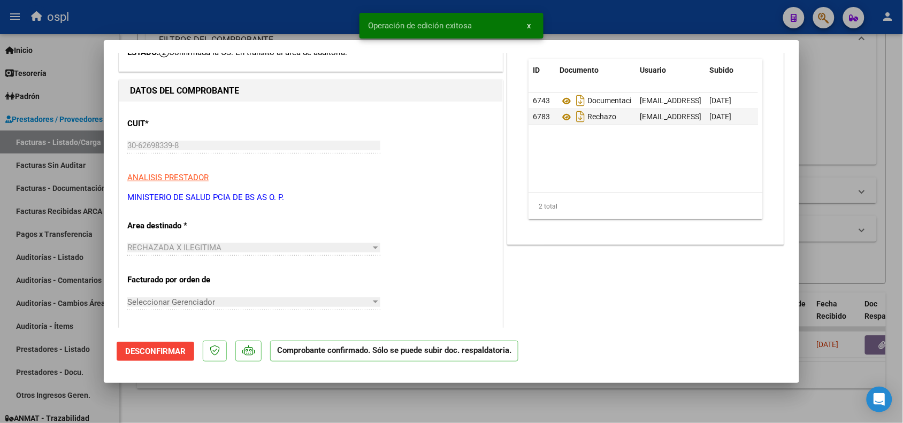
click at [199, 27] on div at bounding box center [451, 211] width 903 height 423
type input "$ 0,00"
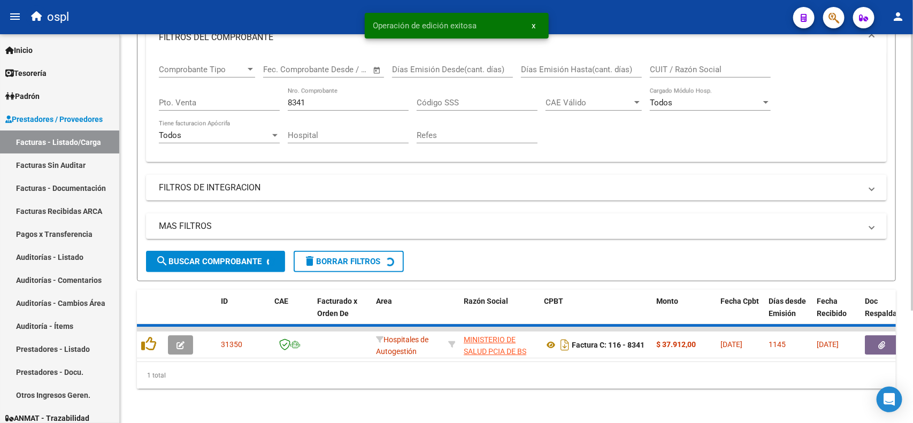
scroll to position [137, 0]
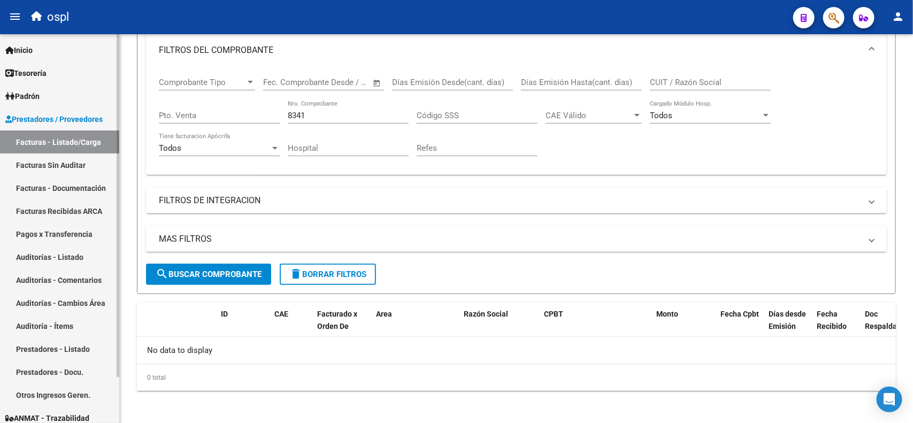
click at [92, 163] on link "Facturas Sin Auditar" at bounding box center [59, 165] width 119 height 23
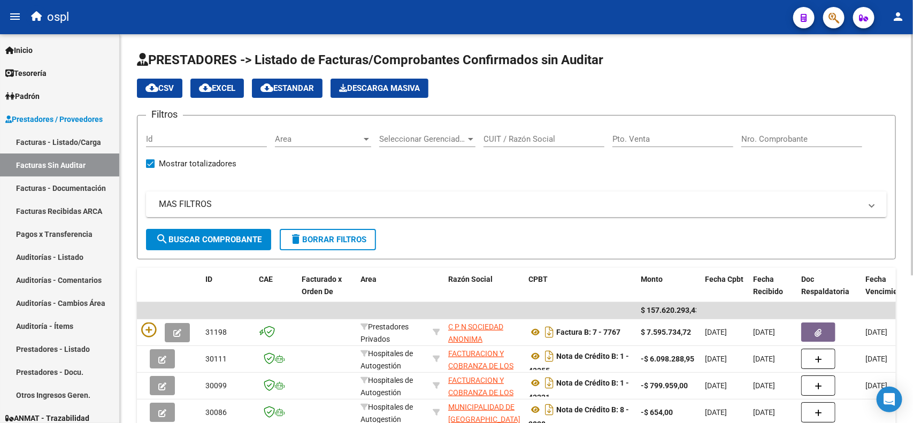
click at [780, 138] on input "Nro. Comprobante" at bounding box center [802, 139] width 121 height 10
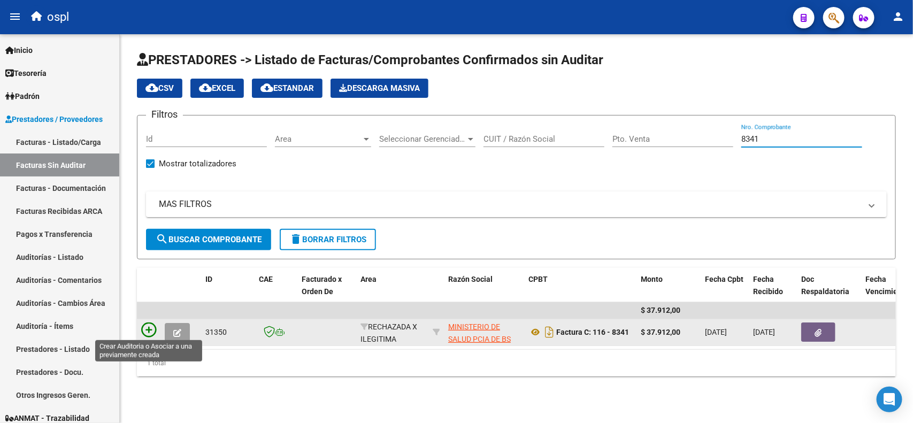
type input "8341"
click at [151, 324] on icon at bounding box center [148, 330] width 15 height 15
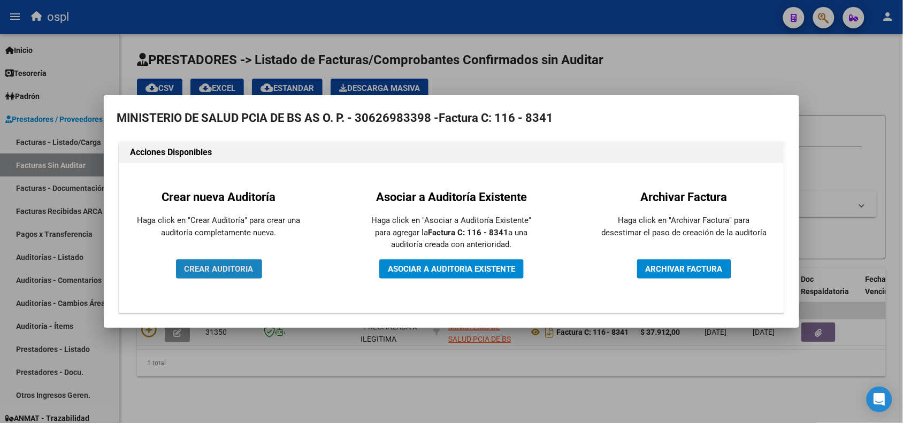
click at [236, 266] on span "CREAR AUDITORIA" at bounding box center [219, 269] width 69 height 10
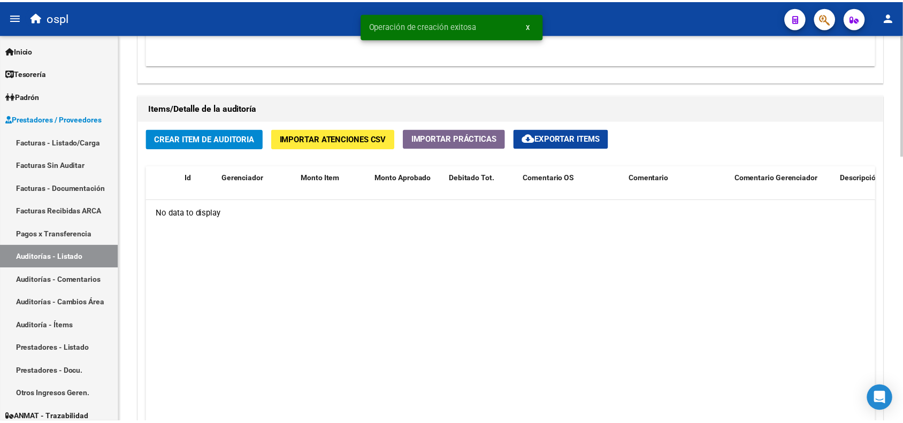
scroll to position [736, 0]
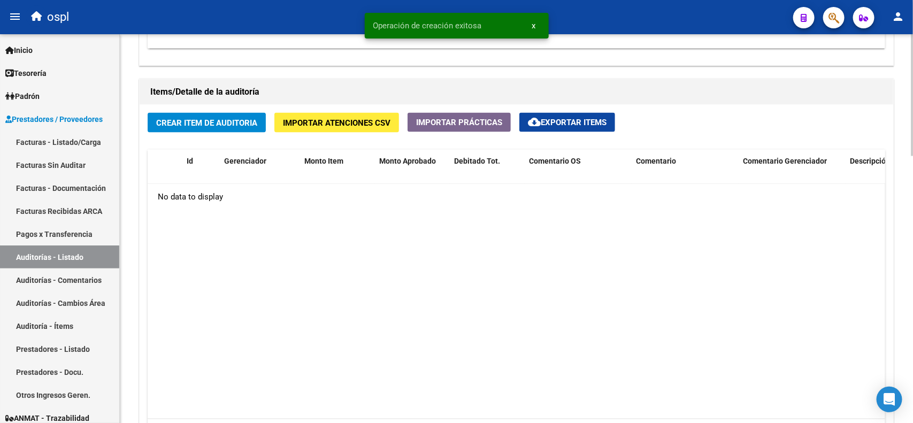
click at [215, 125] on span "Crear Item de Auditoria" at bounding box center [206, 123] width 101 height 10
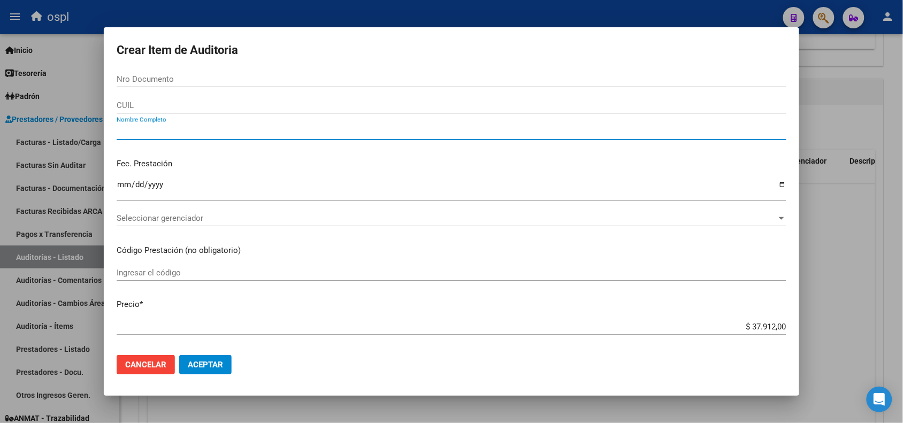
click at [402, 133] on input "Nombre Completo" at bounding box center [452, 132] width 670 height 10
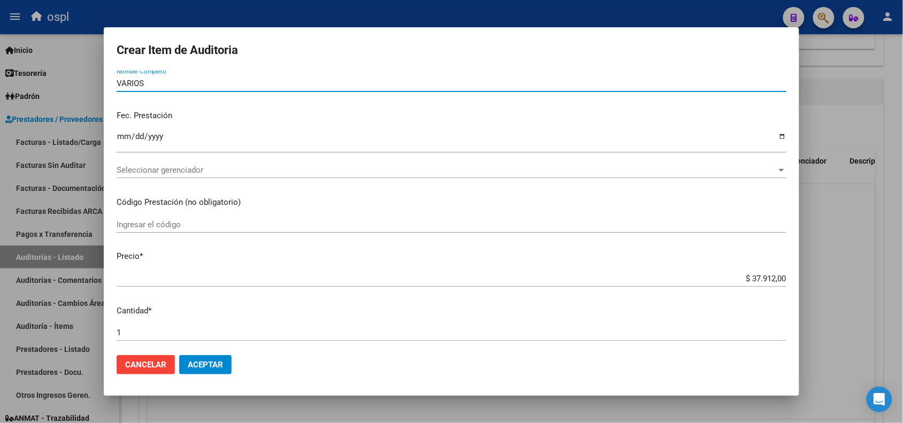
scroll to position [67, 0]
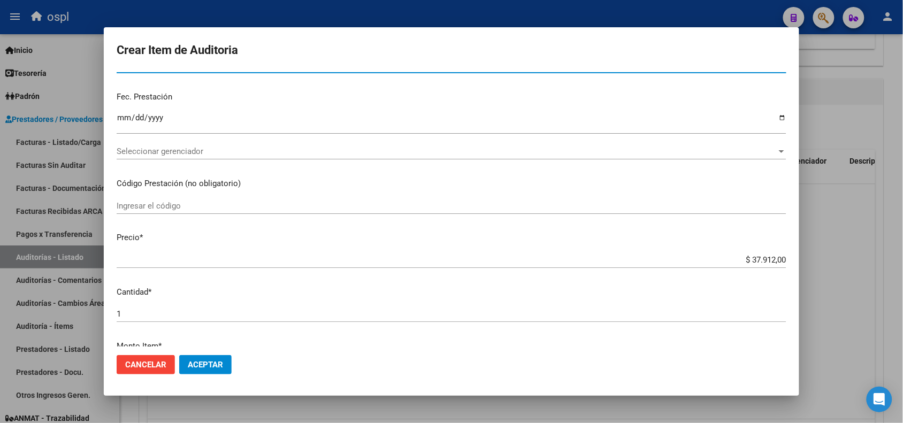
type input "VARIOS"
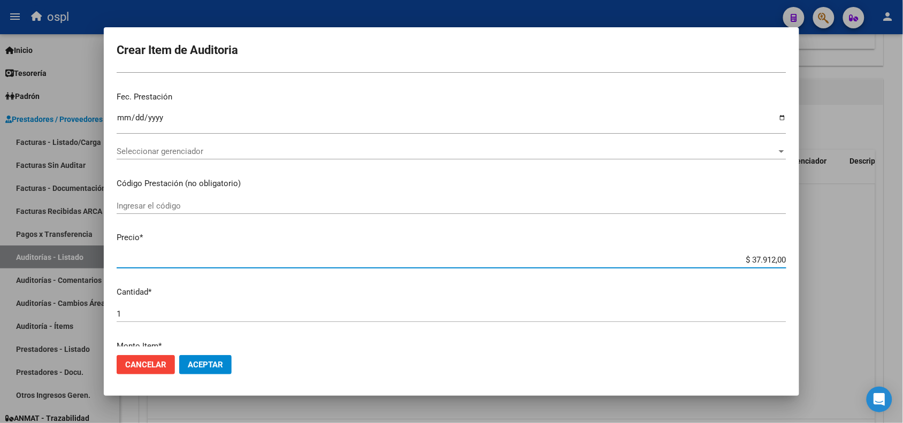
drag, startPoint x: 739, startPoint y: 260, endPoint x: 804, endPoint y: 257, distance: 64.8
click at [804, 257] on div "Crear Item de Auditoria Nro Documento CUIL VARIOS Nombre Completo Fec. Prestaci…" at bounding box center [451, 211] width 903 height 423
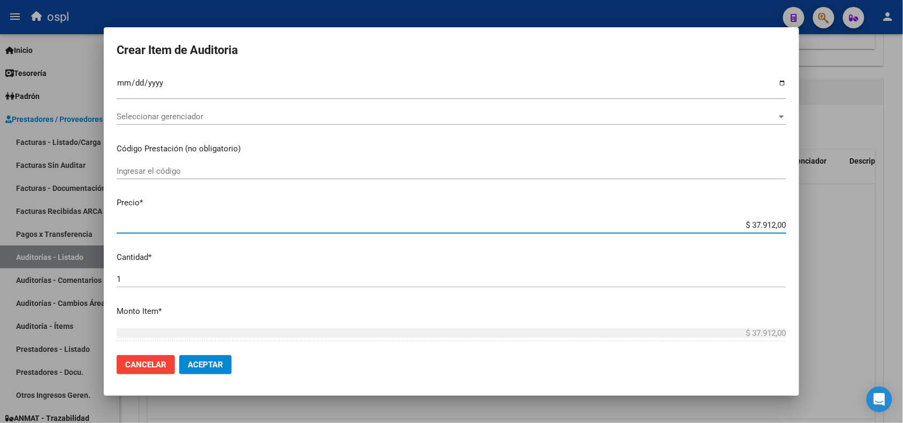
scroll to position [201, 0]
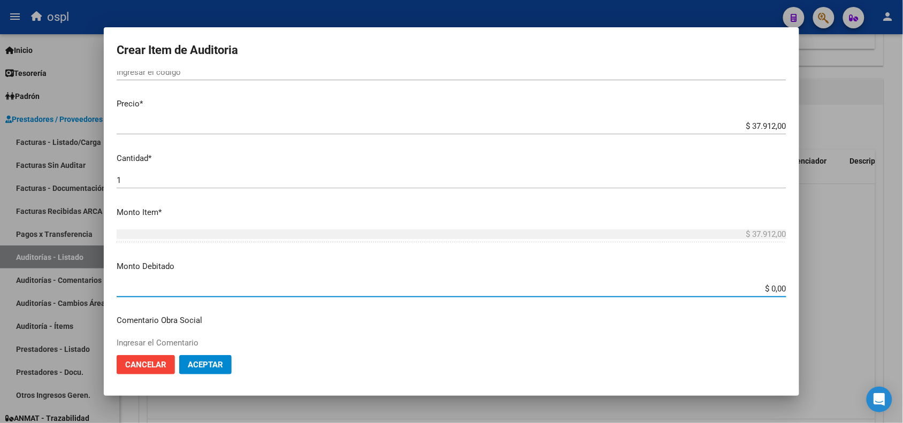
drag, startPoint x: 741, startPoint y: 285, endPoint x: 827, endPoint y: 295, distance: 86.8
click at [827, 295] on div "Crear Item de Auditoria Nro Documento CUIL VARIOS Nombre Completo Fec. Prestaci…" at bounding box center [451, 211] width 903 height 423
paste input "37.912"
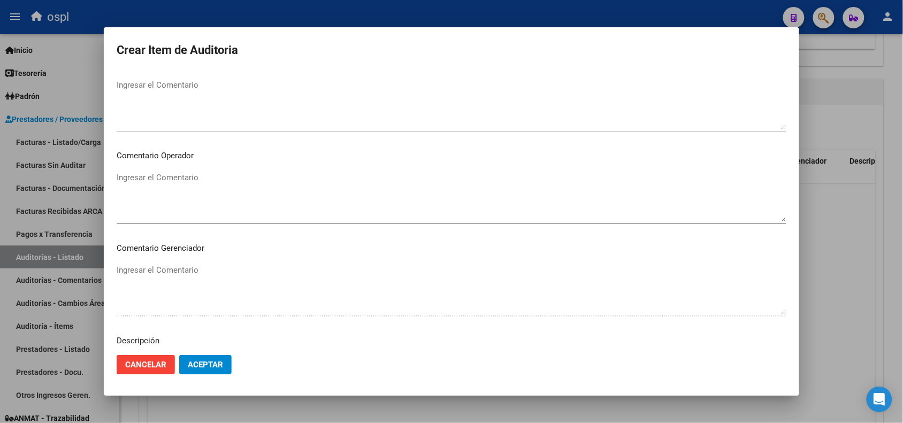
scroll to position [468, 0]
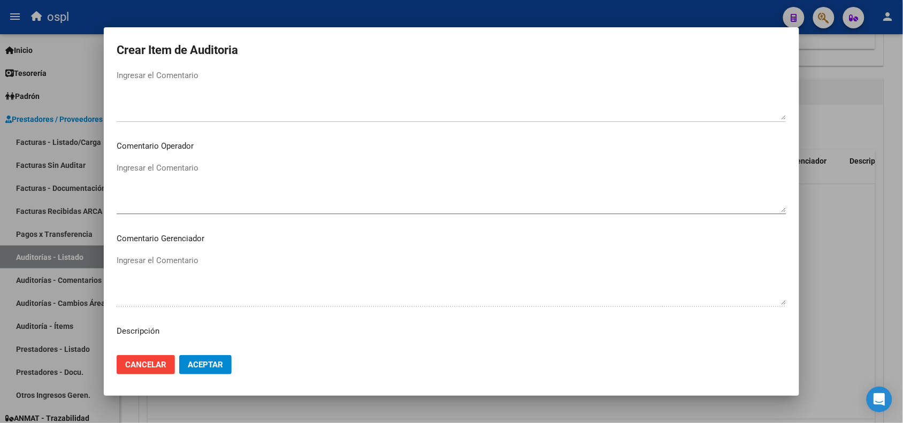
type input "$ 37.912,00"
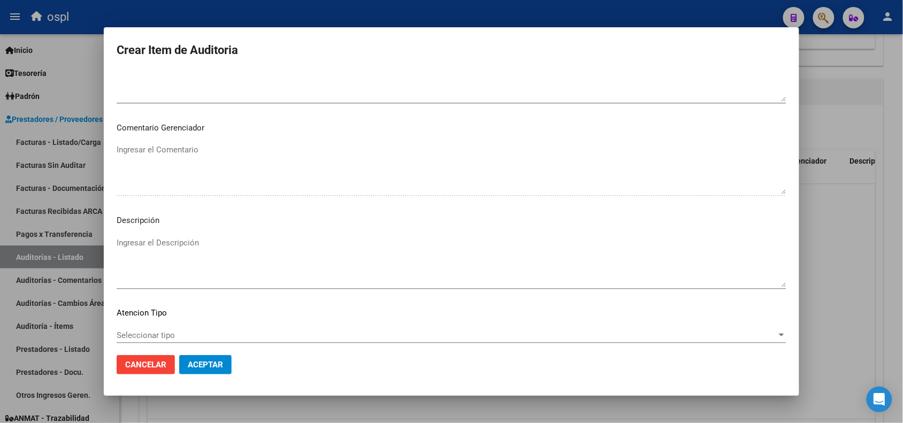
scroll to position [602, 0]
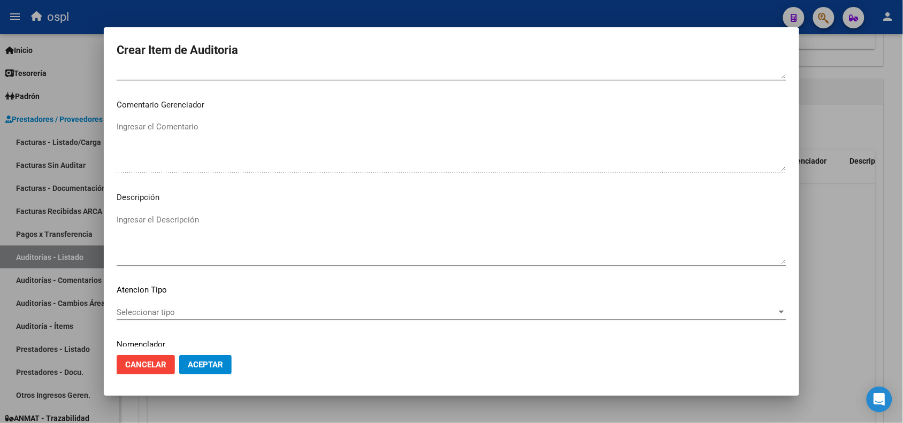
click at [162, 225] on textarea "Ingresar el Descripción" at bounding box center [452, 239] width 670 height 50
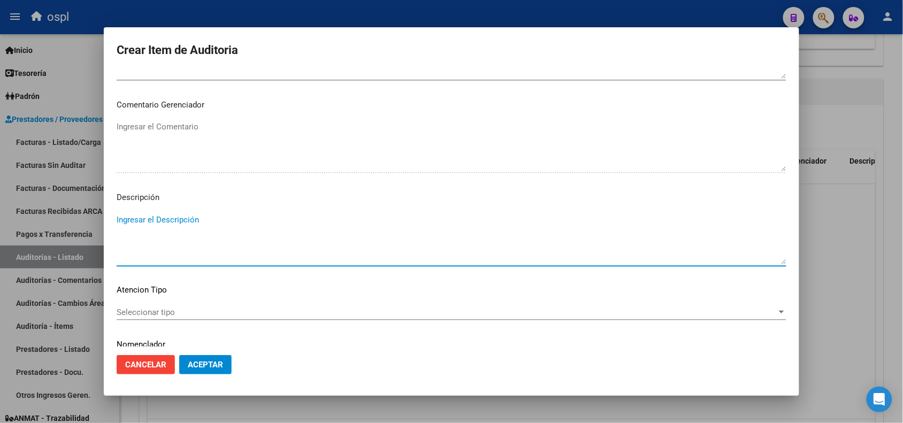
paste textarea "FALTA COPIA DE DNI Y PRESUNTA FIRMA APÓCRIFA DEL AFILIADO"
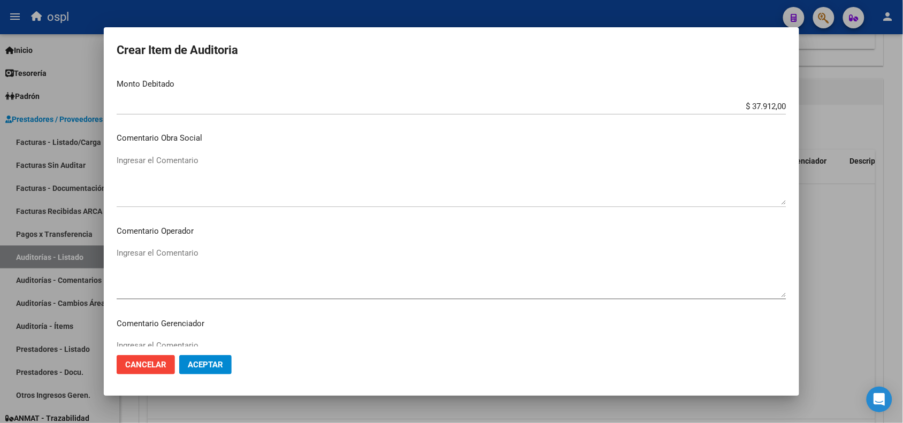
scroll to position [401, 0]
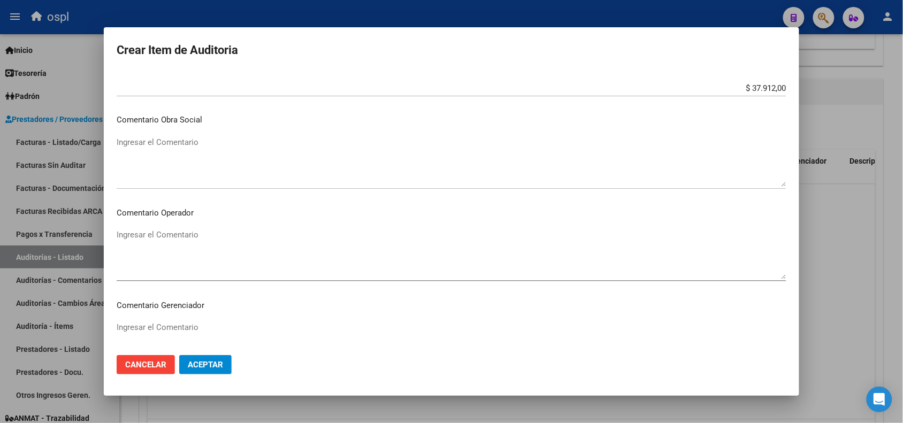
type textarea "FALTA COPIA DE DNI Y PRESUNTA FIRMA APÓCRIFA DEL AFILIADO"
click at [190, 237] on textarea "Ingresar el Comentario" at bounding box center [452, 254] width 670 height 50
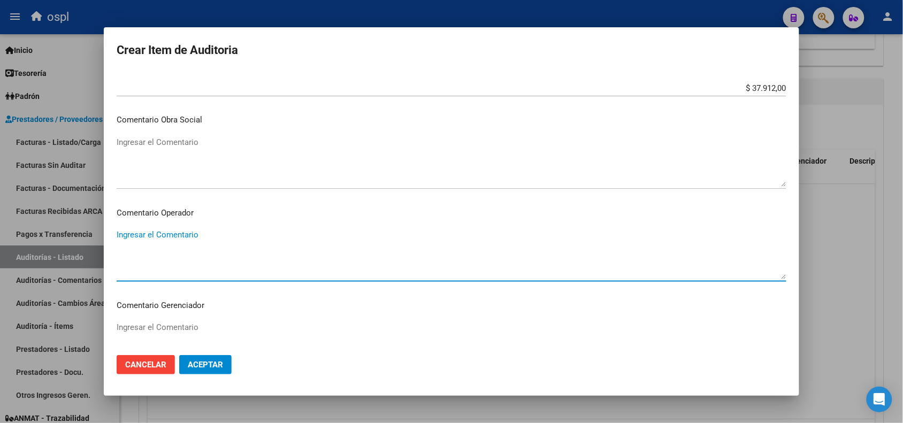
paste textarea "FALTA COPIA DE DNI Y PRESUNTA FIRMA APÓCRIFA DEL AFILIADO"
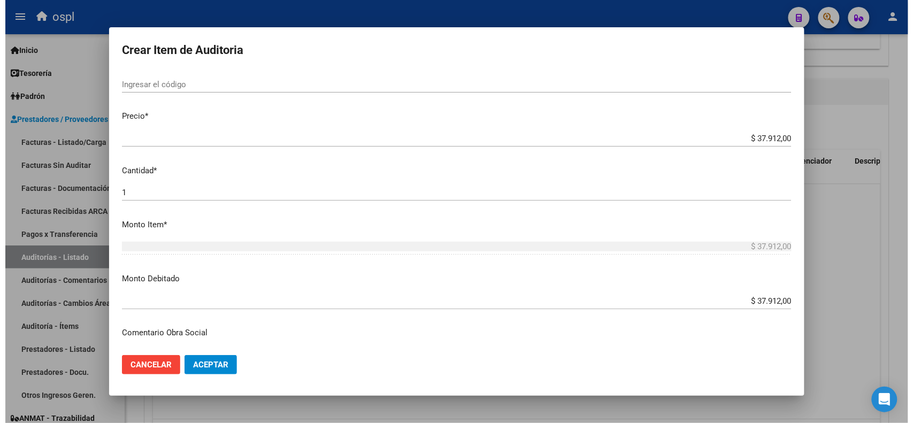
scroll to position [67, 0]
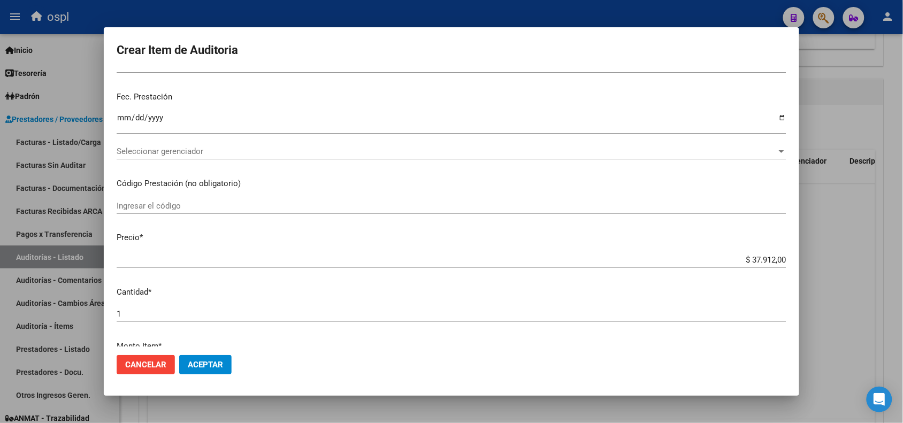
type textarea "FALTA COPIA DE DNI Y PRESUNTA FIRMA APÓCRIFA DEL AFILIADO"
click at [221, 365] on span "Aceptar" at bounding box center [205, 365] width 35 height 10
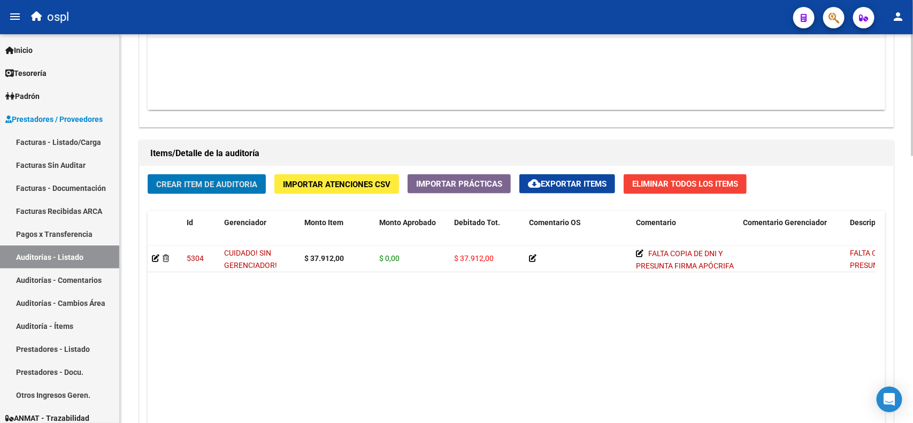
scroll to position [602, 0]
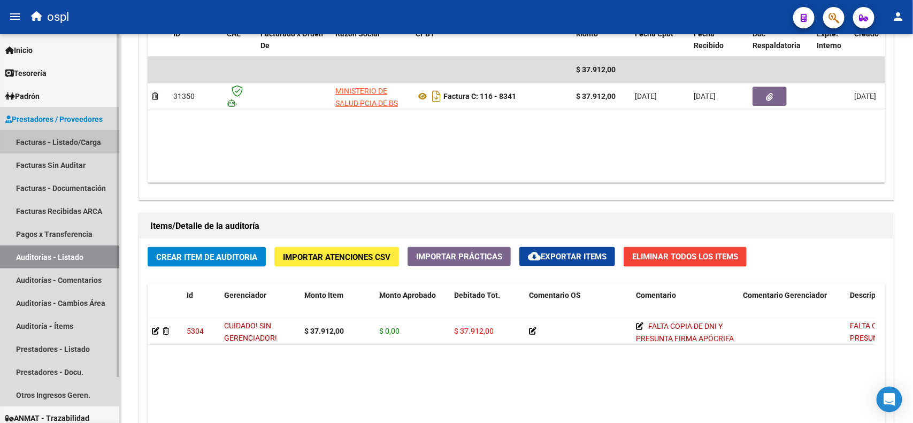
click at [86, 141] on link "Facturas - Listado/Carga" at bounding box center [59, 142] width 119 height 23
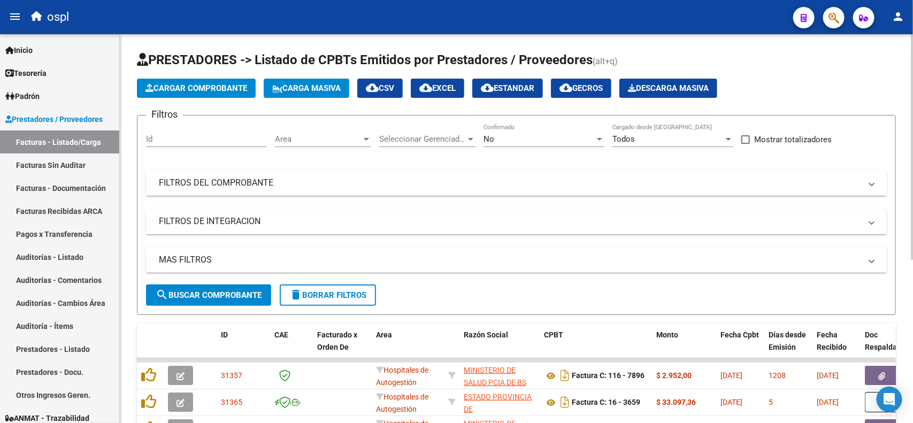
click at [339, 178] on mat-panel-title "FILTROS DEL COMPROBANTE" at bounding box center [510, 183] width 703 height 12
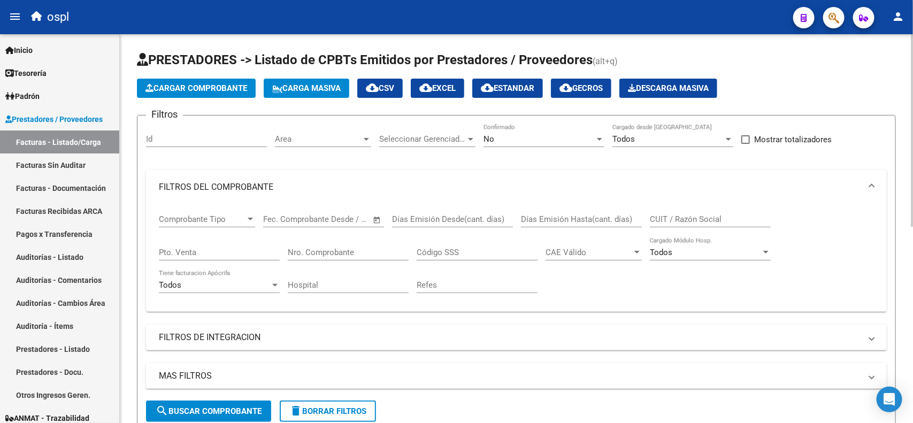
click at [379, 250] on input "Nro. Comprobante" at bounding box center [348, 253] width 121 height 10
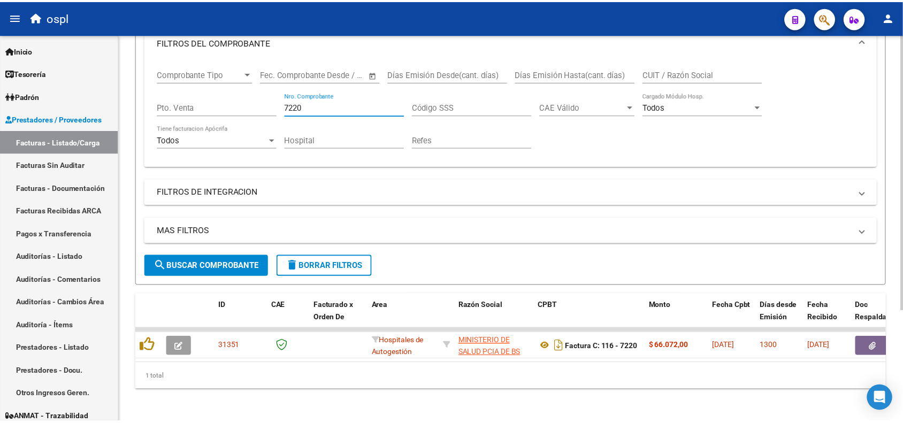
scroll to position [156, 0]
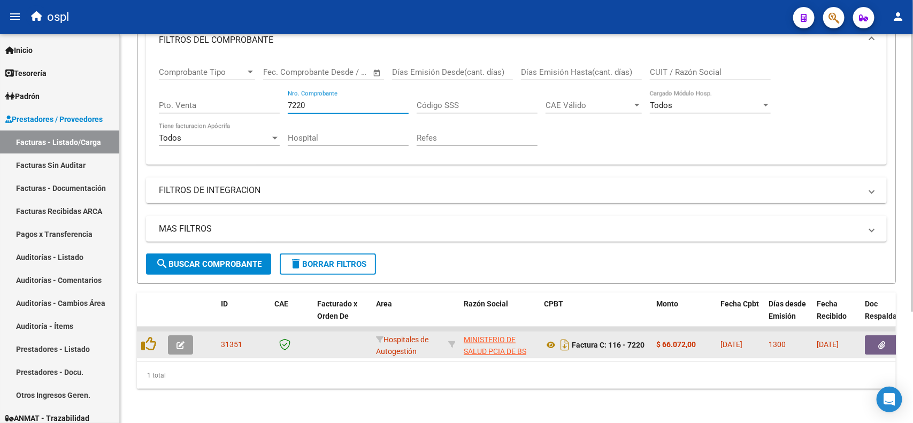
type input "7220"
click at [870, 336] on button "button" at bounding box center [882, 345] width 34 height 19
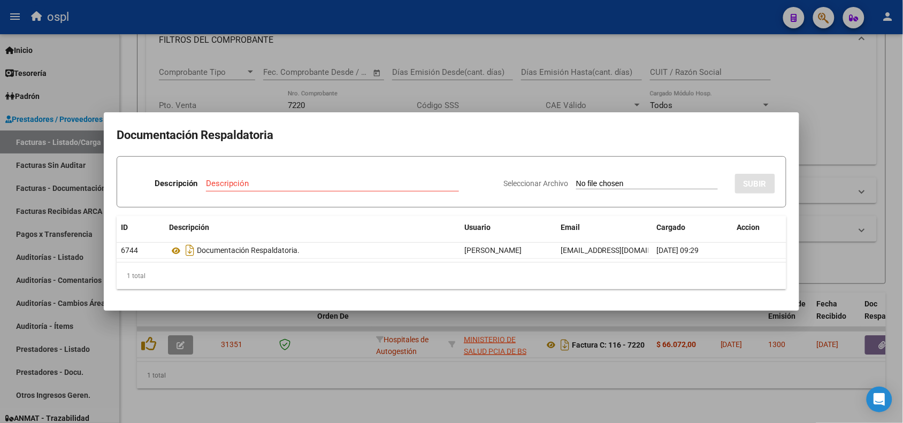
click at [635, 183] on input "Seleccionar Archivo" at bounding box center [647, 184] width 142 height 10
type input "C:\fakepath\RECHAZO 7220-HOSPITAL LUDOVICA.pdf"
click at [347, 185] on input "Descripción" at bounding box center [301, 184] width 210 height 10
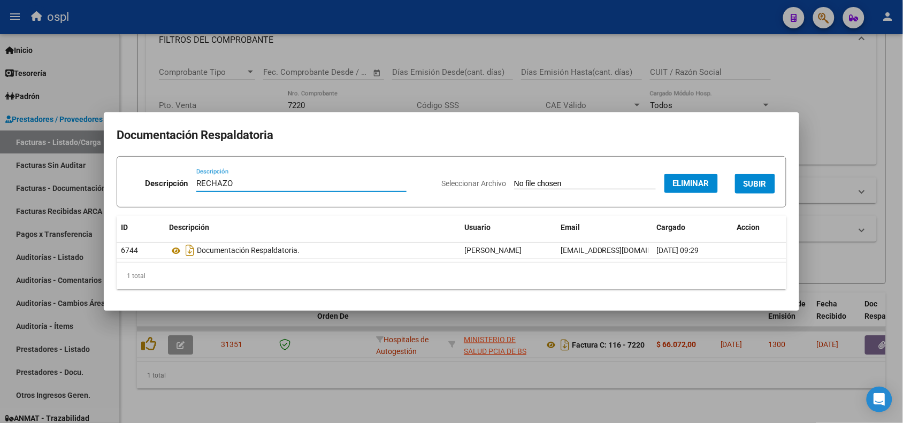
type input "RECHAZO"
click at [763, 181] on span "SUBIR" at bounding box center [755, 184] width 23 height 10
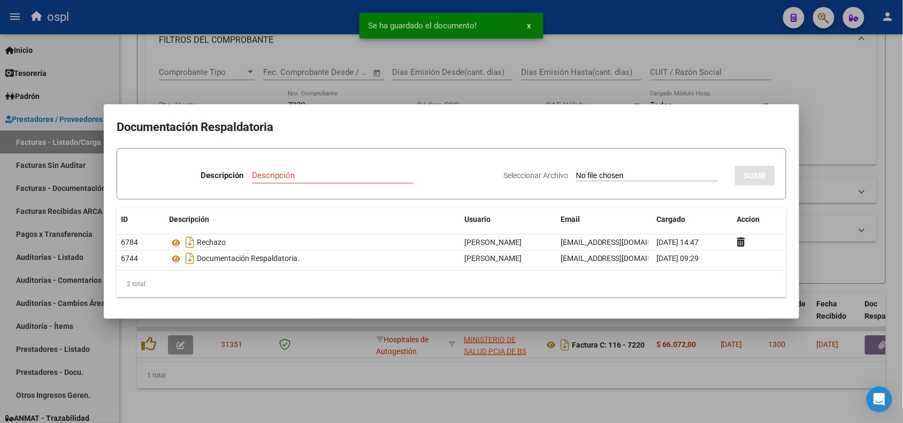
click at [260, 26] on div at bounding box center [451, 211] width 903 height 423
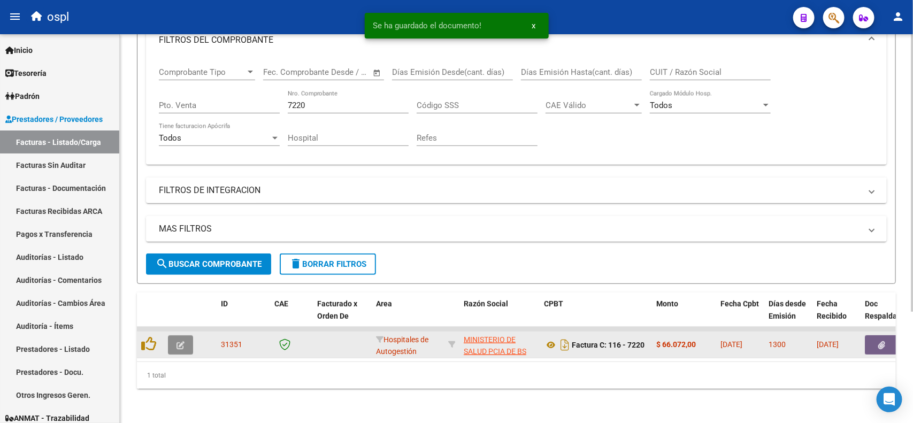
click at [185, 336] on button "button" at bounding box center [180, 345] width 25 height 19
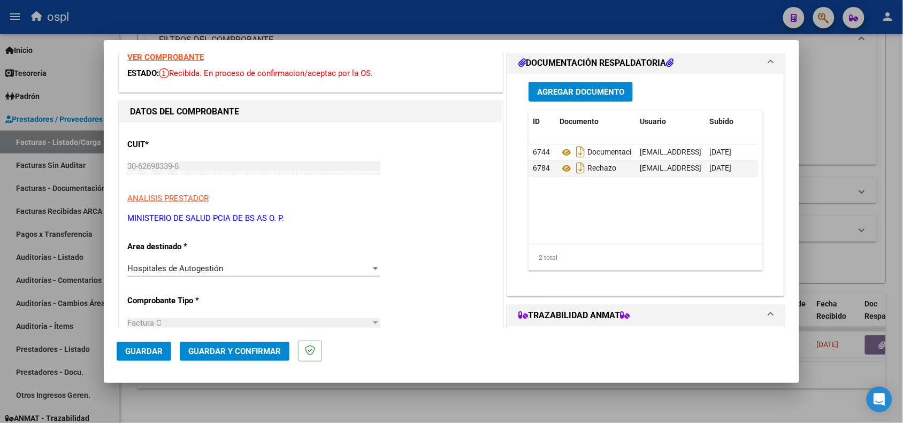
scroll to position [67, 0]
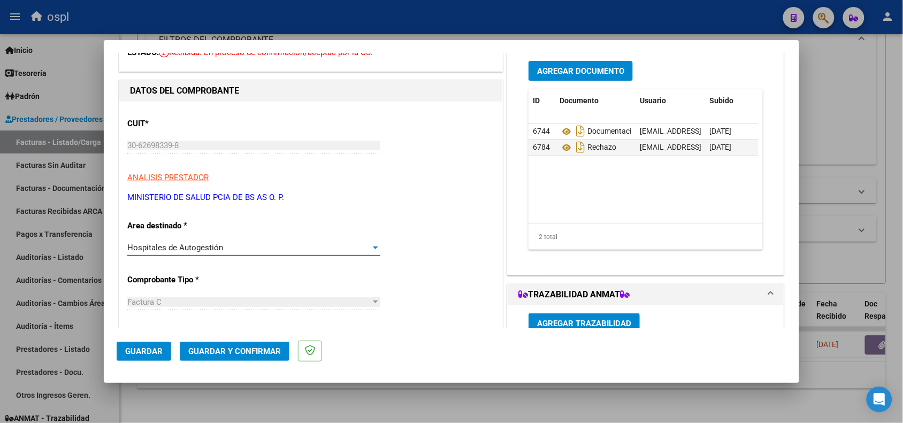
click at [244, 249] on div "Hospitales de Autogestión" at bounding box center [248, 248] width 243 height 10
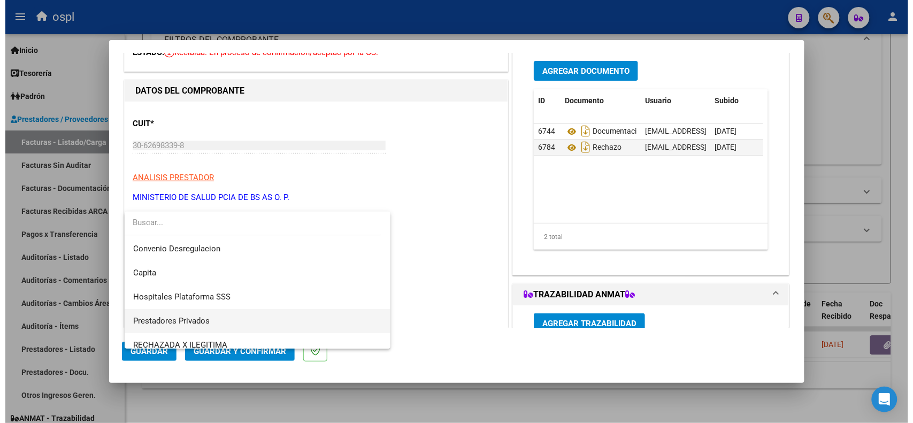
scroll to position [103, 0]
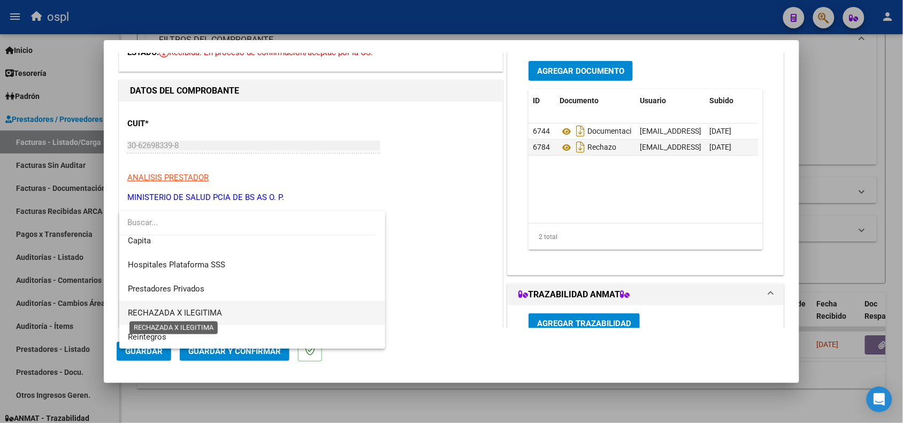
click at [216, 309] on span "RECHAZADA X ILEGITIMA" at bounding box center [175, 313] width 94 height 10
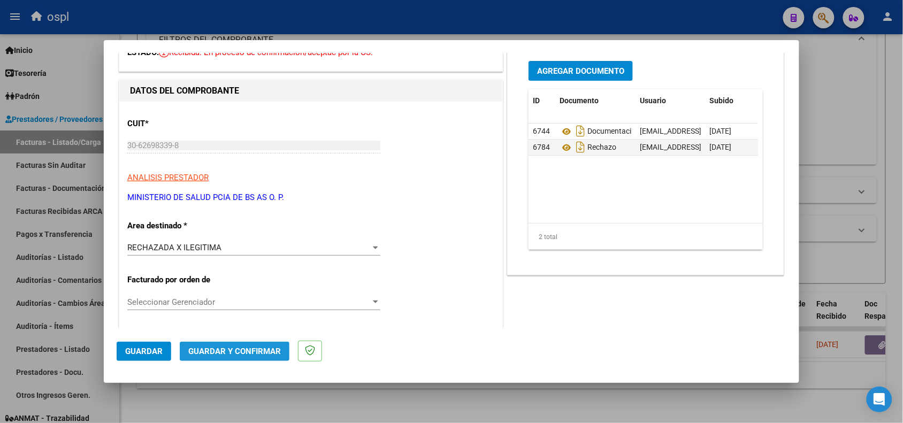
click at [216, 348] on span "Guardar y Confirmar" at bounding box center [234, 352] width 93 height 10
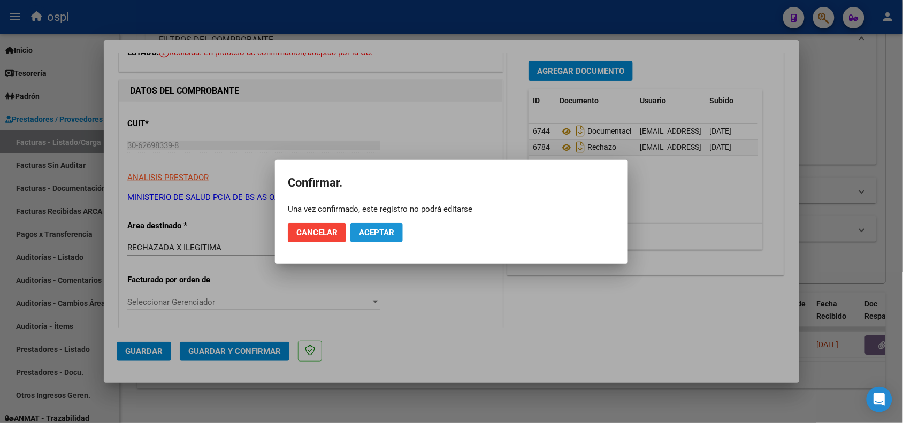
click at [356, 225] on button "Aceptar" at bounding box center [376, 232] width 52 height 19
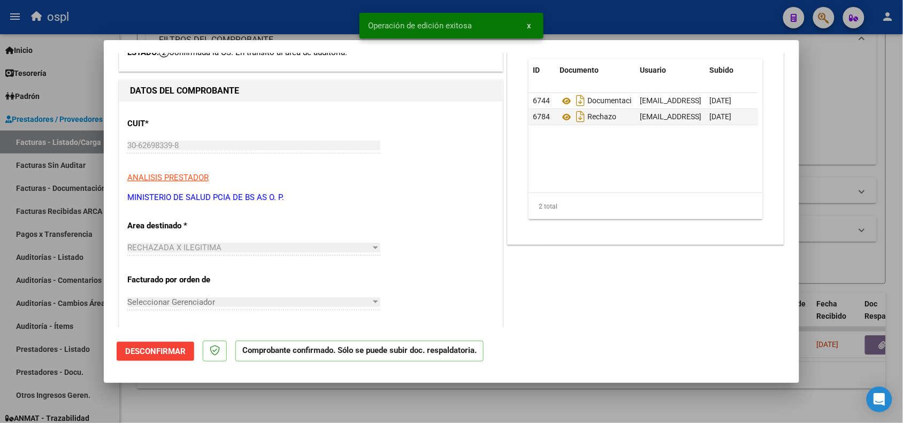
click at [250, 26] on div at bounding box center [451, 211] width 903 height 423
type input "$ 0,00"
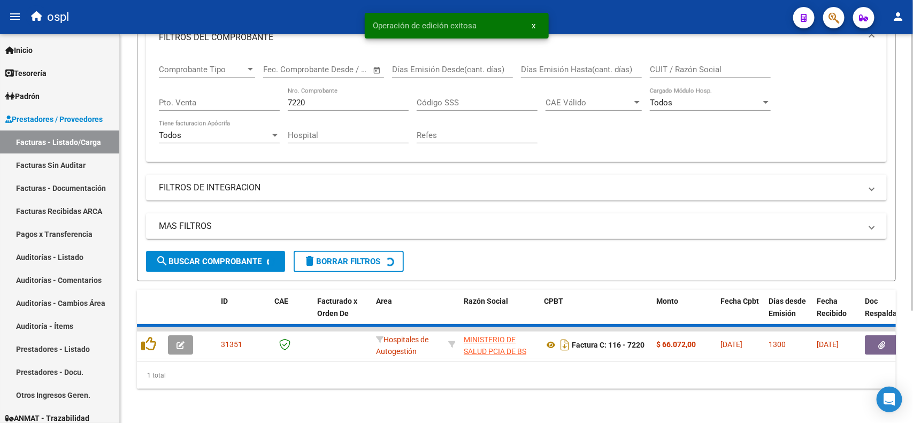
scroll to position [137, 0]
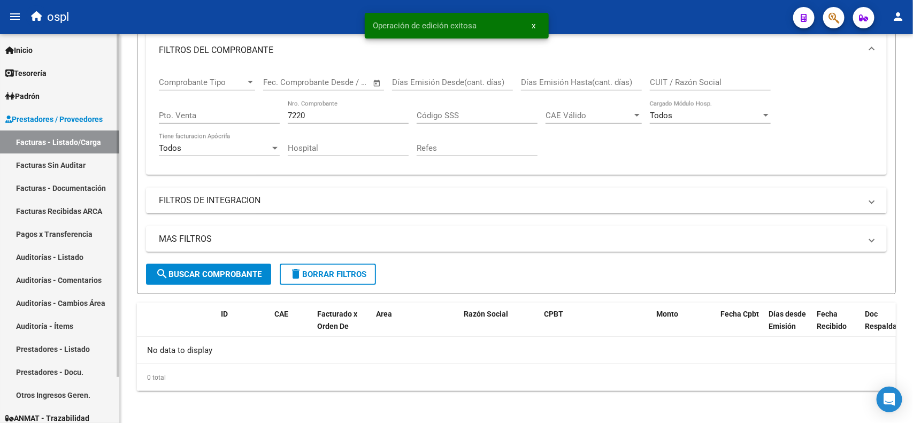
click at [92, 169] on link "Facturas Sin Auditar" at bounding box center [59, 165] width 119 height 23
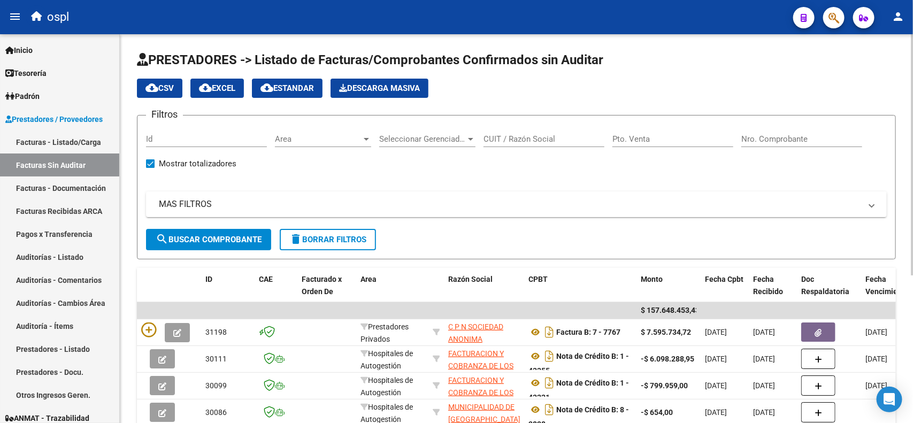
click at [764, 138] on input "Nro. Comprobante" at bounding box center [802, 139] width 121 height 10
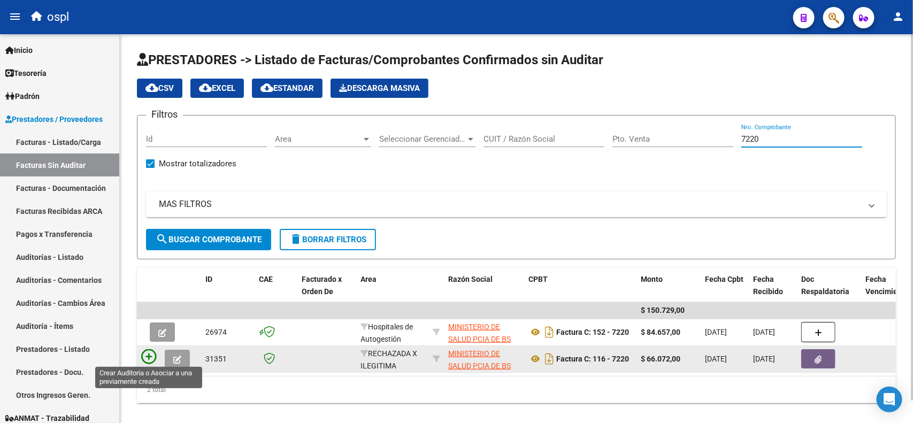
type input "7220"
click at [154, 352] on icon at bounding box center [148, 356] width 15 height 15
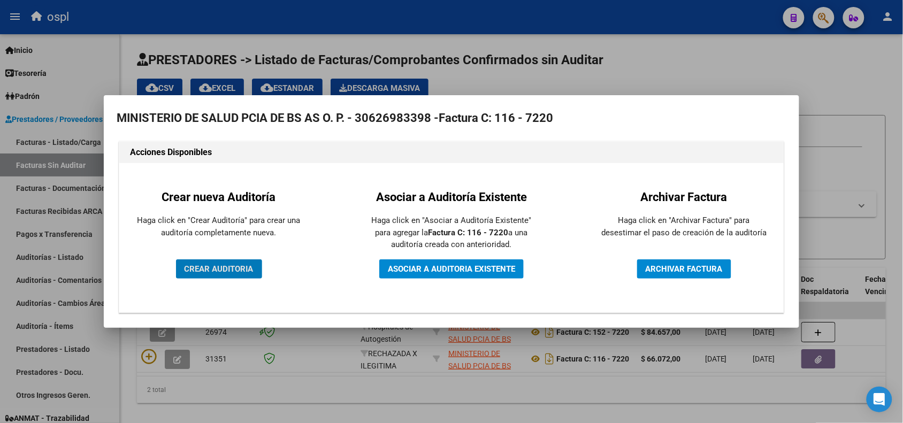
click at [239, 269] on span "CREAR AUDITORIA" at bounding box center [219, 269] width 69 height 10
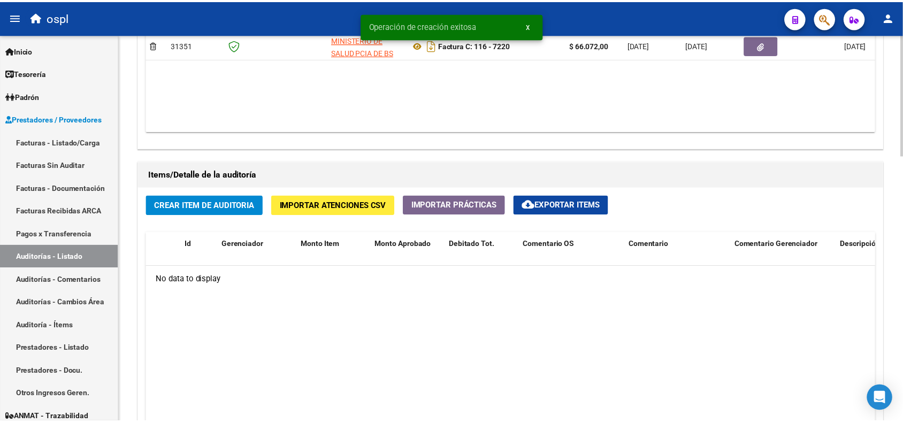
scroll to position [669, 0]
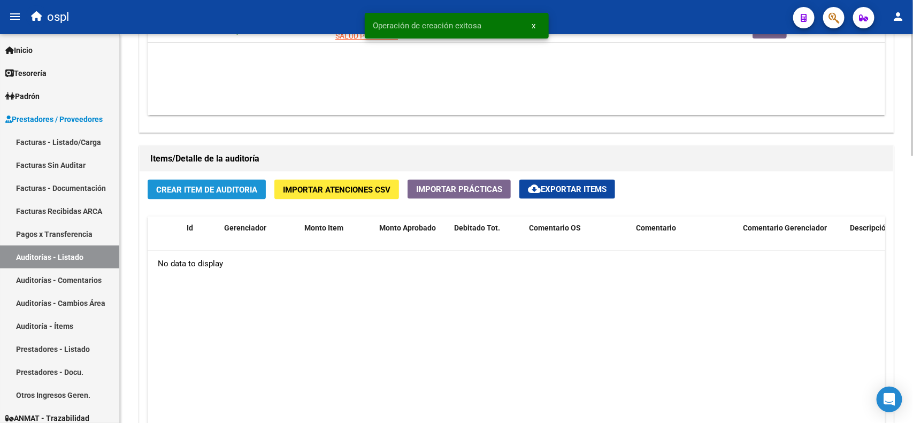
click at [210, 187] on span "Crear Item de Auditoria" at bounding box center [206, 190] width 101 height 10
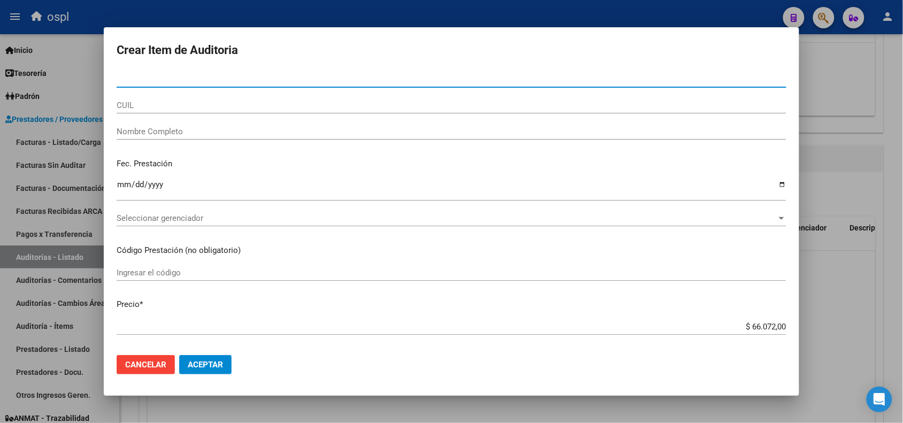
click at [162, 132] on input "Nombre Completo" at bounding box center [452, 132] width 670 height 10
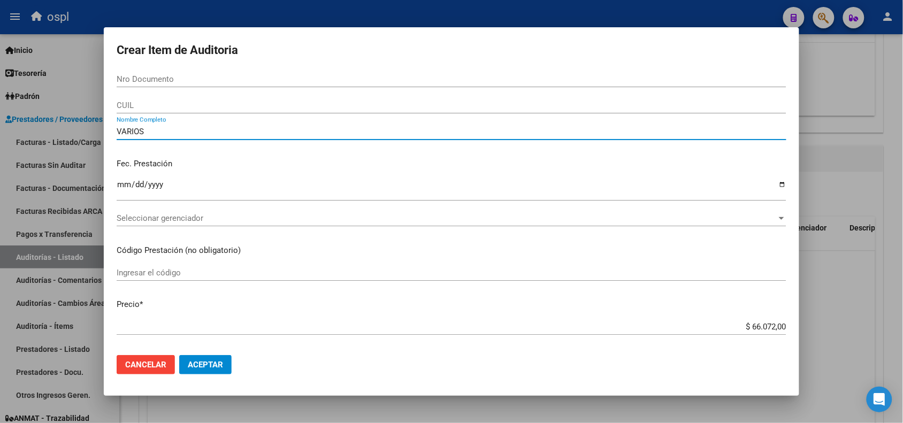
type input "VARIOS"
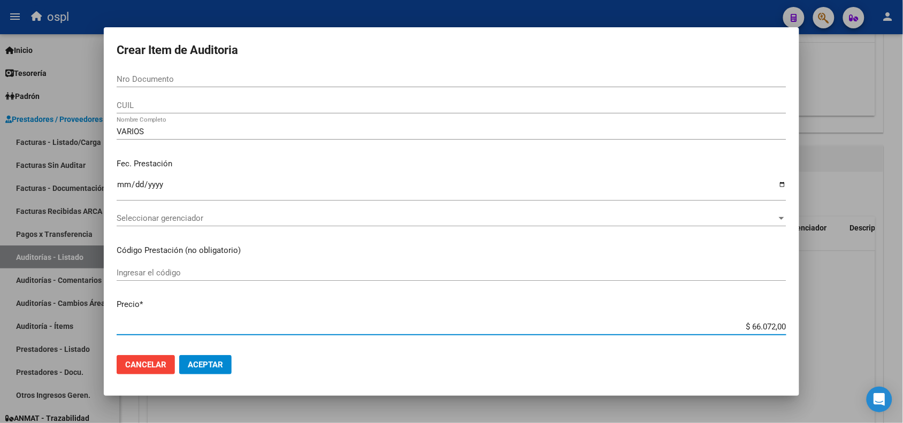
drag, startPoint x: 742, startPoint y: 324, endPoint x: 784, endPoint y: 324, distance: 42.3
click at [784, 324] on app-form-text-field "Precio * $ 66.072,00 Ingresar el precio" at bounding box center [456, 315] width 679 height 33
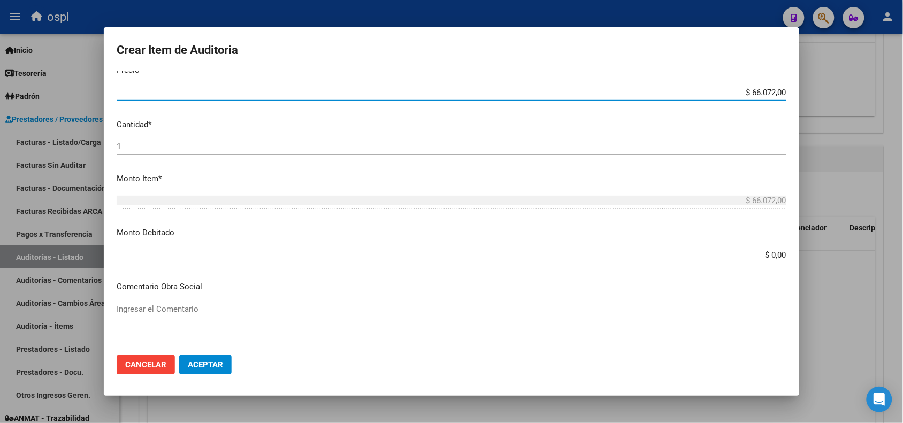
scroll to position [268, 0]
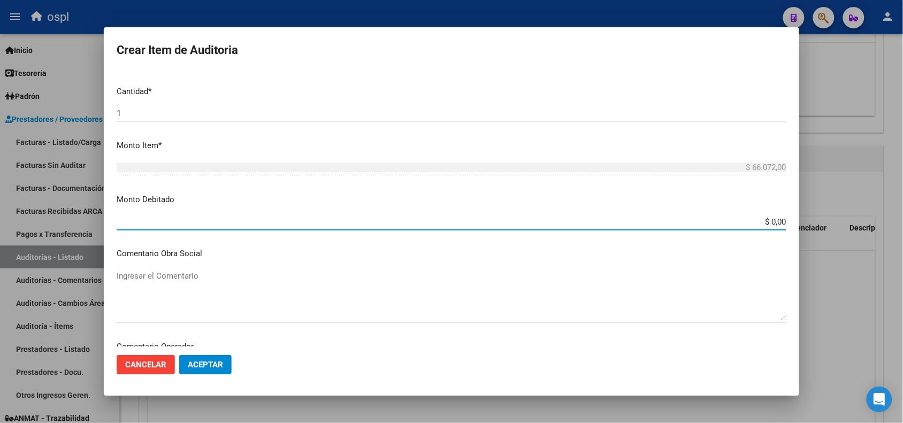
drag, startPoint x: 756, startPoint y: 225, endPoint x: 782, endPoint y: 223, distance: 26.8
click at [782, 223] on app-form-text-field "Monto Debitado $ 0,00 Ingresar el monto" at bounding box center [456, 210] width 679 height 33
paste input "66.072"
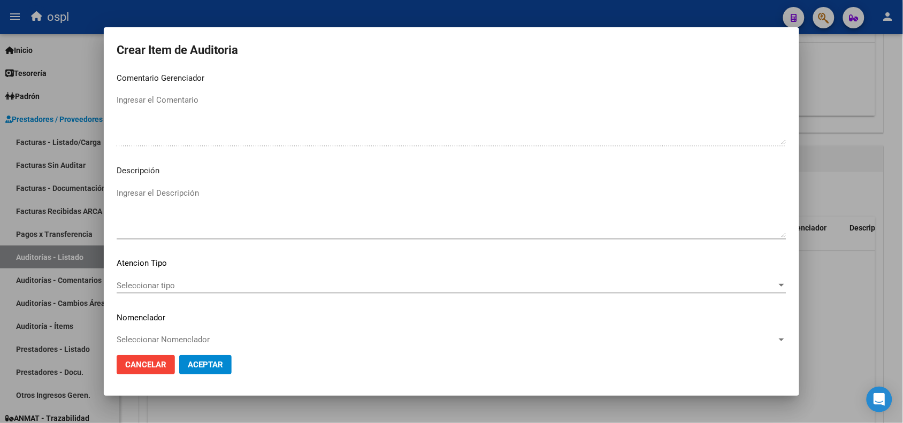
scroll to position [640, 0]
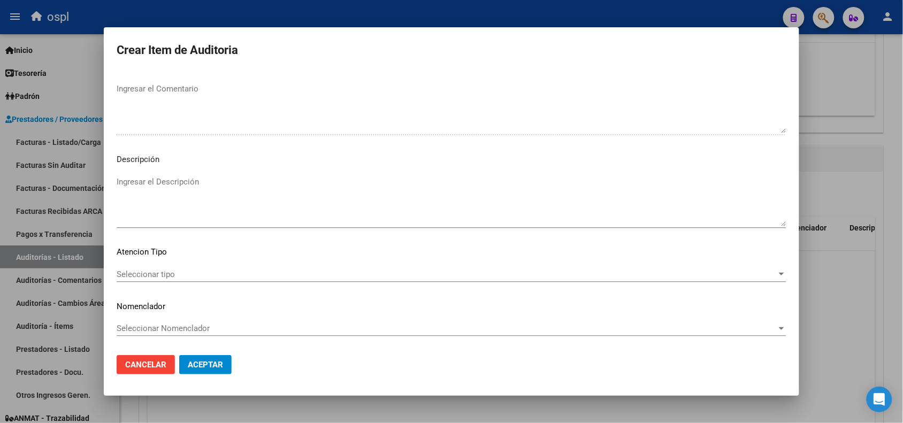
type input "$ 66.072,00"
click at [184, 202] on textarea "Ingresar el Descripción" at bounding box center [452, 201] width 670 height 50
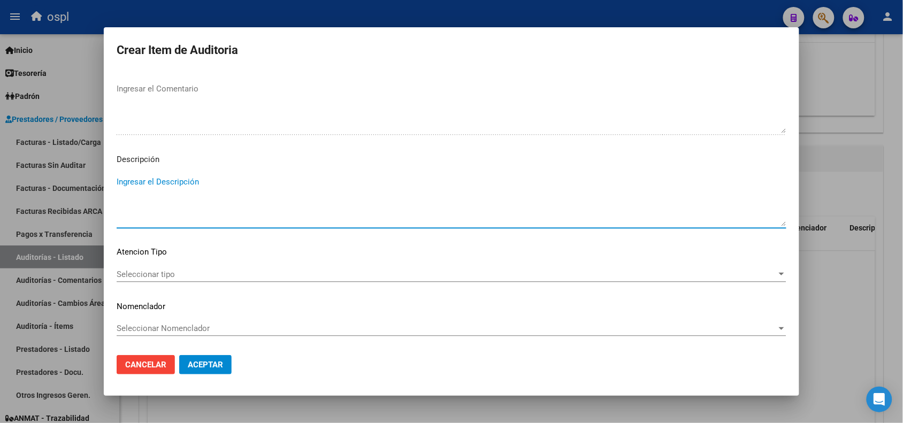
paste textarea "FALTA COPIA DE DNI Y PRESUNTA FIRMA APÓCRIFA DEL AFILIADO"
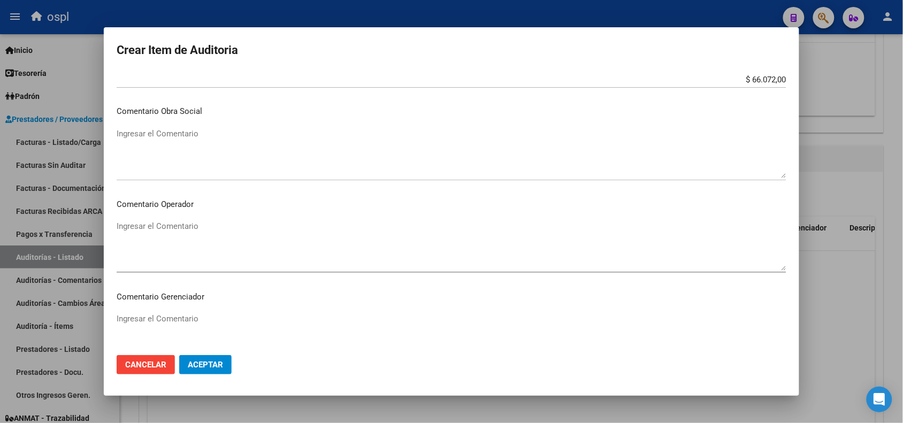
scroll to position [439, 0]
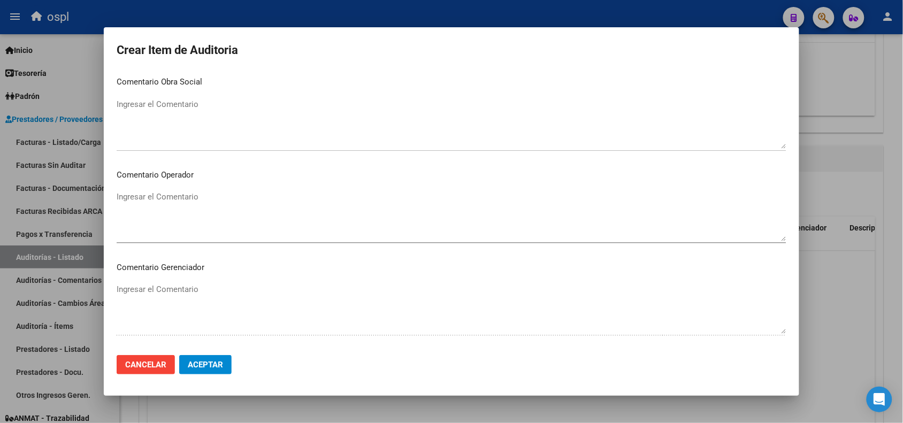
type textarea "FALTA COPIA DE DNI Y PRESUNTA FIRMA APÓCRIFA DEL AFILIADO"
click at [201, 215] on textarea "Ingresar el Comentario" at bounding box center [452, 216] width 670 height 50
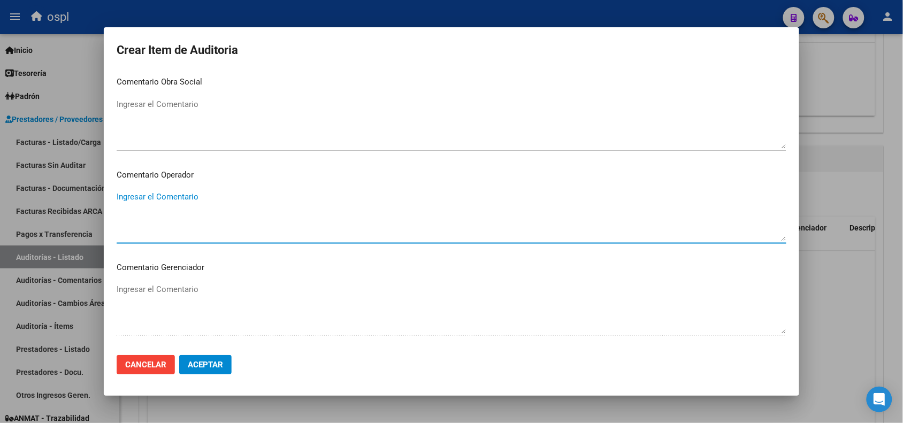
paste textarea "FALTA COPIA DE DNI Y PRESUNTA FIRMA APÓCRIFA DEL AFILIADO"
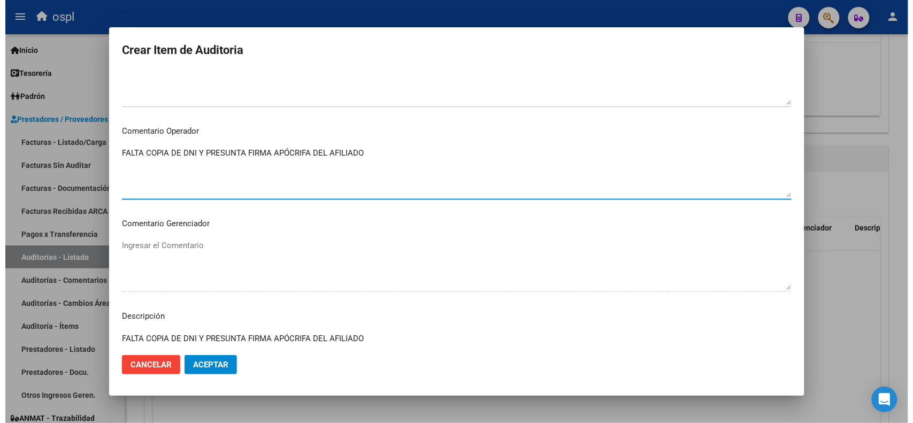
scroll to position [506, 0]
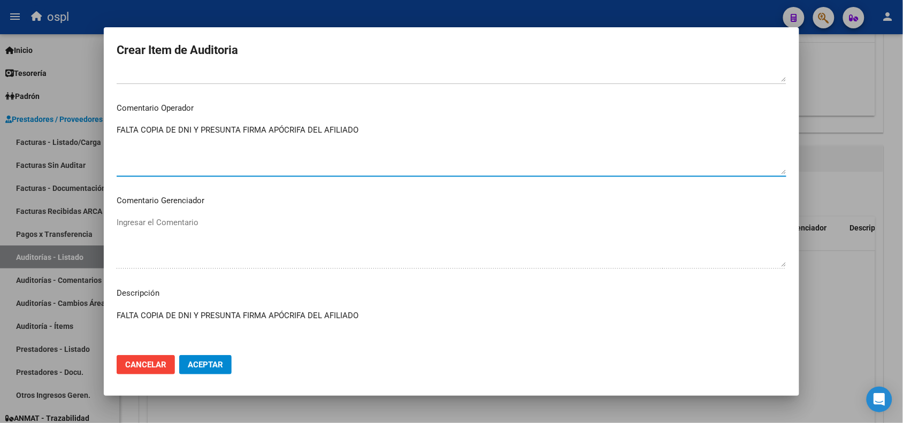
type textarea "FALTA COPIA DE DNI Y PRESUNTA FIRMA APÓCRIFA DEL AFILIADO"
click at [209, 362] on span "Aceptar" at bounding box center [205, 365] width 35 height 10
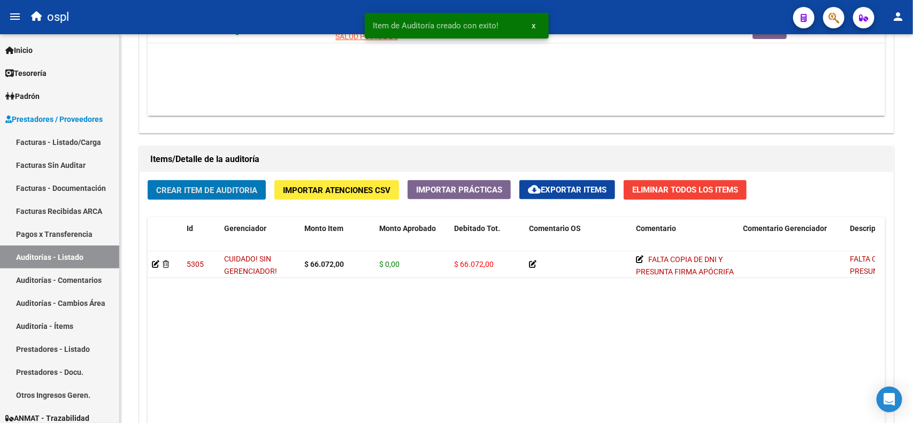
scroll to position [669, 0]
